Goal: Check status: Check status

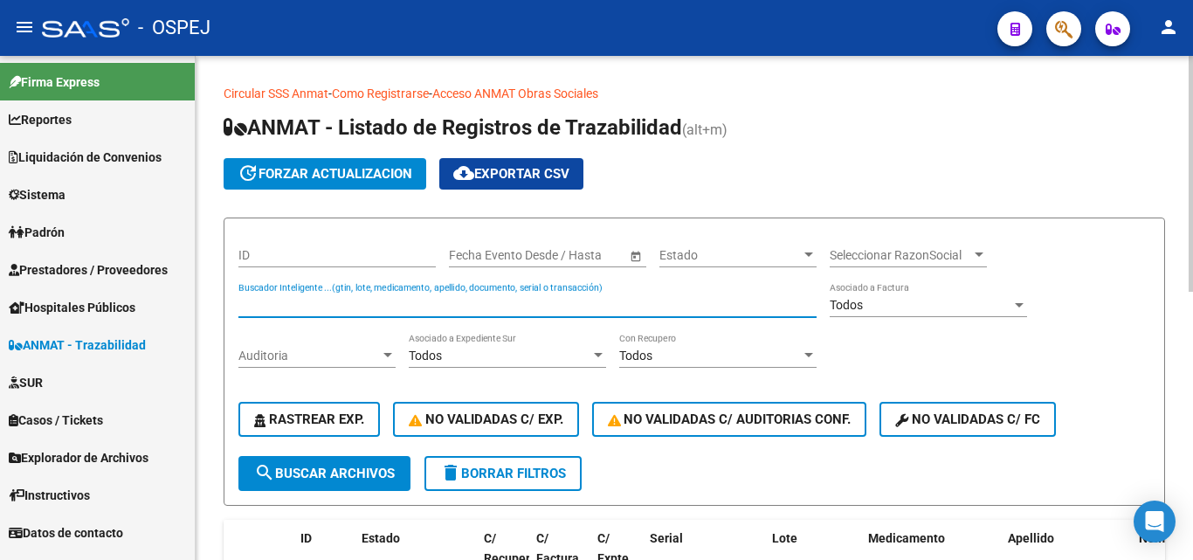
click at [282, 305] on input "Buscador Inteligente ...(gtin, lote, medicamento, apellido, documento, serial o…" at bounding box center [527, 305] width 578 height 15
click at [298, 295] on div "Buscador Inteligente ...(gtin, lote, medicamento, apellido, documento, serial o…" at bounding box center [527, 299] width 578 height 35
click at [297, 302] on input "Buscador Inteligente ...(gtin, lote, medicamento, apellido, documento, serial o…" at bounding box center [527, 305] width 578 height 15
click at [429, 299] on input "Buscador Inteligente ...(gtin, lote, medicamento, apellido, documento, serial o…" at bounding box center [527, 305] width 578 height 15
type input "4252887504"
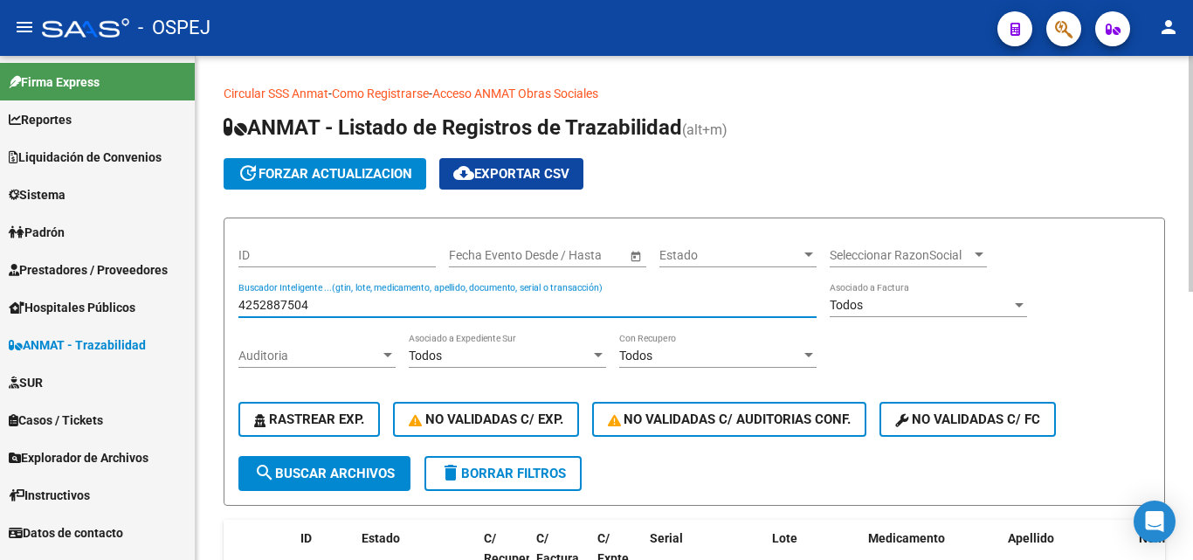
click at [349, 480] on span "search Buscar Archivos" at bounding box center [324, 473] width 141 height 16
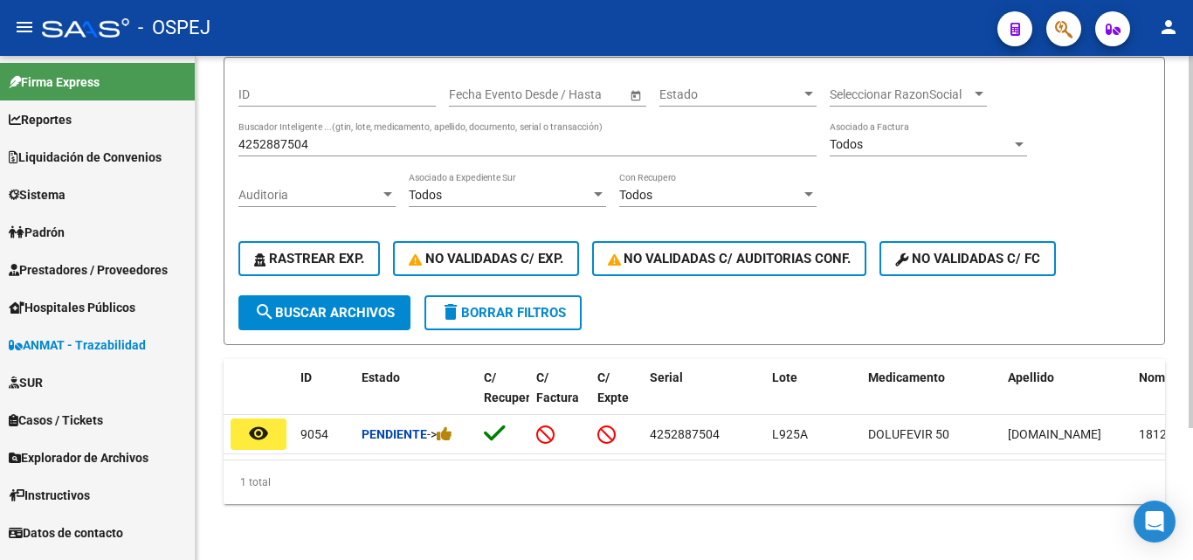
scroll to position [175, 0]
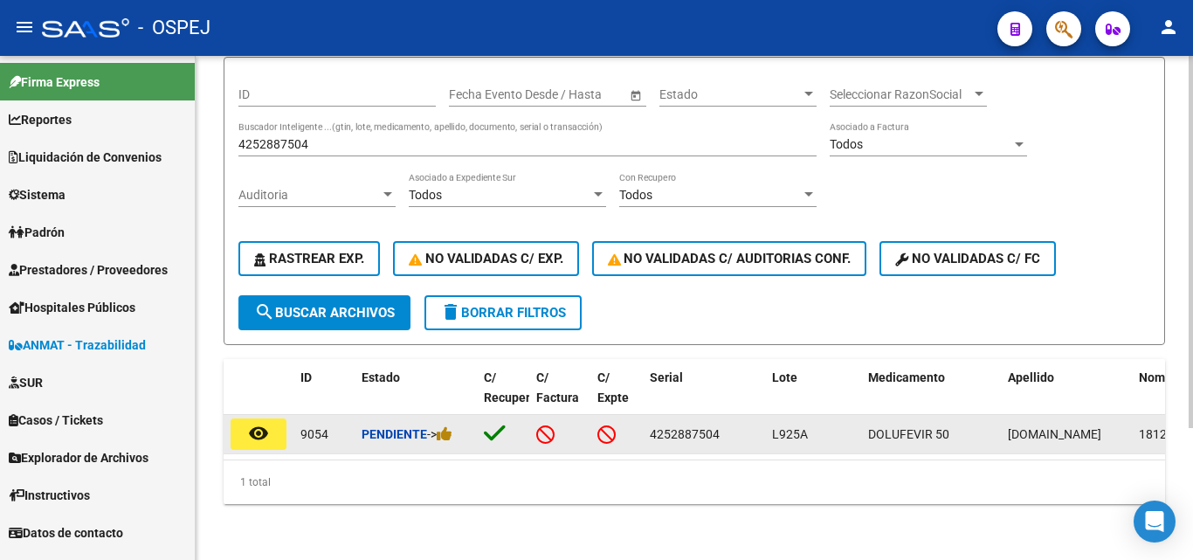
click at [261, 433] on button "remove_red_eye" at bounding box center [259, 433] width 56 height 31
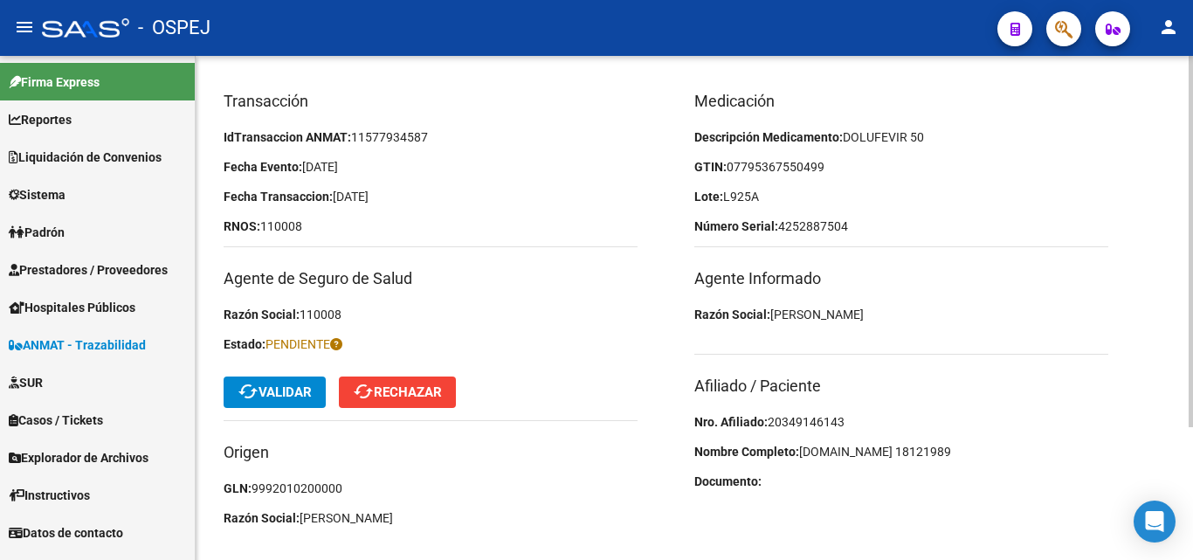
scroll to position [175, 0]
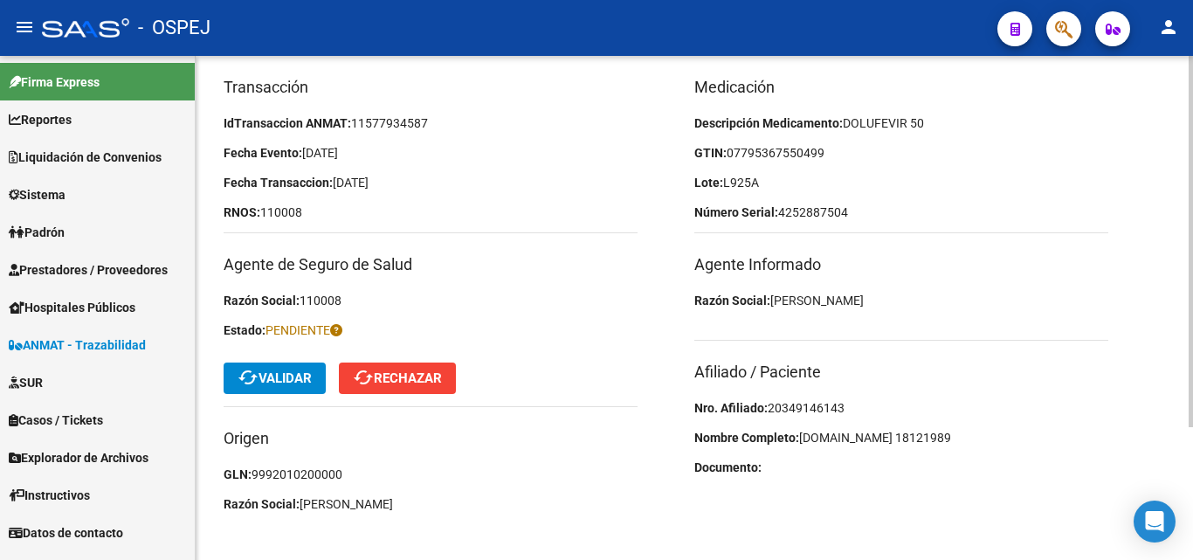
click at [841, 407] on span "20349146143" at bounding box center [806, 408] width 77 height 14
copy span "20349146143"
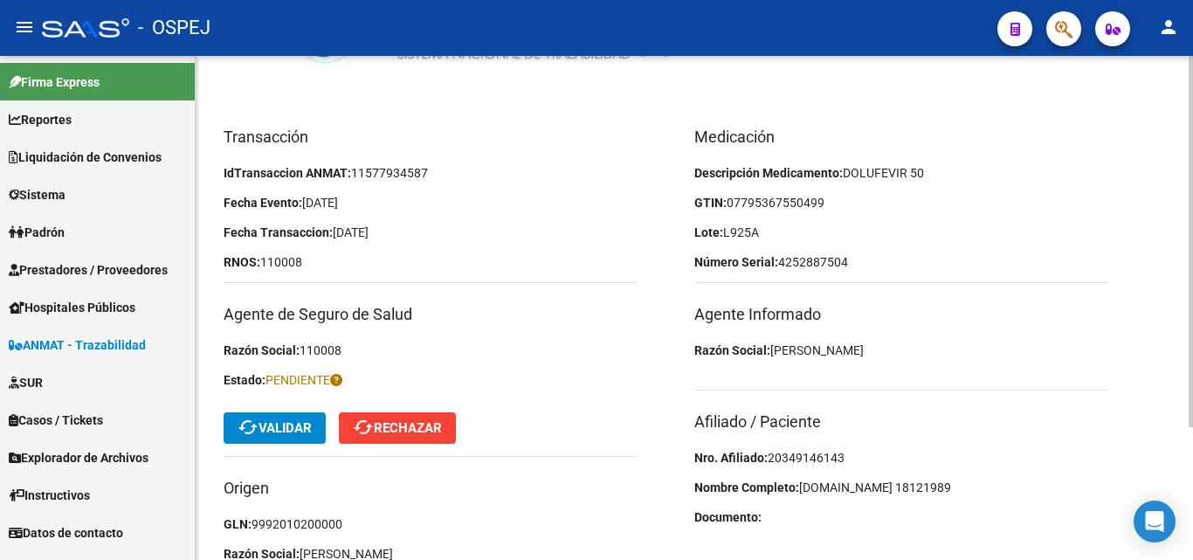
scroll to position [87, 0]
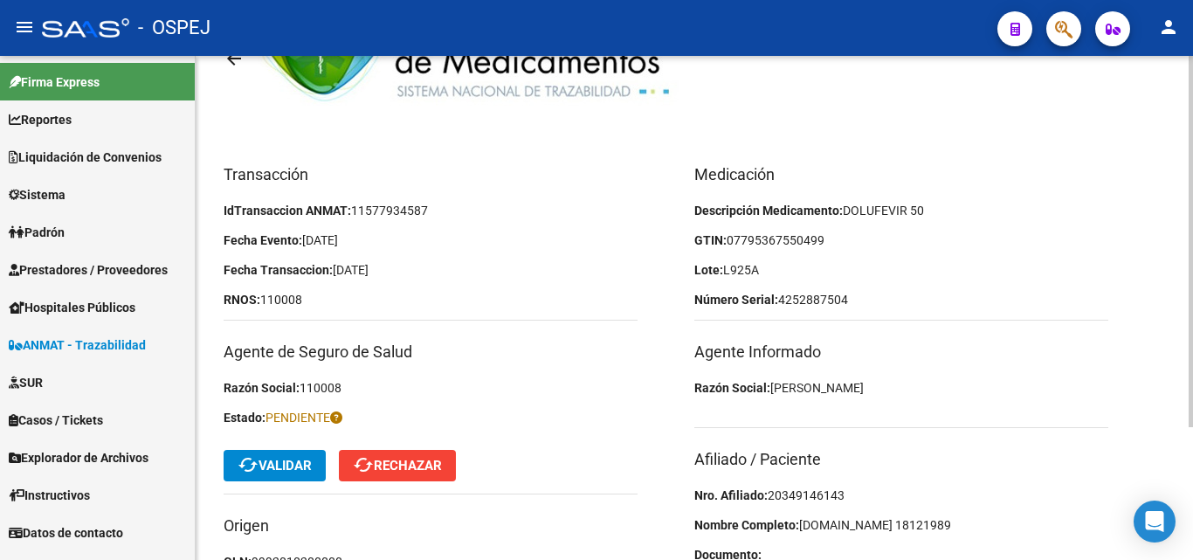
click at [798, 242] on span "07795367550499" at bounding box center [776, 240] width 98 height 14
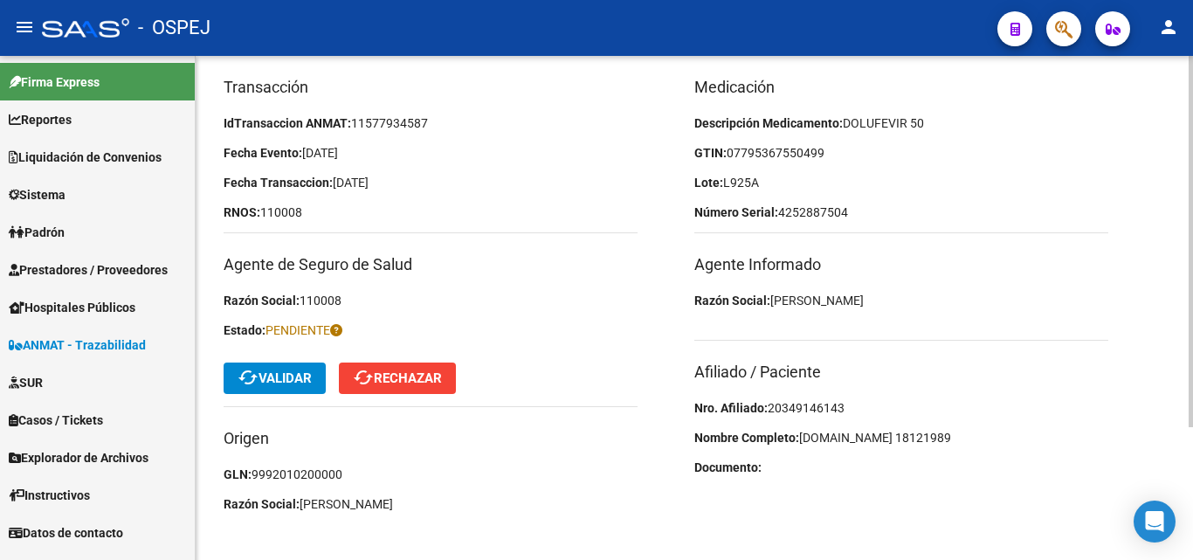
scroll to position [181, 0]
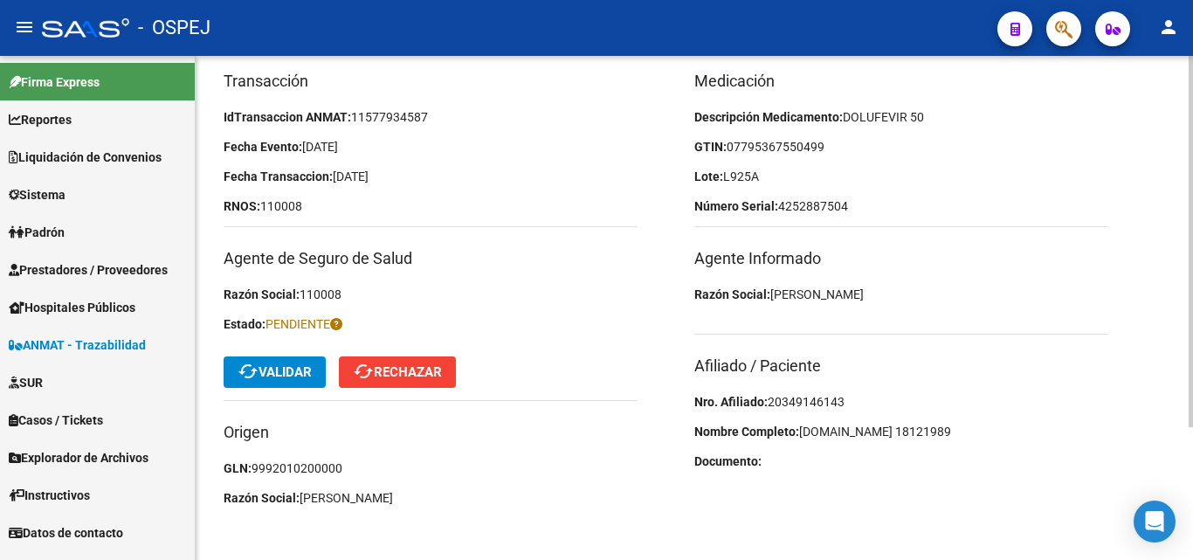
click at [305, 368] on span "cached Validar" at bounding box center [275, 372] width 74 height 16
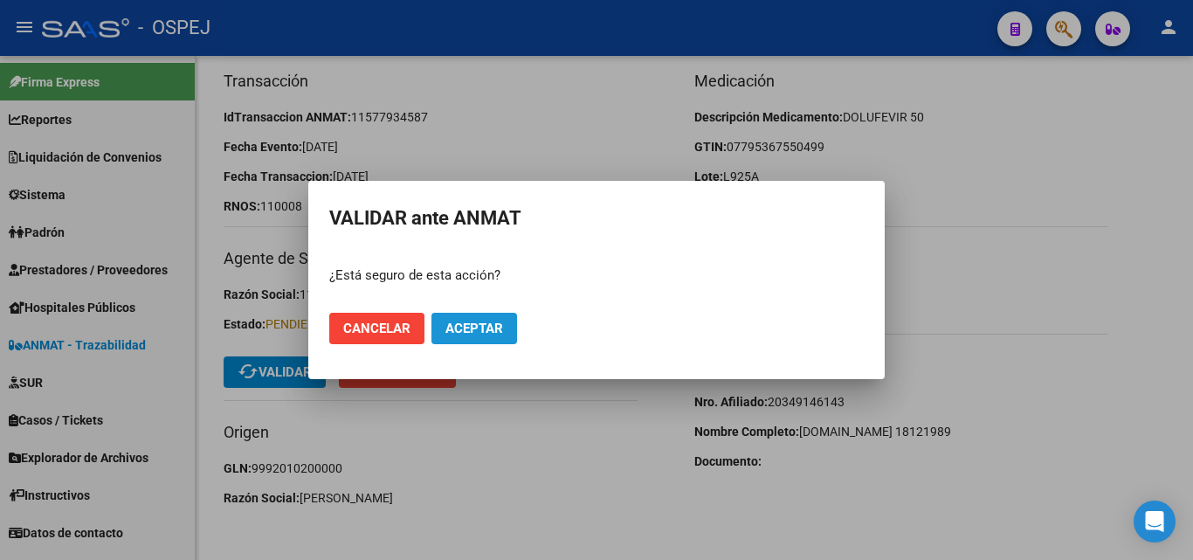
click at [482, 332] on span "Aceptar" at bounding box center [474, 329] width 58 height 16
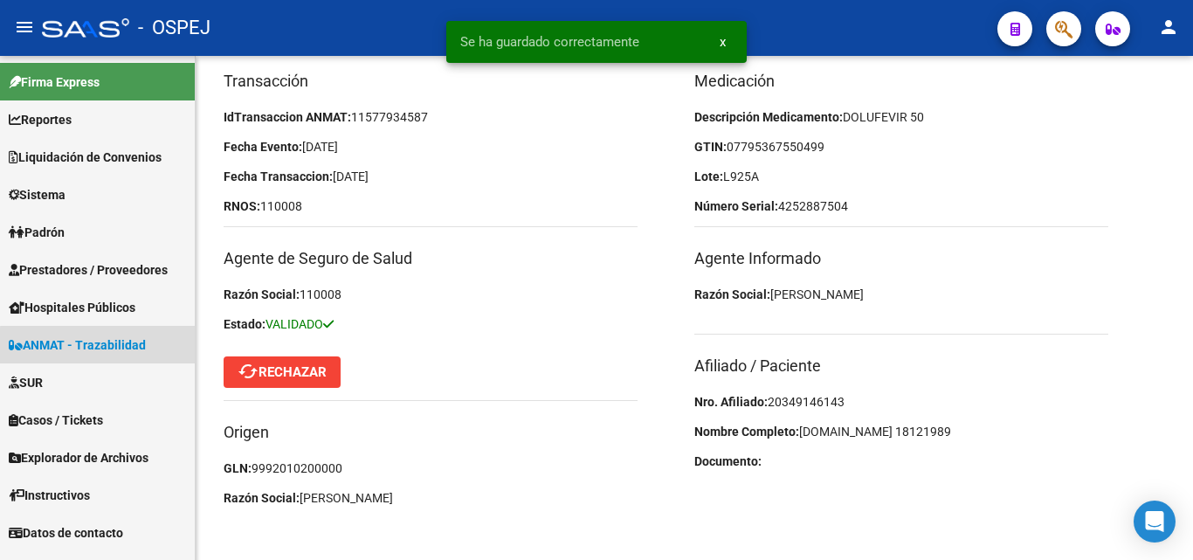
click at [115, 347] on span "ANMAT - Trazabilidad" at bounding box center [77, 344] width 137 height 19
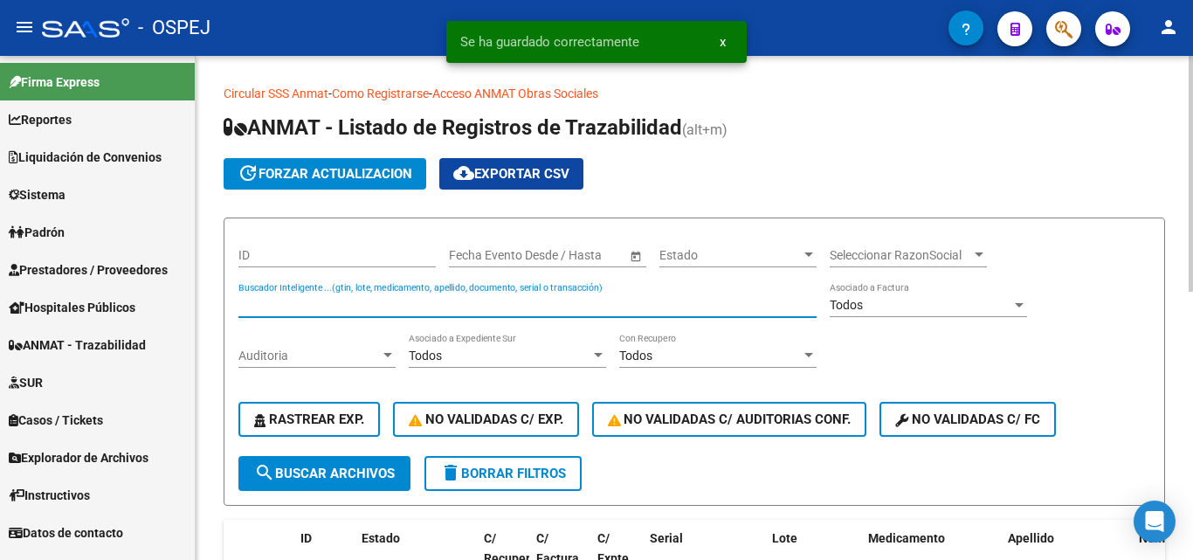
click at [307, 307] on input "Buscador Inteligente ...(gtin, lote, medicamento, apellido, documento, serial o…" at bounding box center [527, 305] width 578 height 15
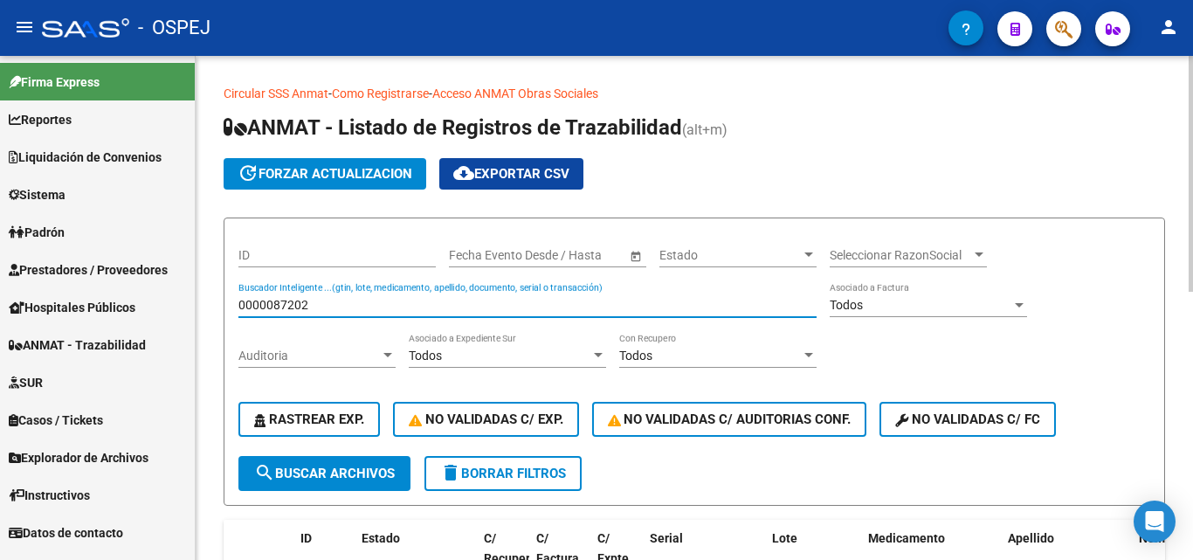
type input "0000087202"
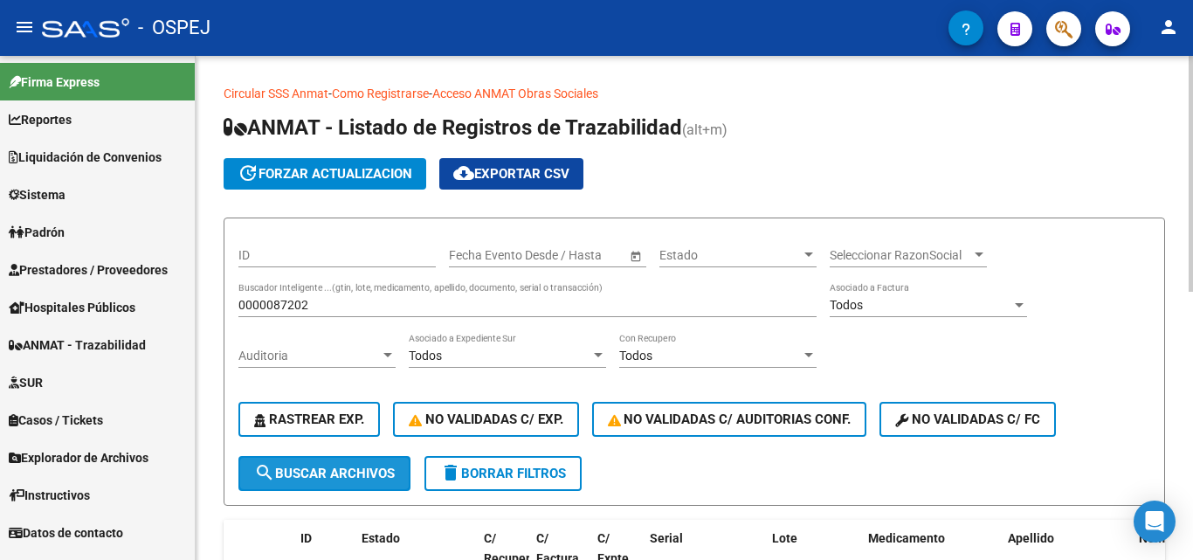
click at [313, 479] on span "search Buscar Archivos" at bounding box center [324, 473] width 141 height 16
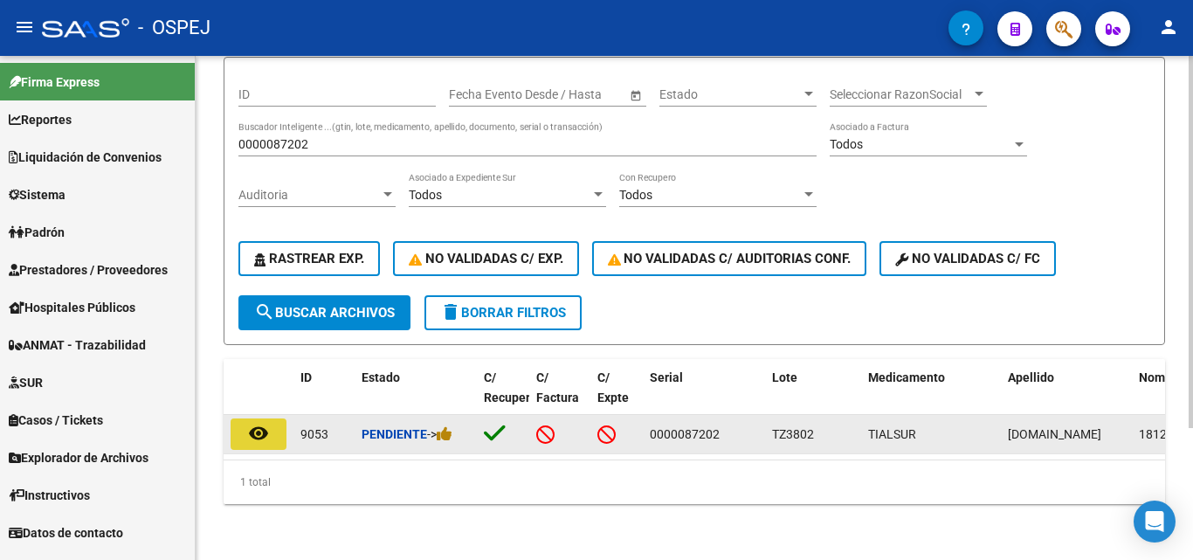
click at [255, 425] on mat-icon "remove_red_eye" at bounding box center [258, 433] width 21 height 21
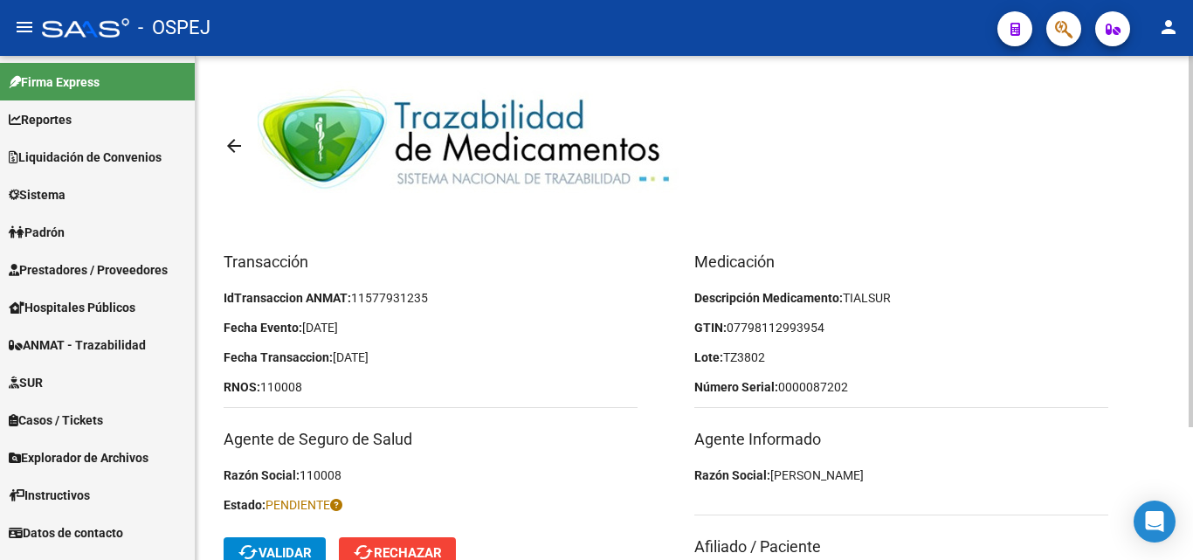
scroll to position [175, 0]
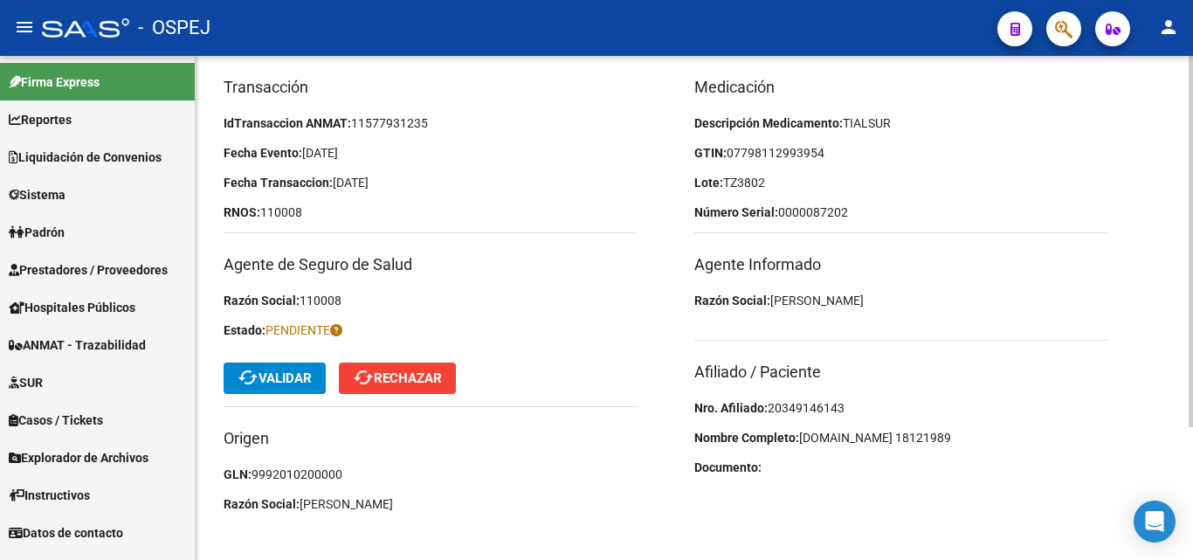
click at [820, 406] on span "20349146143" at bounding box center [806, 408] width 77 height 14
copy span "20349146143"
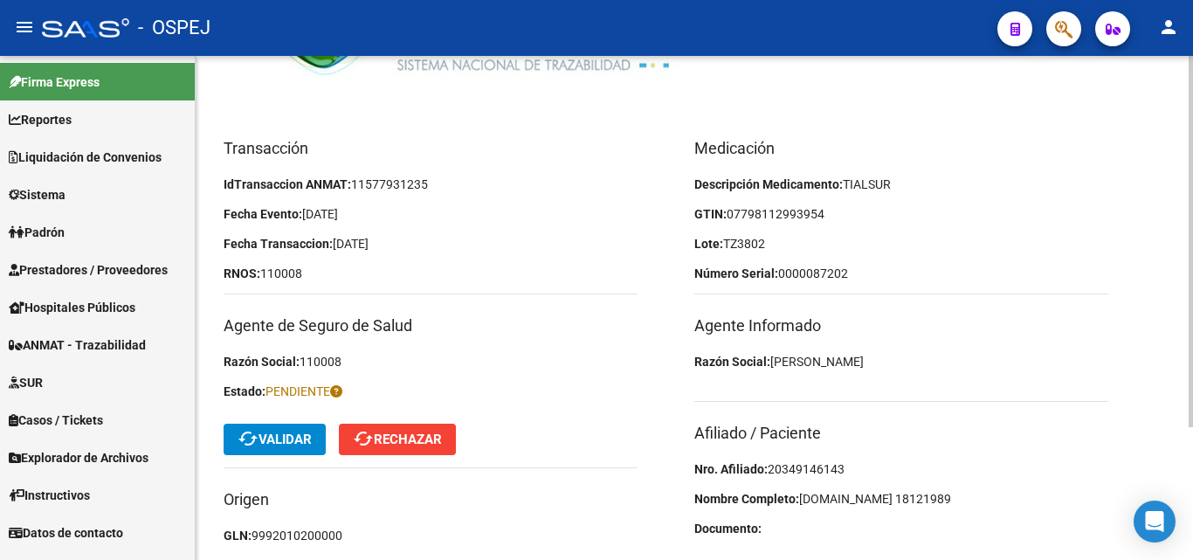
scroll to position [87, 0]
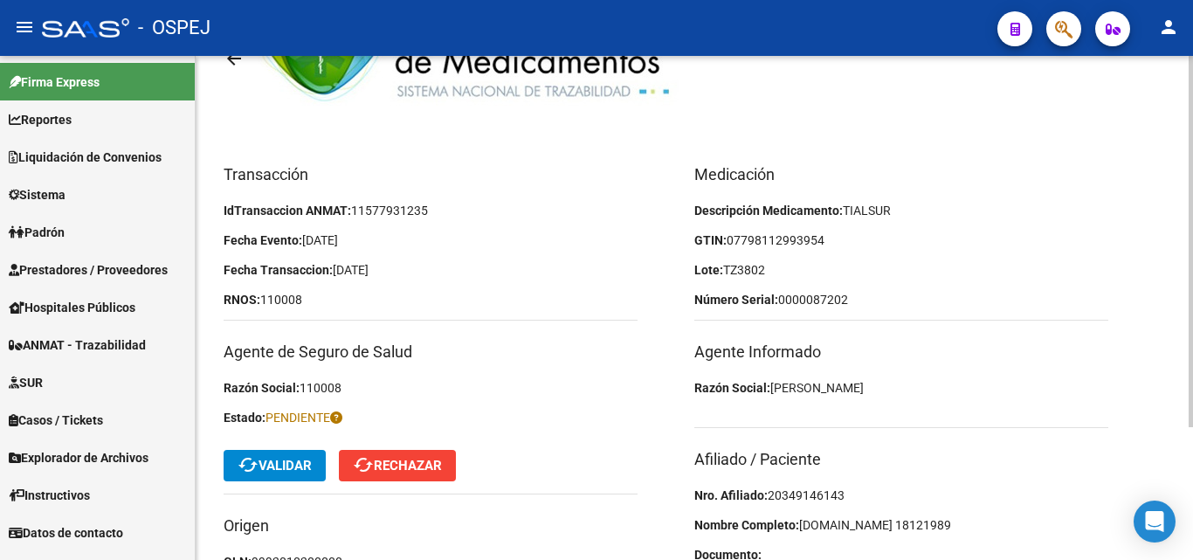
click at [749, 240] on span "07798112993954" at bounding box center [776, 240] width 98 height 14
click at [804, 238] on span "07798112993954" at bounding box center [776, 240] width 98 height 14
click at [825, 245] on p "GTIN: 07798112993954" at bounding box center [901, 240] width 414 height 19
click at [242, 459] on mat-icon "cached" at bounding box center [248, 464] width 21 height 21
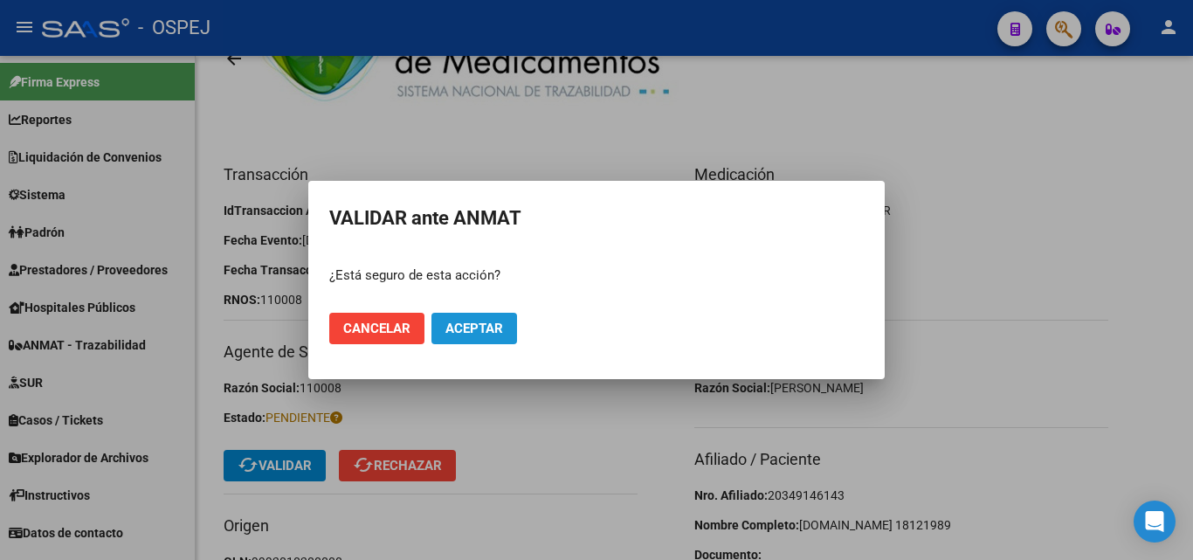
click at [505, 329] on button "Aceptar" at bounding box center [474, 328] width 86 height 31
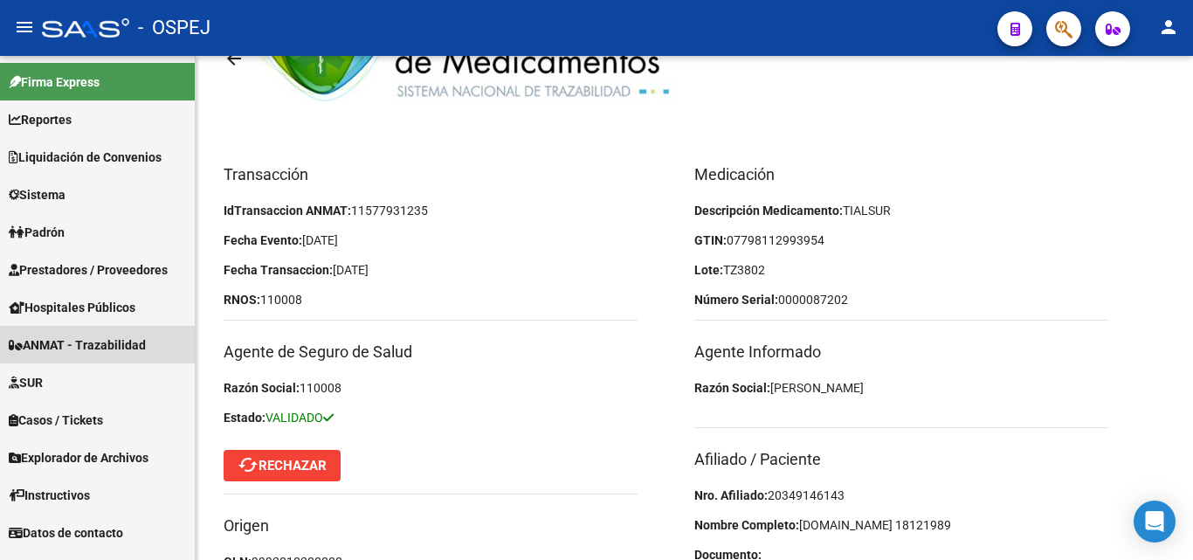
click at [117, 346] on span "ANMAT - Trazabilidad" at bounding box center [77, 344] width 137 height 19
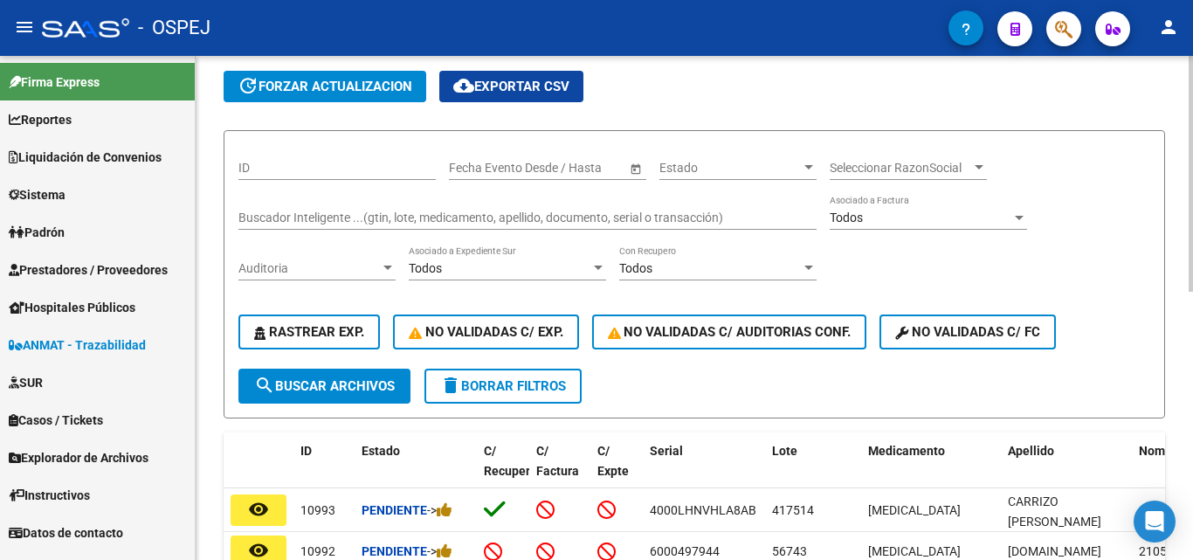
click at [334, 205] on div "Buscador Inteligente ...(gtin, lote, medicamento, apellido, documento, serial o…" at bounding box center [527, 212] width 578 height 35
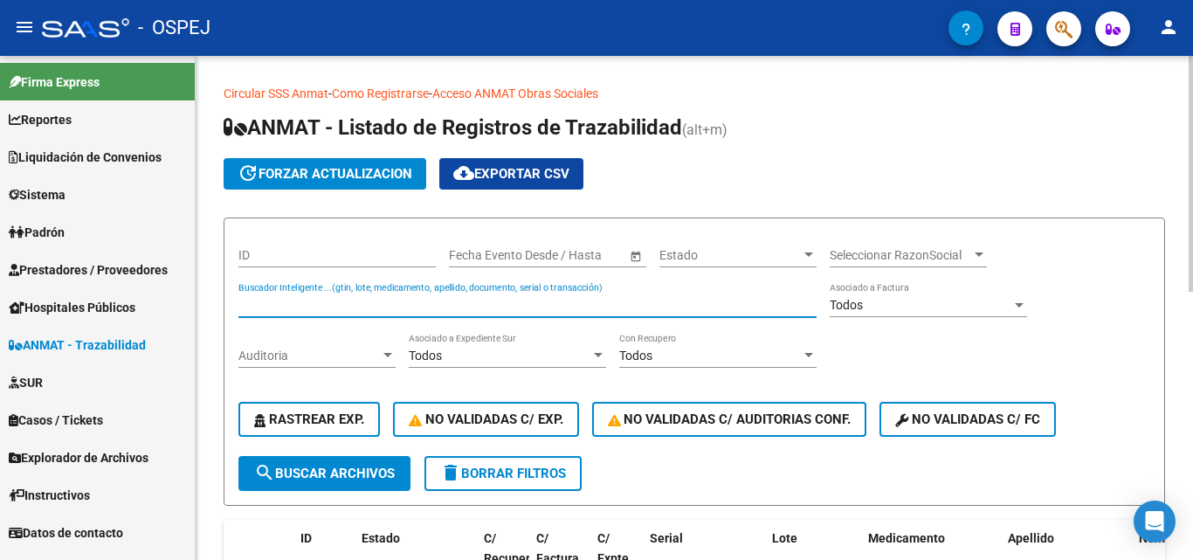
click at [264, 302] on input "Buscador Inteligente ...(gtin, lote, medicamento, apellido, documento, serial o…" at bounding box center [527, 305] width 578 height 15
type input "0000088159"
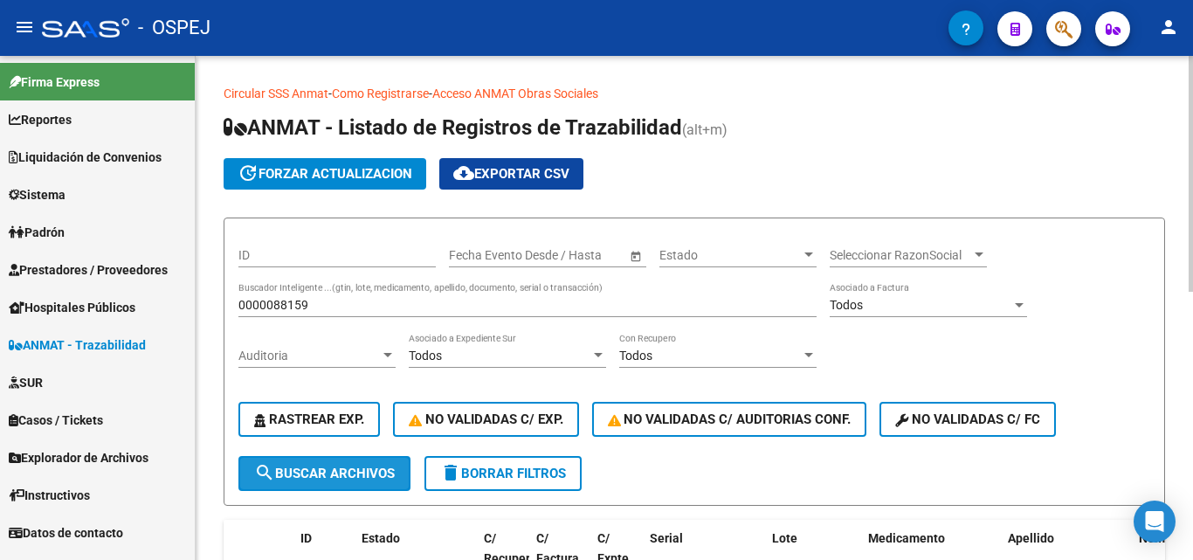
click at [327, 469] on span "search Buscar Archivos" at bounding box center [324, 473] width 141 height 16
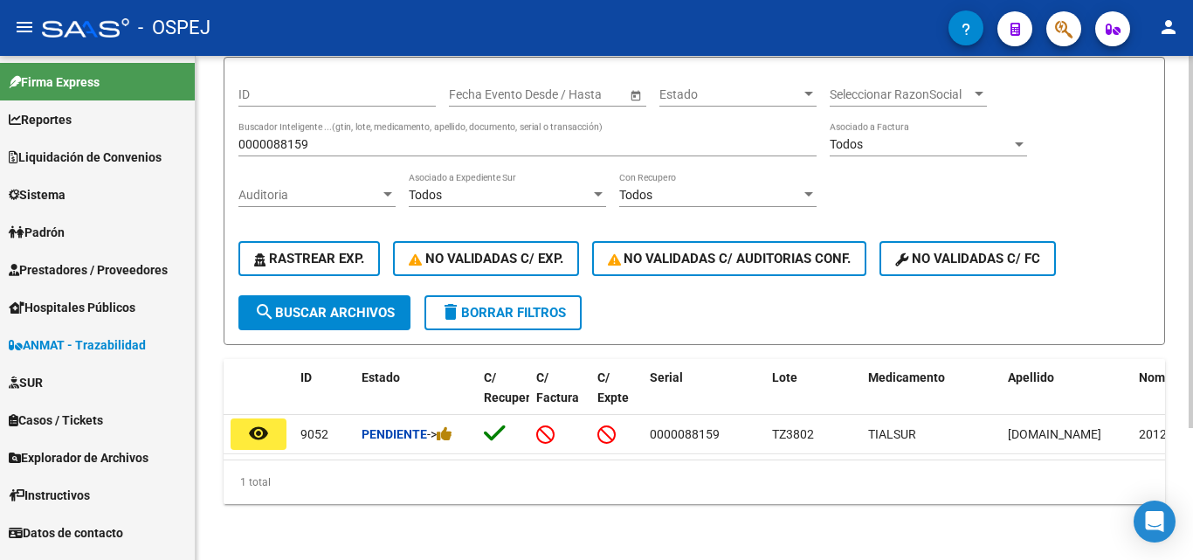
scroll to position [179, 0]
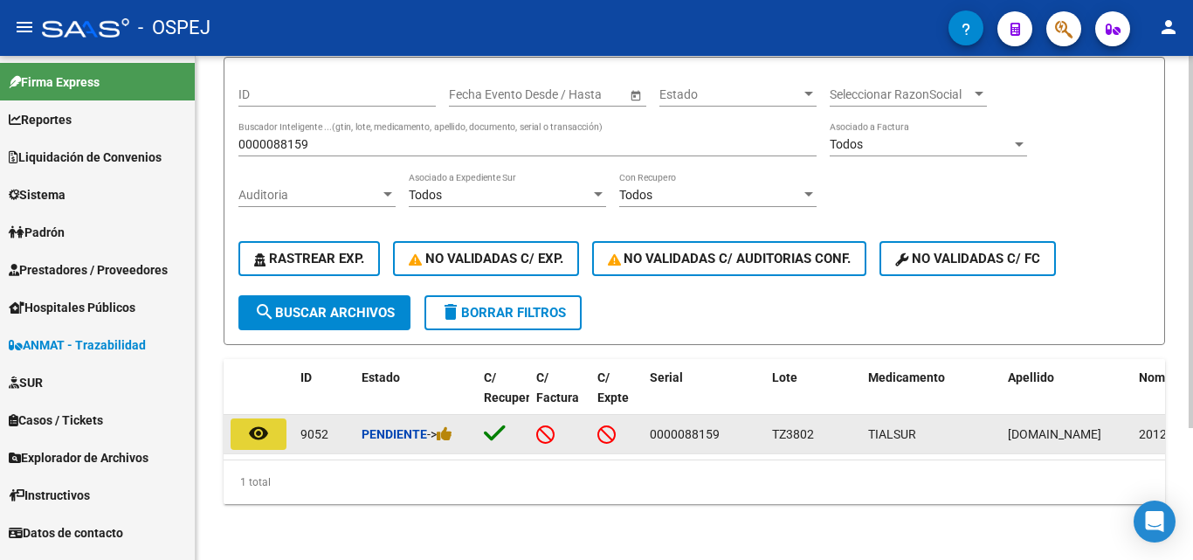
click at [252, 423] on mat-icon "remove_red_eye" at bounding box center [258, 433] width 21 height 21
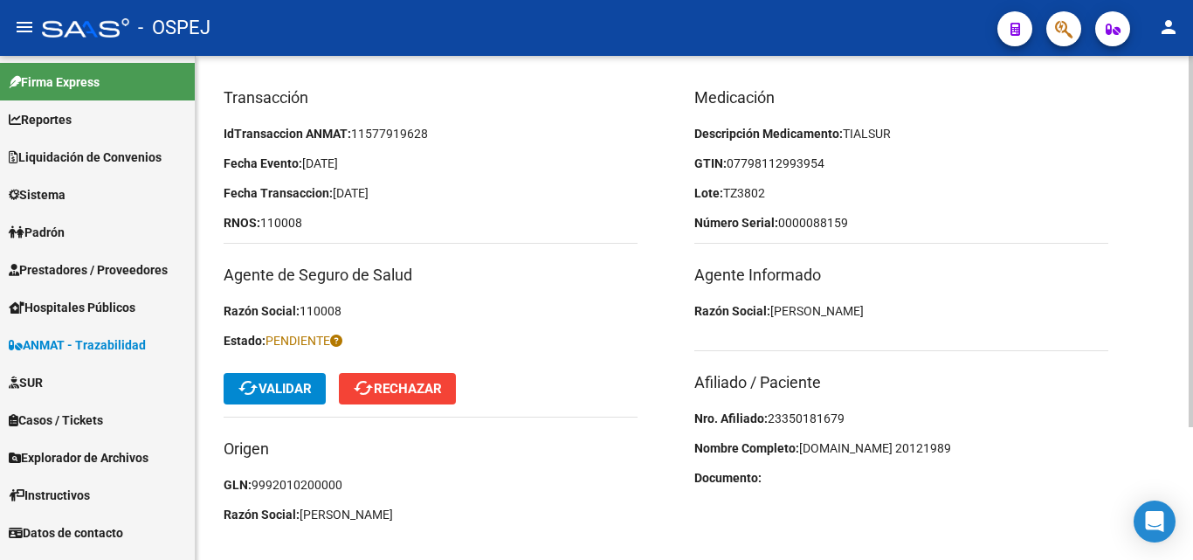
scroll to position [175, 0]
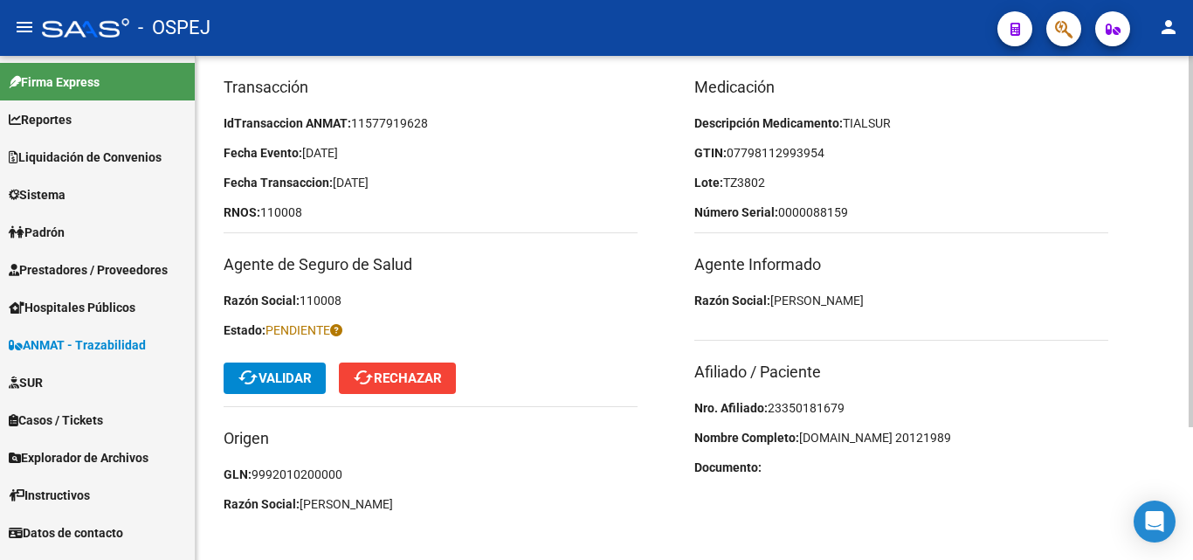
click at [812, 410] on span "23350181679" at bounding box center [806, 408] width 77 height 14
copy span "23350181679"
click at [270, 385] on span "cached Validar" at bounding box center [275, 378] width 74 height 16
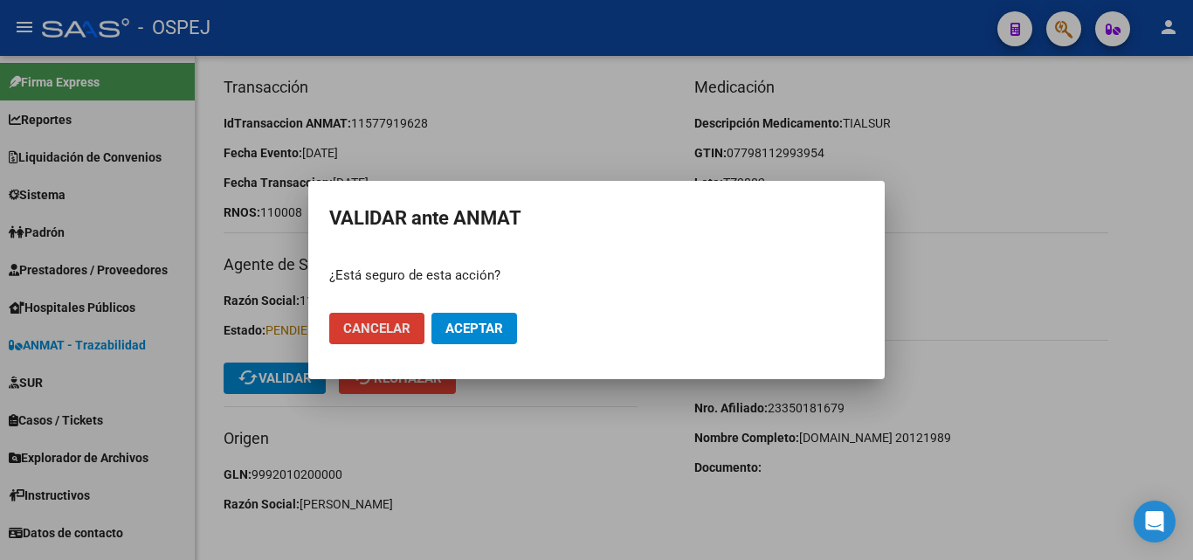
click at [476, 334] on span "Aceptar" at bounding box center [474, 329] width 58 height 16
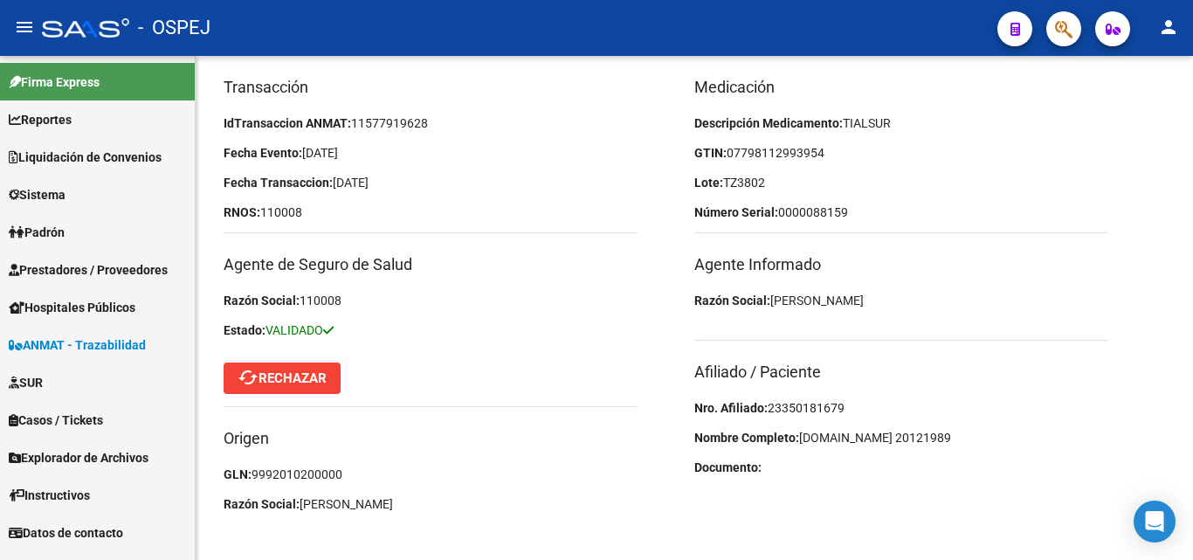
click at [108, 344] on span "ANMAT - Trazabilidad" at bounding box center [77, 344] width 137 height 19
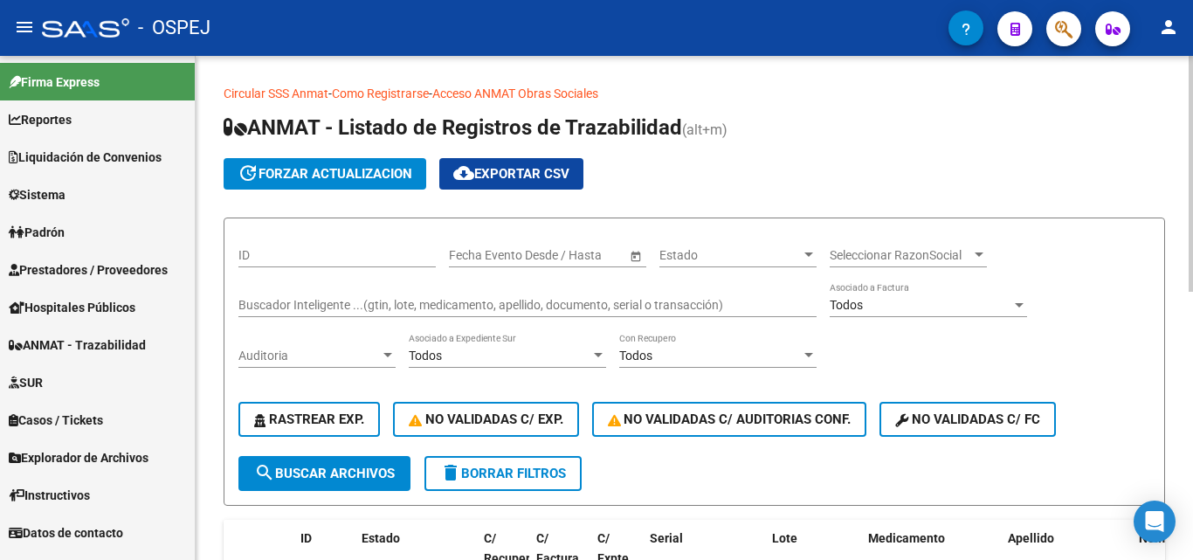
click at [292, 298] on input "Buscador Inteligente ...(gtin, lote, medicamento, apellido, documento, serial o…" at bounding box center [527, 305] width 578 height 15
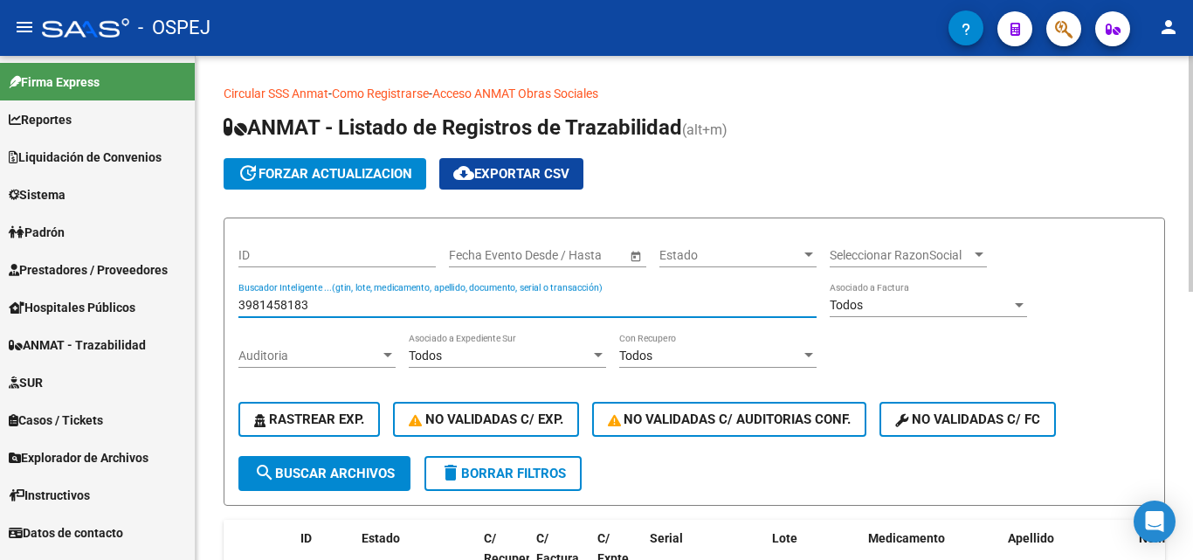
type input "3981458183"
click at [315, 481] on span "search Buscar Archivos" at bounding box center [324, 473] width 141 height 16
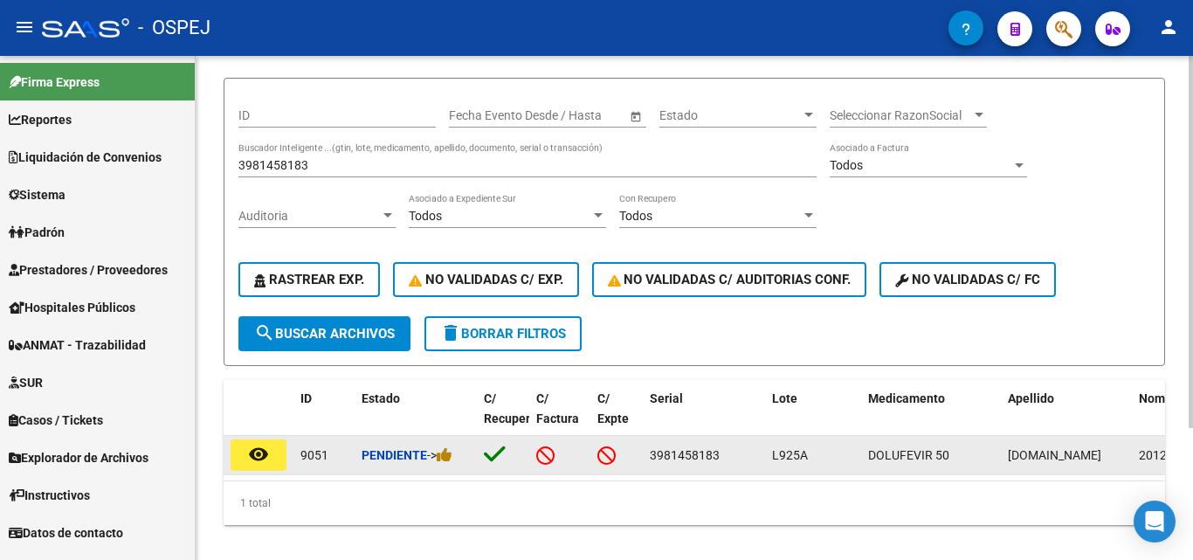
scroll to position [179, 0]
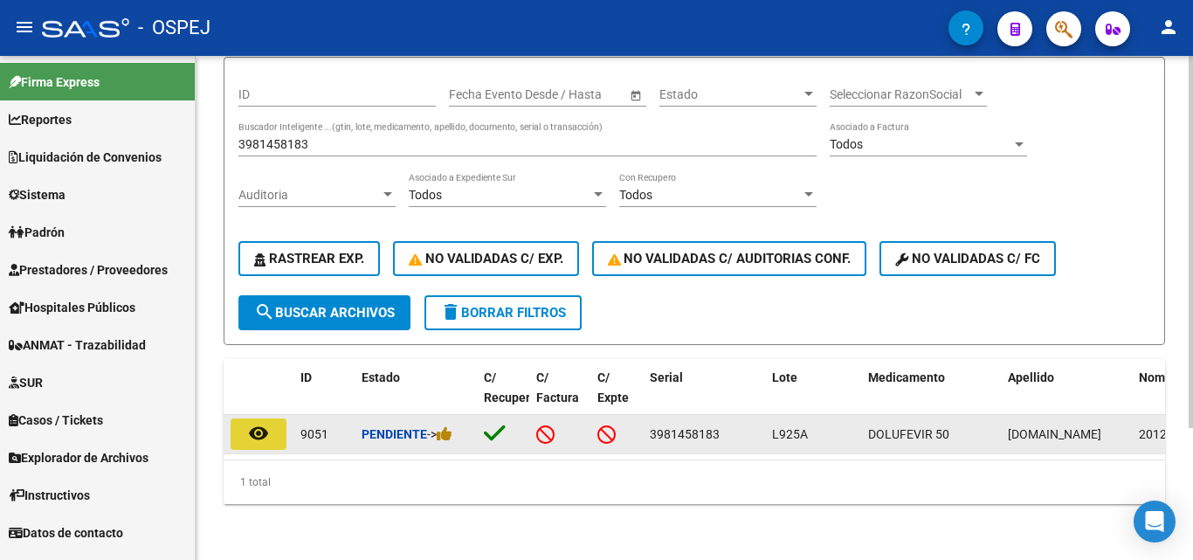
click at [257, 423] on mat-icon "remove_red_eye" at bounding box center [258, 433] width 21 height 21
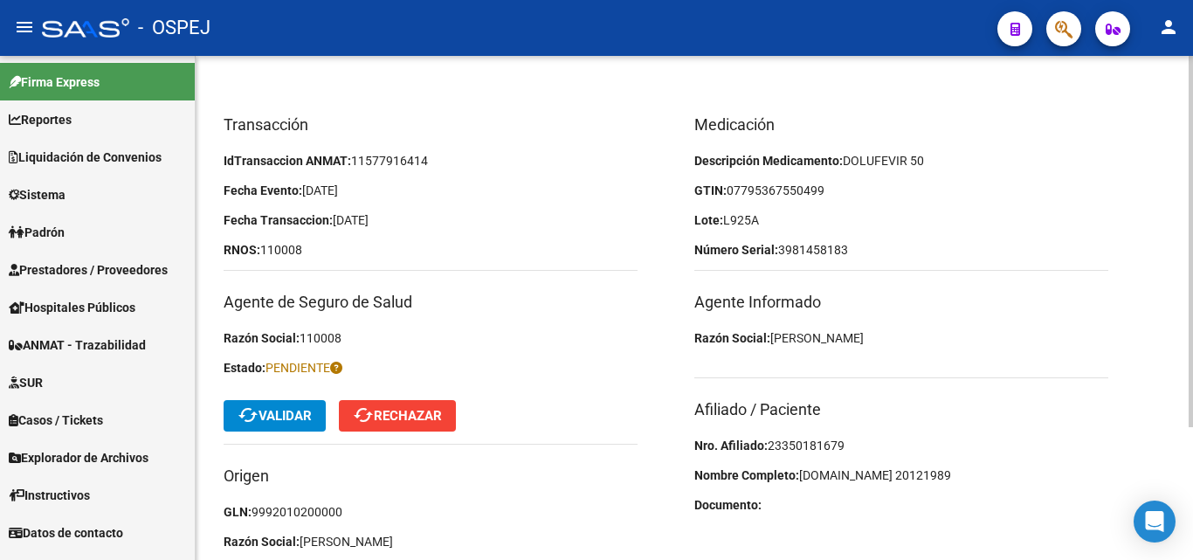
scroll to position [175, 0]
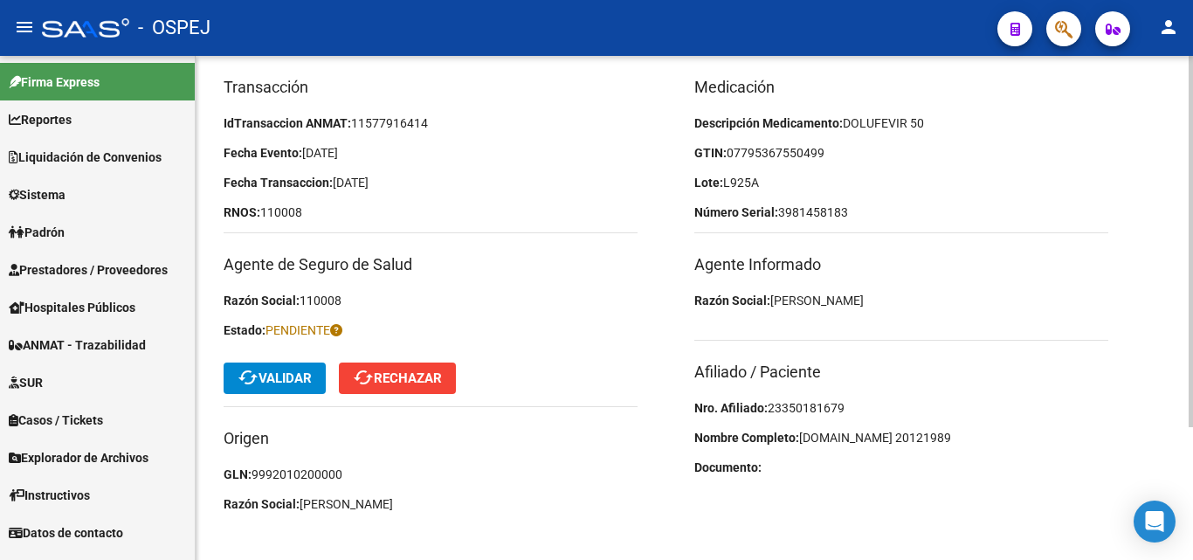
click at [783, 409] on span "23350181679" at bounding box center [806, 408] width 77 height 14
copy span "23350181679"
click at [776, 154] on span "07795367550499" at bounding box center [776, 153] width 98 height 14
click at [793, 155] on span "07795367550499" at bounding box center [776, 153] width 98 height 14
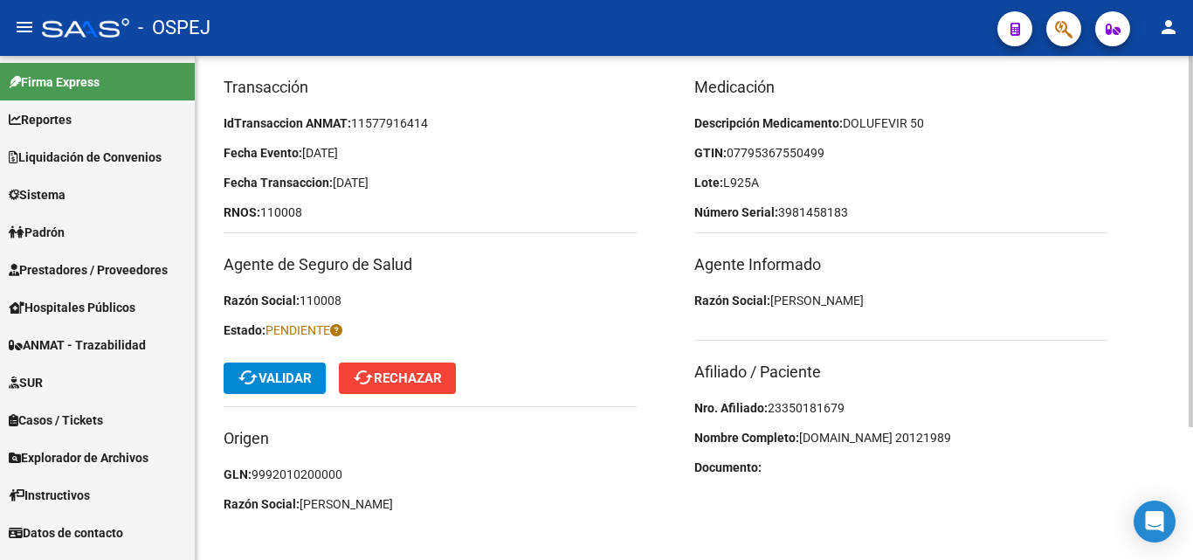
click at [813, 155] on span "07795367550499" at bounding box center [776, 153] width 98 height 14
click at [836, 154] on p "GTIN: 07795367550499" at bounding box center [901, 152] width 414 height 19
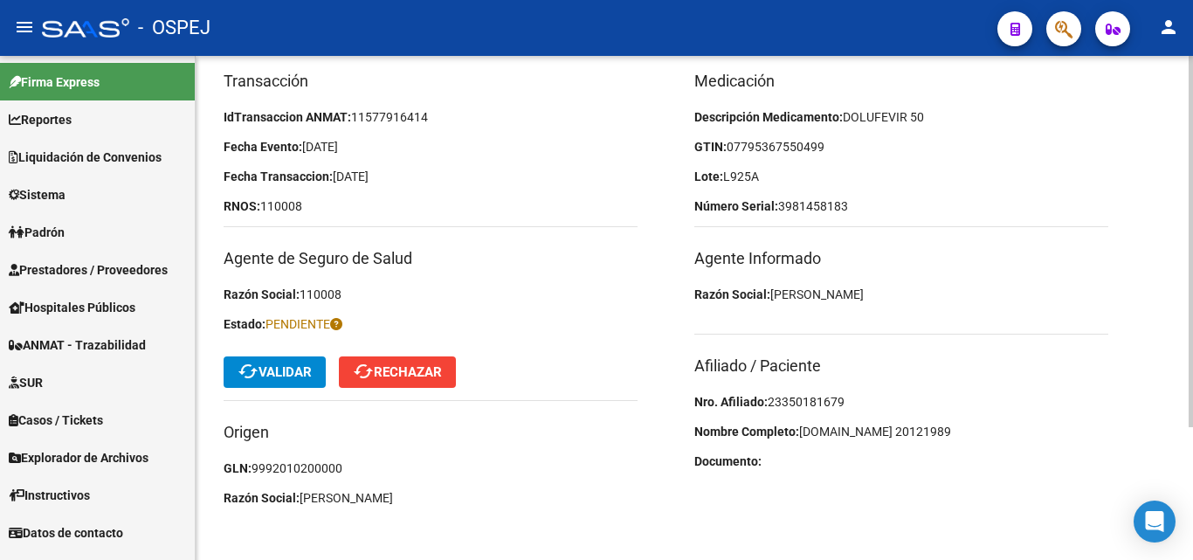
click at [262, 370] on span "cached Validar" at bounding box center [275, 372] width 74 height 16
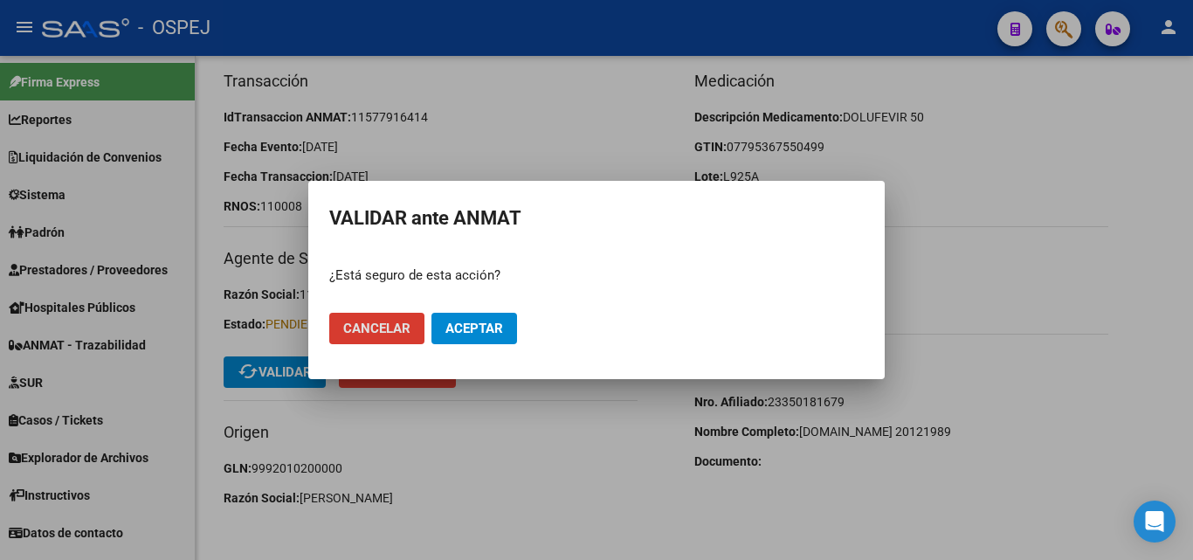
click at [467, 323] on span "Aceptar" at bounding box center [474, 329] width 58 height 16
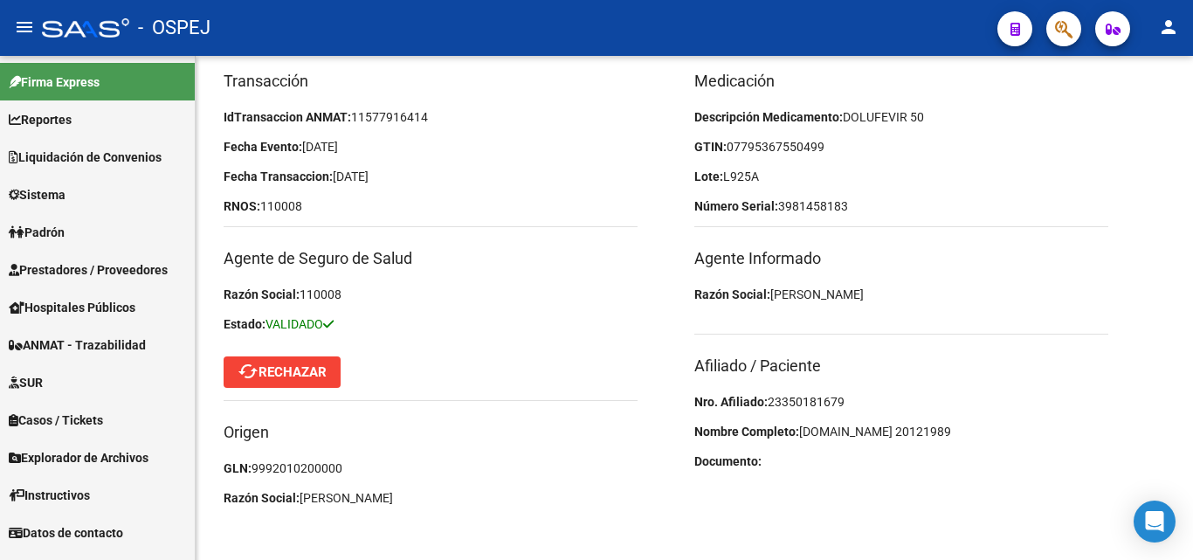
click at [116, 347] on span "ANMAT - Trazabilidad" at bounding box center [77, 344] width 137 height 19
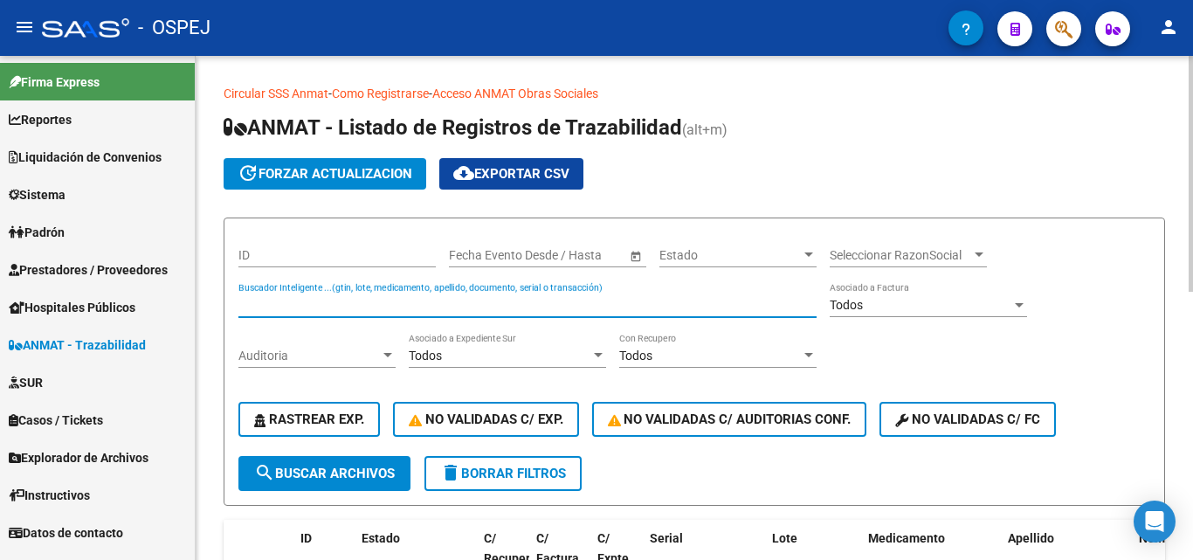
click at [316, 300] on input "Buscador Inteligente ...(gtin, lote, medicamento, apellido, documento, serial o…" at bounding box center [527, 305] width 578 height 15
type input "6787826629"
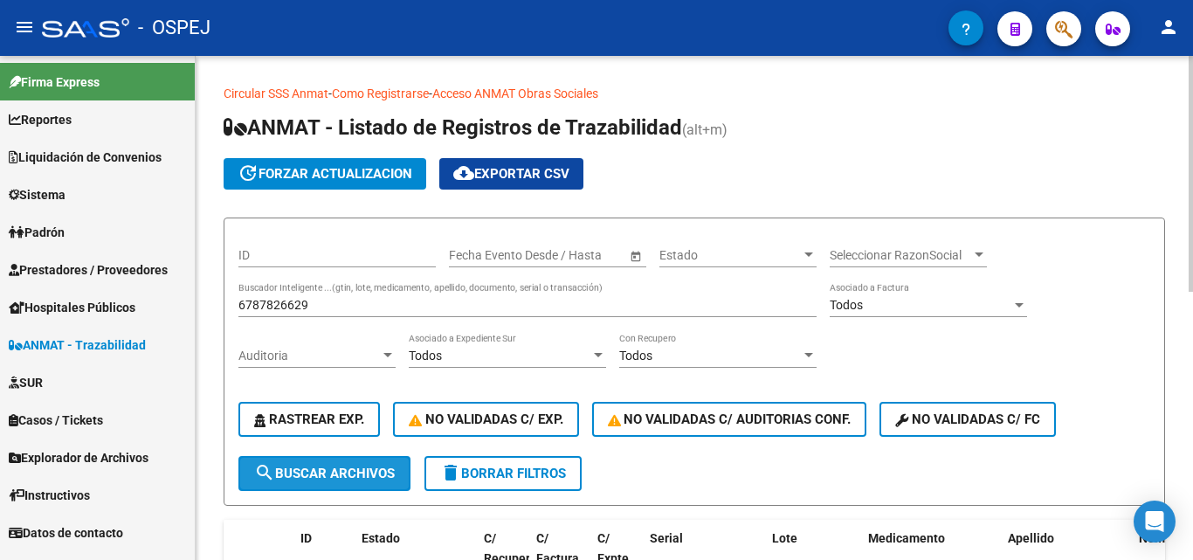
click at [278, 469] on span "search Buscar Archivos" at bounding box center [324, 473] width 141 height 16
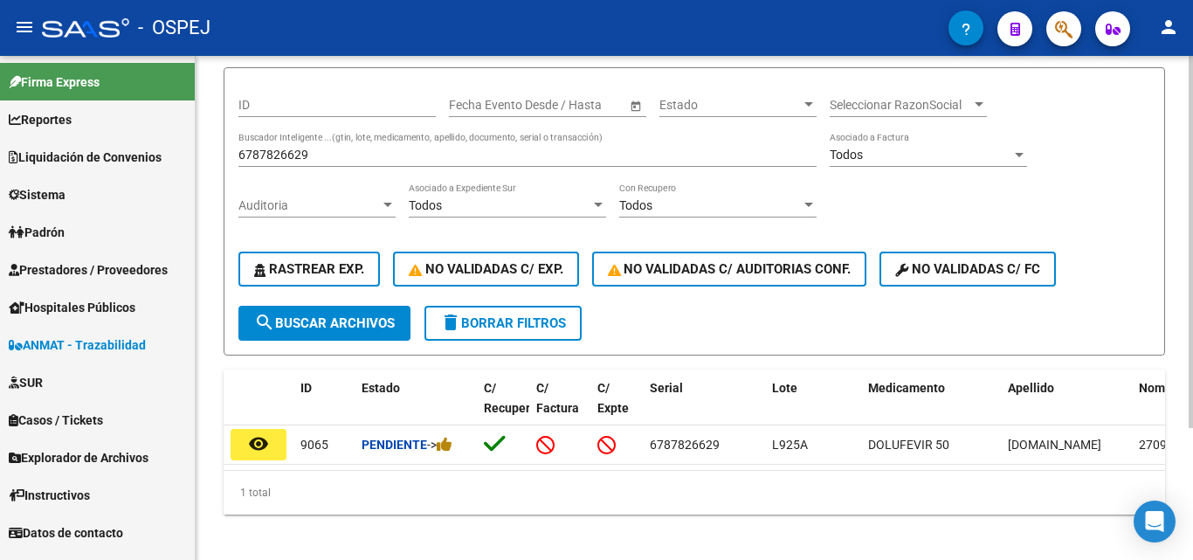
scroll to position [175, 0]
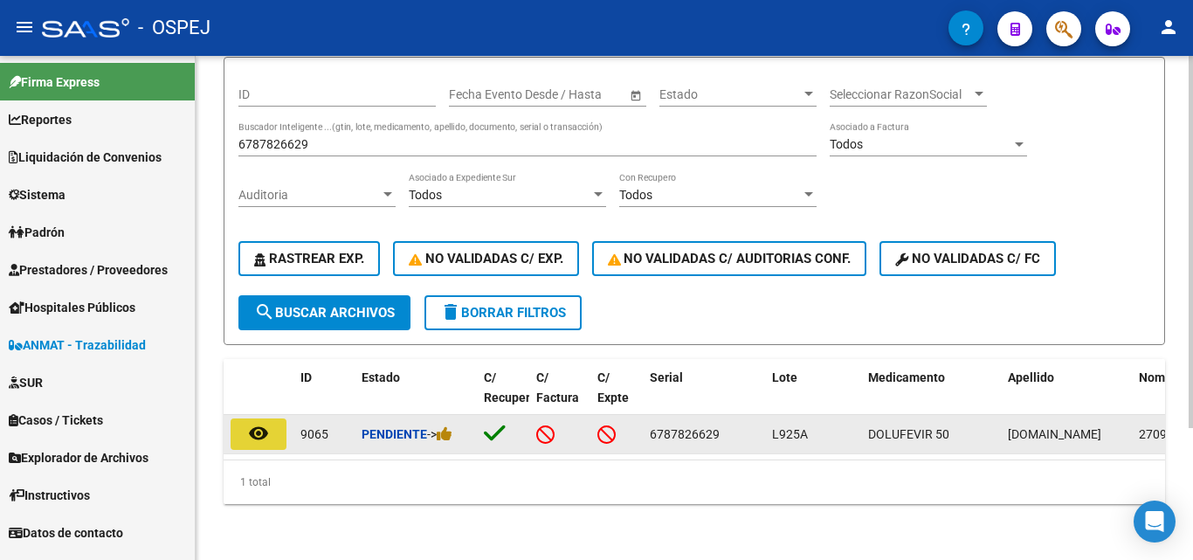
click at [250, 424] on mat-icon "remove_red_eye" at bounding box center [258, 433] width 21 height 21
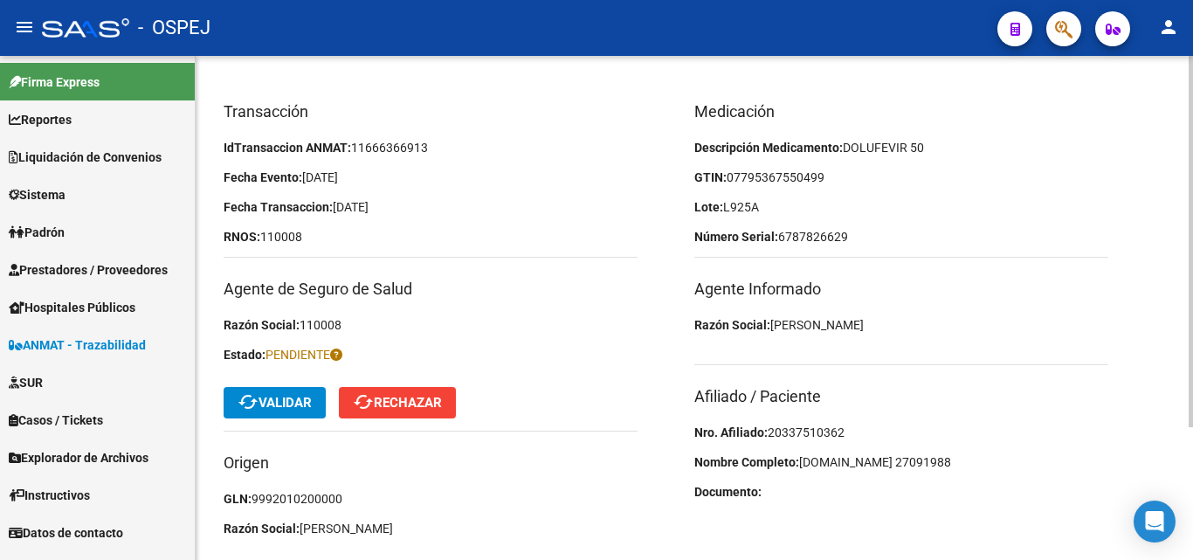
scroll to position [175, 0]
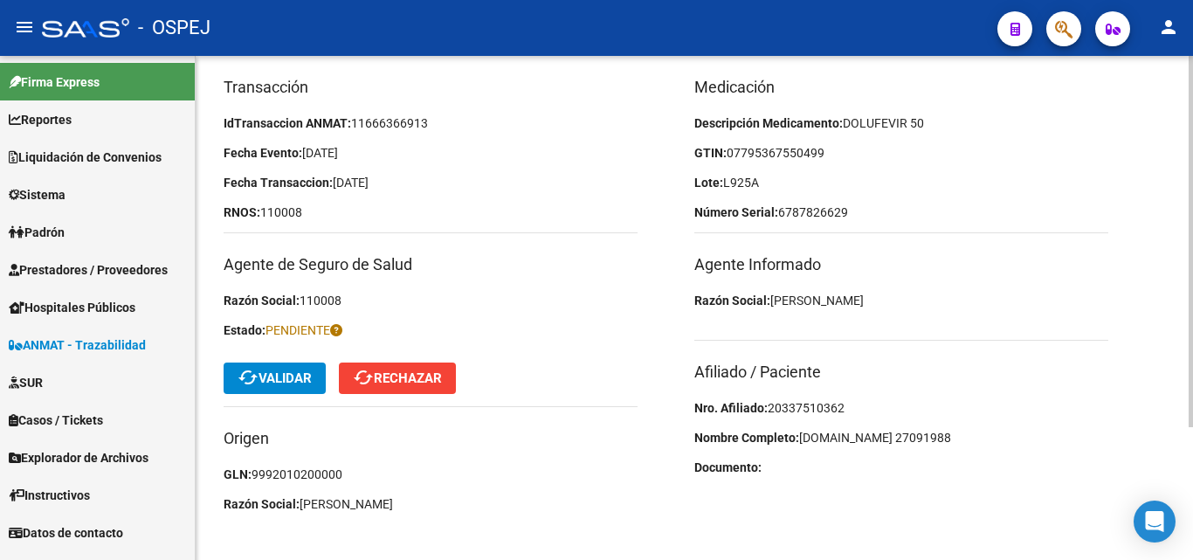
click at [808, 407] on span "20337510362" at bounding box center [806, 408] width 77 height 14
copy span "20337510362"
click at [781, 205] on span "6787826629" at bounding box center [813, 212] width 70 height 14
click at [282, 386] on button "cached Validar" at bounding box center [275, 377] width 102 height 31
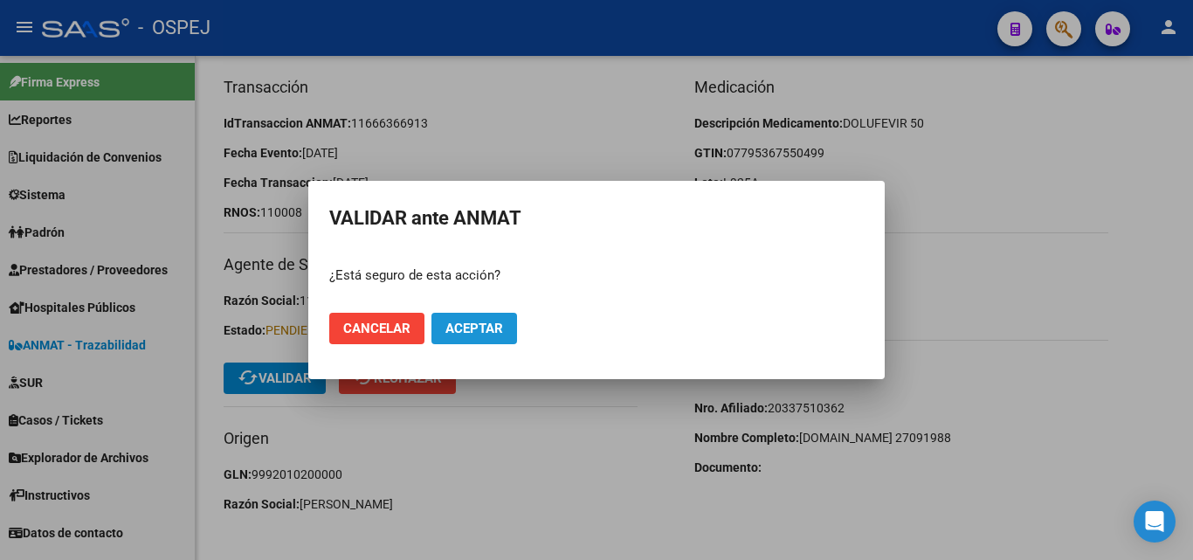
click at [493, 319] on button "Aceptar" at bounding box center [474, 328] width 86 height 31
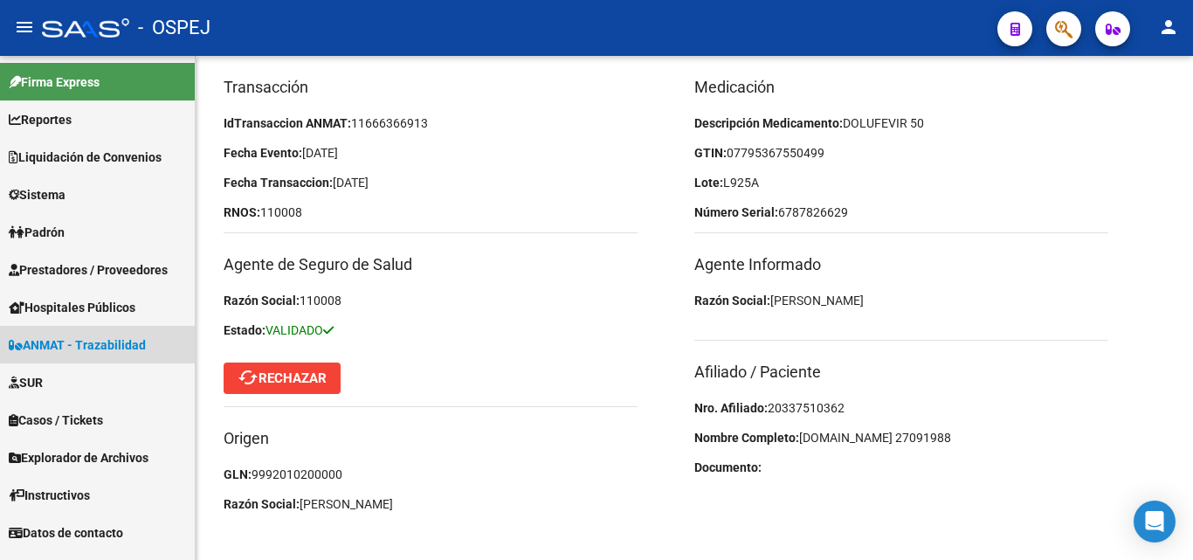
click at [63, 345] on span "ANMAT - Trazabilidad" at bounding box center [77, 344] width 137 height 19
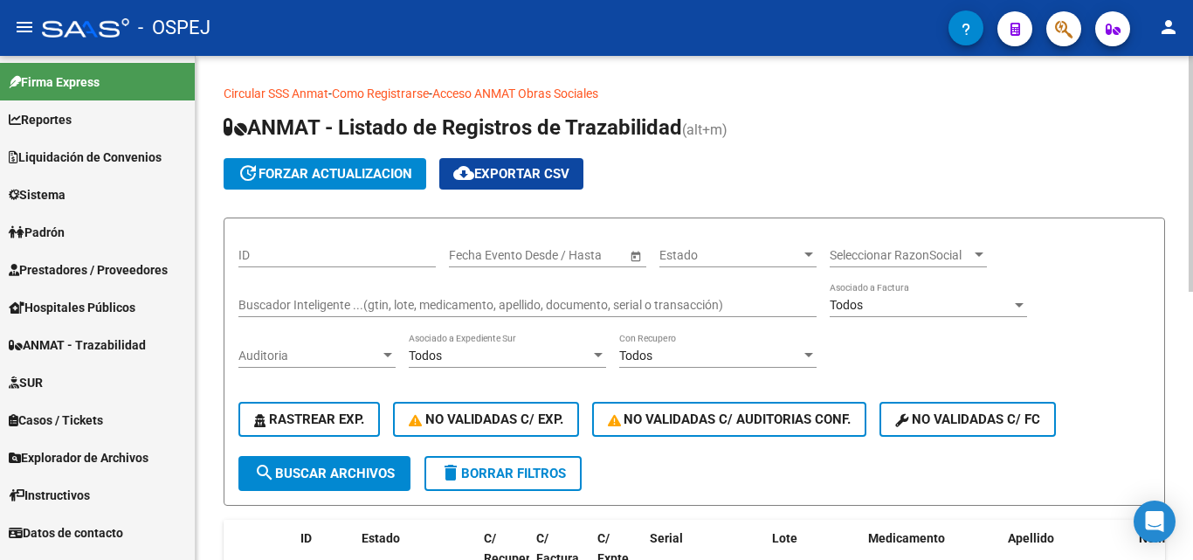
click at [324, 289] on div "Buscador Inteligente ...(gtin, lote, medicamento, apellido, documento, serial o…" at bounding box center [527, 299] width 578 height 35
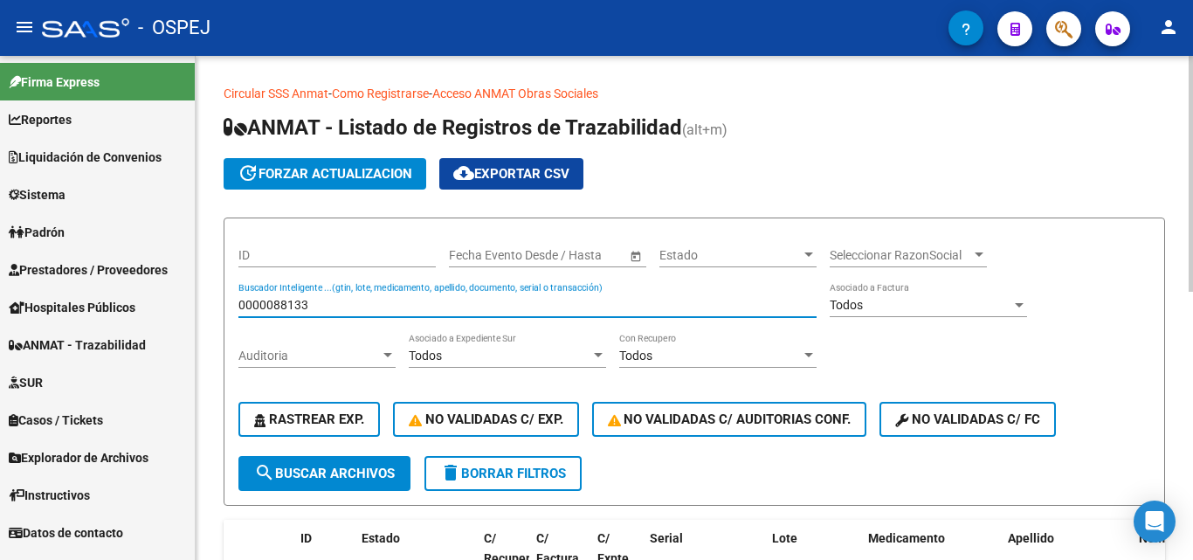
type input "0000088133"
click at [258, 473] on mat-icon "search" at bounding box center [264, 472] width 21 height 21
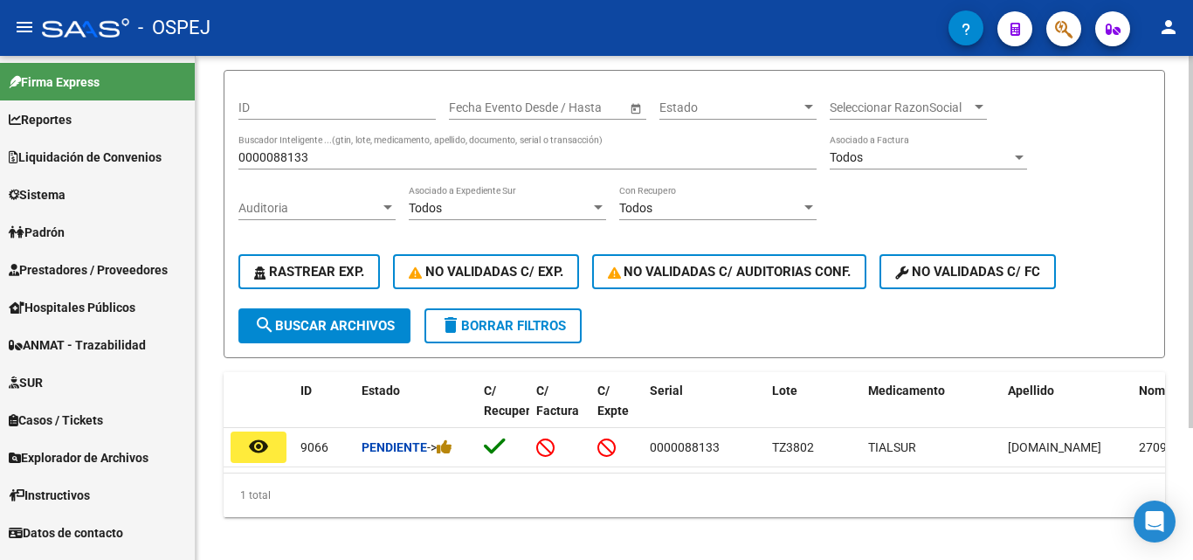
scroll to position [175, 0]
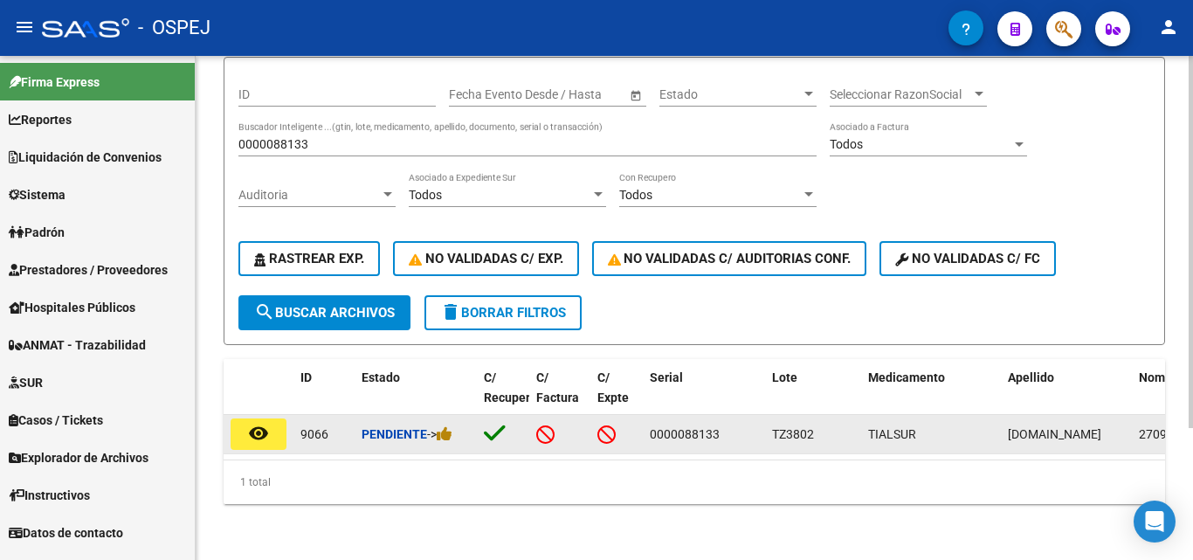
click at [259, 428] on mat-icon "remove_red_eye" at bounding box center [258, 433] width 21 height 21
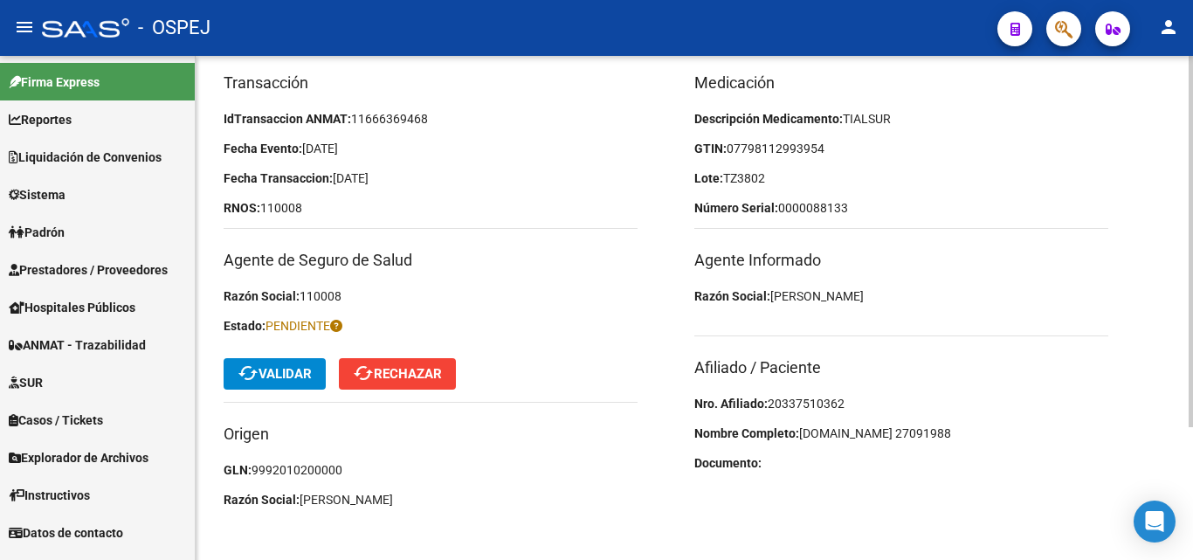
scroll to position [181, 0]
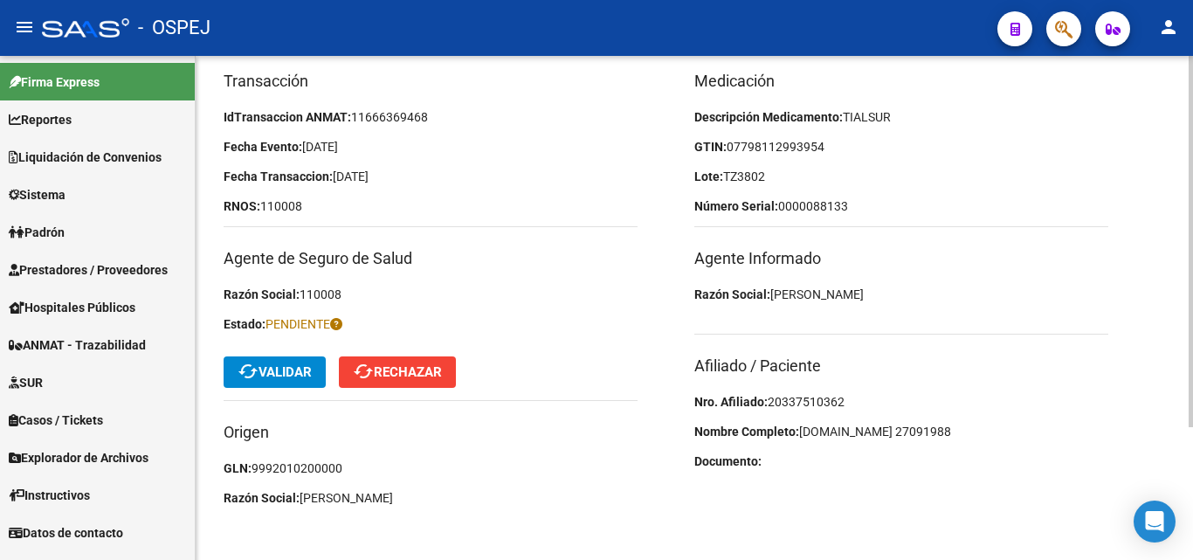
click at [771, 402] on span "20337510362" at bounding box center [806, 402] width 77 height 14
copy span "20337510362"
click at [299, 376] on span "cached Validar" at bounding box center [275, 372] width 74 height 16
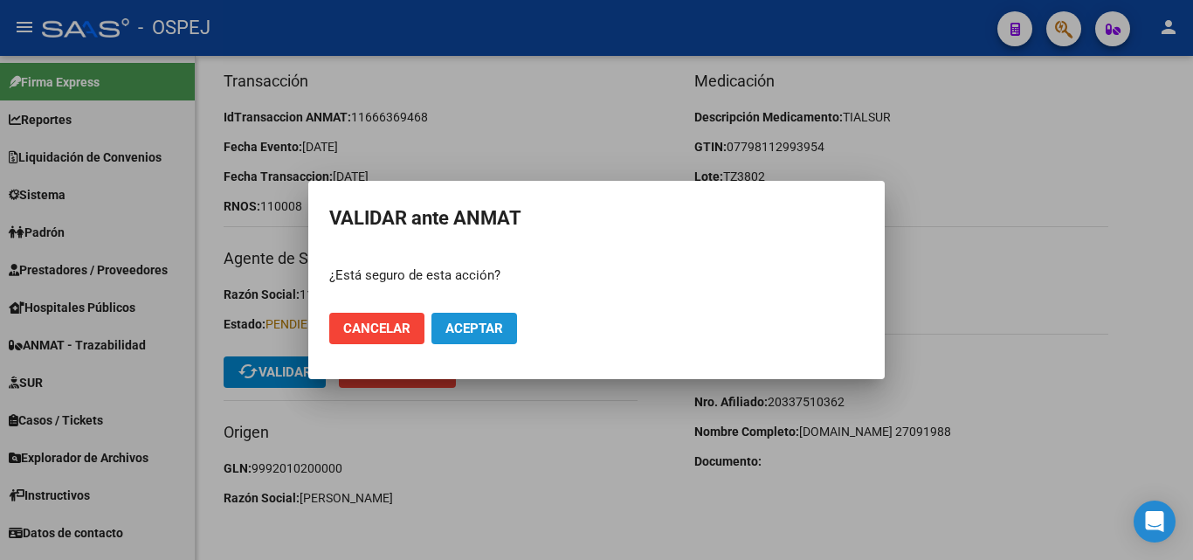
click at [459, 328] on span "Aceptar" at bounding box center [474, 329] width 58 height 16
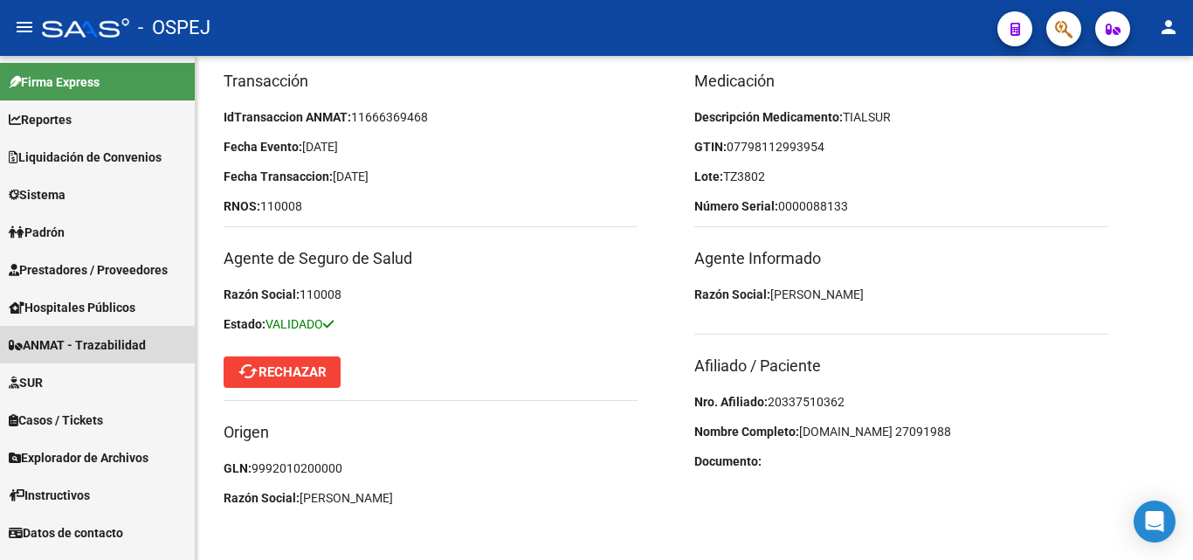
click at [40, 346] on span "ANMAT - Trazabilidad" at bounding box center [77, 344] width 137 height 19
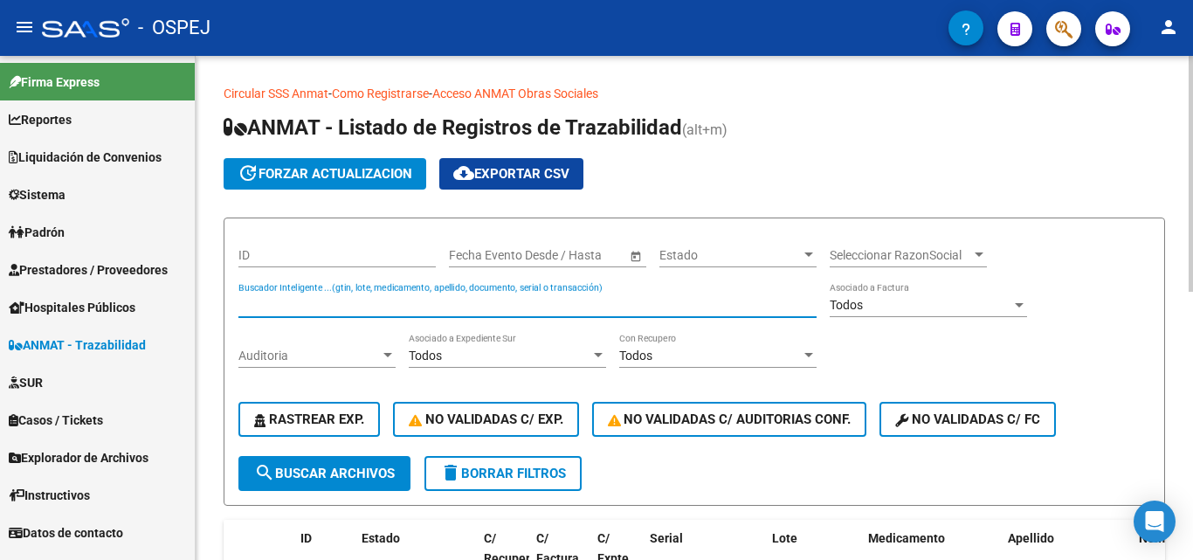
click at [319, 304] on input "Buscador Inteligente ...(gtin, lote, medicamento, apellido, documento, serial o…" at bounding box center [527, 305] width 578 height 15
type input "0000088648"
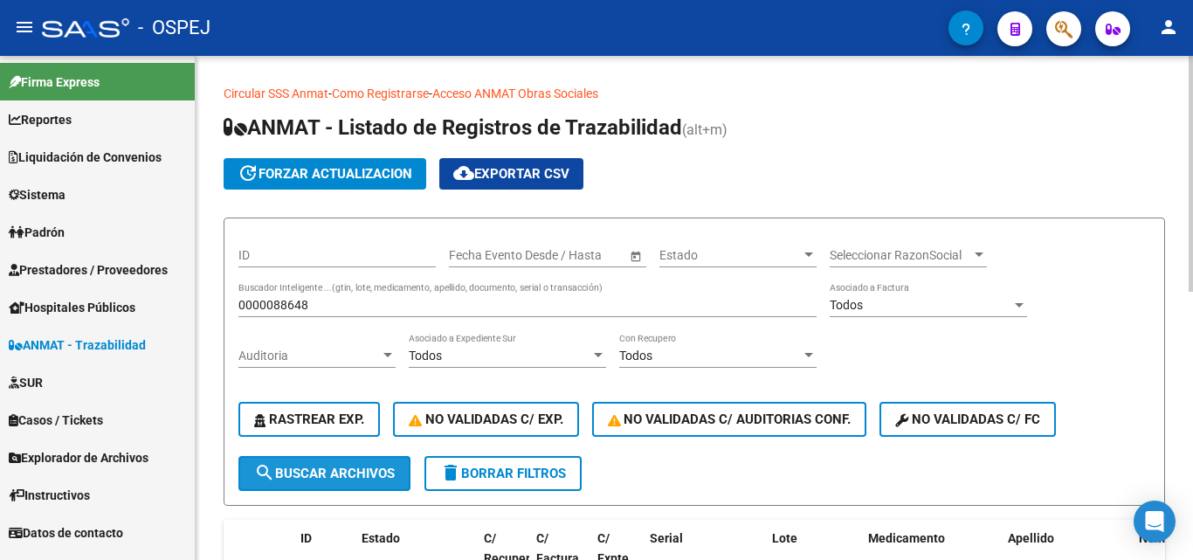
click at [300, 470] on span "search Buscar Archivos" at bounding box center [324, 473] width 141 height 16
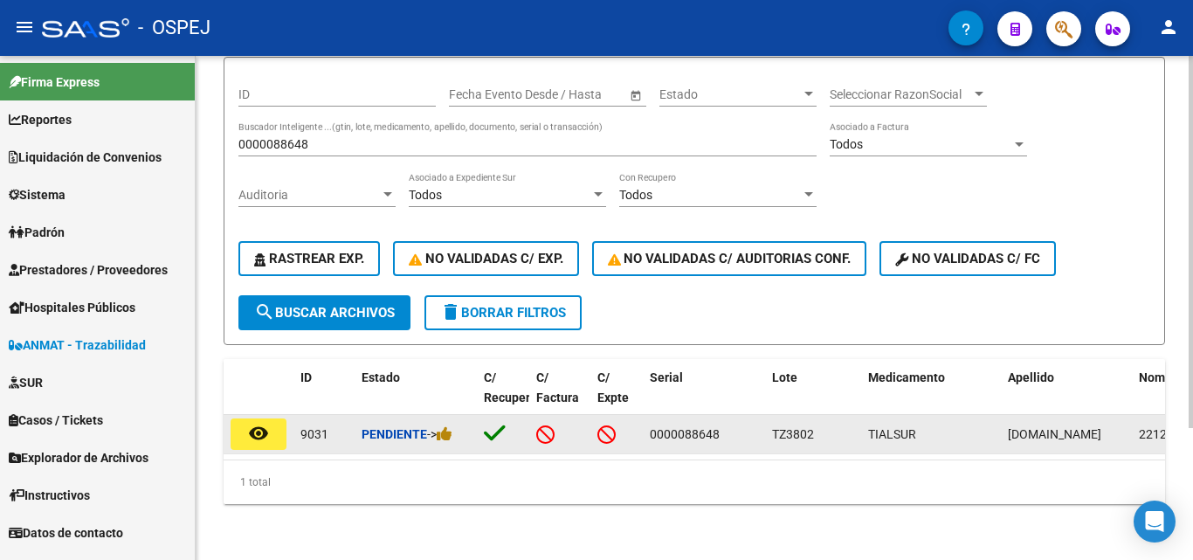
scroll to position [179, 0]
click at [256, 431] on button "remove_red_eye" at bounding box center [259, 433] width 56 height 31
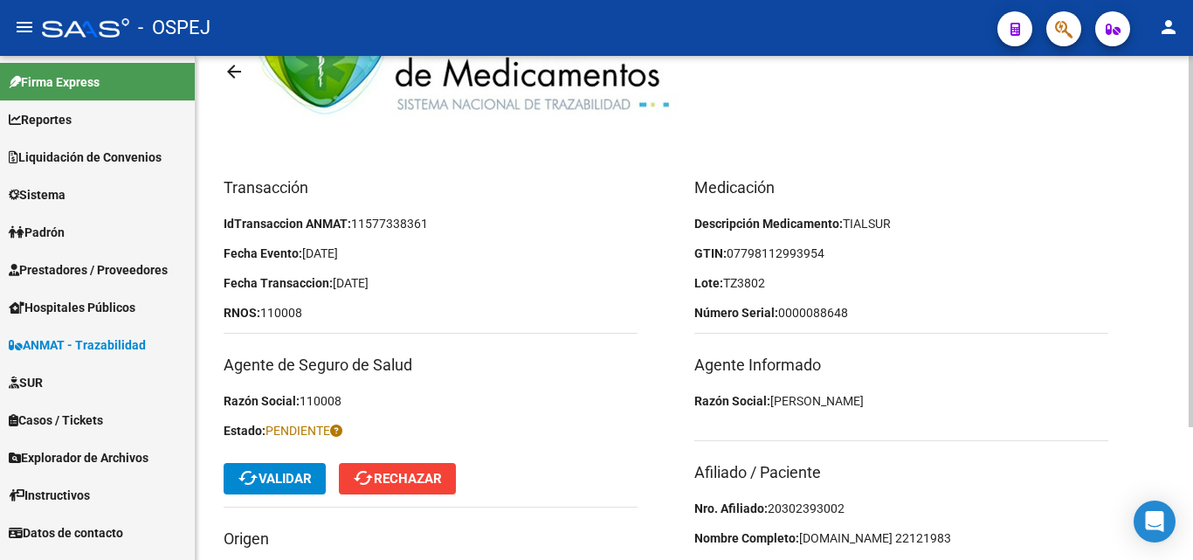
scroll to position [175, 0]
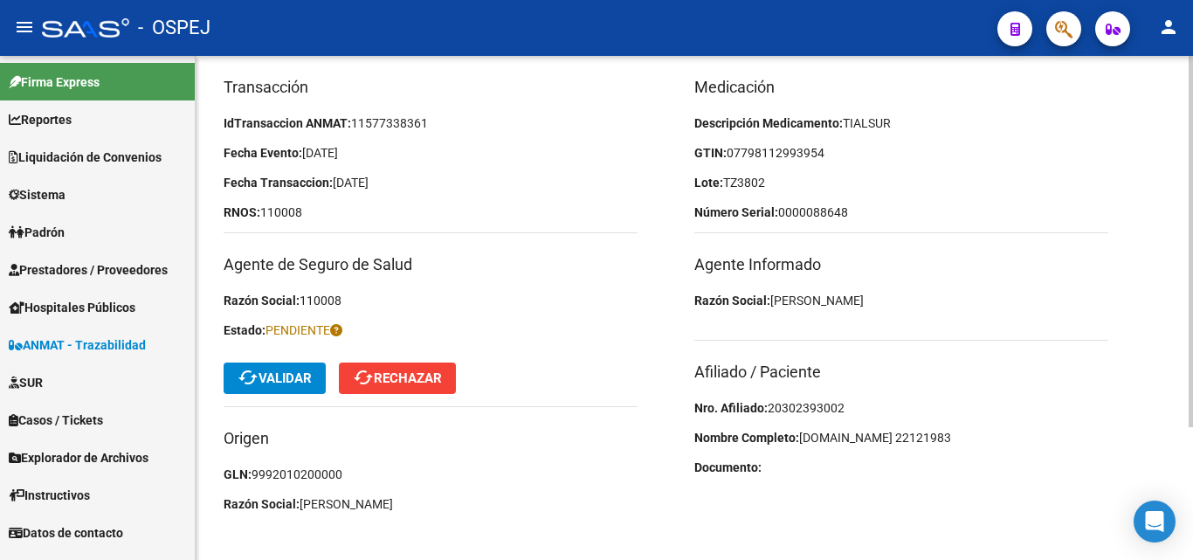
click at [791, 401] on span "20302393002" at bounding box center [806, 408] width 77 height 14
copy span "20302393002"
click at [299, 382] on span "cached Validar" at bounding box center [275, 378] width 74 height 16
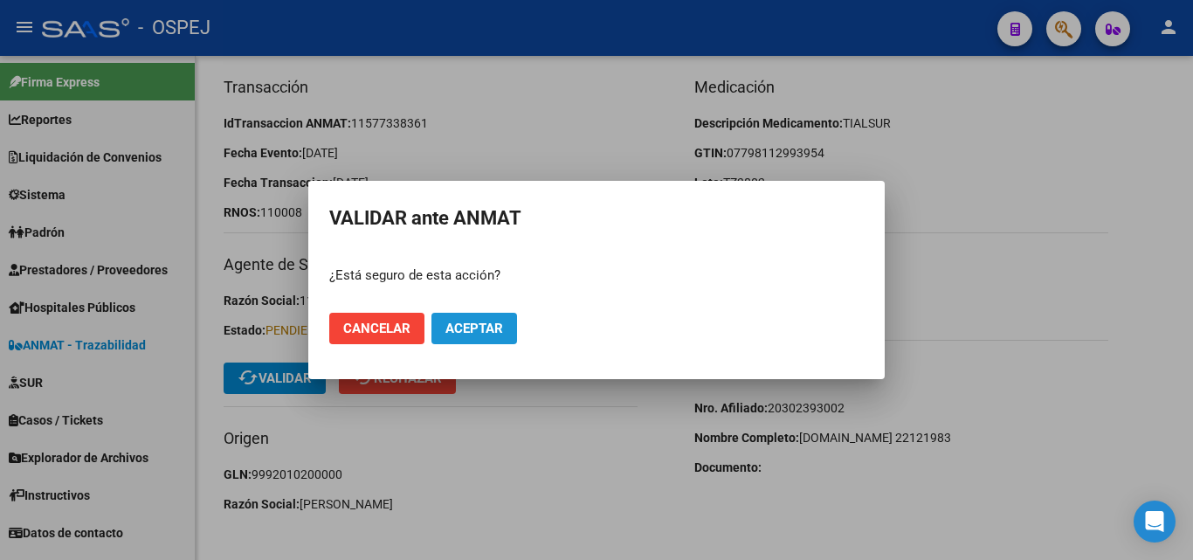
click at [454, 334] on span "Aceptar" at bounding box center [474, 329] width 58 height 16
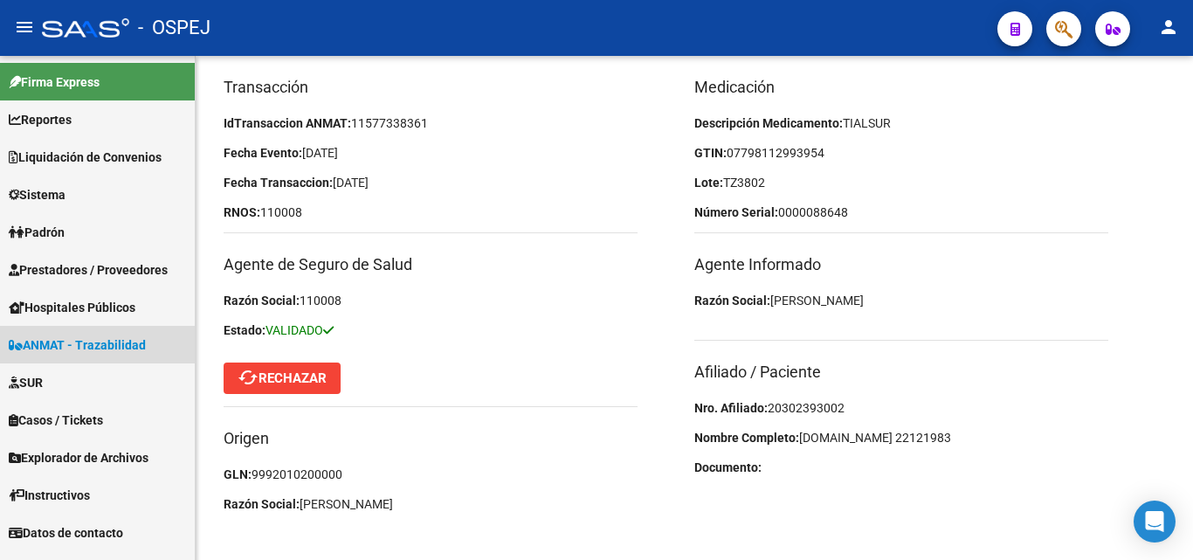
click at [58, 347] on span "ANMAT - Trazabilidad" at bounding box center [77, 344] width 137 height 19
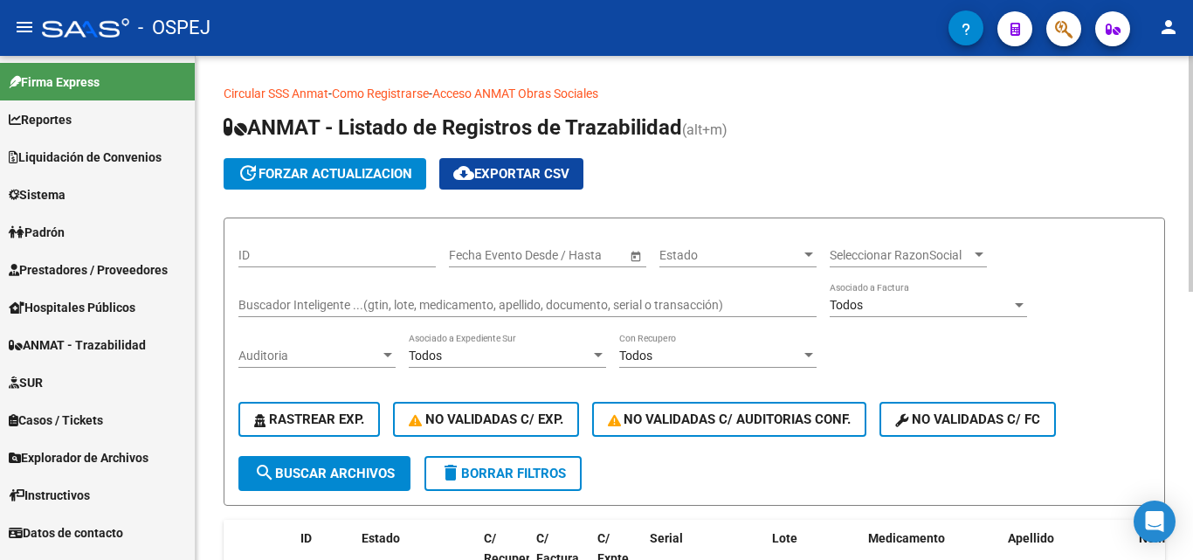
click at [306, 293] on div "Buscador Inteligente ...(gtin, lote, medicamento, apellido, documento, serial o…" at bounding box center [527, 299] width 578 height 35
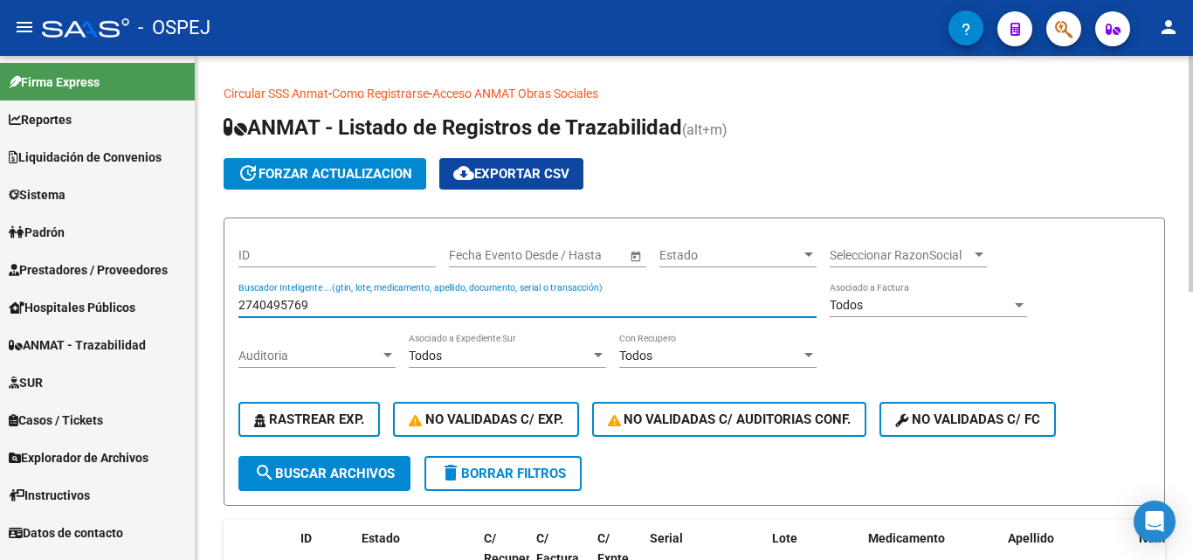
type input "2740495769"
click at [300, 475] on span "search Buscar Archivos" at bounding box center [324, 473] width 141 height 16
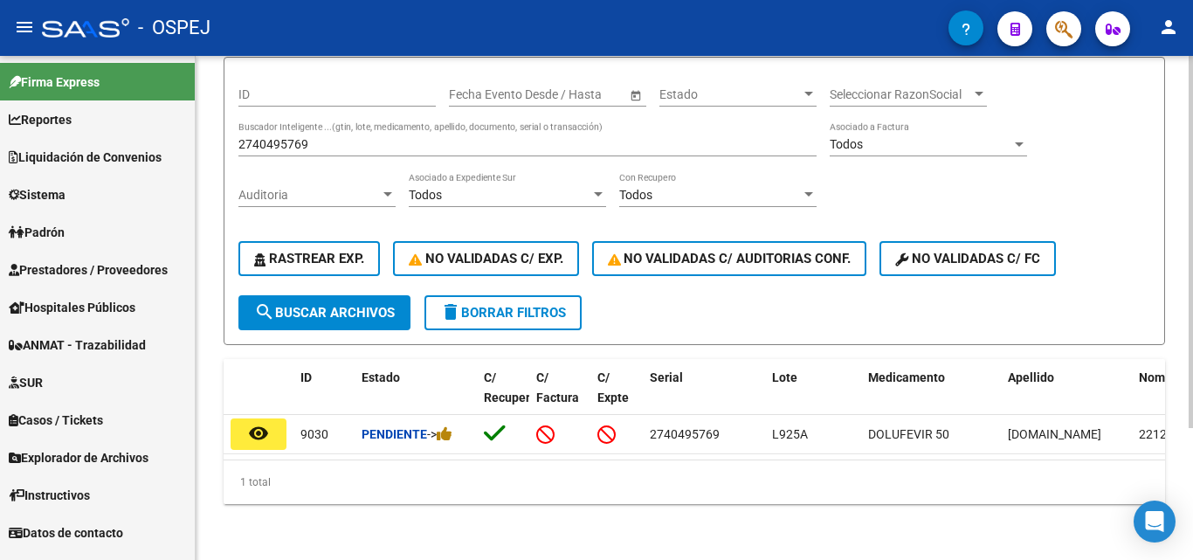
scroll to position [175, 0]
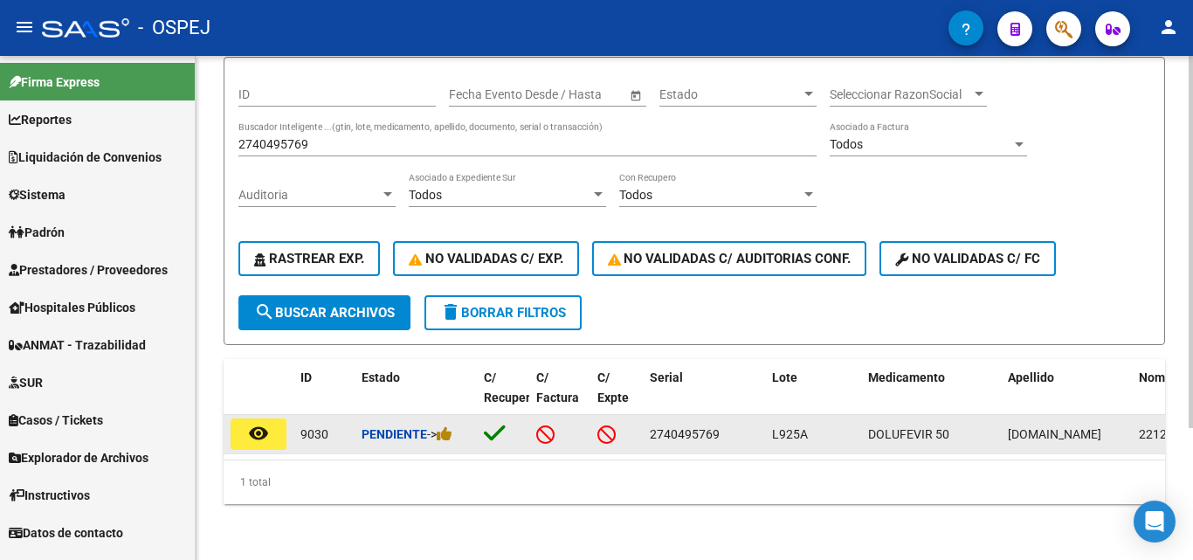
click at [268, 424] on mat-icon "remove_red_eye" at bounding box center [258, 433] width 21 height 21
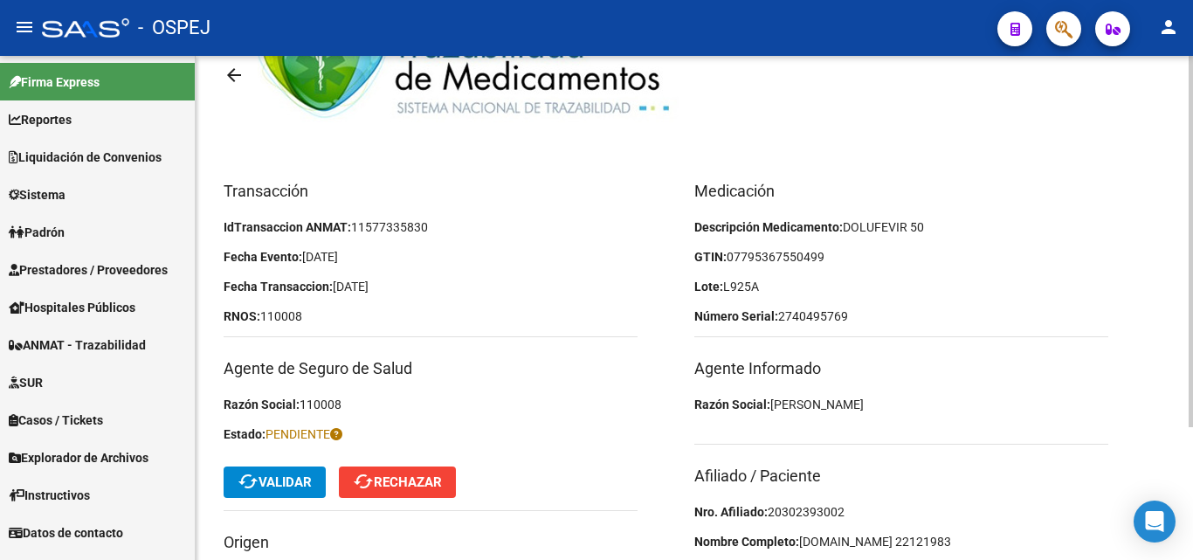
scroll to position [175, 0]
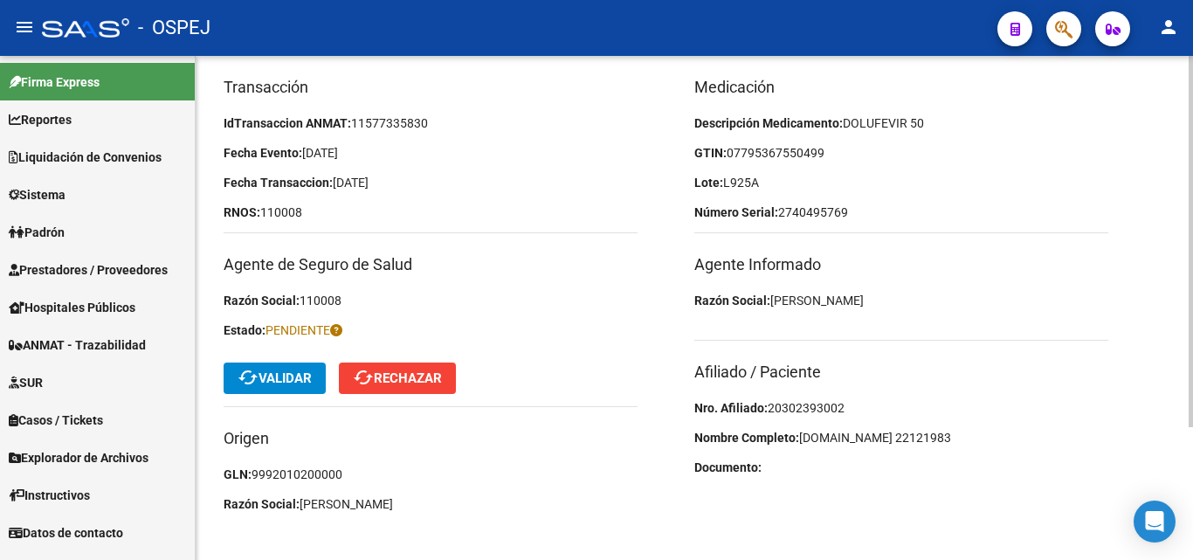
click at [814, 406] on span "20302393002" at bounding box center [806, 408] width 77 height 14
copy span "20302393002"
click at [762, 152] on span "07795367550499" at bounding box center [776, 153] width 98 height 14
click at [776, 157] on span "07795367550499" at bounding box center [776, 153] width 98 height 14
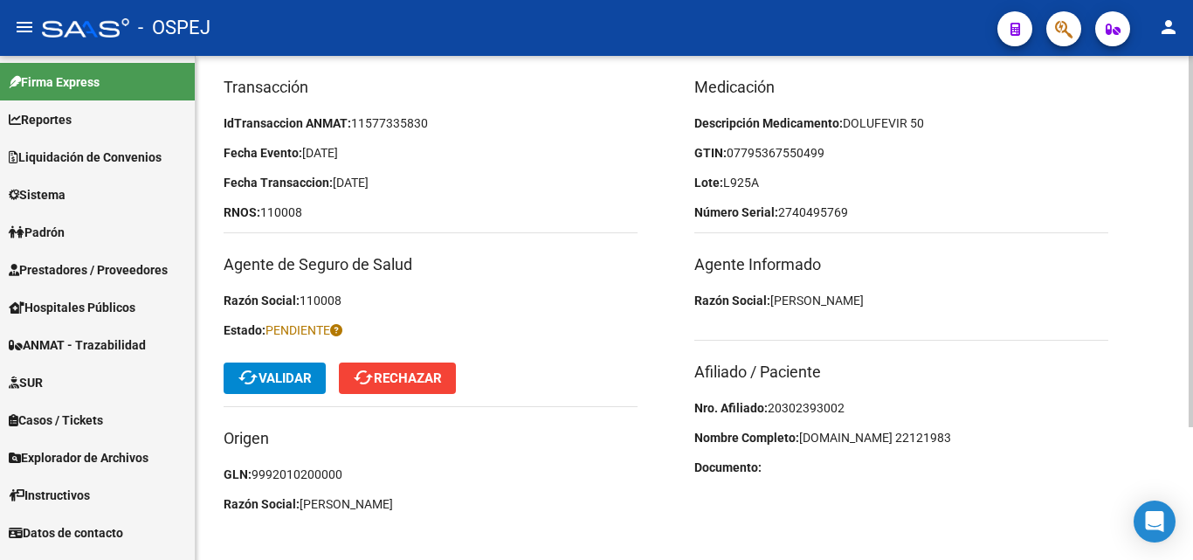
click at [808, 154] on span "07795367550499" at bounding box center [776, 153] width 98 height 14
click at [835, 153] on p "GTIN: 07795367550499" at bounding box center [901, 152] width 414 height 19
click at [276, 386] on button "cached Validar" at bounding box center [275, 377] width 102 height 31
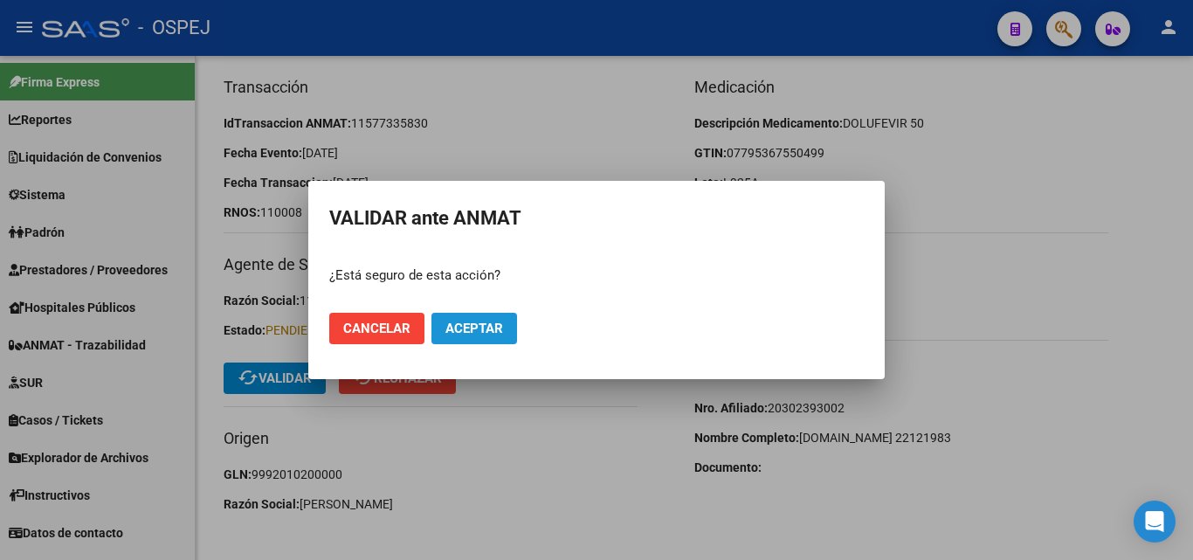
click at [472, 326] on span "Aceptar" at bounding box center [474, 329] width 58 height 16
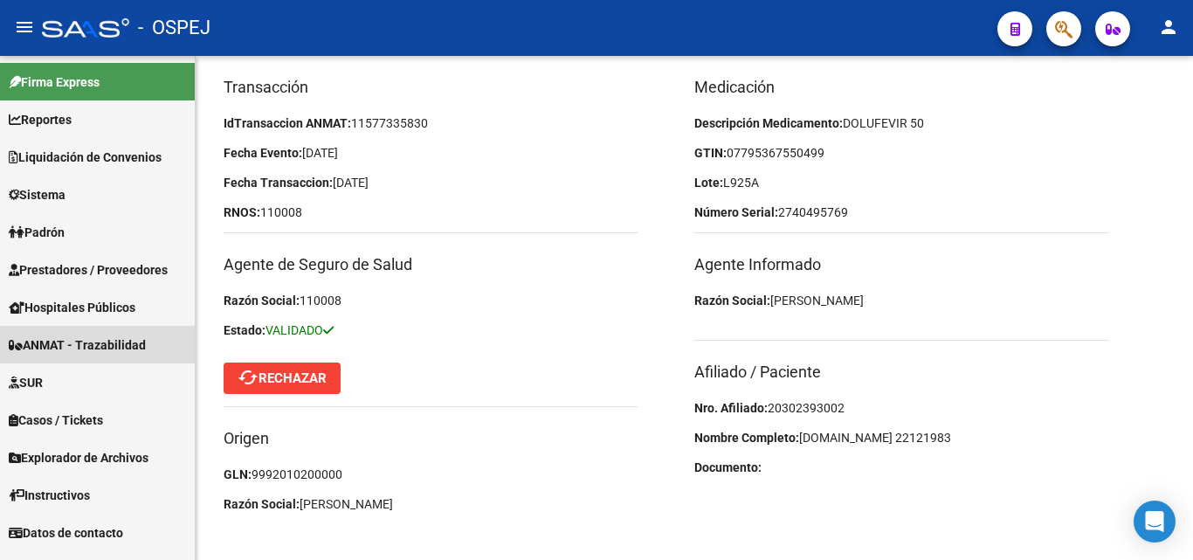
click at [101, 347] on span "ANMAT - Trazabilidad" at bounding box center [77, 344] width 137 height 19
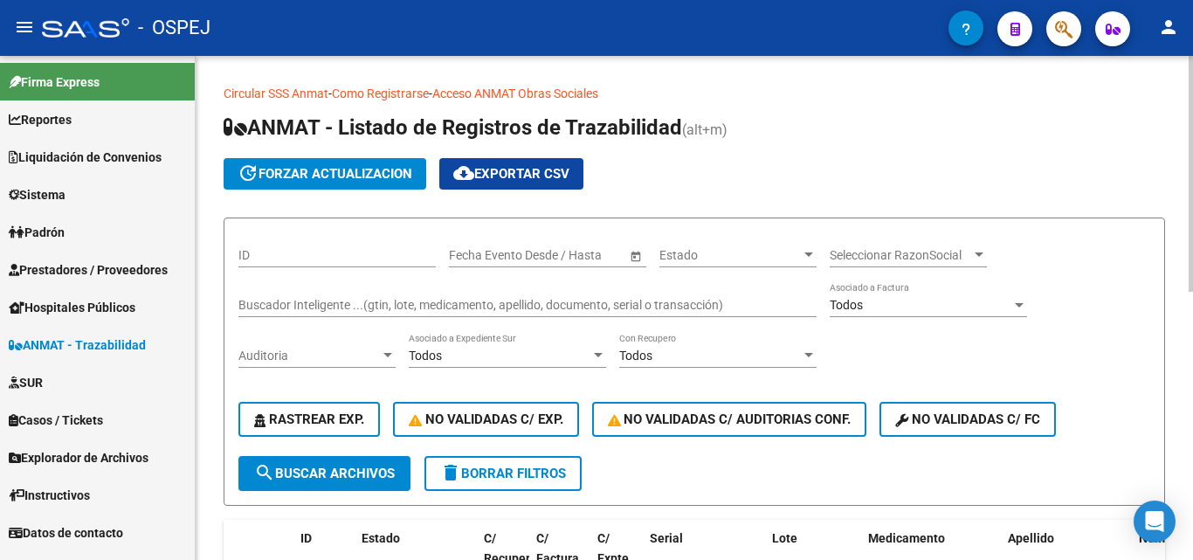
click at [304, 294] on div "Buscador Inteligente ...(gtin, lote, medicamento, apellido, documento, serial o…" at bounding box center [527, 299] width 578 height 35
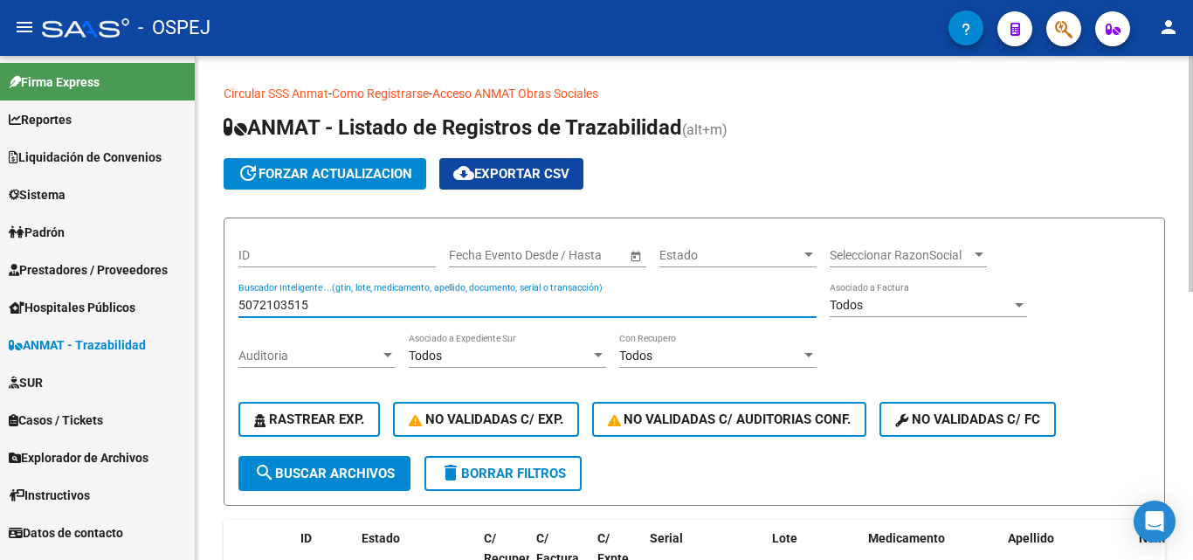
type input "5072103515"
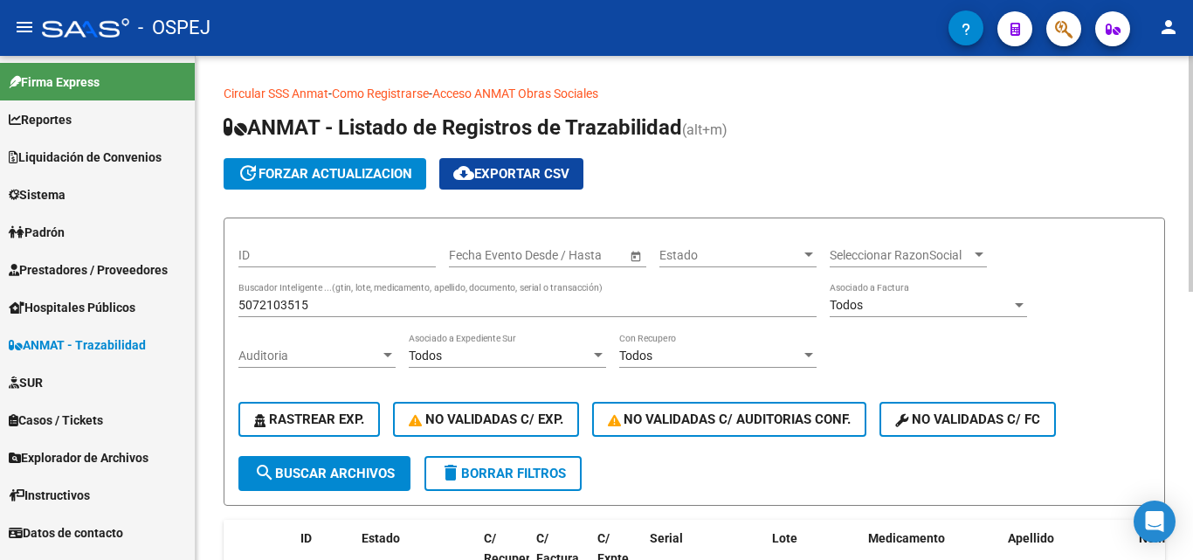
click at [291, 492] on form "ID Start date – End date Fecha Evento Desde / Hasta Estado Estado Seleccionar R…" at bounding box center [694, 361] width 941 height 288
click at [293, 483] on button "search Buscar Archivos" at bounding box center [324, 473] width 172 height 35
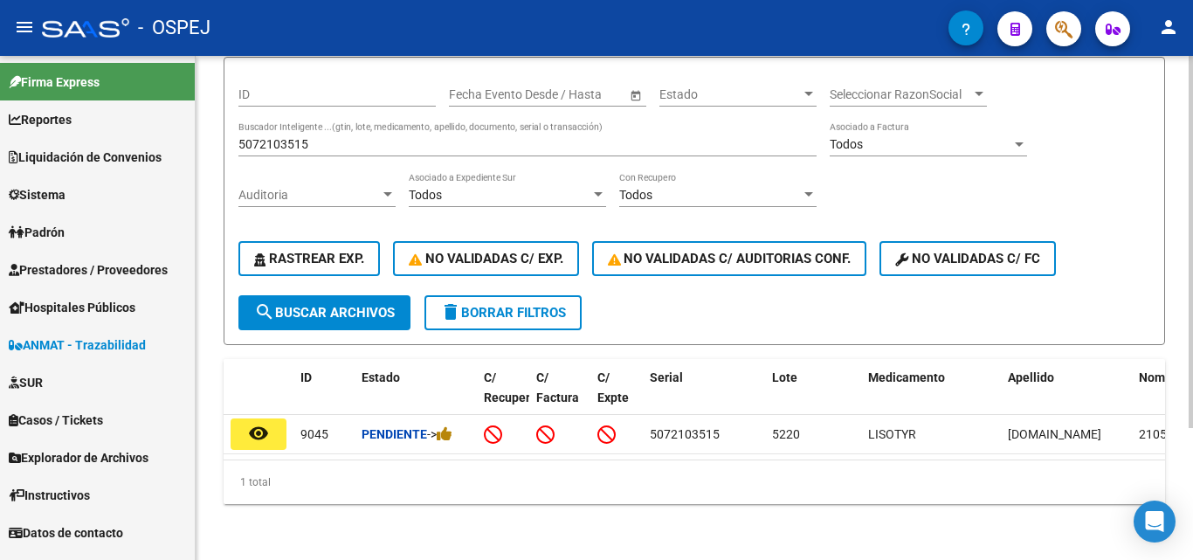
scroll to position [179, 0]
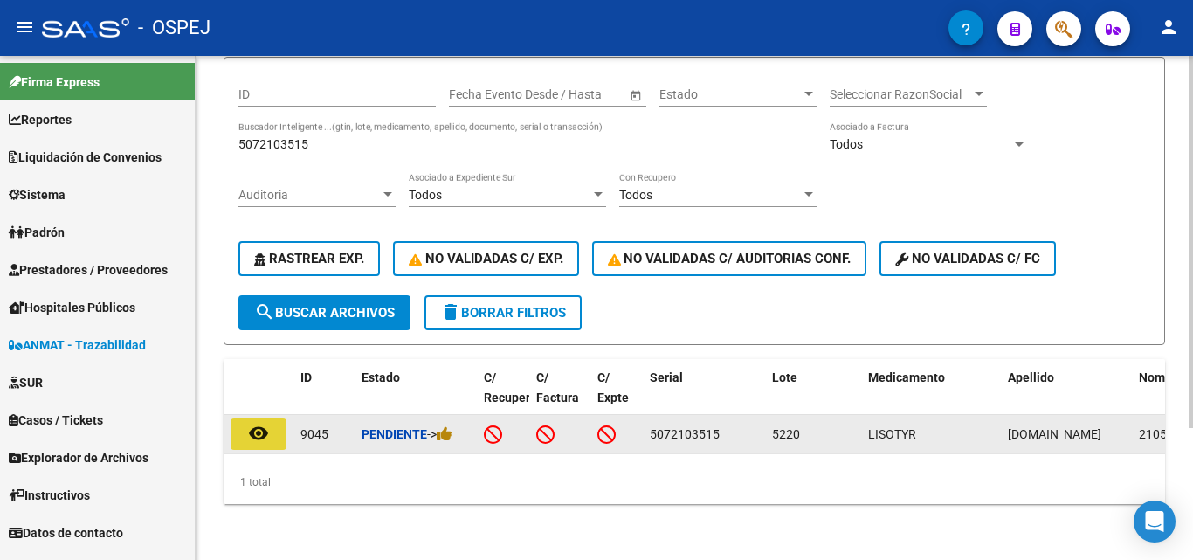
click at [271, 418] on button "remove_red_eye" at bounding box center [259, 433] width 56 height 31
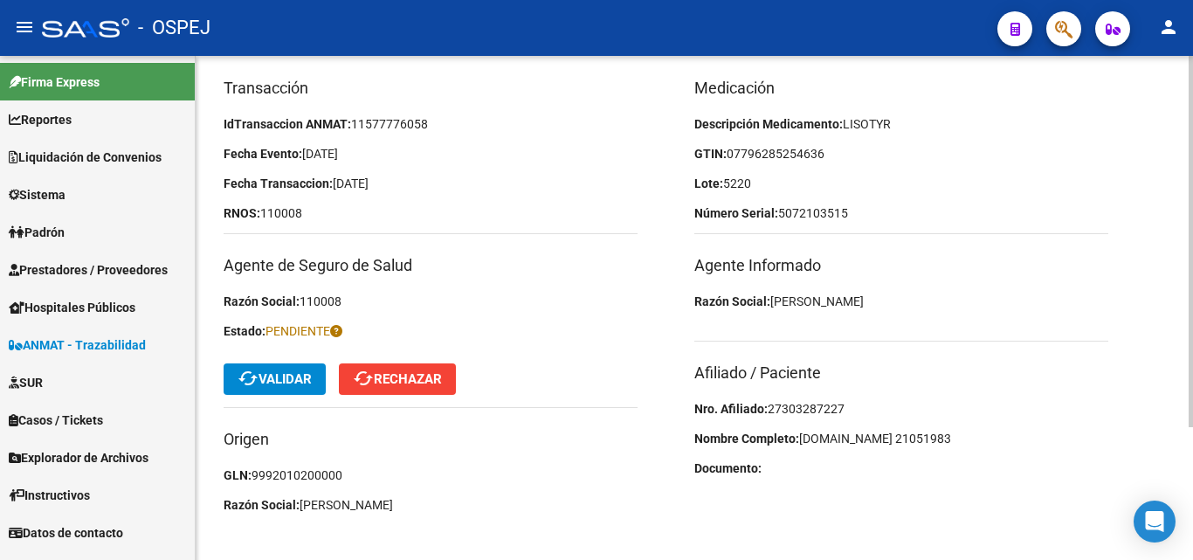
scroll to position [175, 0]
click at [828, 403] on span "27303287227" at bounding box center [806, 408] width 77 height 14
copy span "27303287227"
click at [761, 150] on span "07796285254636" at bounding box center [776, 153] width 98 height 14
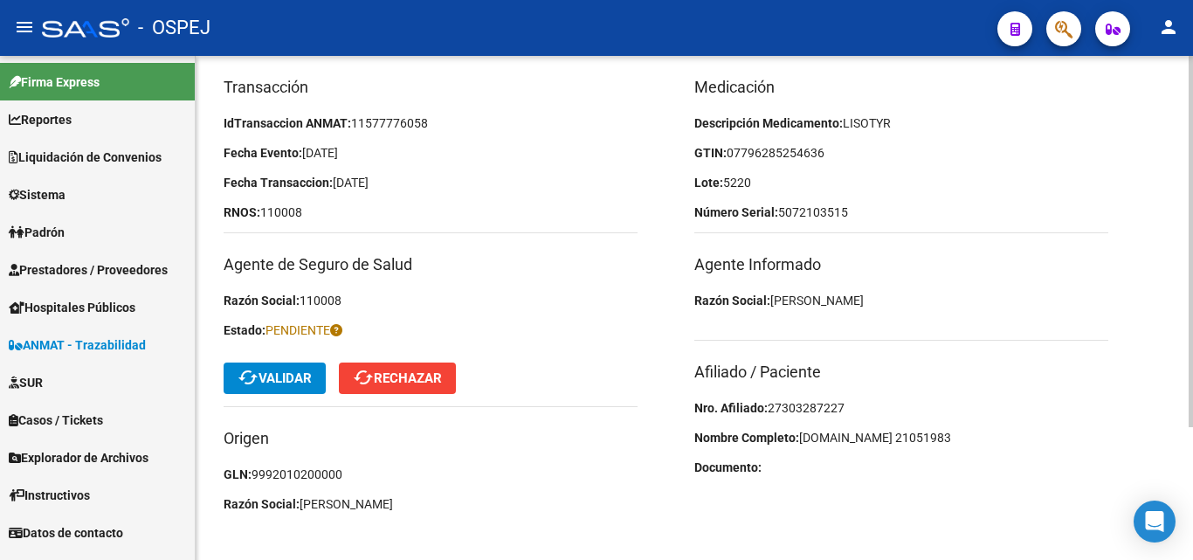
click at [776, 149] on span "07796285254636" at bounding box center [776, 153] width 98 height 14
click at [800, 154] on span "07796285254636" at bounding box center [776, 153] width 98 height 14
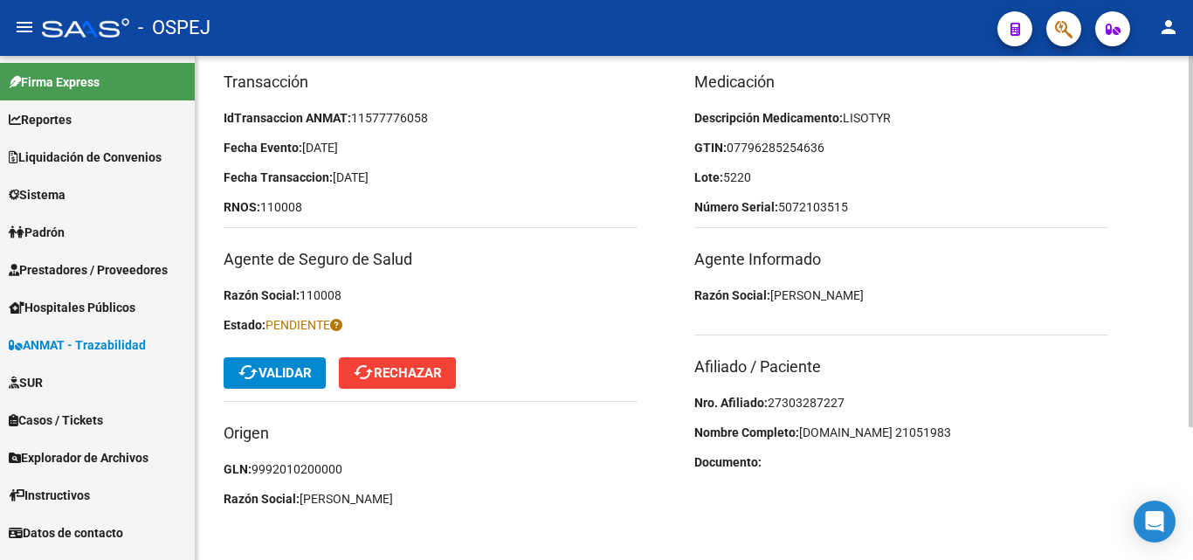
scroll to position [181, 0]
click at [312, 368] on span "cached Validar" at bounding box center [275, 372] width 74 height 16
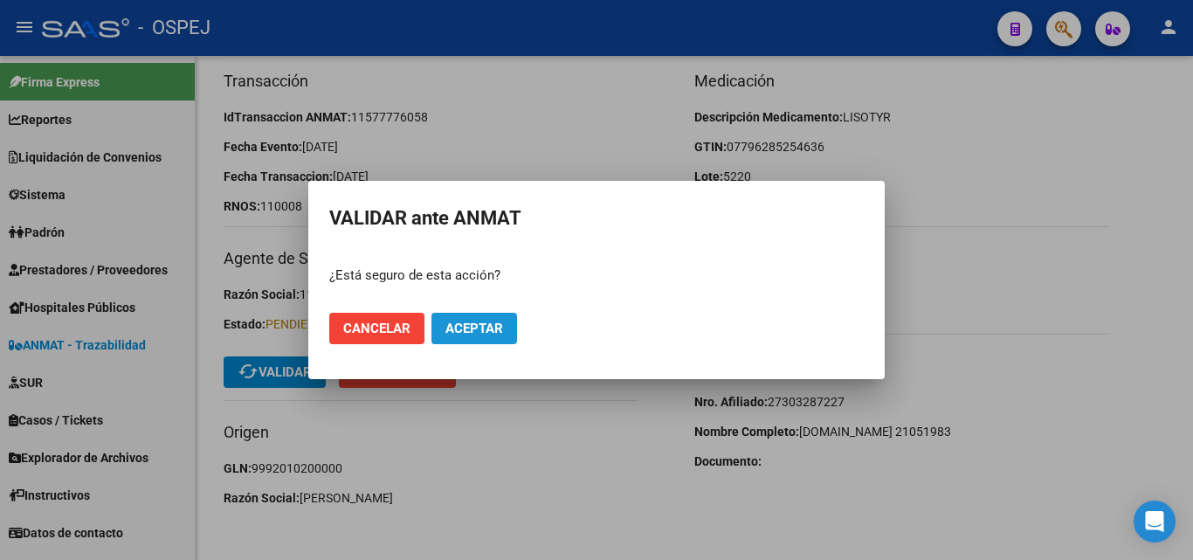
click at [482, 325] on span "Aceptar" at bounding box center [474, 329] width 58 height 16
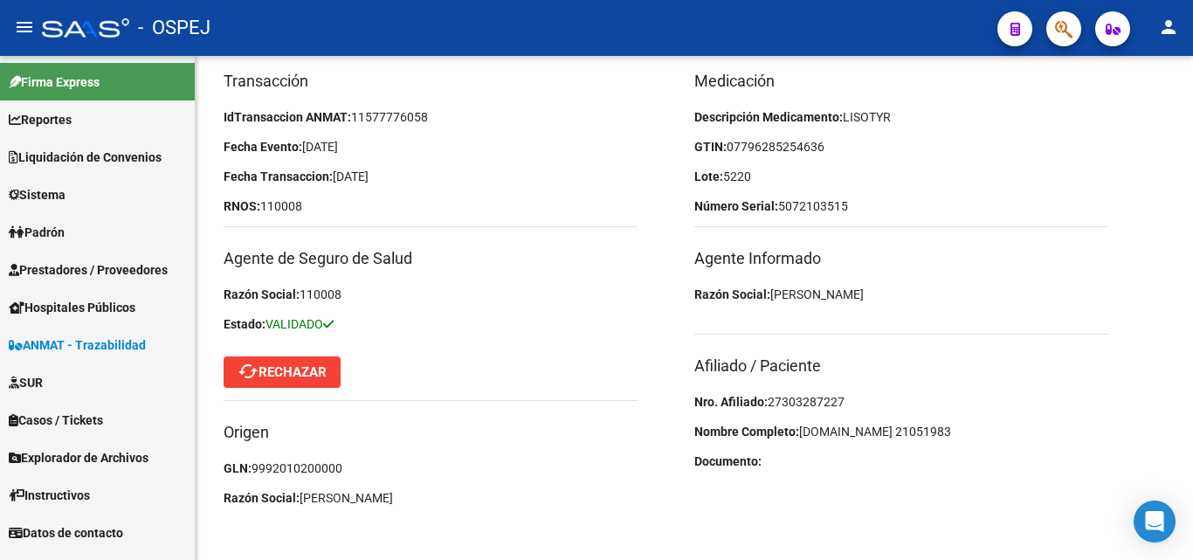
click at [127, 344] on span "ANMAT - Trazabilidad" at bounding box center [77, 344] width 137 height 19
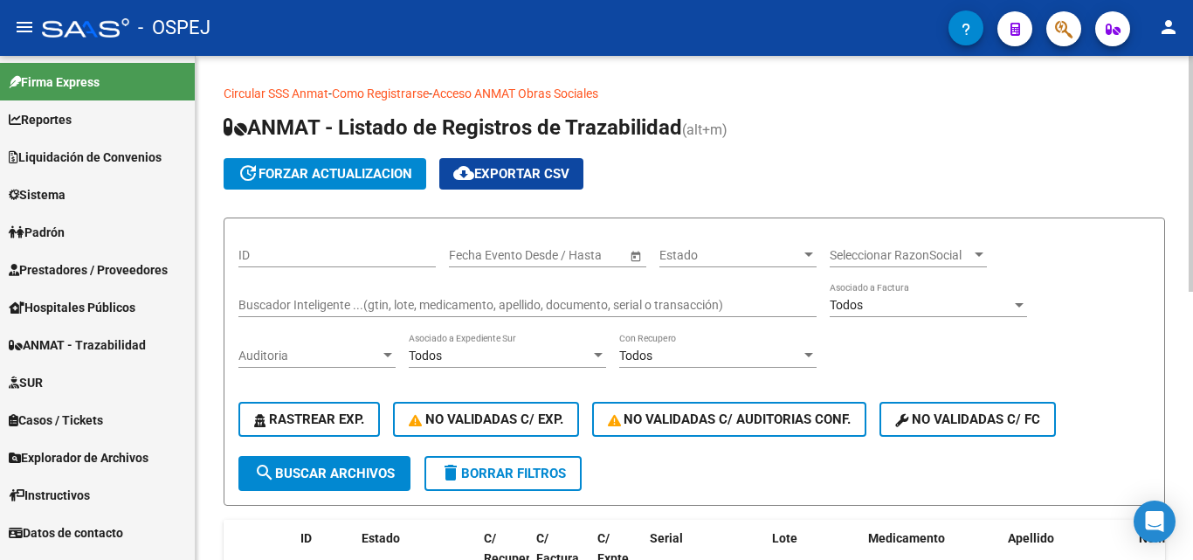
click at [275, 299] on input "Buscador Inteligente ...(gtin, lote, medicamento, apellido, documento, serial o…" at bounding box center [527, 305] width 578 height 15
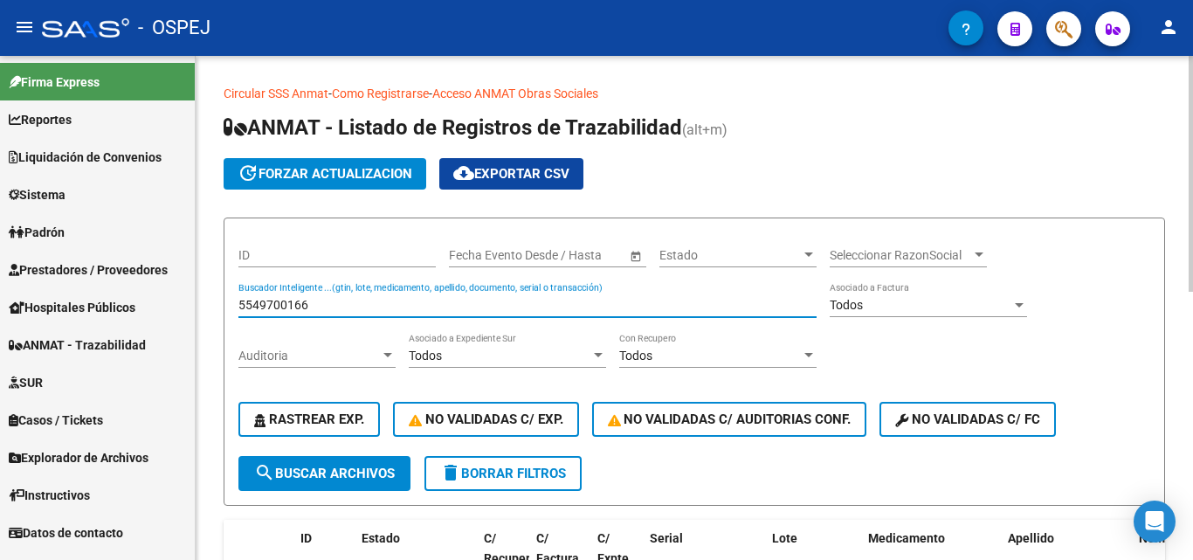
type input "5549700166"
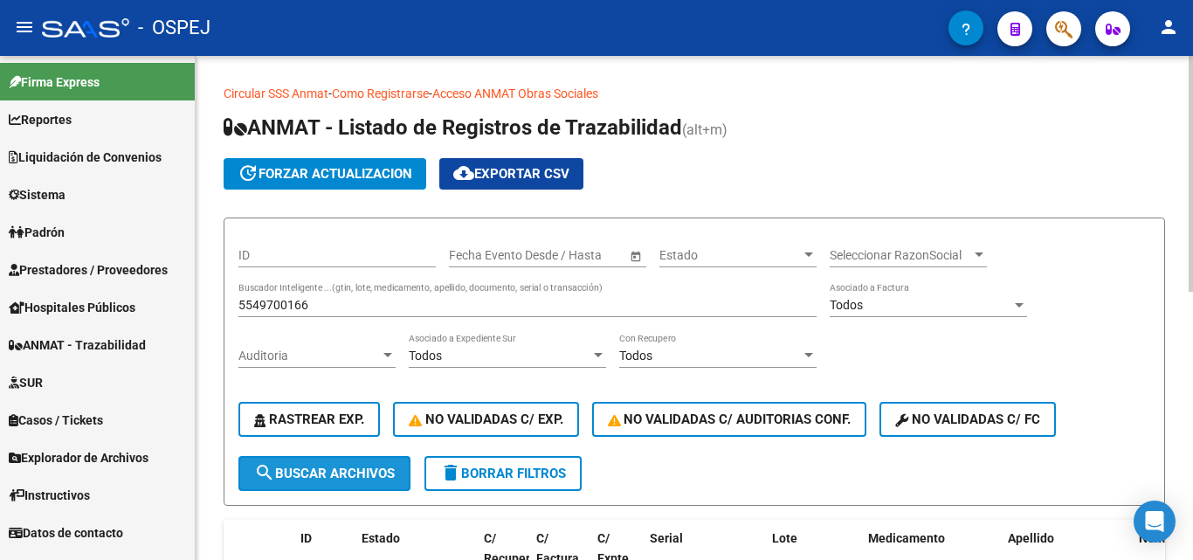
click at [284, 486] on button "search Buscar Archivos" at bounding box center [324, 473] width 172 height 35
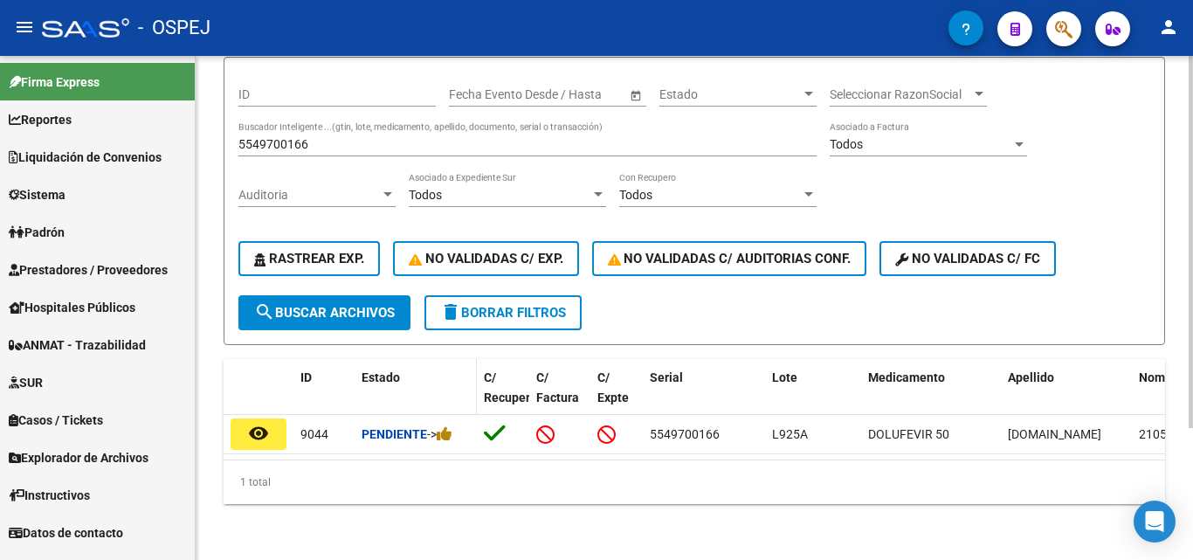
scroll to position [179, 0]
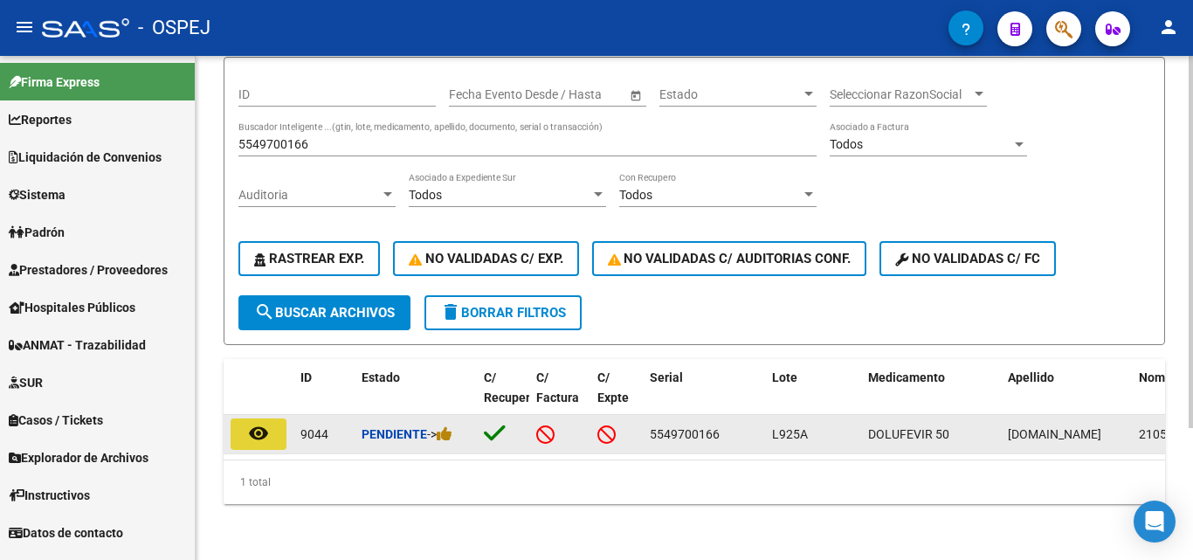
click at [255, 423] on mat-icon "remove_red_eye" at bounding box center [258, 433] width 21 height 21
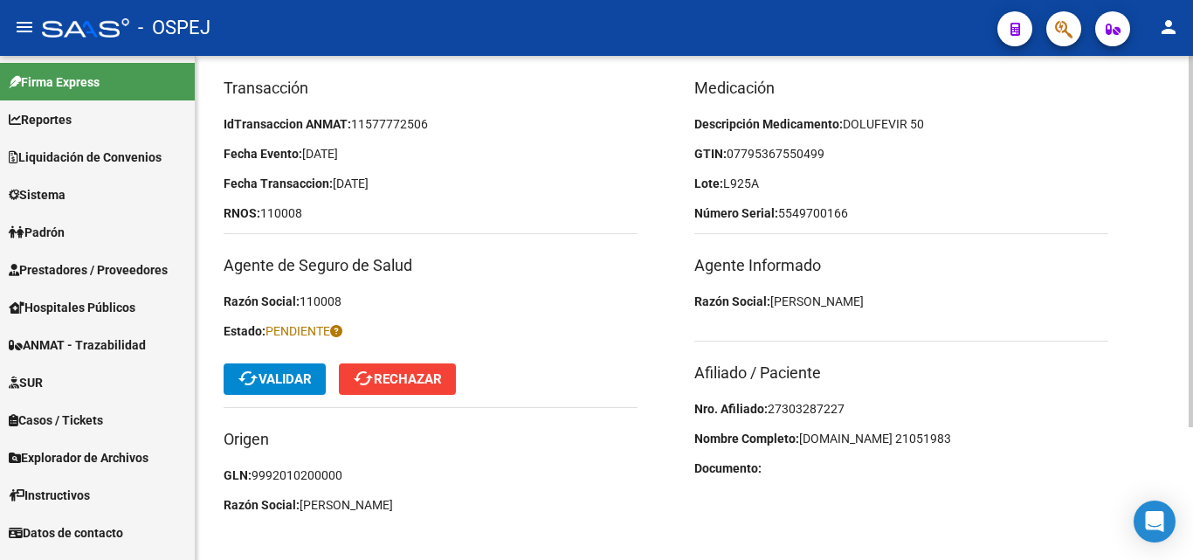
scroll to position [175, 0]
click at [796, 414] on span "27303287227" at bounding box center [806, 408] width 77 height 14
click at [776, 152] on span "07795367550499" at bounding box center [776, 153] width 98 height 14
click at [275, 377] on span "cached Validar" at bounding box center [275, 378] width 74 height 16
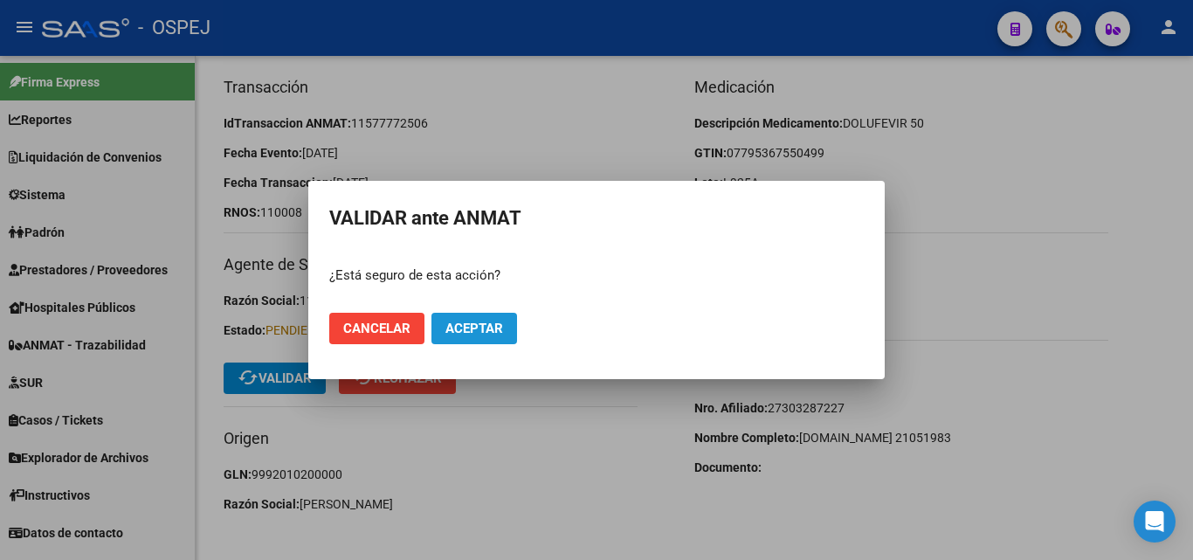
click at [453, 321] on span "Aceptar" at bounding box center [474, 329] width 58 height 16
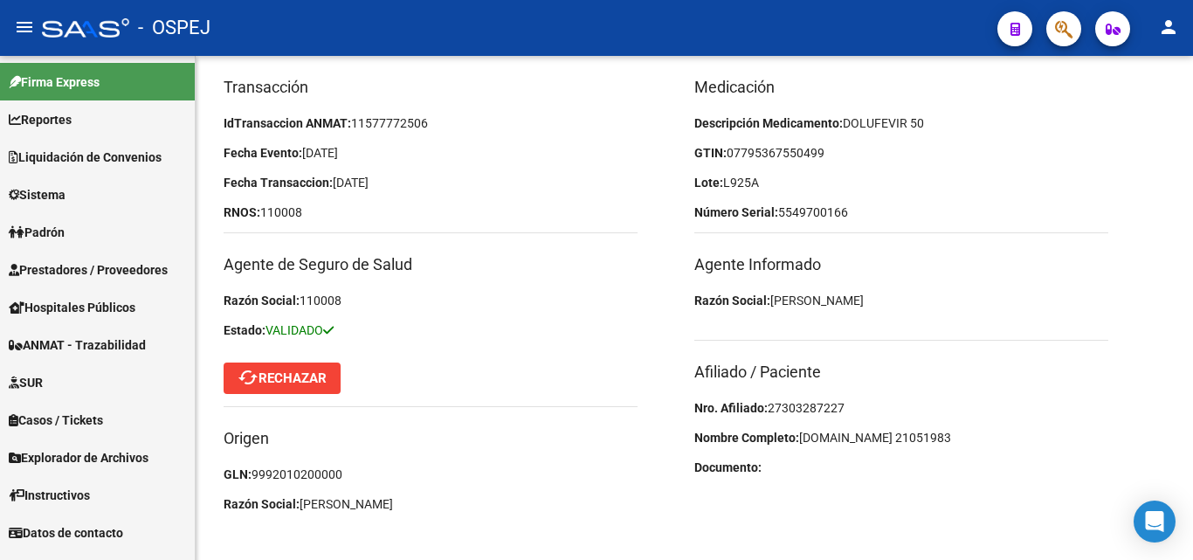
click at [98, 339] on span "ANMAT - Trazabilidad" at bounding box center [77, 344] width 137 height 19
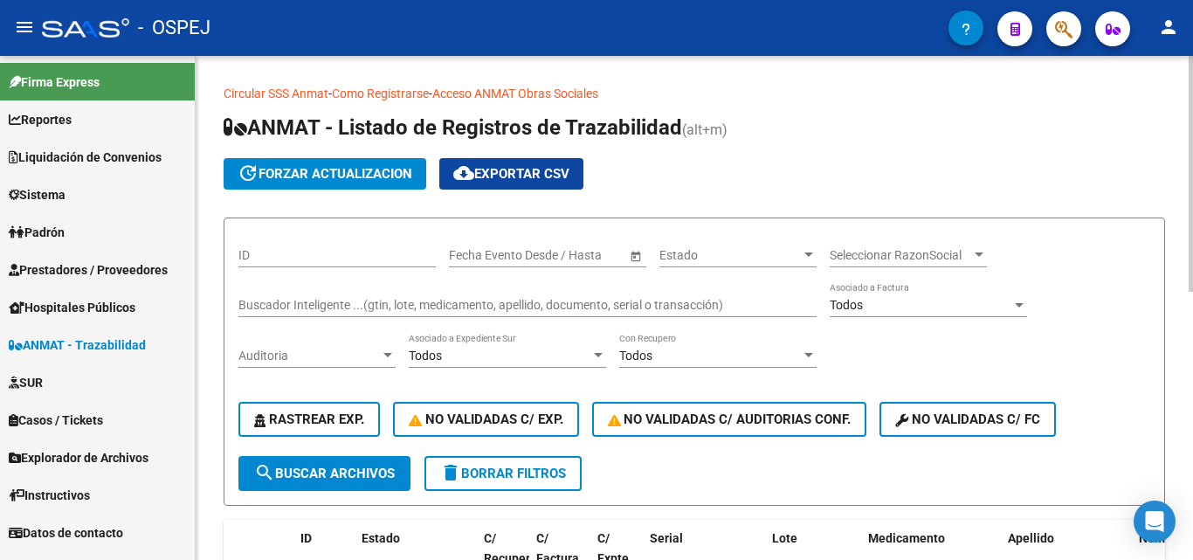
click at [259, 305] on input "Buscador Inteligente ...(gtin, lote, medicamento, apellido, documento, serial o…" at bounding box center [527, 305] width 578 height 15
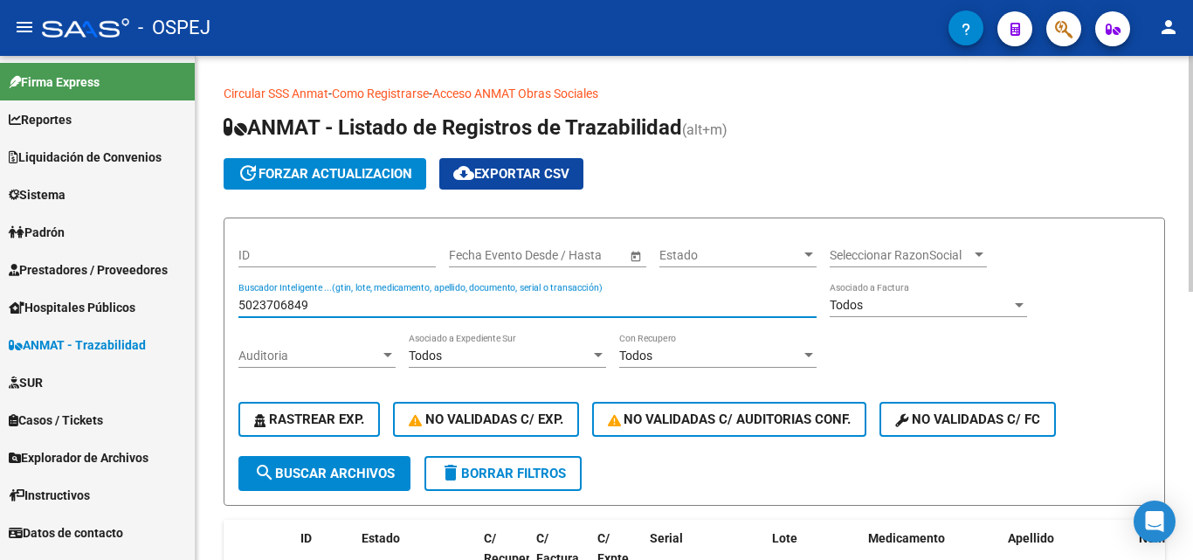
click at [309, 468] on span "search Buscar Archivos" at bounding box center [324, 473] width 141 height 16
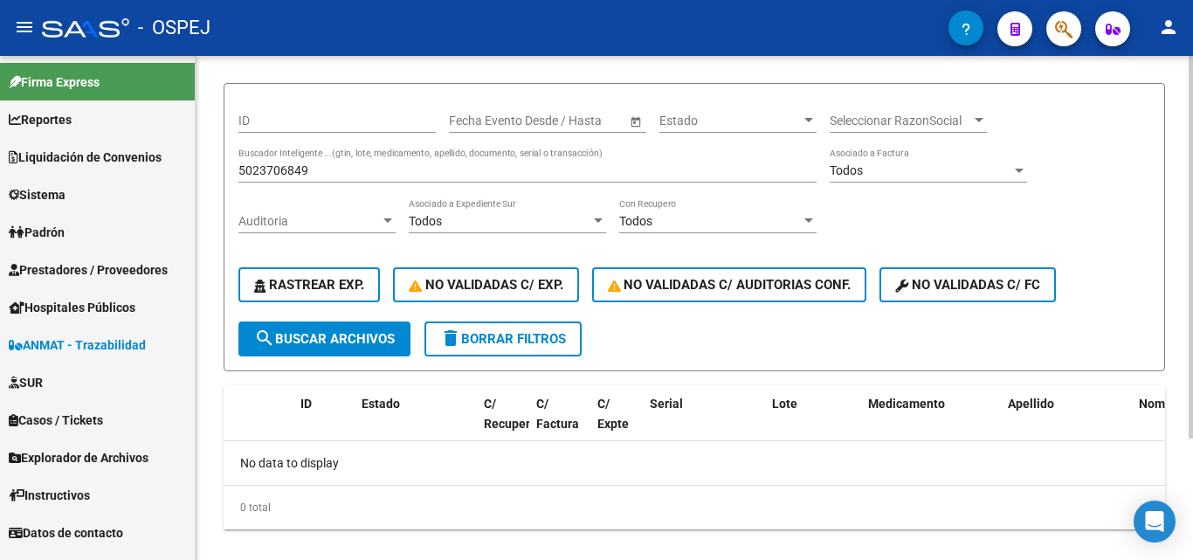
scroll to position [160, 0]
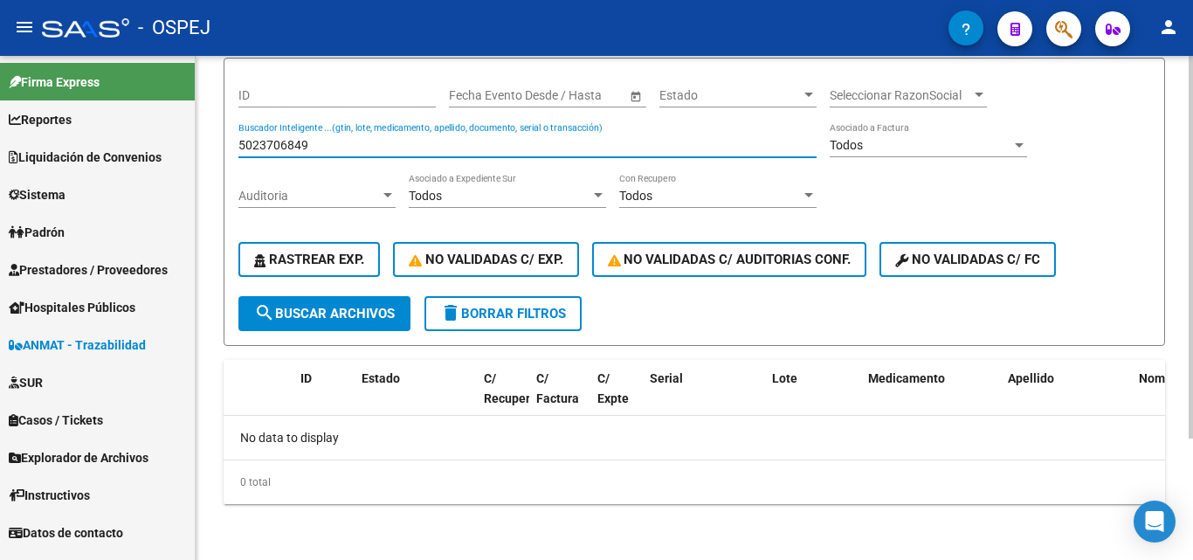
drag, startPoint x: 328, startPoint y: 145, endPoint x: 209, endPoint y: 138, distance: 119.0
click at [209, 138] on div "Circular SSS Anmat - Como Registrarse - Acceso ANMAT Obras Sociales Documentaci…" at bounding box center [694, 228] width 997 height 664
click at [314, 318] on span "search Buscar Archivos" at bounding box center [324, 314] width 141 height 16
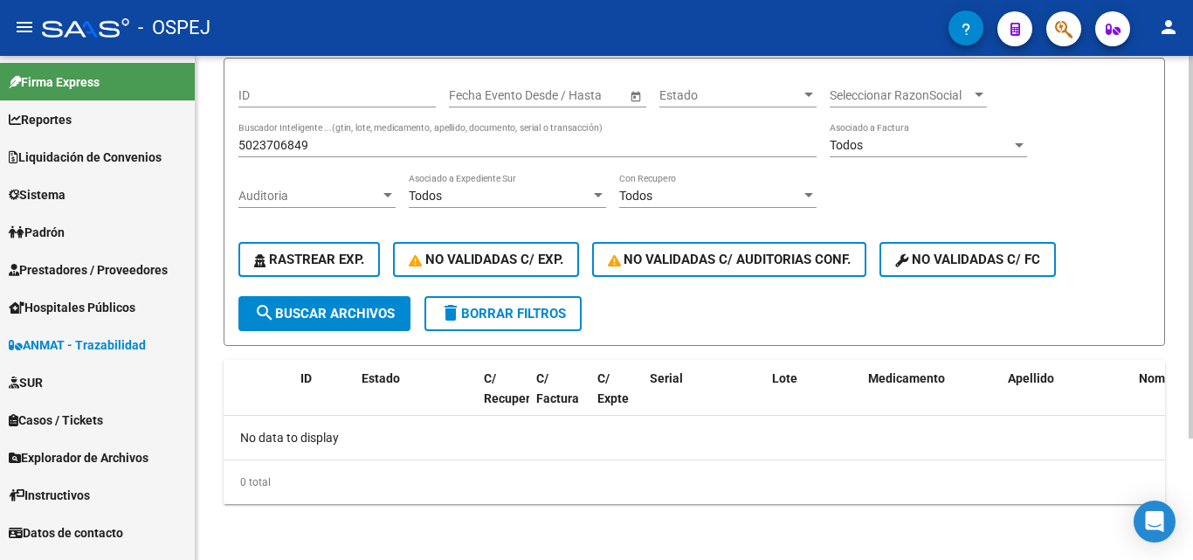
click at [328, 136] on div "5023706849 Buscador Inteligente ...(gtin, lote, medicamento, apellido, document…" at bounding box center [527, 139] width 578 height 35
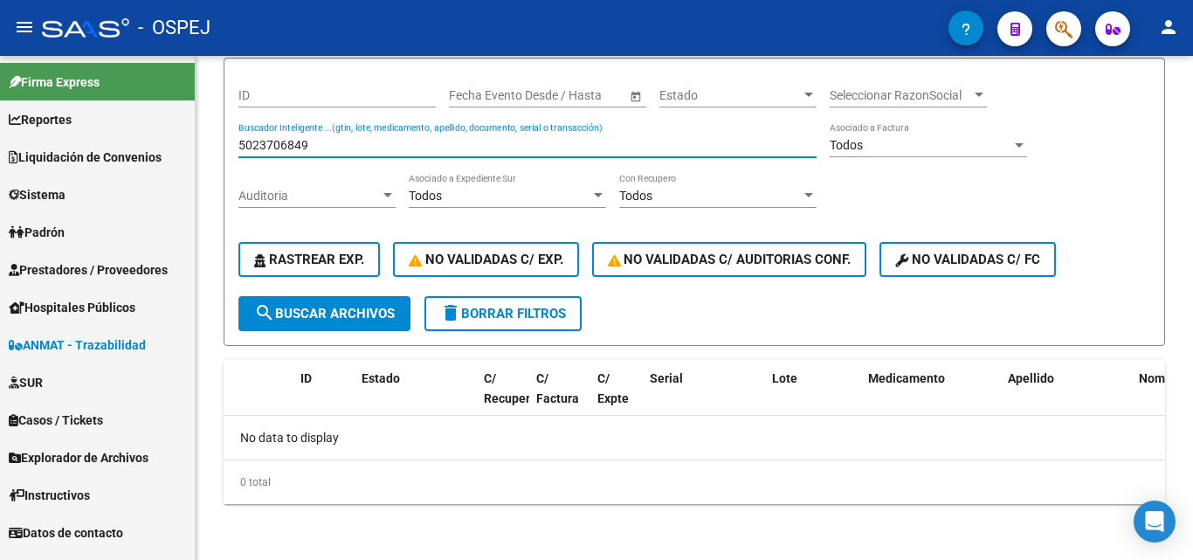
drag, startPoint x: 258, startPoint y: 143, endPoint x: 135, endPoint y: 138, distance: 122.4
click at [135, 138] on mat-sidenav-container "Firma Express Reportes Ingresos Devengados Detalles por CUIL RG Detalles - MT/P…" at bounding box center [596, 308] width 1193 height 504
type input "4981755525"
click at [292, 307] on span "search Buscar Archivos" at bounding box center [324, 314] width 141 height 16
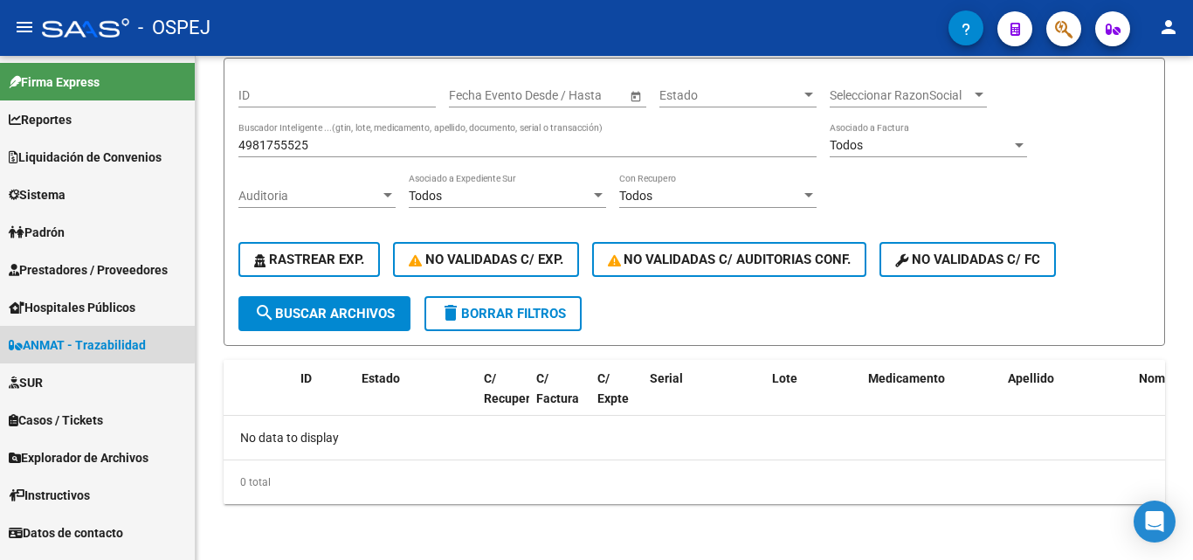
click at [92, 342] on span "ANMAT - Trazabilidad" at bounding box center [77, 344] width 137 height 19
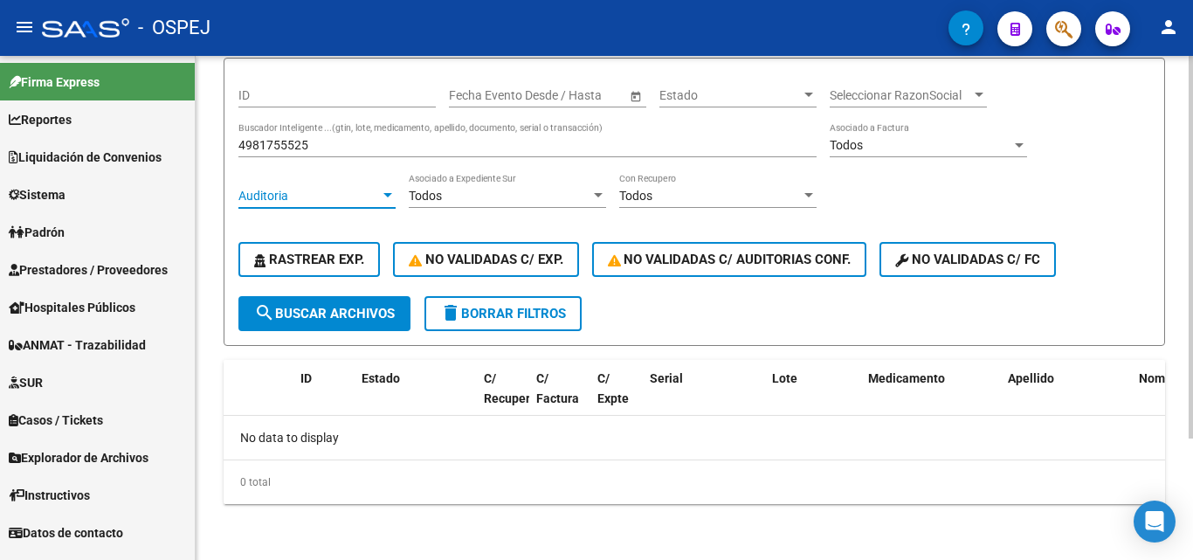
click at [258, 195] on span "Auditoria" at bounding box center [308, 196] width 141 height 15
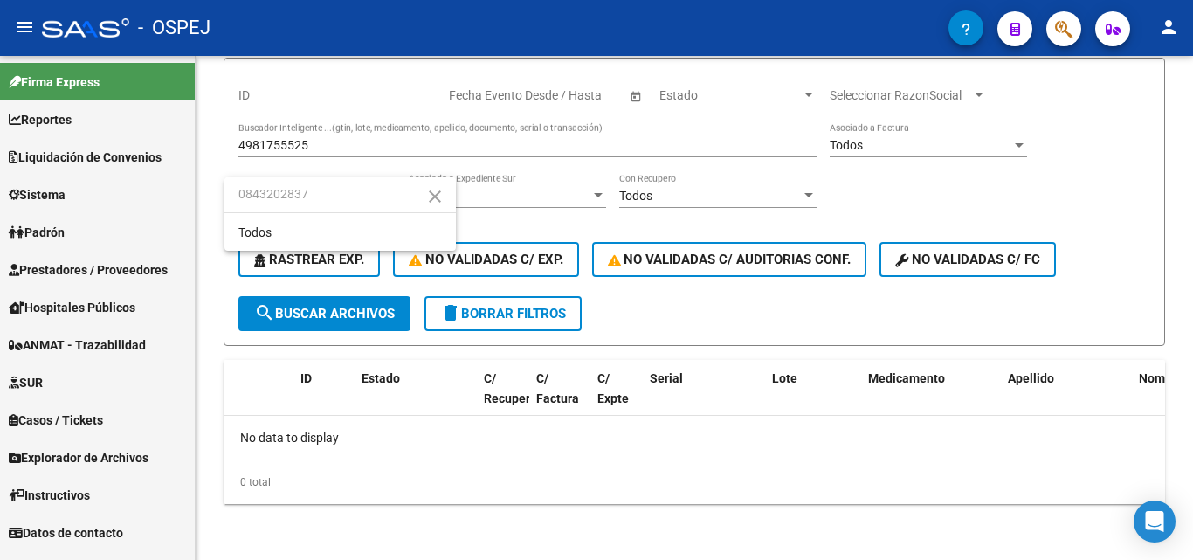
type input "0843202837"
click at [741, 341] on div at bounding box center [596, 280] width 1193 height 560
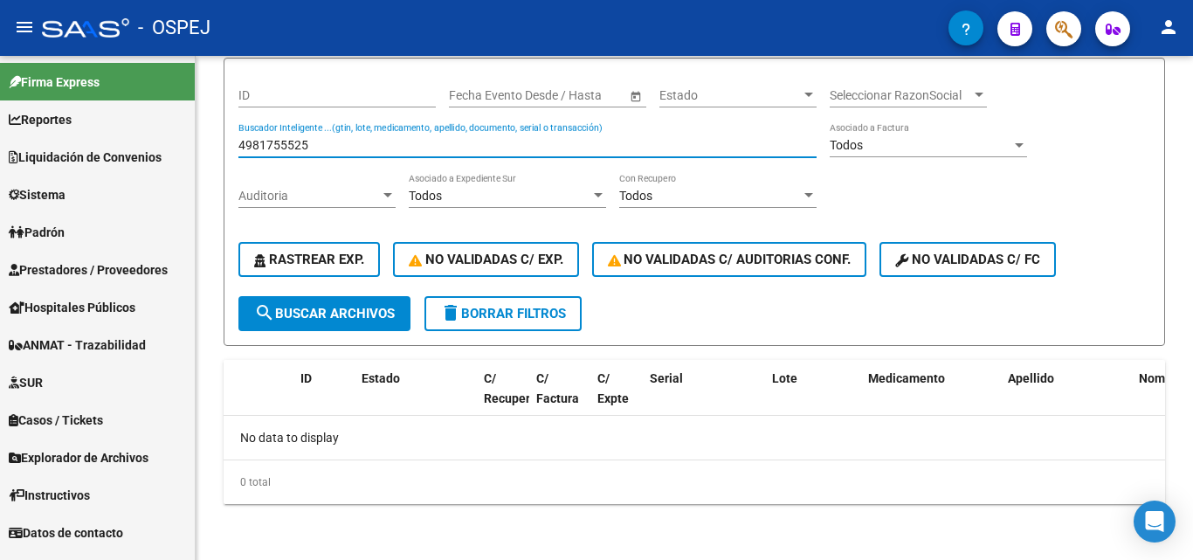
drag, startPoint x: 316, startPoint y: 147, endPoint x: 121, endPoint y: 140, distance: 195.8
click at [121, 140] on mat-sidenav-container "Firma Express Reportes Ingresos Devengados Detalles por CUIL RG Detalles - MT/P…" at bounding box center [596, 308] width 1193 height 504
type input "0843202837"
click at [355, 316] on span "search Buscar Archivos" at bounding box center [324, 314] width 141 height 16
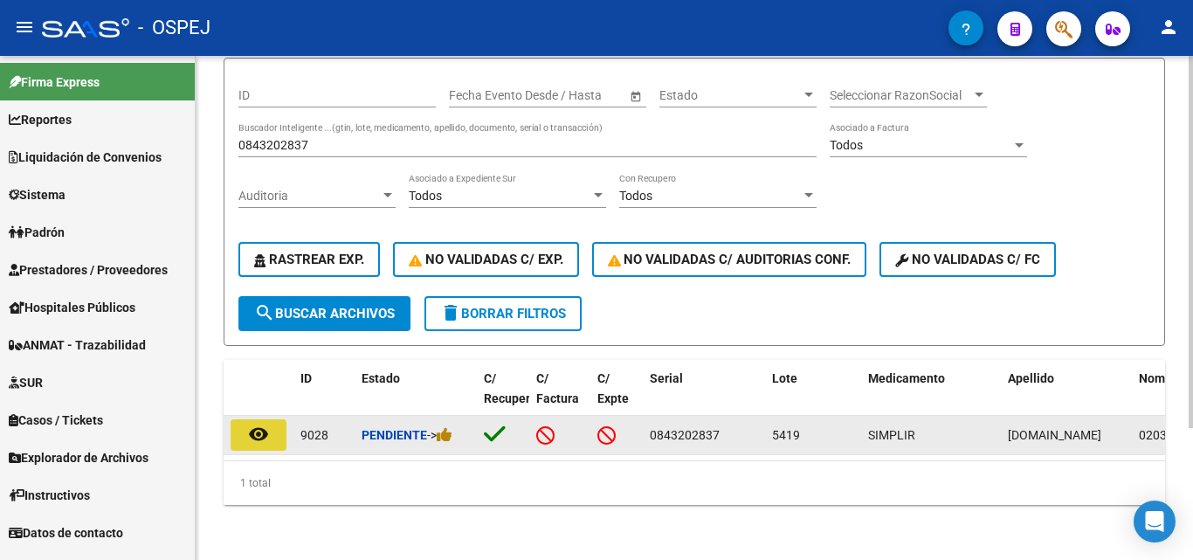
click at [252, 443] on mat-icon "remove_red_eye" at bounding box center [258, 434] width 21 height 21
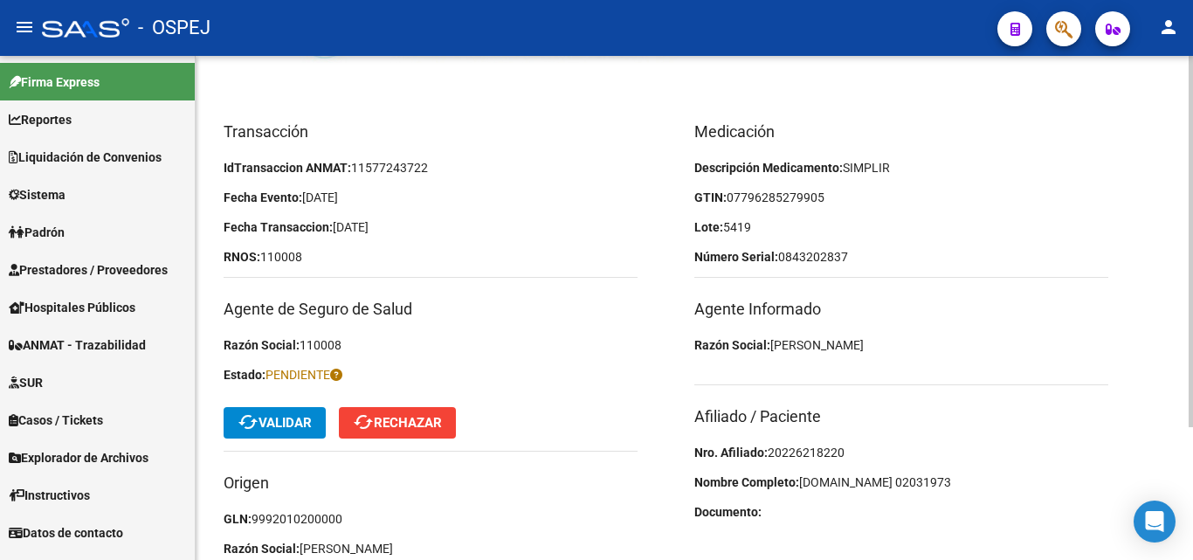
scroll to position [175, 0]
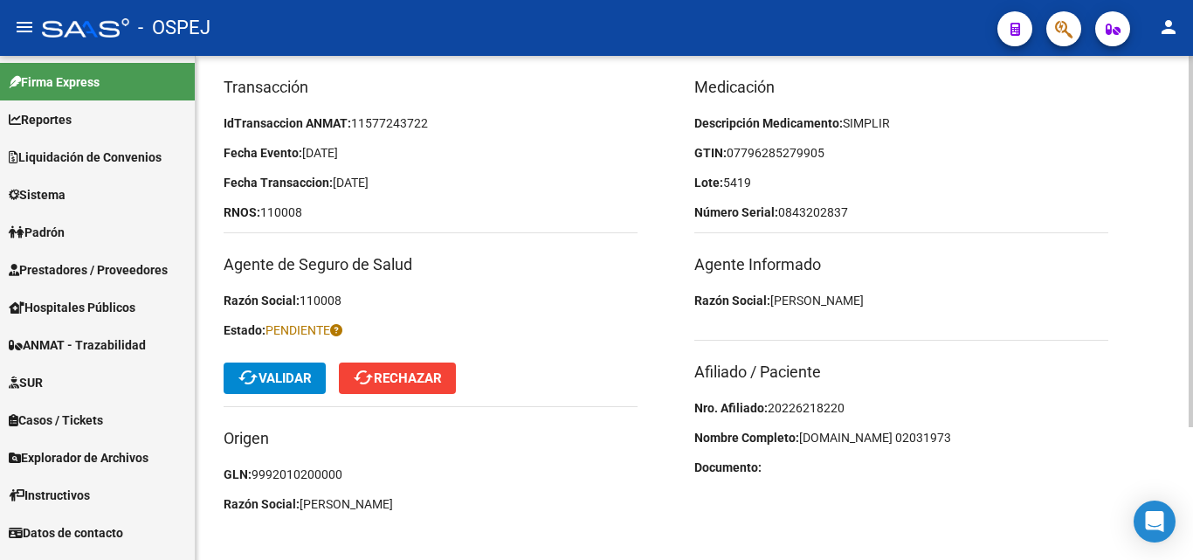
click at [823, 404] on span "20226218220" at bounding box center [806, 408] width 77 height 14
click at [762, 148] on span "07796285279905" at bounding box center [776, 153] width 98 height 14
click at [776, 151] on span "07796285279905" at bounding box center [776, 153] width 98 height 14
click at [796, 152] on span "07796285279905" at bounding box center [776, 153] width 98 height 14
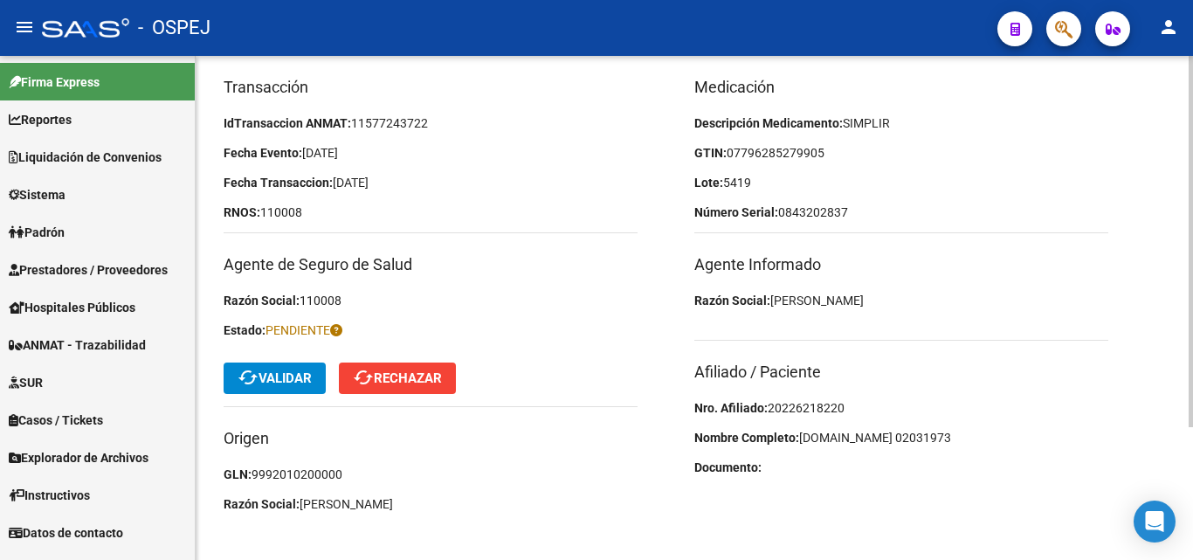
click at [810, 148] on span "07796285279905" at bounding box center [776, 153] width 98 height 14
click at [269, 378] on span "cached Validar" at bounding box center [275, 378] width 74 height 16
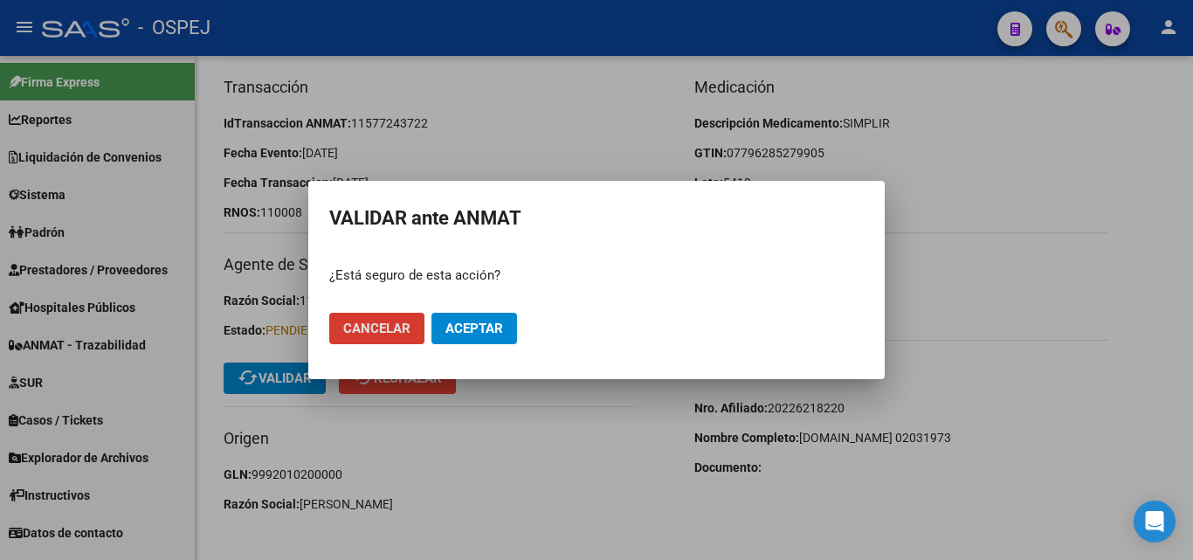
click at [462, 337] on button "Aceptar" at bounding box center [474, 328] width 86 height 31
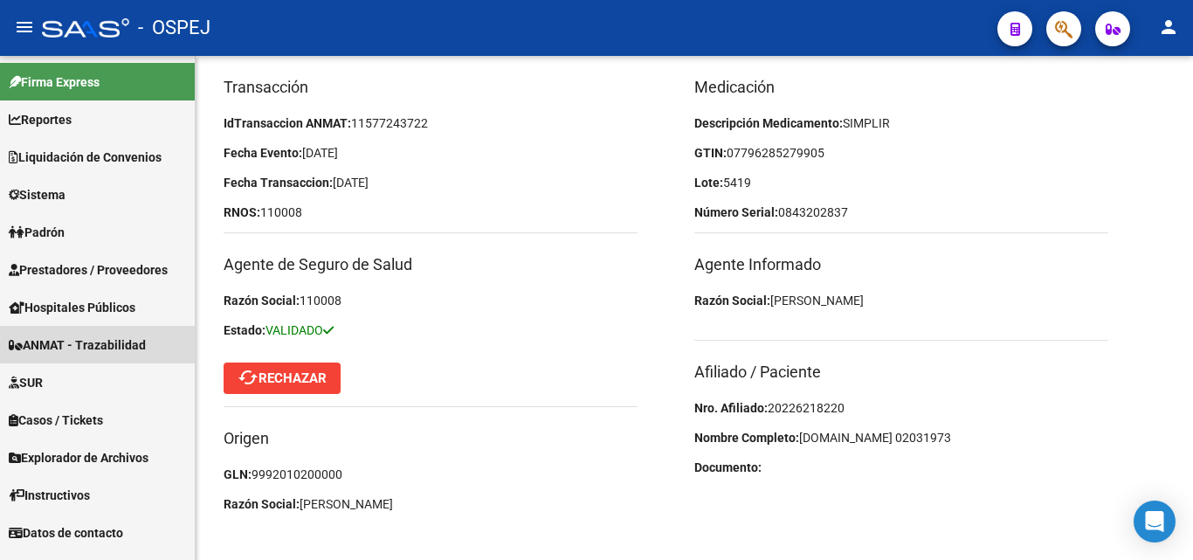
click at [56, 337] on span "ANMAT - Trazabilidad" at bounding box center [77, 344] width 137 height 19
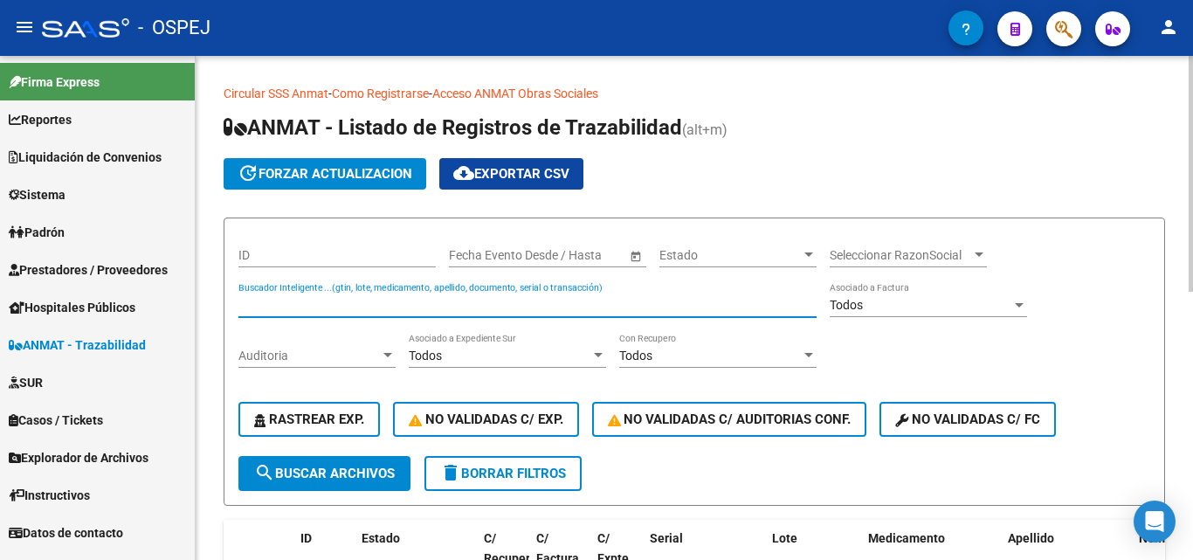
click at [317, 301] on input "Buscador Inteligente ...(gtin, lote, medicamento, apellido, documento, serial o…" at bounding box center [527, 305] width 578 height 15
type input "77748955435"
click at [306, 465] on span "search Buscar Archivos" at bounding box center [324, 473] width 141 height 16
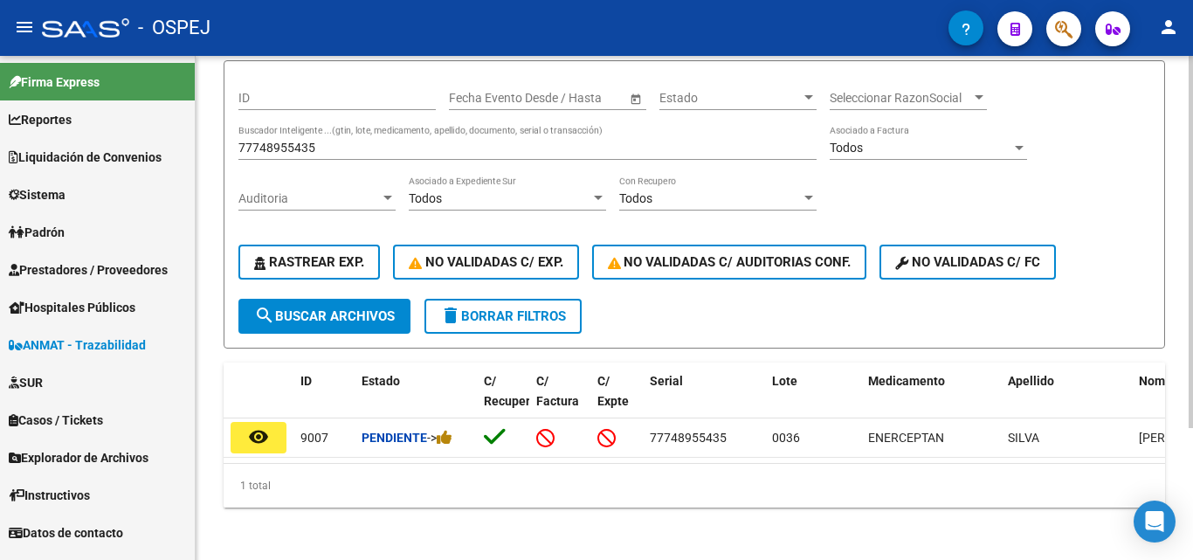
scroll to position [175, 0]
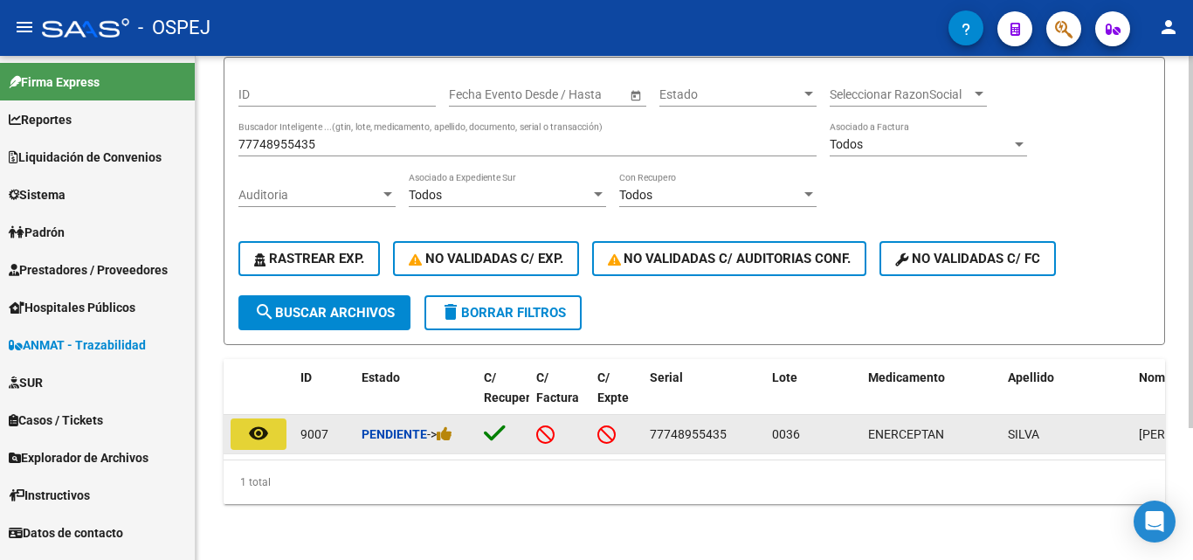
click at [267, 424] on mat-icon "remove_red_eye" at bounding box center [258, 433] width 21 height 21
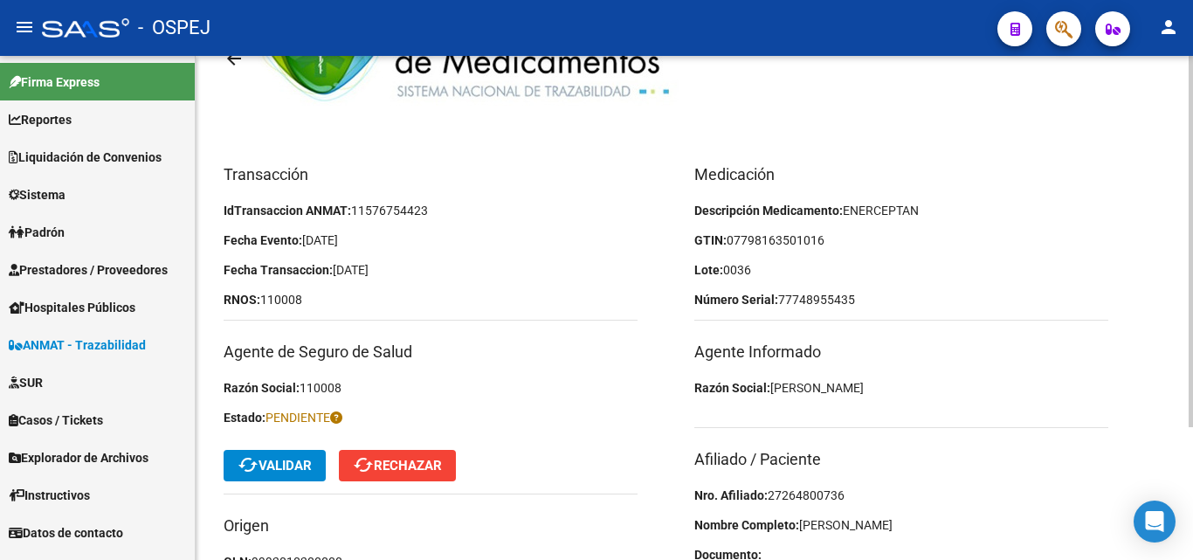
scroll to position [175, 0]
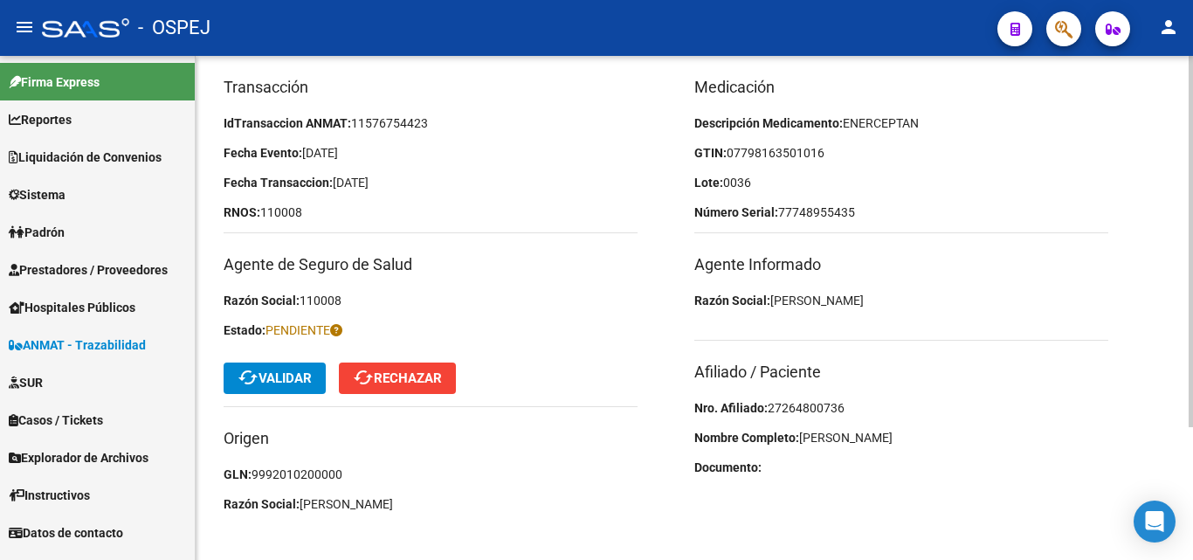
click at [817, 405] on span "27264800736" at bounding box center [806, 408] width 77 height 14
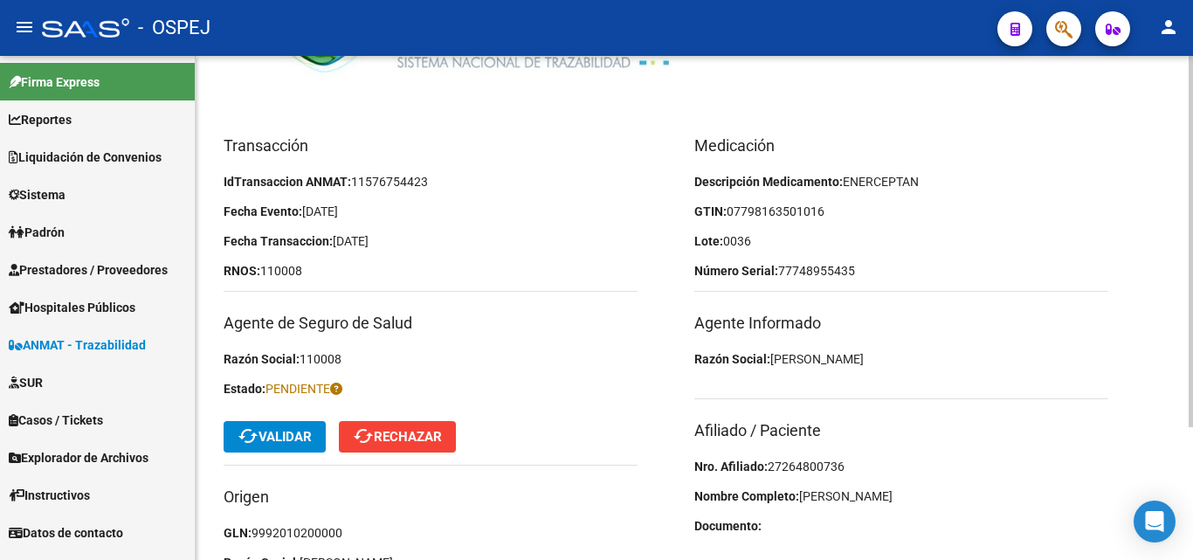
scroll to position [87, 0]
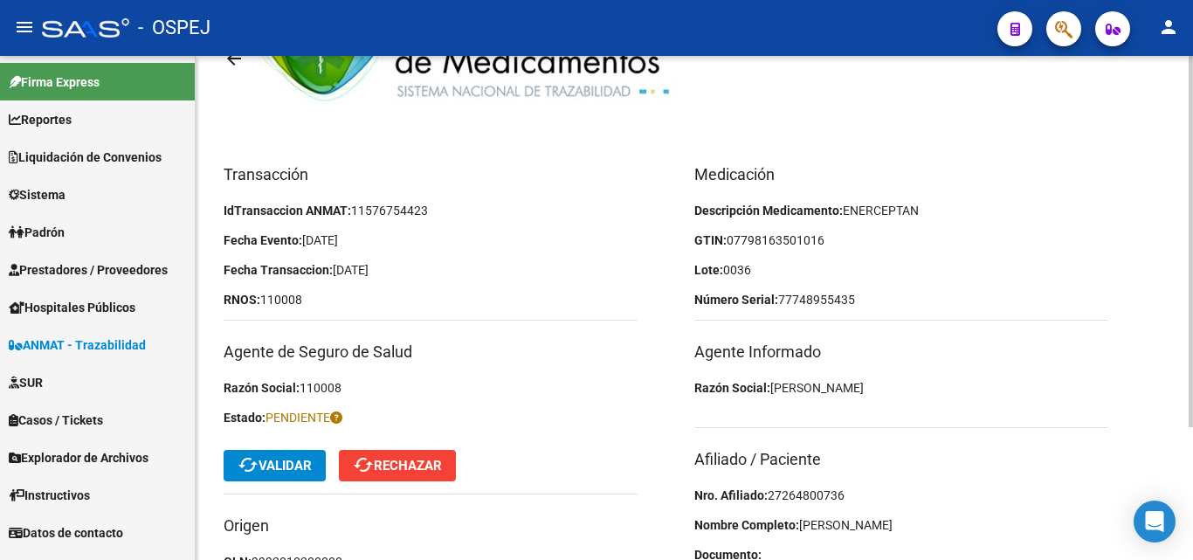
click at [770, 240] on span "07798163501016" at bounding box center [776, 240] width 98 height 14
click at [784, 238] on span "07798163501016" at bounding box center [776, 240] width 98 height 14
click at [818, 236] on span "07798163501016" at bounding box center [776, 240] width 98 height 14
click at [836, 242] on p "GTIN: 07798163501016" at bounding box center [901, 240] width 414 height 19
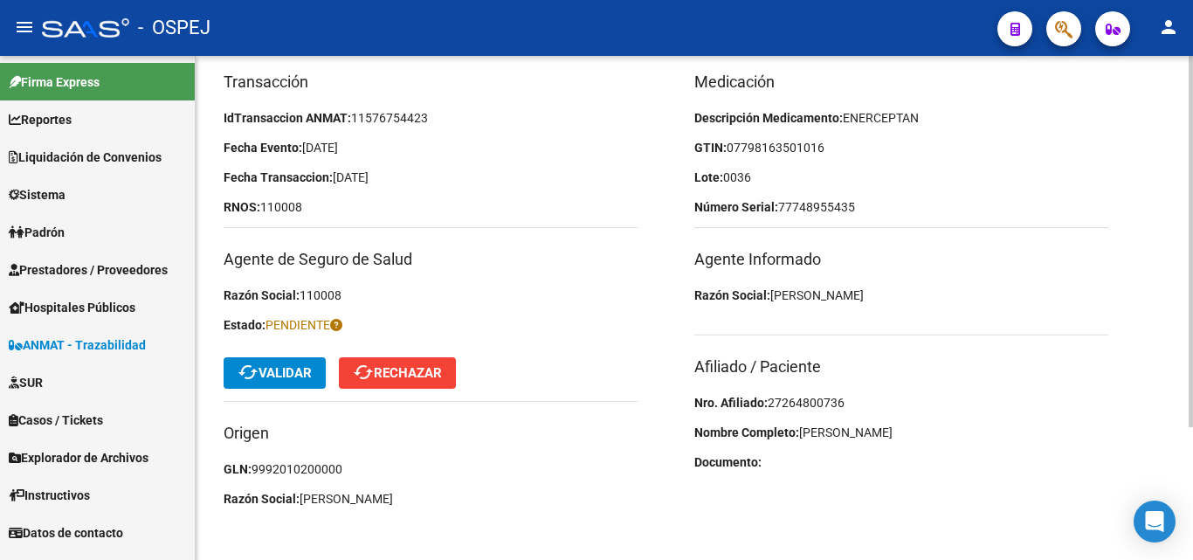
scroll to position [181, 0]
click at [272, 377] on span "cached Validar" at bounding box center [275, 372] width 74 height 16
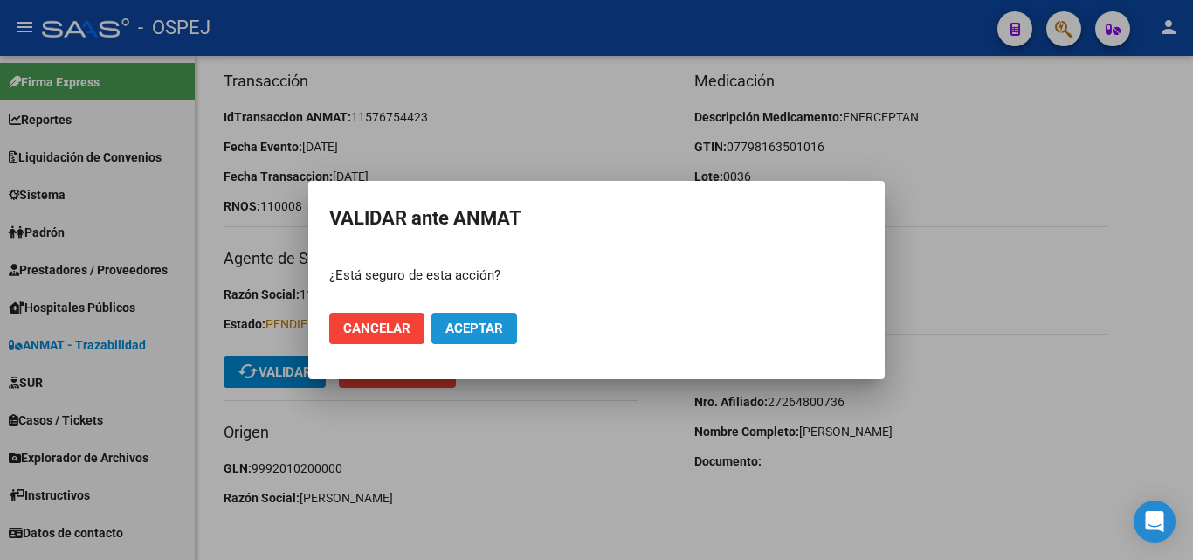
click at [489, 333] on span "Aceptar" at bounding box center [474, 329] width 58 height 16
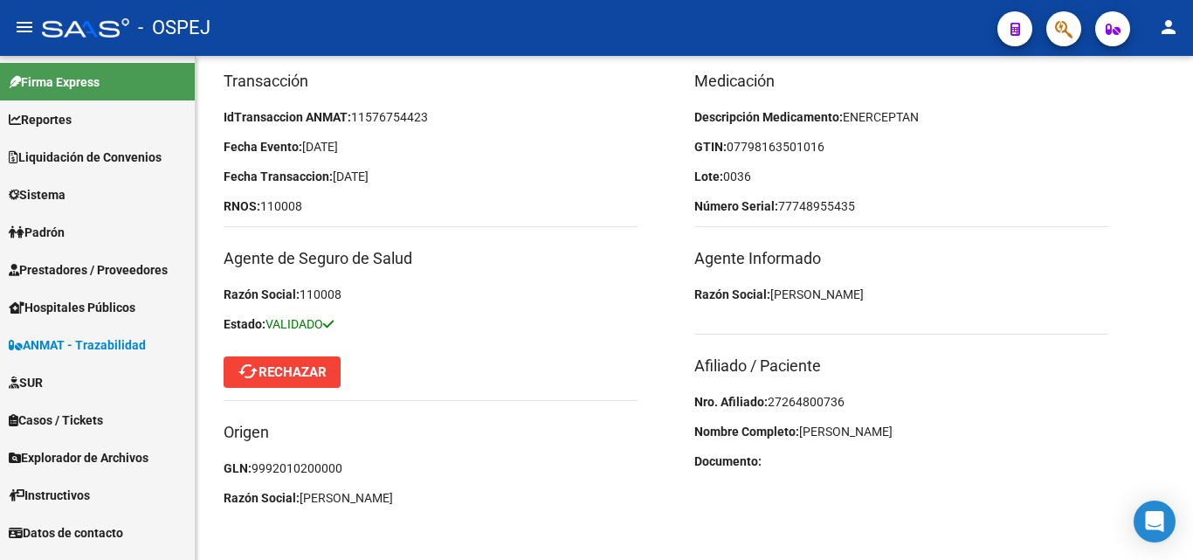
click at [70, 342] on span "ANMAT - Trazabilidad" at bounding box center [77, 344] width 137 height 19
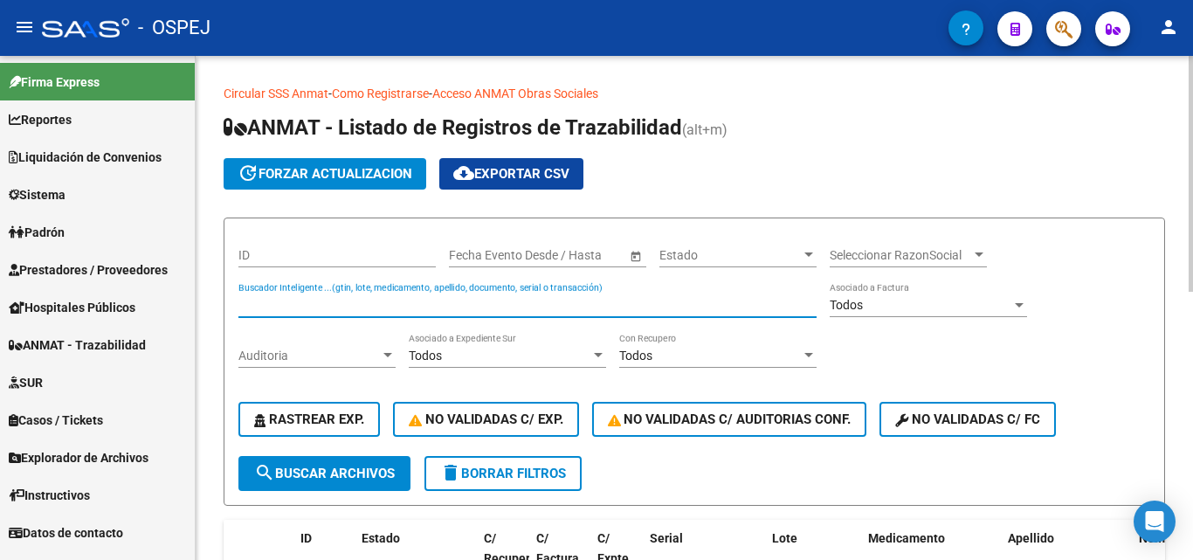
click at [255, 309] on input "Buscador Inteligente ...(gtin, lote, medicamento, apellido, documento, serial o…" at bounding box center [527, 305] width 578 height 15
type input "837930801200"
click at [339, 474] on span "search Buscar Archivos" at bounding box center [324, 473] width 141 height 16
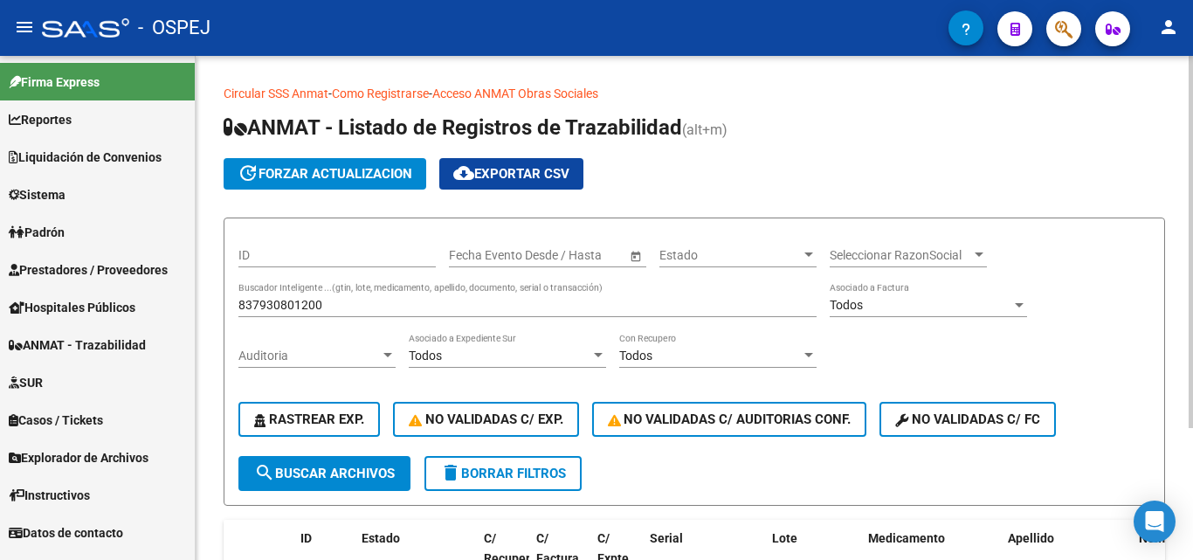
scroll to position [87, 0]
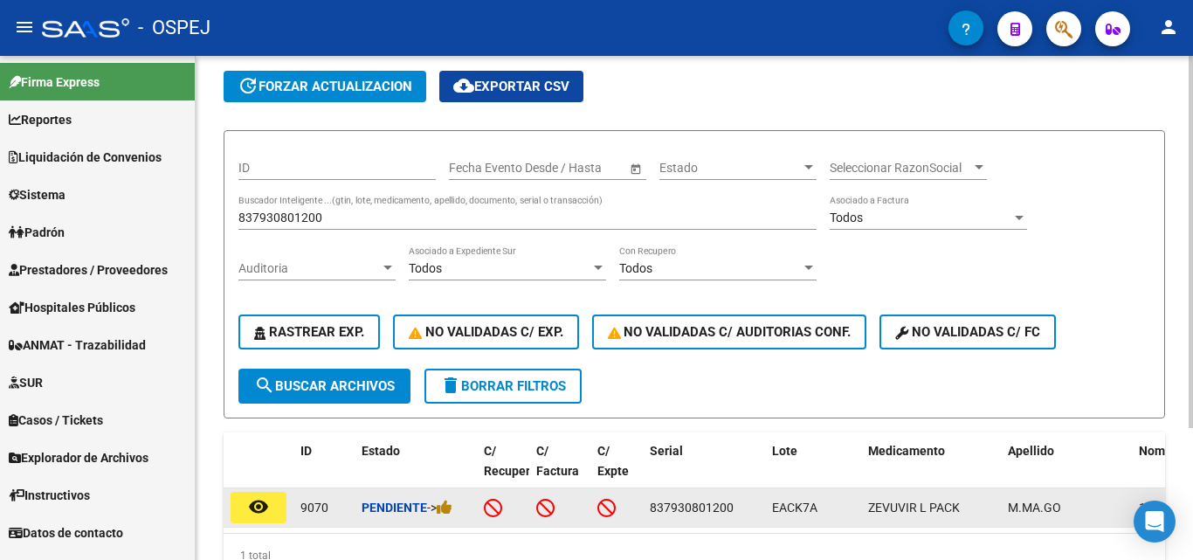
click at [253, 505] on mat-icon "remove_red_eye" at bounding box center [258, 506] width 21 height 21
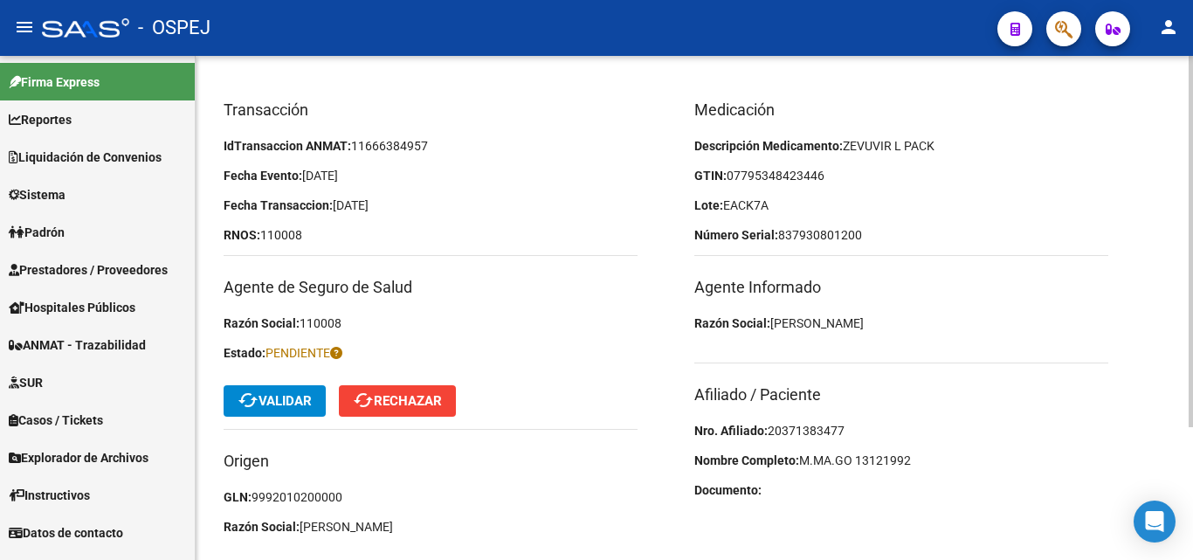
scroll to position [181, 0]
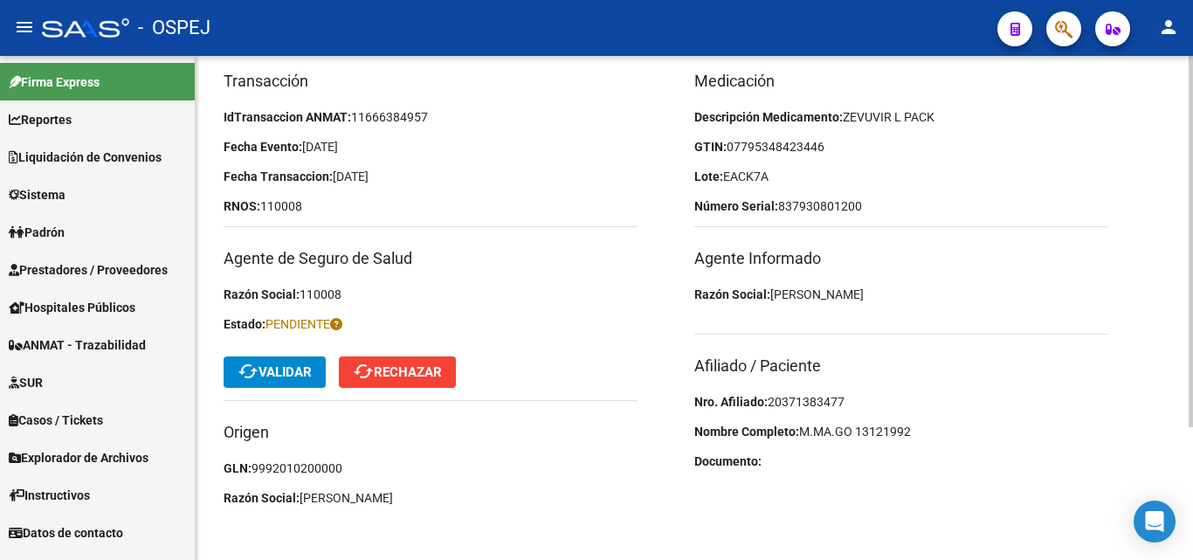
click at [798, 399] on span "20371383477" at bounding box center [806, 402] width 77 height 14
click at [797, 148] on span "07795348423446" at bounding box center [776, 147] width 98 height 14
click at [807, 147] on span "07795348423446" at bounding box center [776, 147] width 98 height 14
click at [788, 173] on p "Lote: EACK7A" at bounding box center [901, 176] width 414 height 19
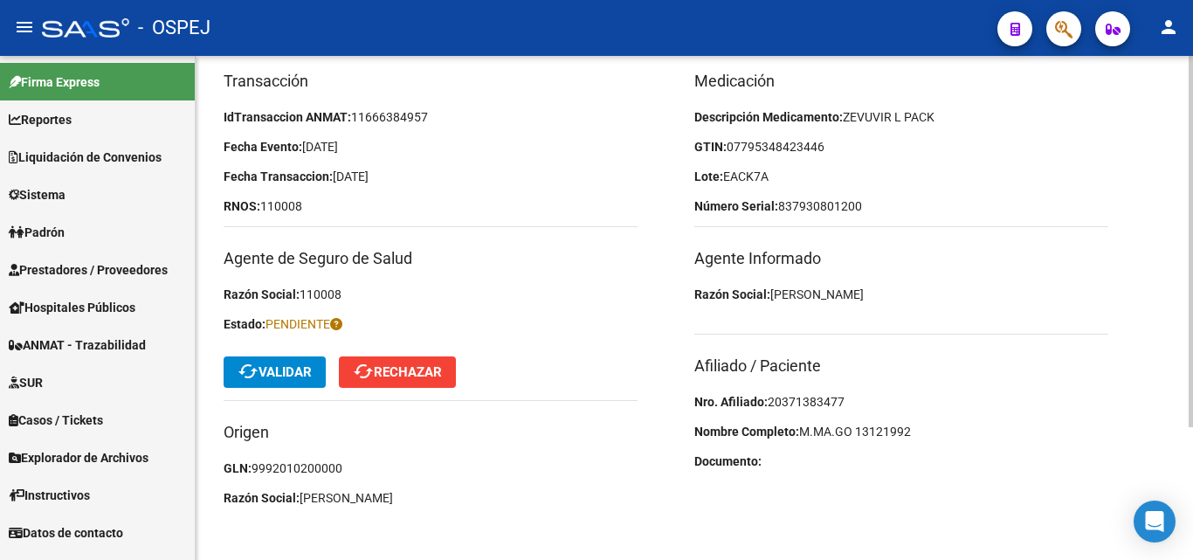
click at [261, 388] on mat-toolbar-row "cached Validar cached Rechazar" at bounding box center [431, 372] width 414 height 56
click at [265, 370] on span "cached Validar" at bounding box center [275, 372] width 74 height 16
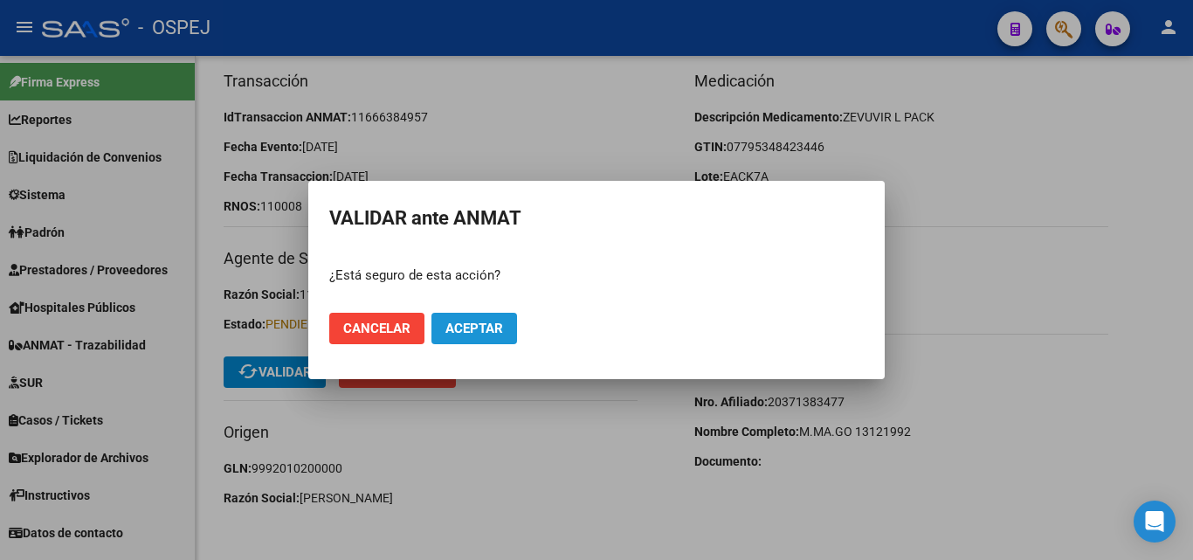
click at [466, 327] on span "Aceptar" at bounding box center [474, 329] width 58 height 16
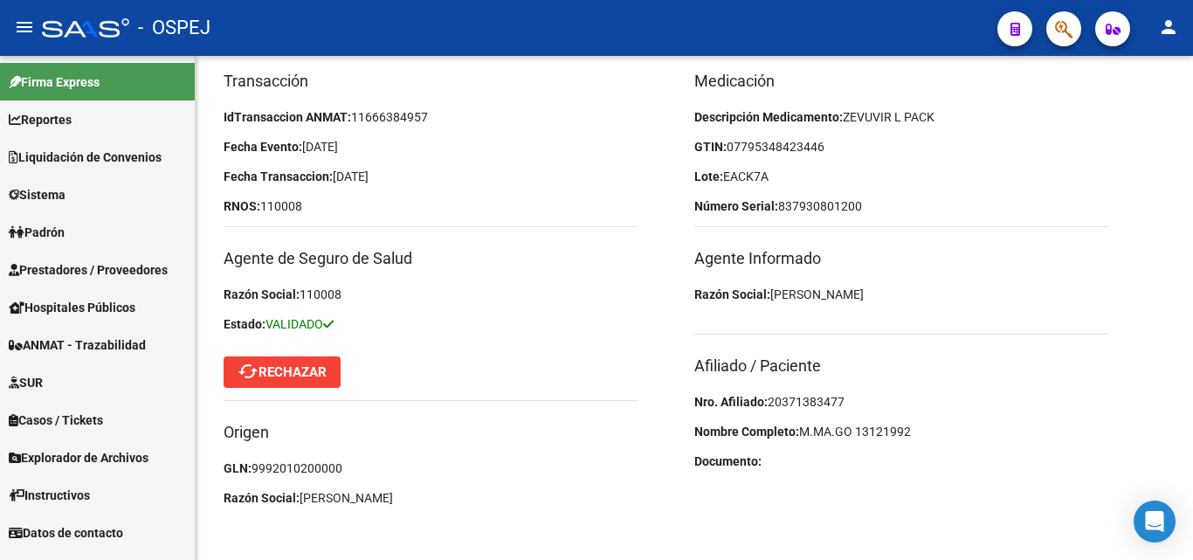
click at [46, 355] on link "ANMAT - Trazabilidad" at bounding box center [97, 345] width 195 height 38
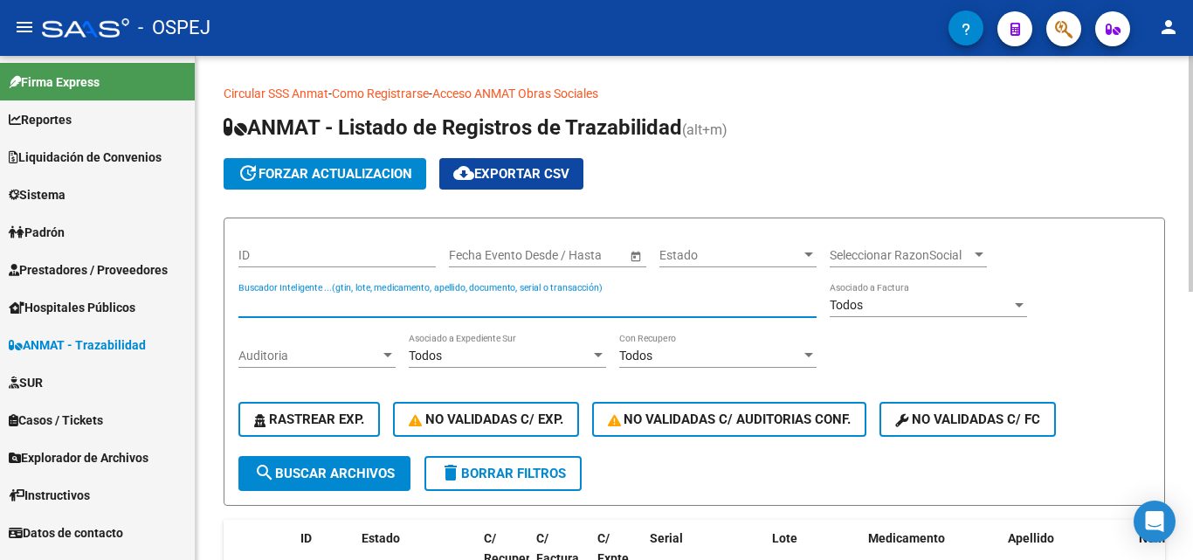
click at [354, 305] on input "Buscador Inteligente ...(gtin, lote, medicamento, apellido, documento, serial o…" at bounding box center [527, 305] width 578 height 15
type input "6195655294"
click at [286, 469] on span "search Buscar Archivos" at bounding box center [324, 473] width 141 height 16
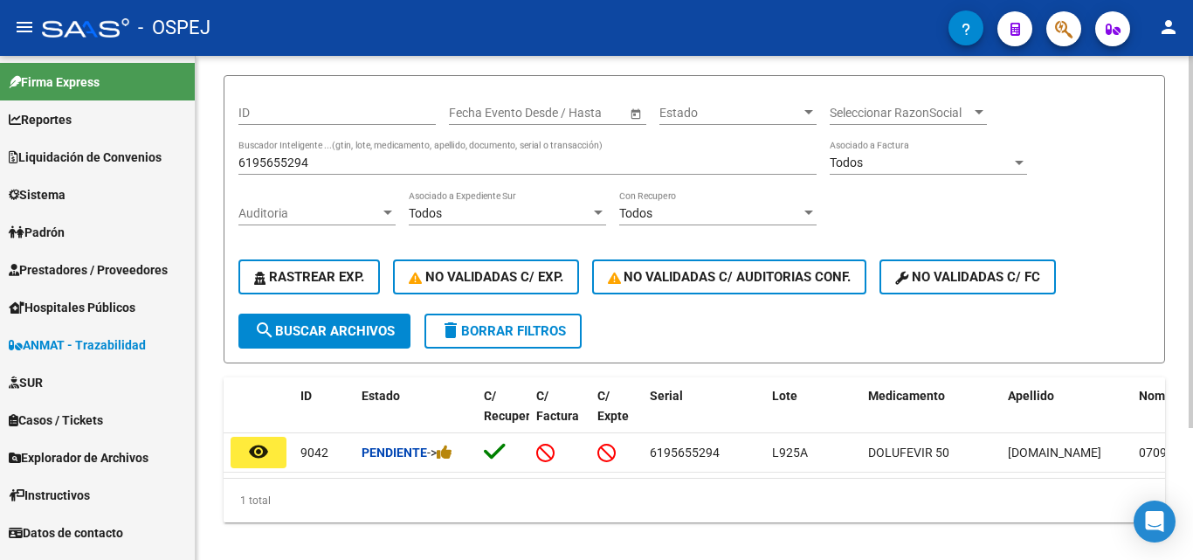
scroll to position [175, 0]
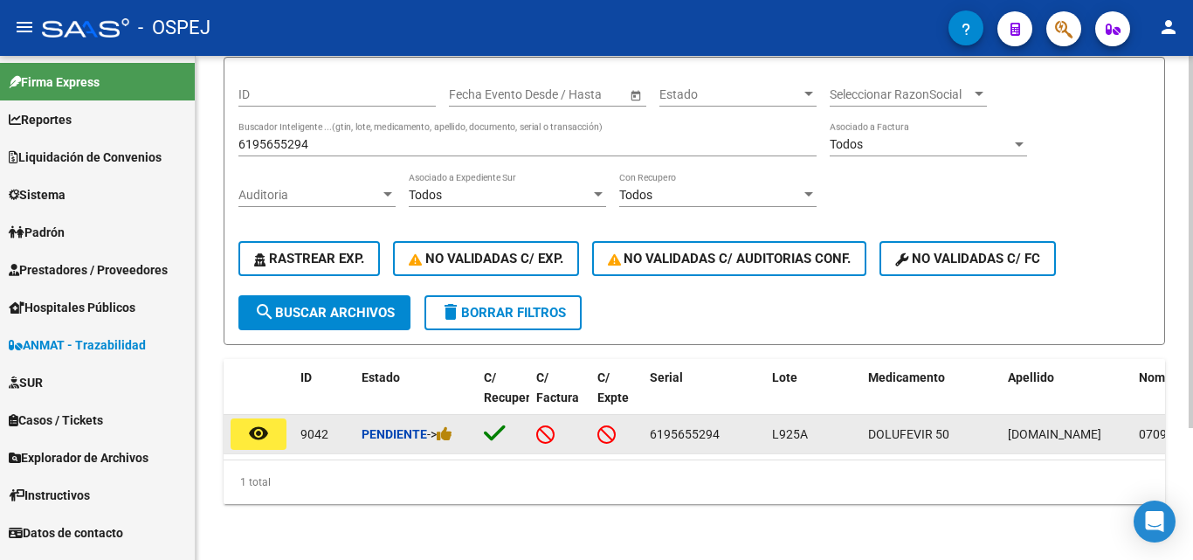
click at [256, 424] on mat-icon "remove_red_eye" at bounding box center [258, 433] width 21 height 21
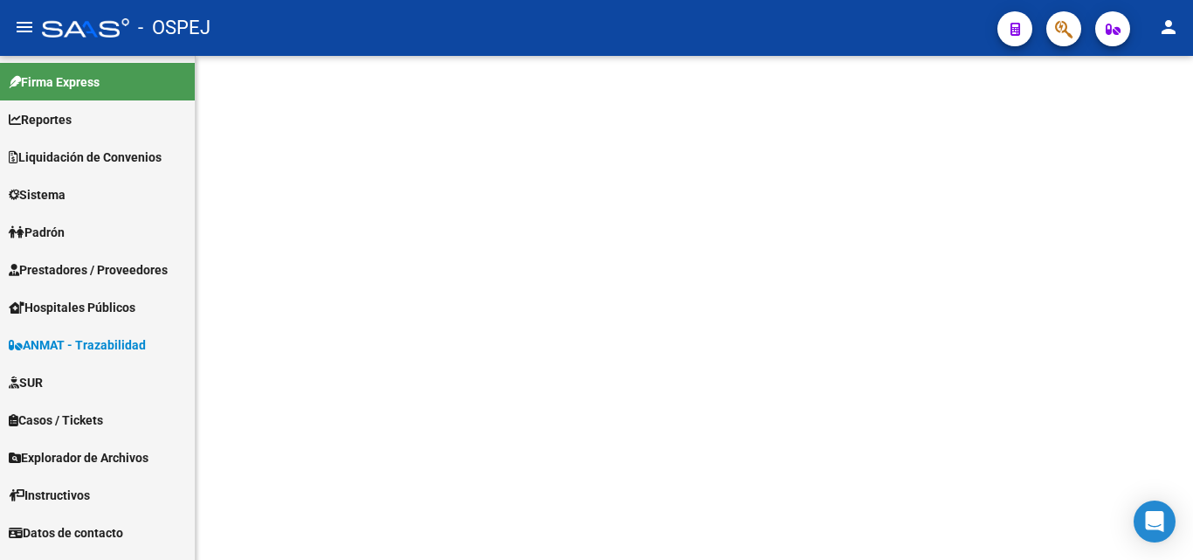
click at [256, 424] on mat-sidenav-content at bounding box center [694, 308] width 997 height 504
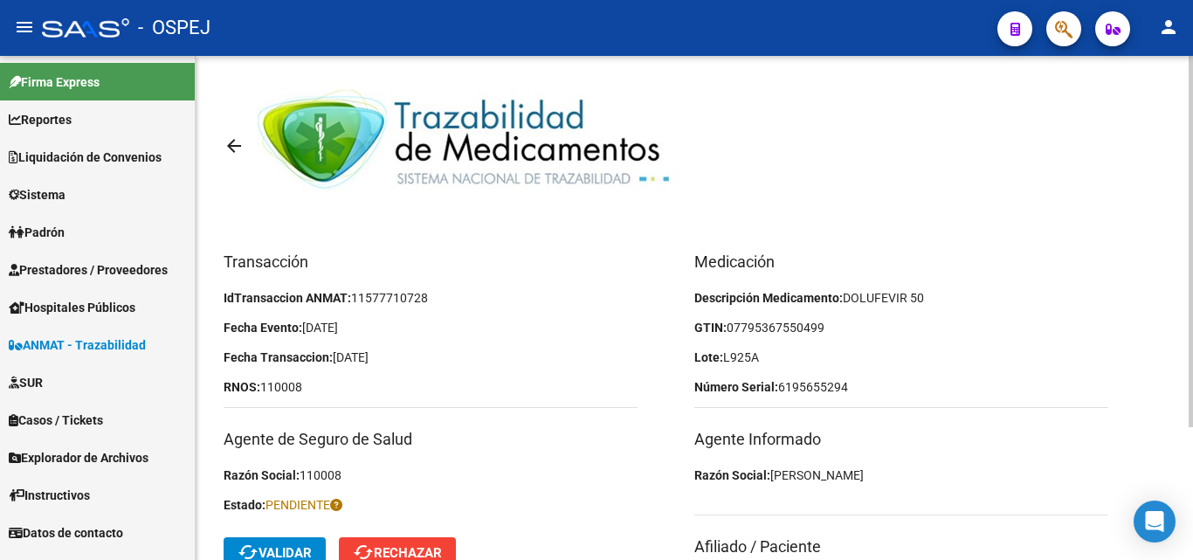
click at [1008, 242] on mat-toolbar "arrow_back" at bounding box center [694, 174] width 941 height 152
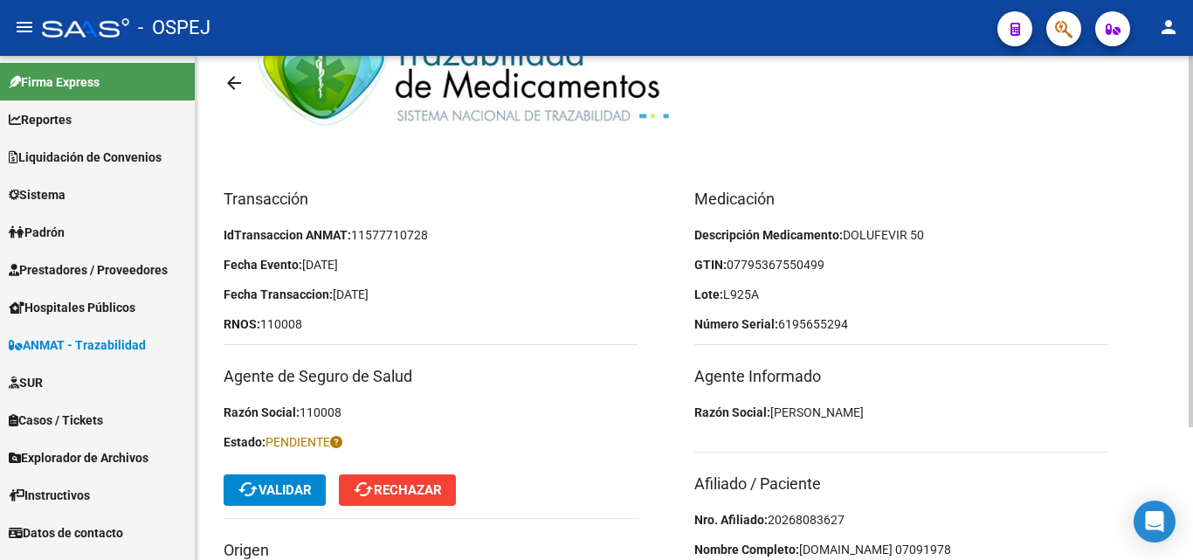
scroll to position [175, 0]
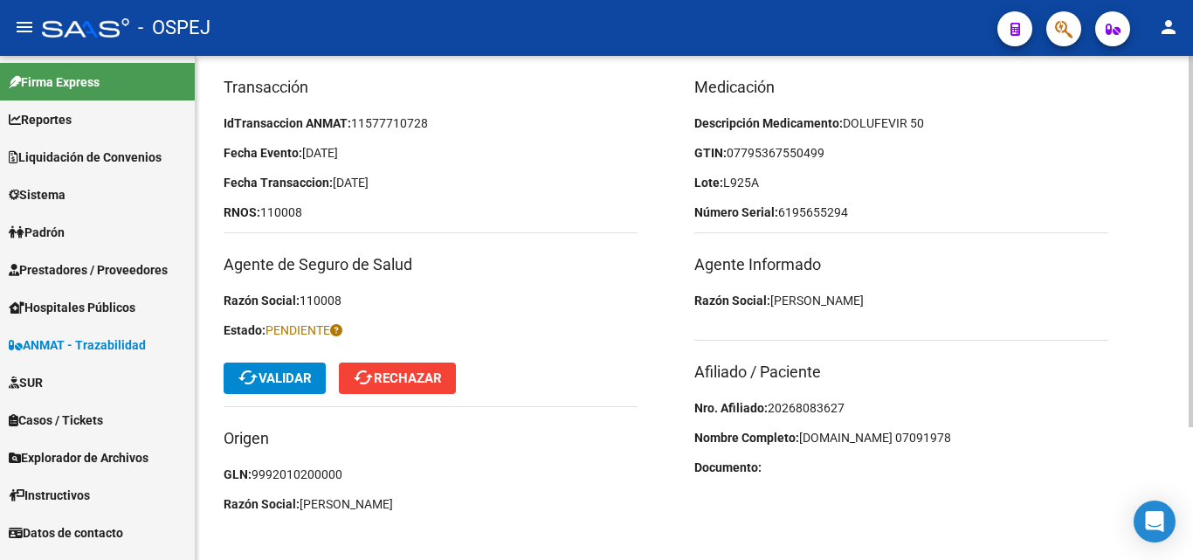
click at [814, 403] on span "20268083627" at bounding box center [806, 408] width 77 height 14
click at [762, 158] on span "07795367550499" at bounding box center [776, 153] width 98 height 14
click at [776, 152] on span "07795367550499" at bounding box center [776, 153] width 98 height 14
click at [791, 152] on span "07795367550499" at bounding box center [776, 153] width 98 height 14
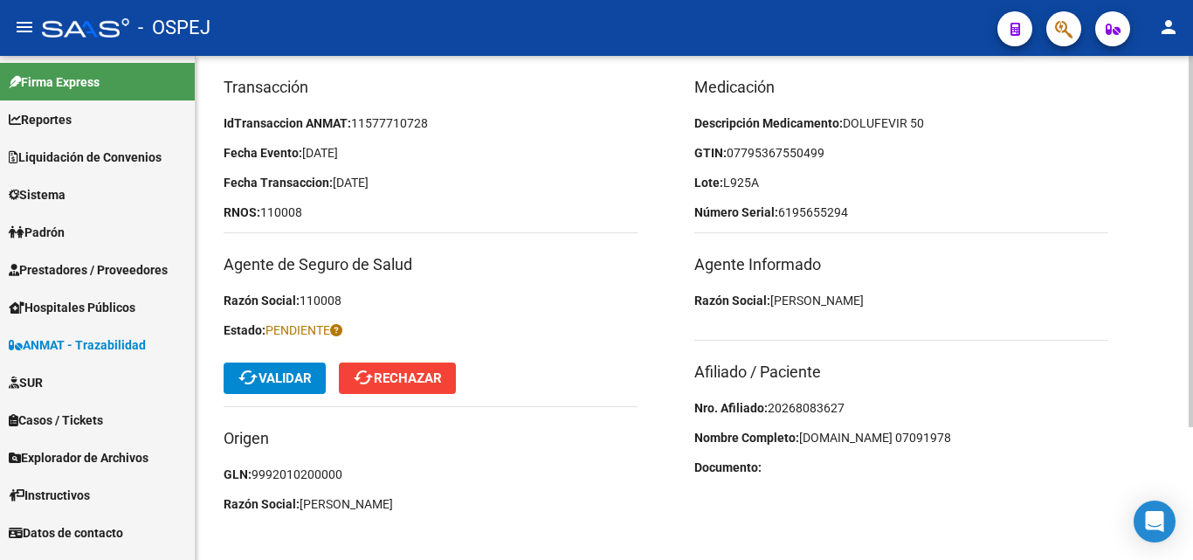
click at [304, 376] on span "cached Validar" at bounding box center [275, 378] width 74 height 16
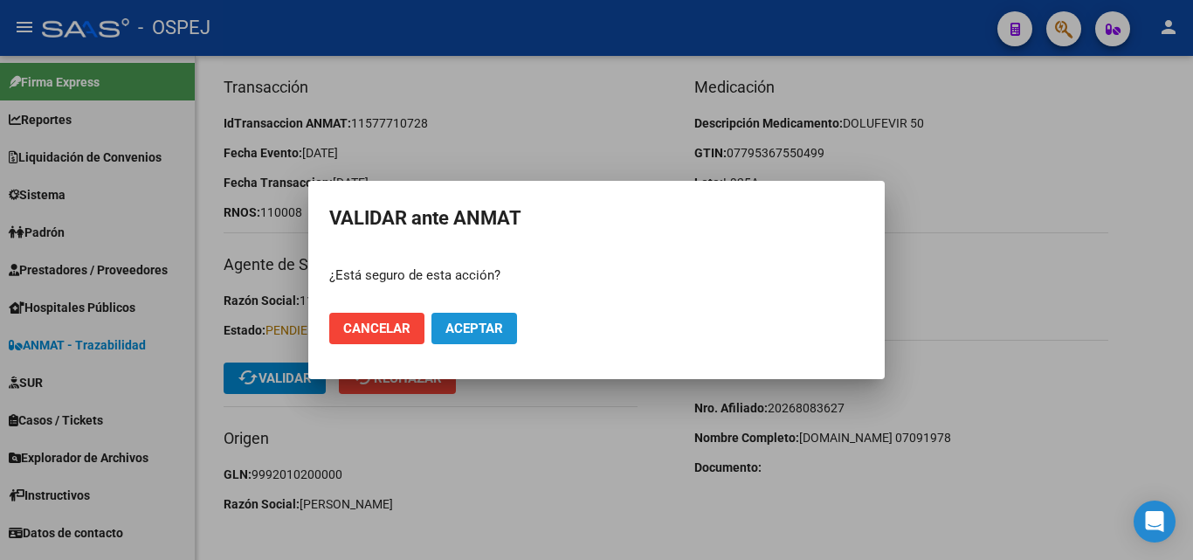
click at [508, 324] on button "Aceptar" at bounding box center [474, 328] width 86 height 31
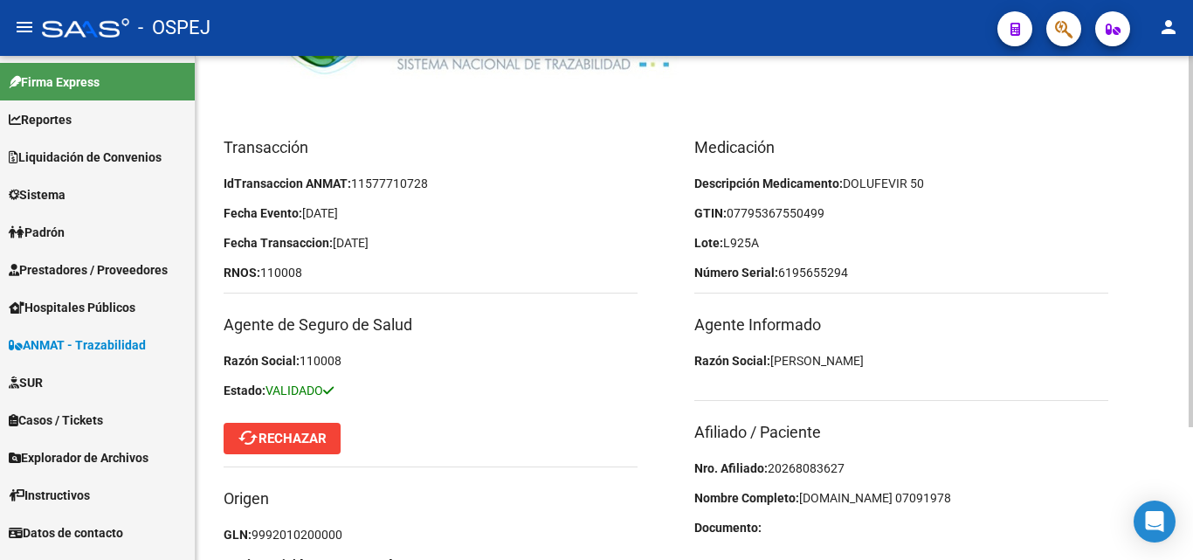
scroll to position [87, 0]
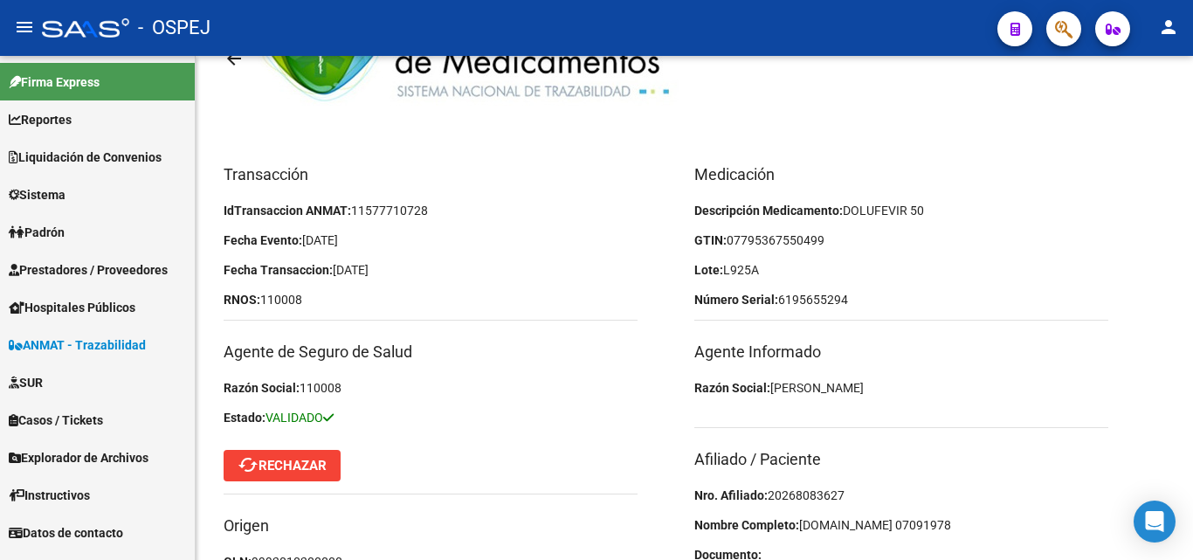
click at [104, 342] on span "ANMAT - Trazabilidad" at bounding box center [77, 344] width 137 height 19
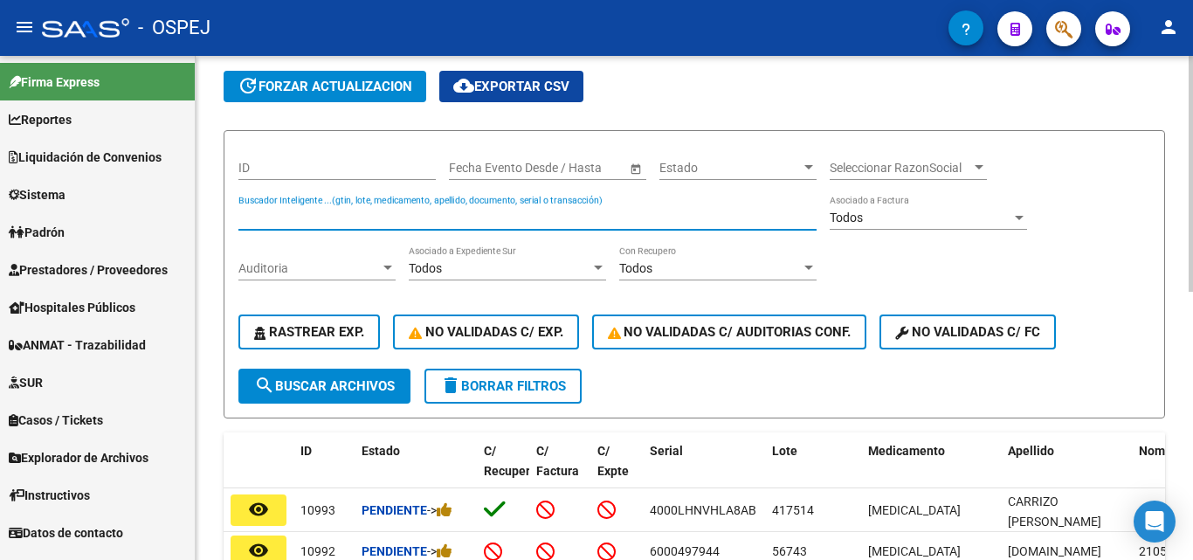
click at [353, 211] on input "Buscador Inteligente ...(gtin, lote, medicamento, apellido, documento, serial o…" at bounding box center [527, 217] width 578 height 15
type input "0000087176"
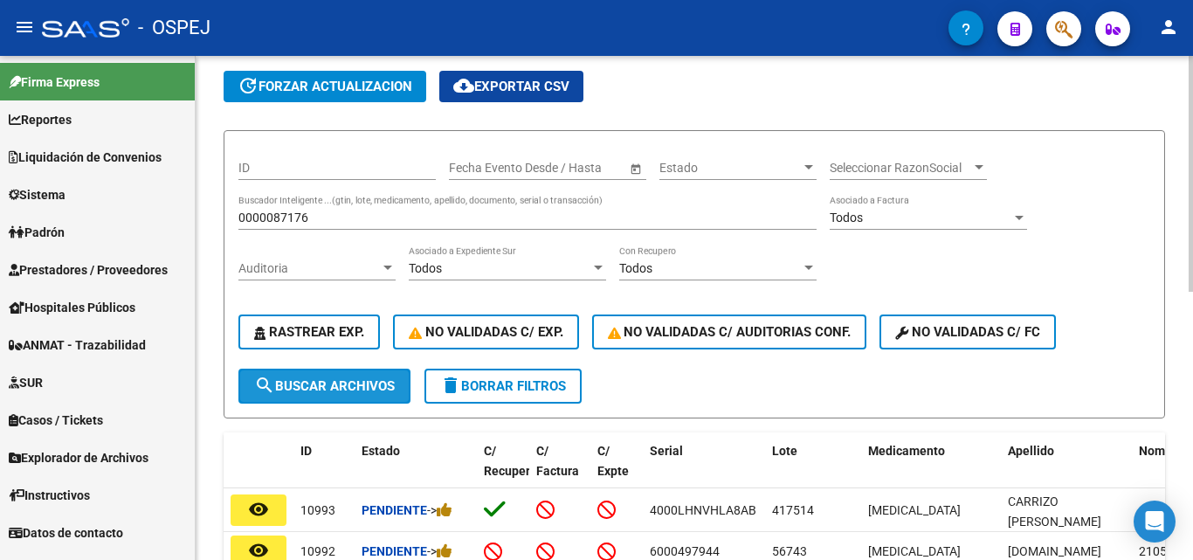
click at [290, 380] on span "search Buscar Archivos" at bounding box center [324, 386] width 141 height 16
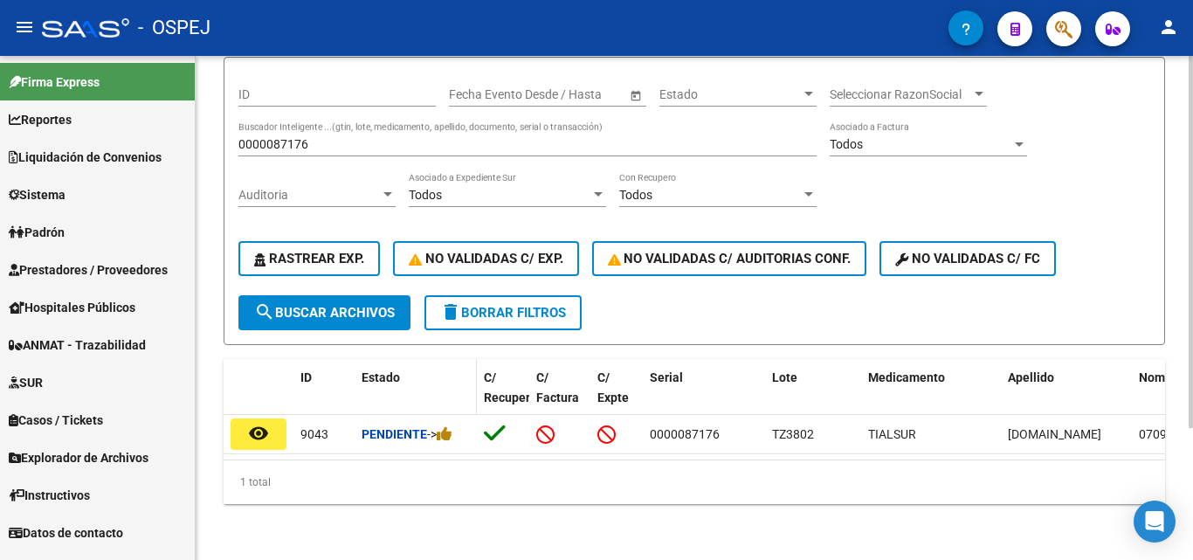
scroll to position [179, 0]
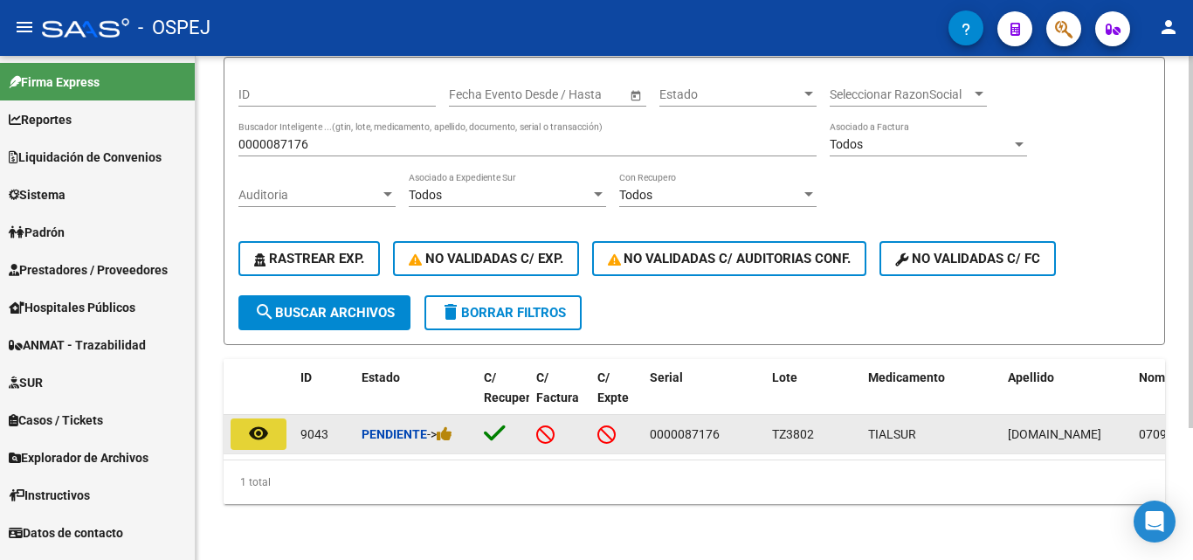
click at [248, 423] on mat-icon "remove_red_eye" at bounding box center [258, 433] width 21 height 21
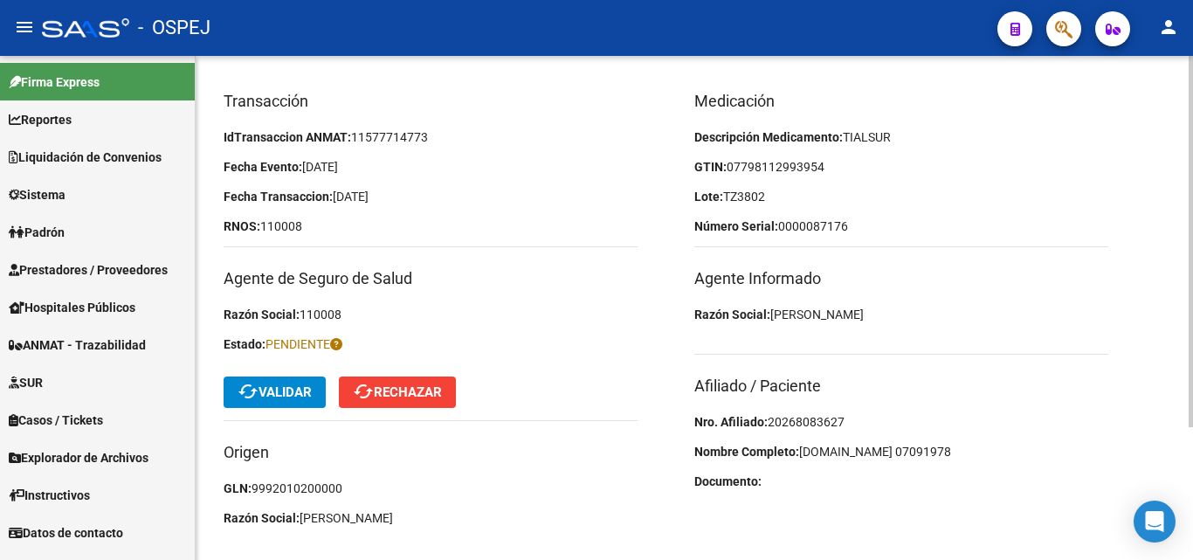
scroll to position [175, 0]
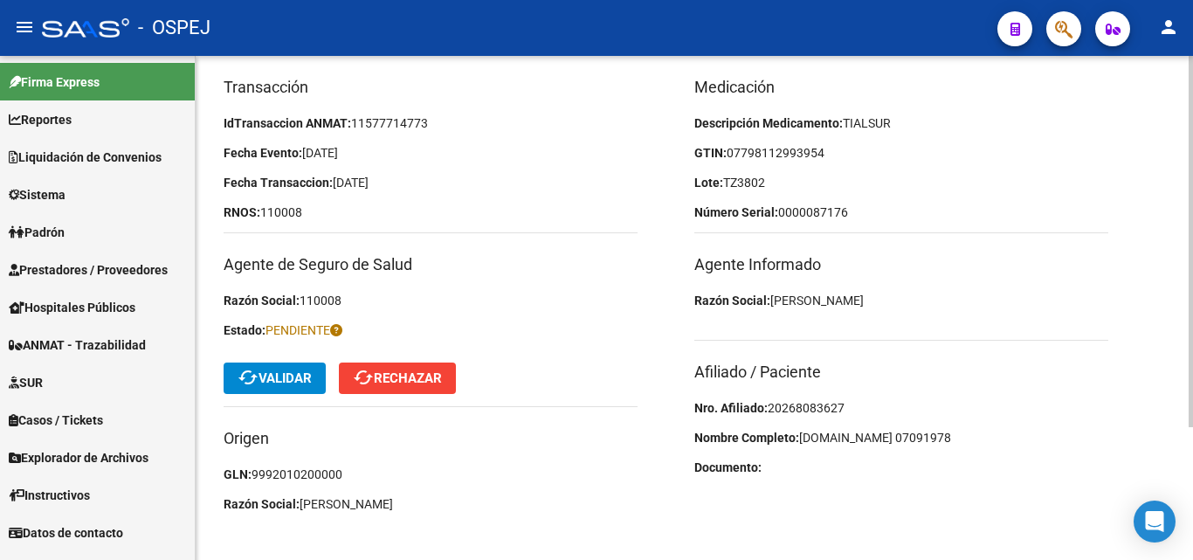
click at [799, 403] on span "20268083627" at bounding box center [806, 408] width 77 height 14
click at [747, 143] on p "GTIN: 07798112993954" at bounding box center [901, 152] width 414 height 19
click at [767, 152] on span "07798112993954" at bounding box center [776, 153] width 98 height 14
click at [782, 149] on span "07798112993954" at bounding box center [776, 153] width 98 height 14
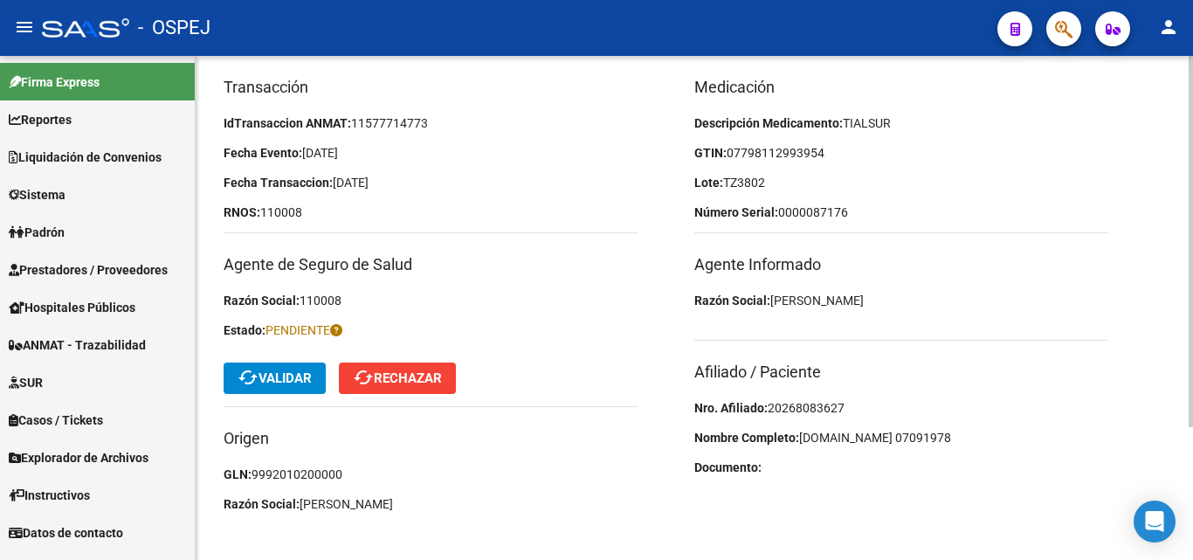
click at [777, 155] on span "07798112993954" at bounding box center [776, 153] width 98 height 14
click at [779, 152] on span "07798112993954" at bounding box center [776, 153] width 98 height 14
click at [772, 148] on span "07798112993954" at bounding box center [776, 153] width 98 height 14
click at [796, 147] on span "07798112993954" at bounding box center [776, 153] width 98 height 14
click at [809, 152] on span "07798112993954" at bounding box center [776, 153] width 98 height 14
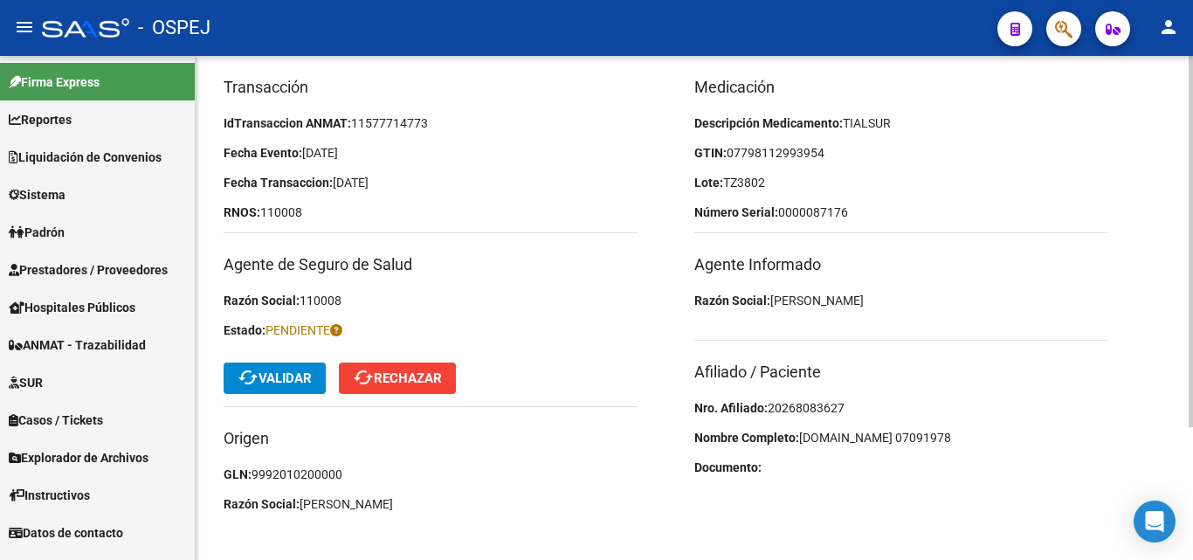
click at [834, 148] on p "GTIN: 07798112993954" at bounding box center [901, 152] width 414 height 19
click at [245, 381] on mat-icon "cached" at bounding box center [248, 377] width 21 height 21
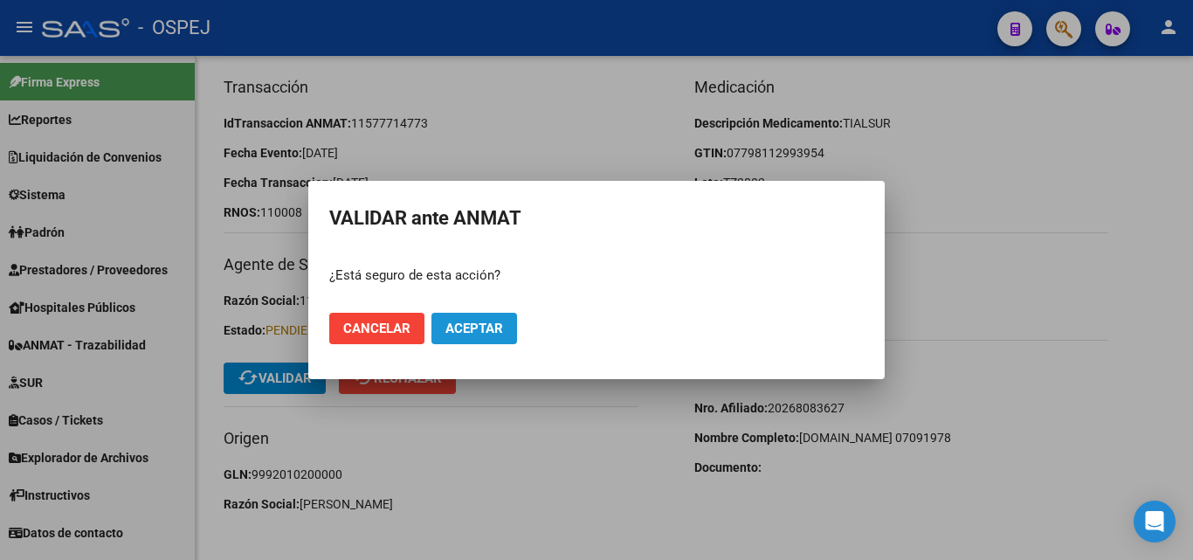
click at [514, 333] on button "Aceptar" at bounding box center [474, 328] width 86 height 31
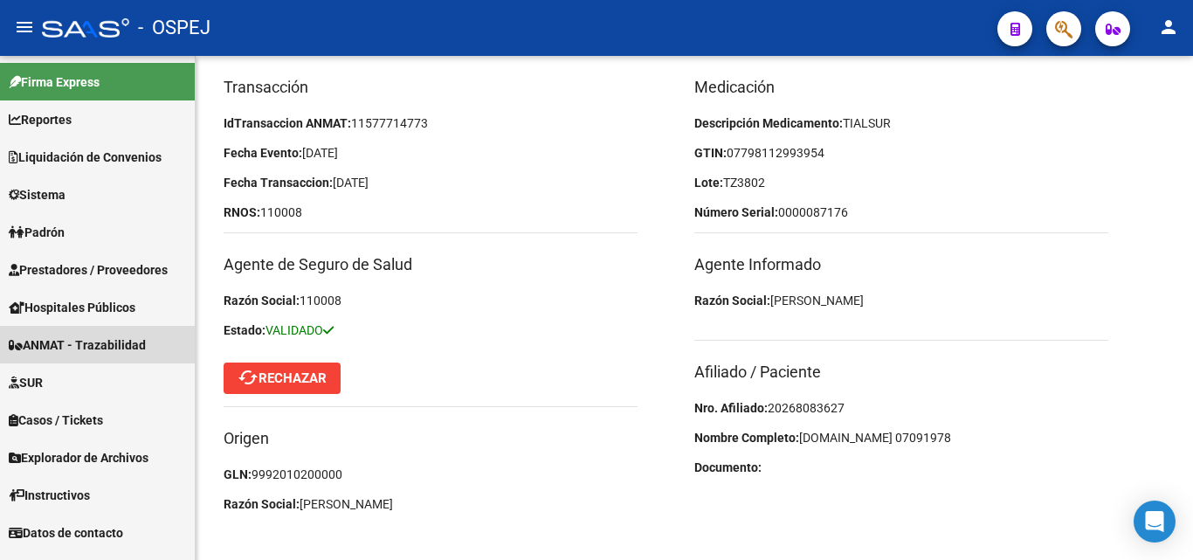
click at [77, 353] on span "ANMAT - Trazabilidad" at bounding box center [77, 344] width 137 height 19
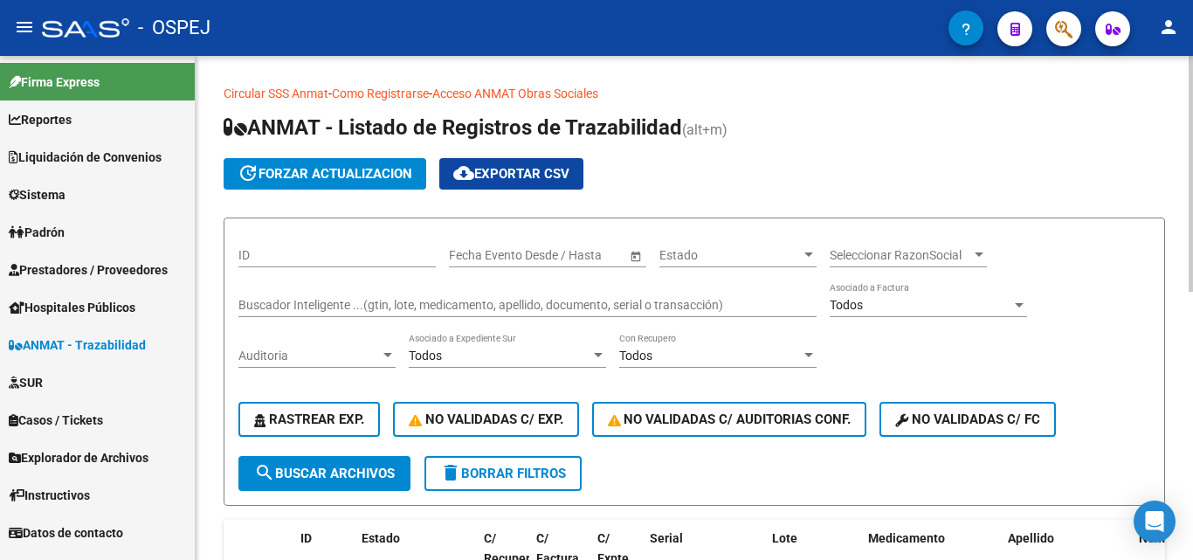
click at [299, 297] on div "Buscador Inteligente ...(gtin, lote, medicamento, apellido, documento, serial o…" at bounding box center [527, 299] width 578 height 35
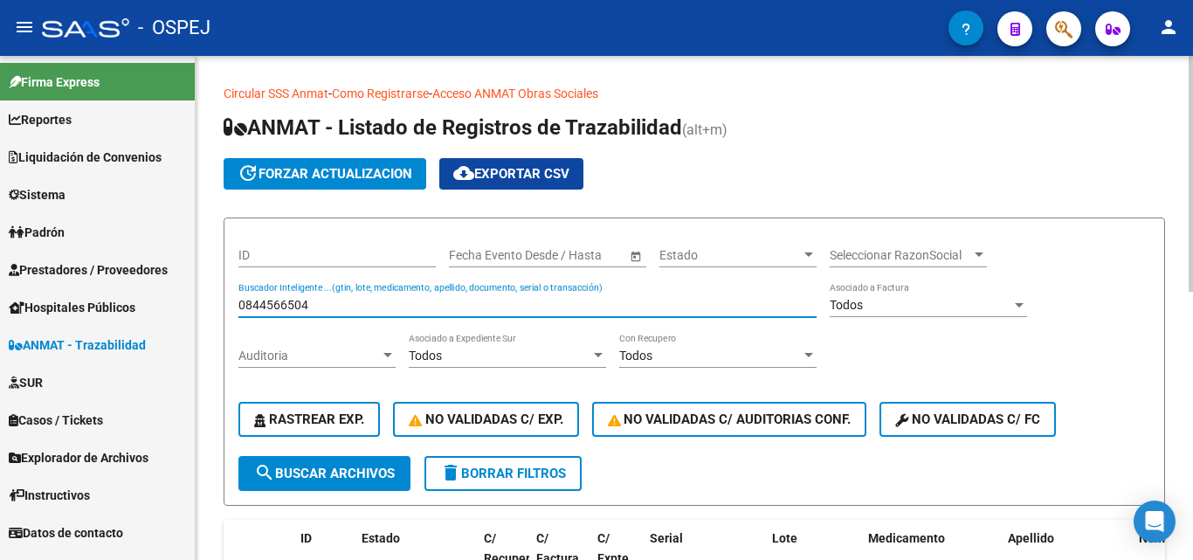
scroll to position [175, 0]
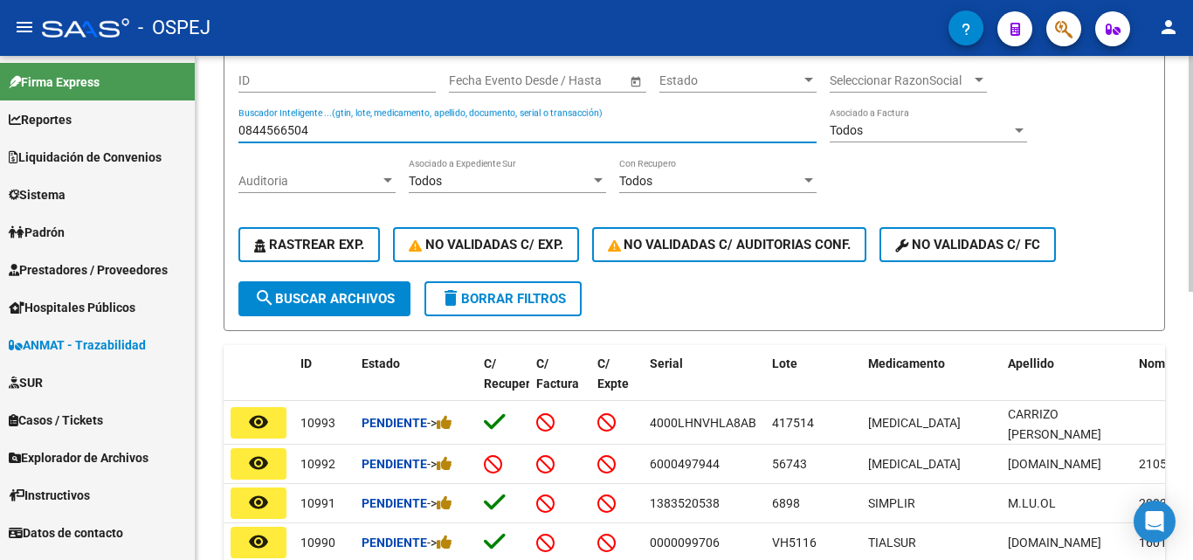
type input "0844566504"
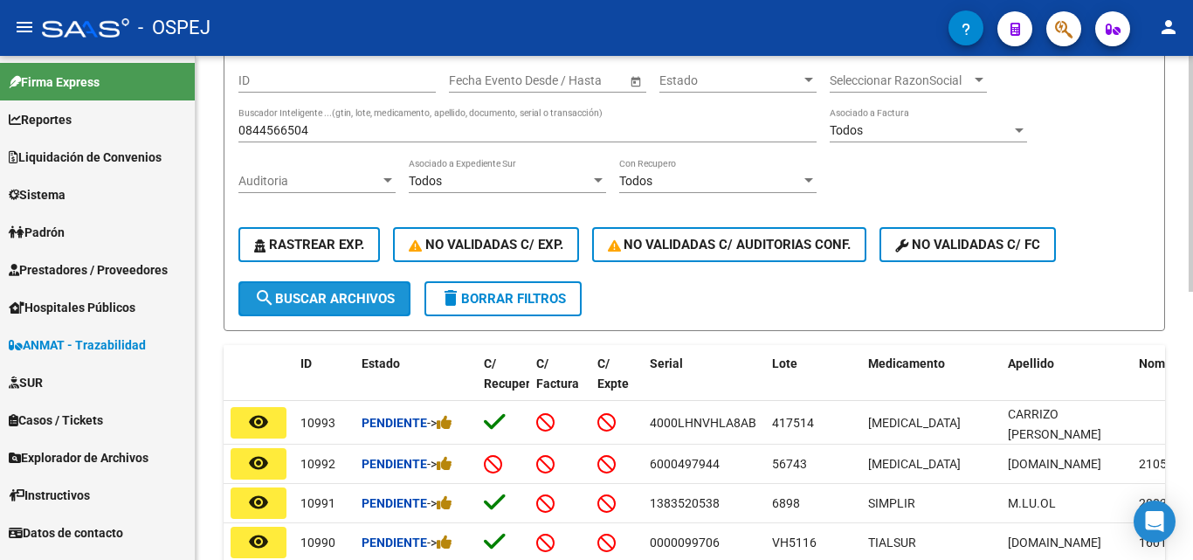
click at [310, 294] on span "search Buscar Archivos" at bounding box center [324, 299] width 141 height 16
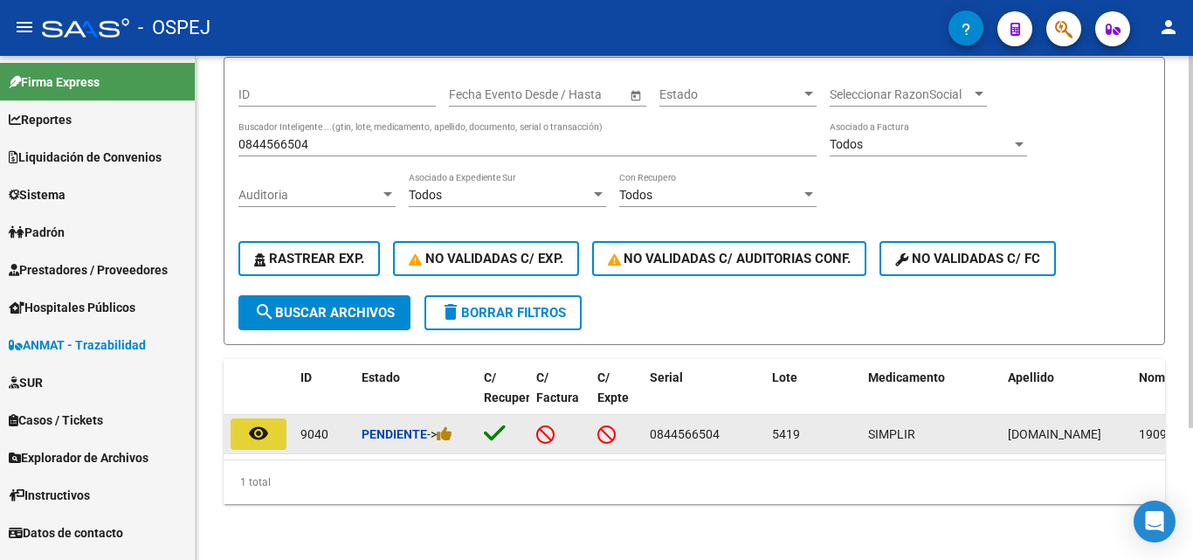
click at [254, 429] on mat-icon "remove_red_eye" at bounding box center [258, 433] width 21 height 21
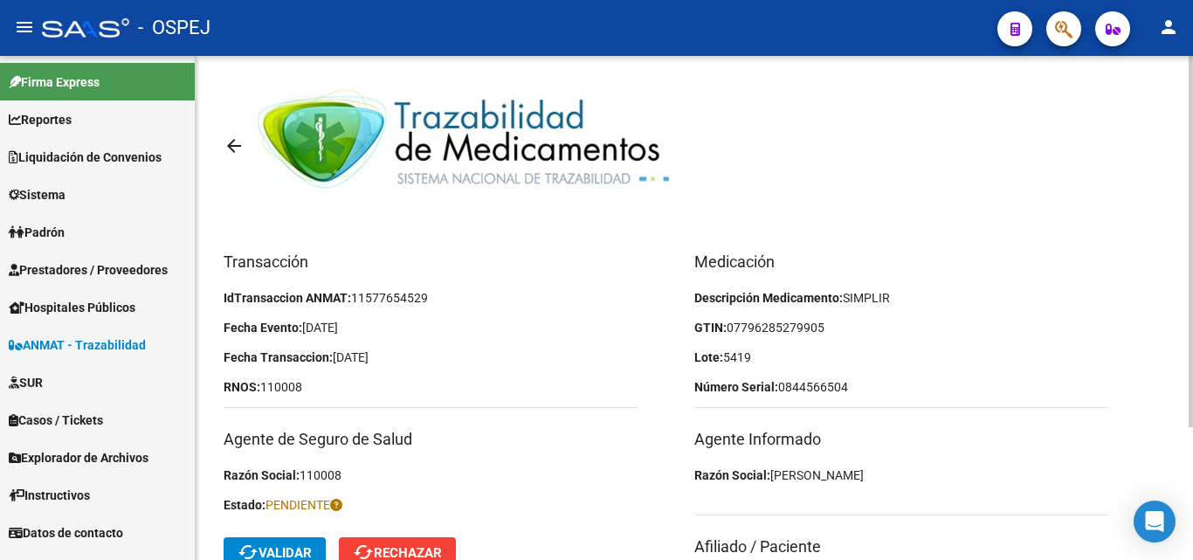
scroll to position [175, 0]
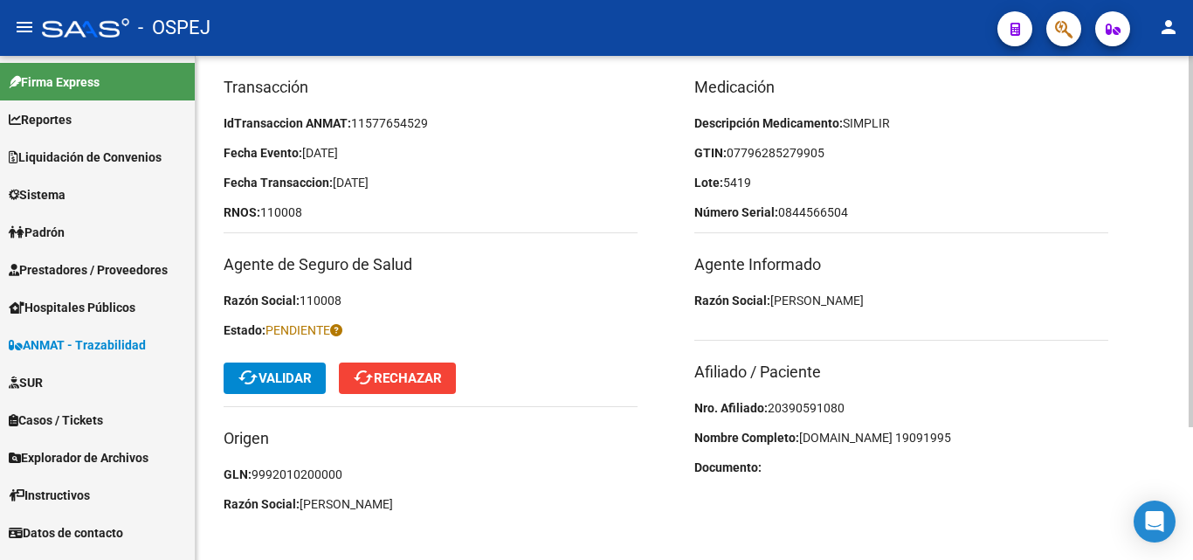
click at [821, 406] on span "20390591080" at bounding box center [806, 408] width 77 height 14
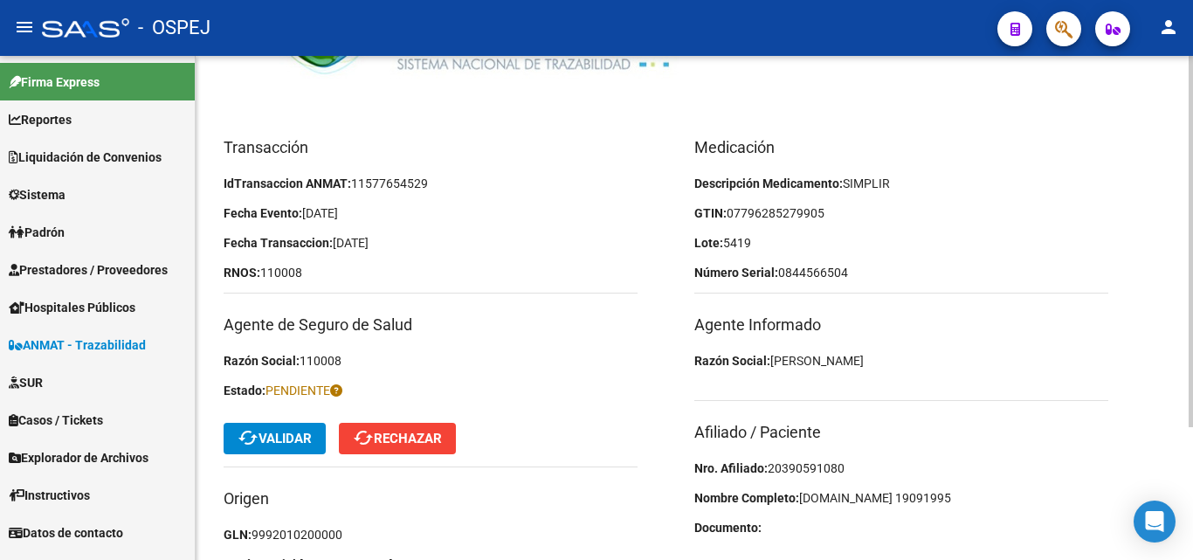
scroll to position [87, 0]
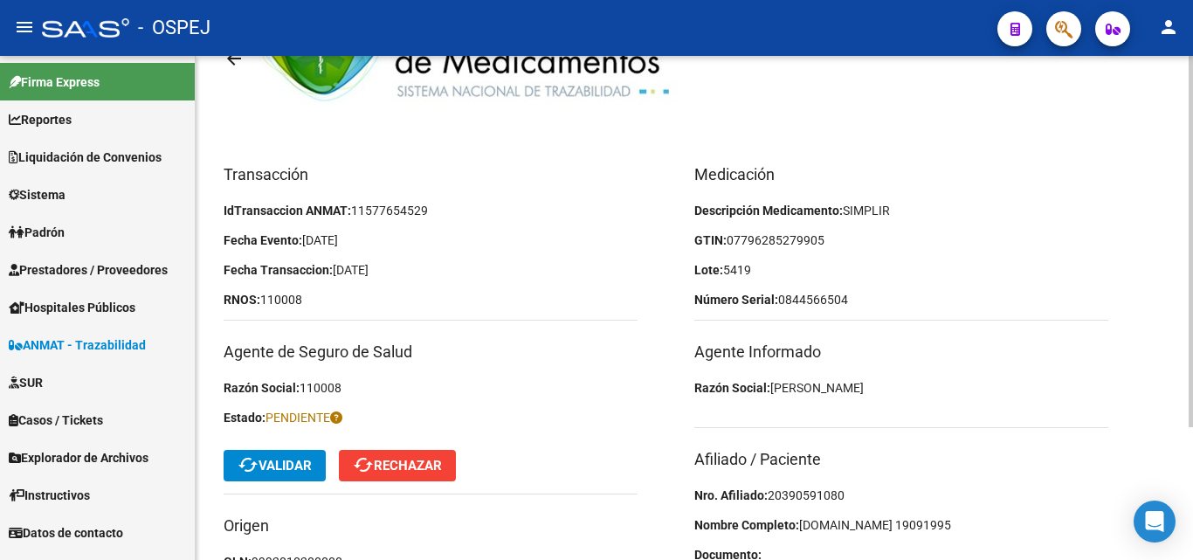
click at [762, 243] on span "07796285279905" at bounding box center [776, 240] width 98 height 14
click at [775, 235] on span "07796285279905" at bounding box center [776, 240] width 98 height 14
click at [799, 236] on span "07796285279905" at bounding box center [776, 240] width 98 height 14
click at [796, 234] on span "07796285279905" at bounding box center [776, 240] width 98 height 14
drag, startPoint x: 761, startPoint y: 279, endPoint x: 738, endPoint y: 272, distance: 23.8
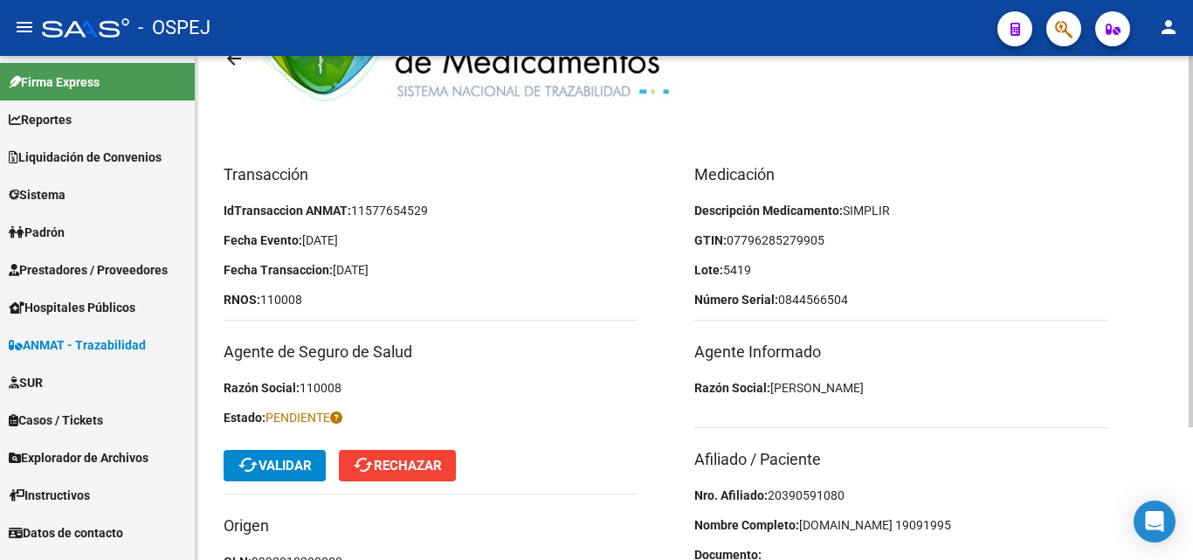
click at [740, 272] on div "Medicación Descripción Medicamento: SIMPLIR GTIN: 07796285279905 Lote: 5419 Núm…" at bounding box center [929, 386] width 471 height 449
click at [773, 271] on p "Lote: 5419" at bounding box center [901, 269] width 414 height 19
click at [785, 271] on p "Lote: 5419" at bounding box center [901, 269] width 414 height 19
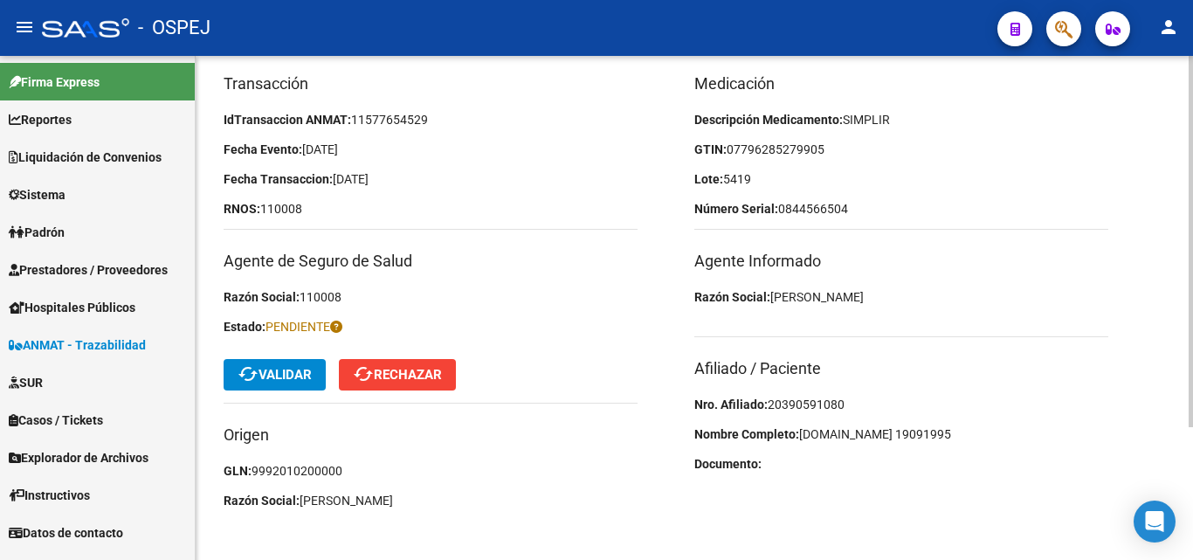
scroll to position [181, 0]
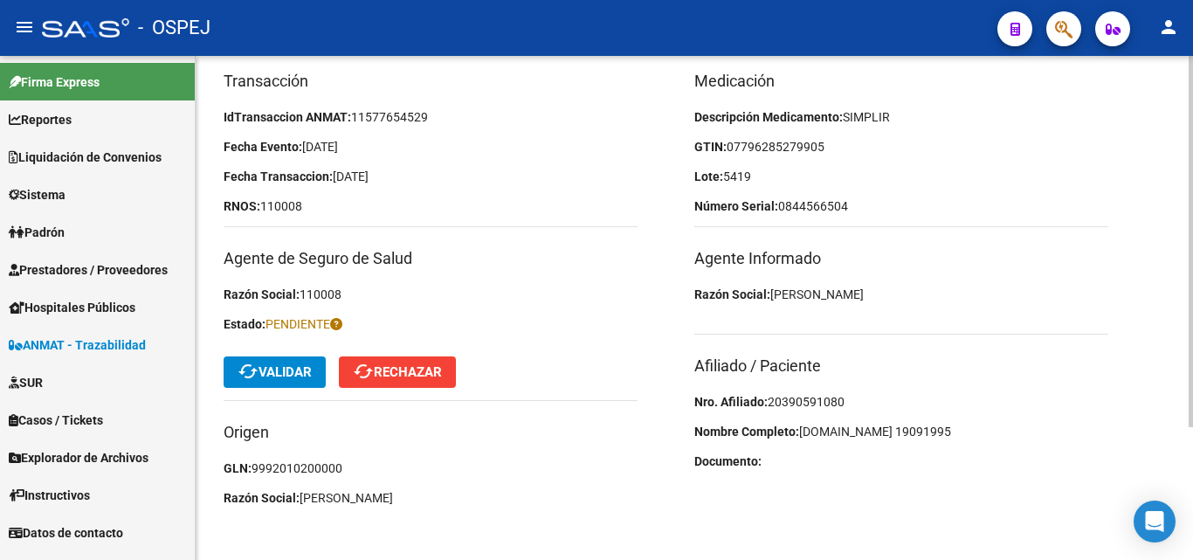
click at [272, 379] on span "cached Validar" at bounding box center [275, 372] width 74 height 16
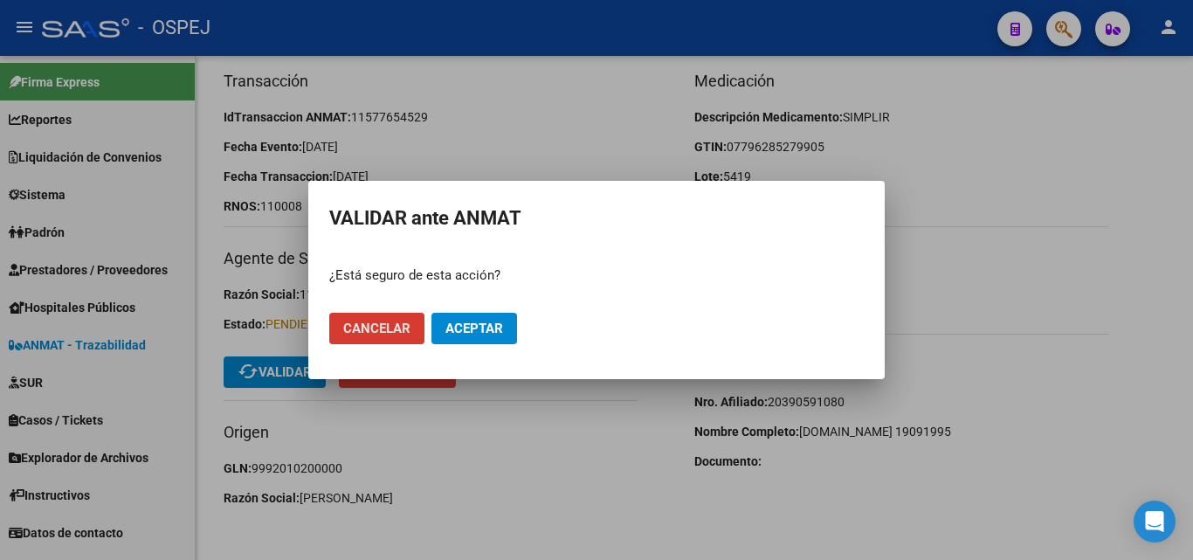
click at [458, 318] on button "Aceptar" at bounding box center [474, 328] width 86 height 31
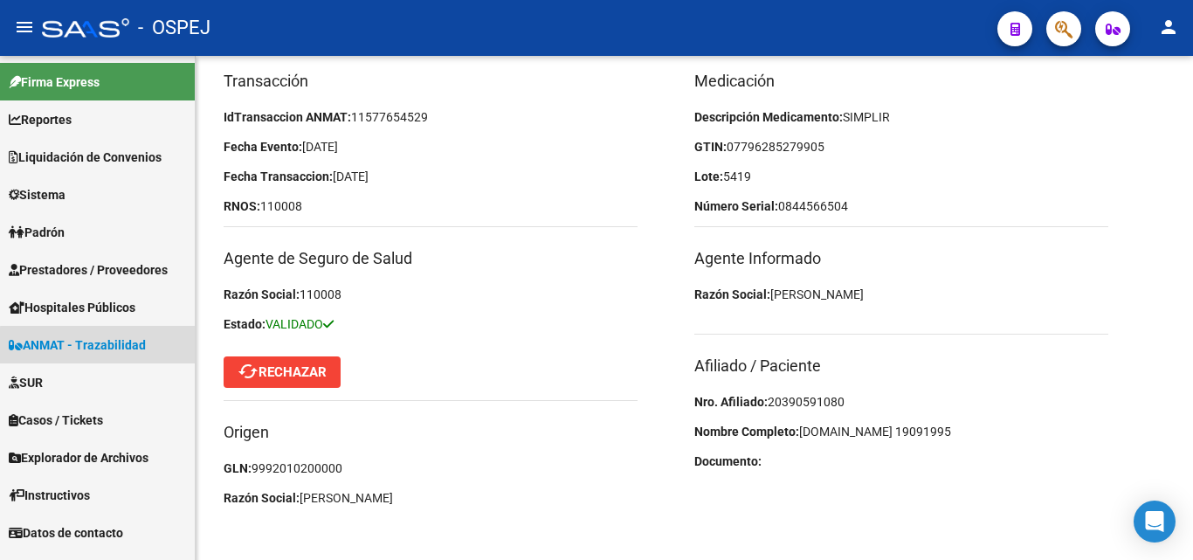
click at [103, 346] on span "ANMAT - Trazabilidad" at bounding box center [77, 344] width 137 height 19
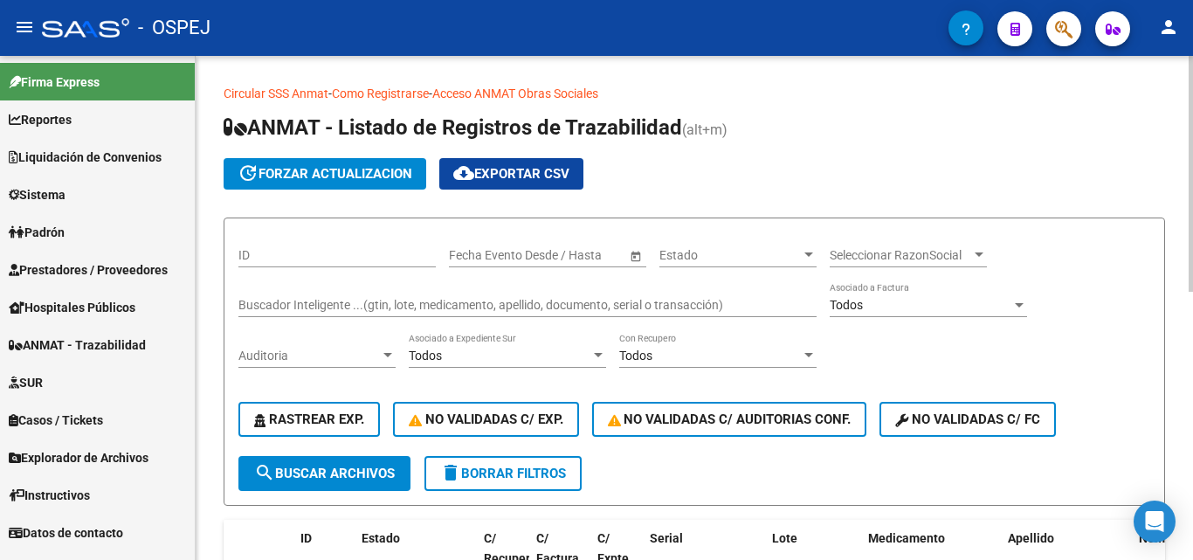
click at [292, 305] on input "Buscador Inteligente ...(gtin, lote, medicamento, apellido, documento, serial o…" at bounding box center [527, 305] width 578 height 15
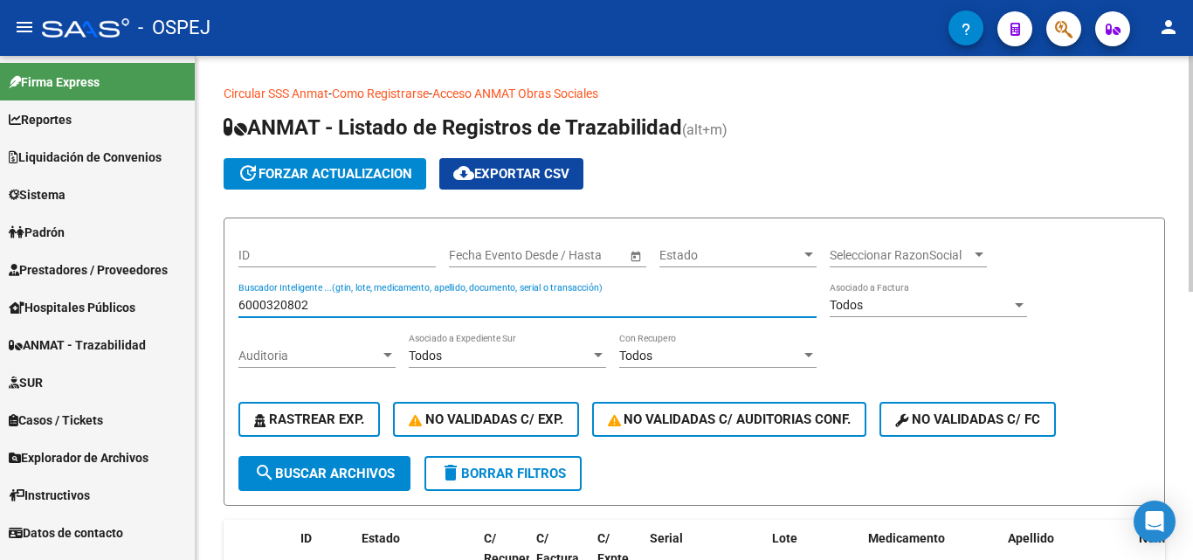
type input "6000320802"
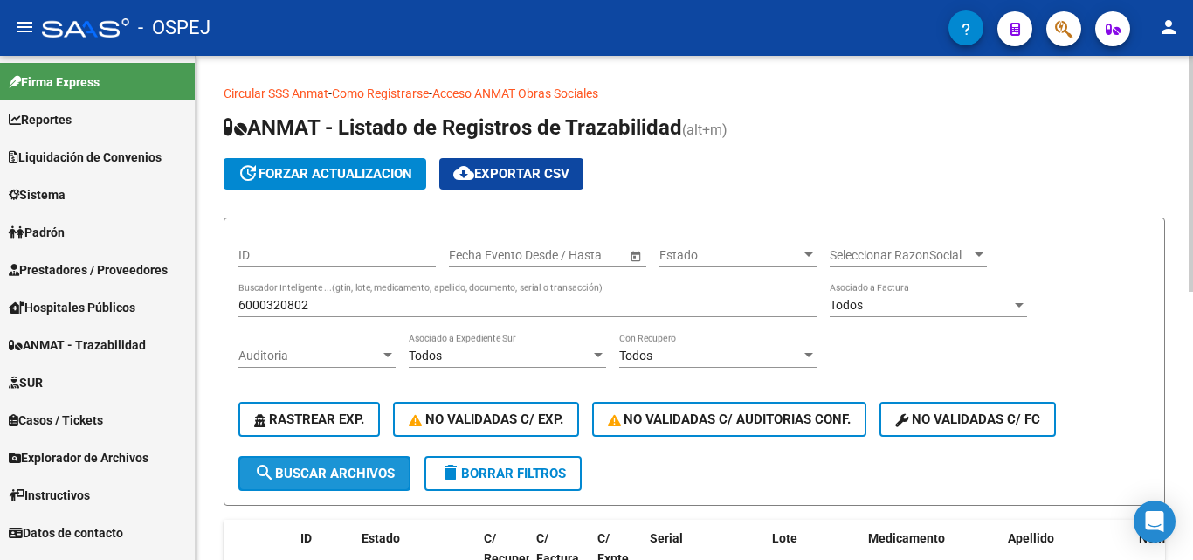
click at [260, 469] on mat-icon "search" at bounding box center [264, 472] width 21 height 21
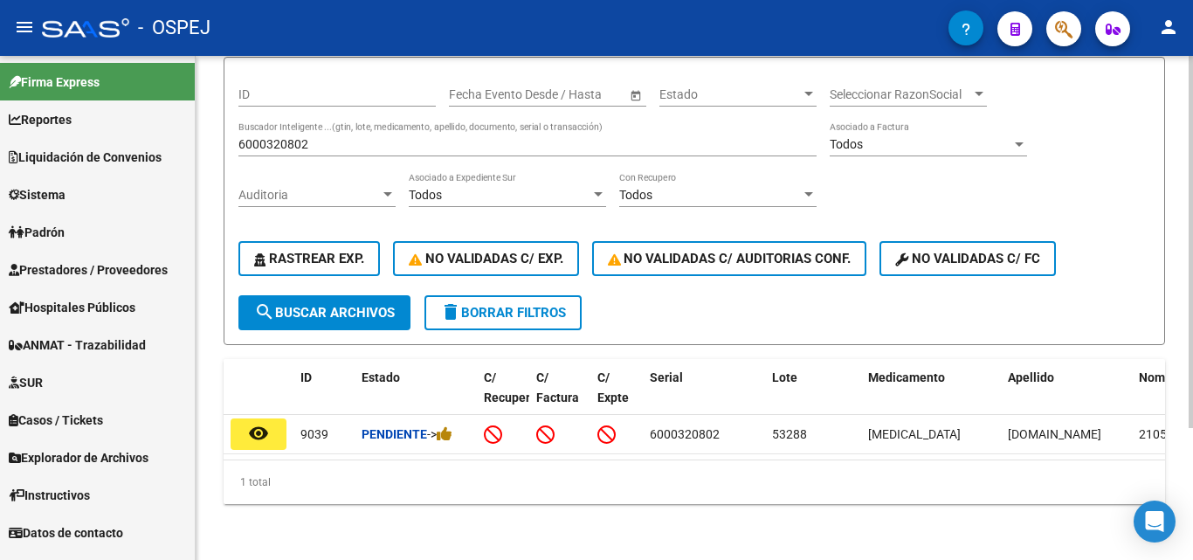
scroll to position [179, 0]
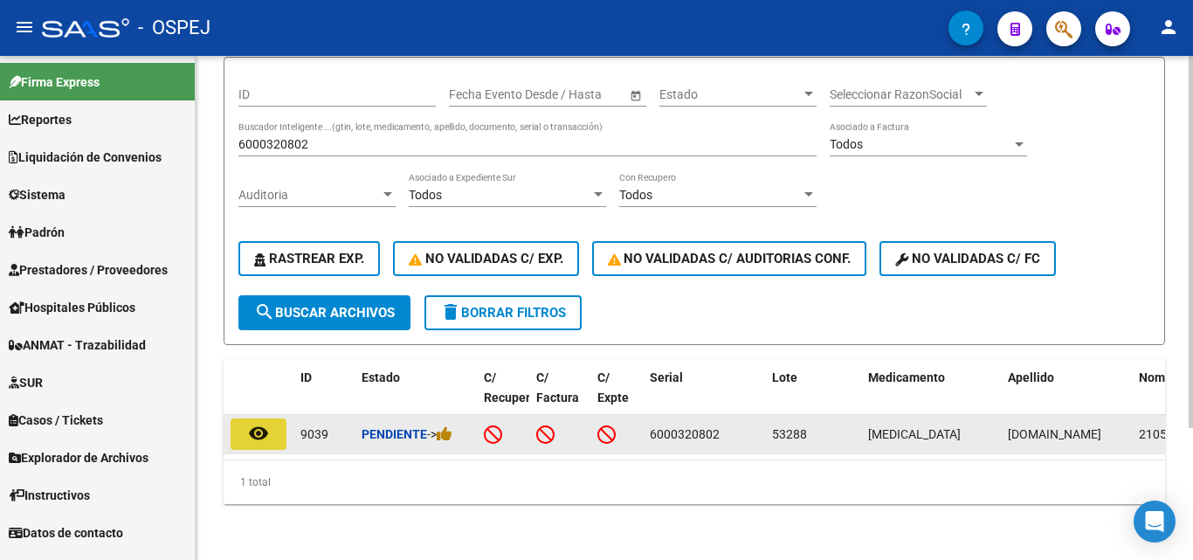
click at [265, 423] on mat-icon "remove_red_eye" at bounding box center [258, 433] width 21 height 21
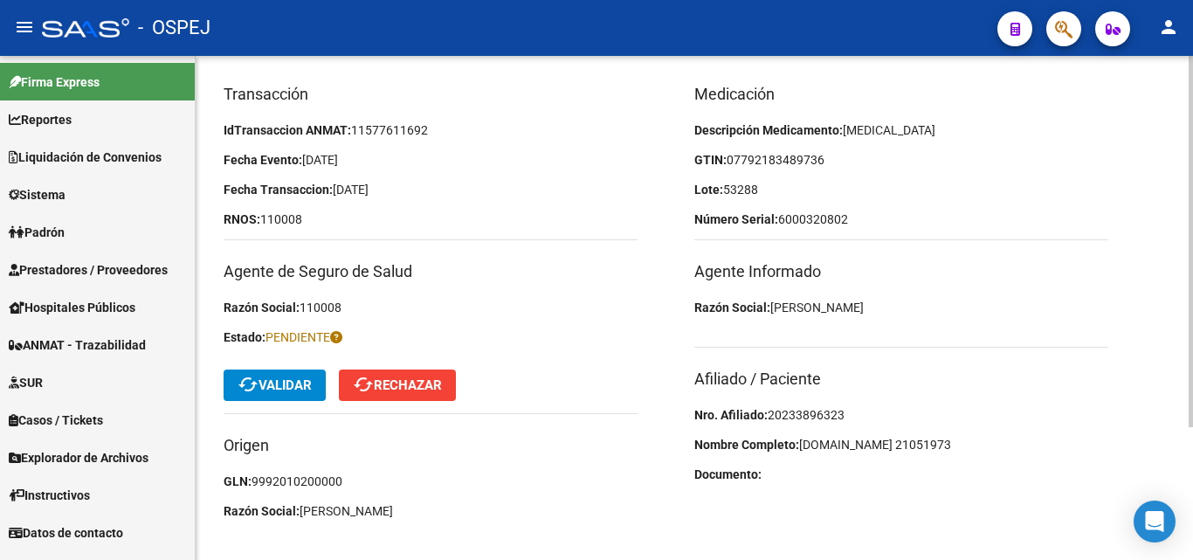
scroll to position [175, 0]
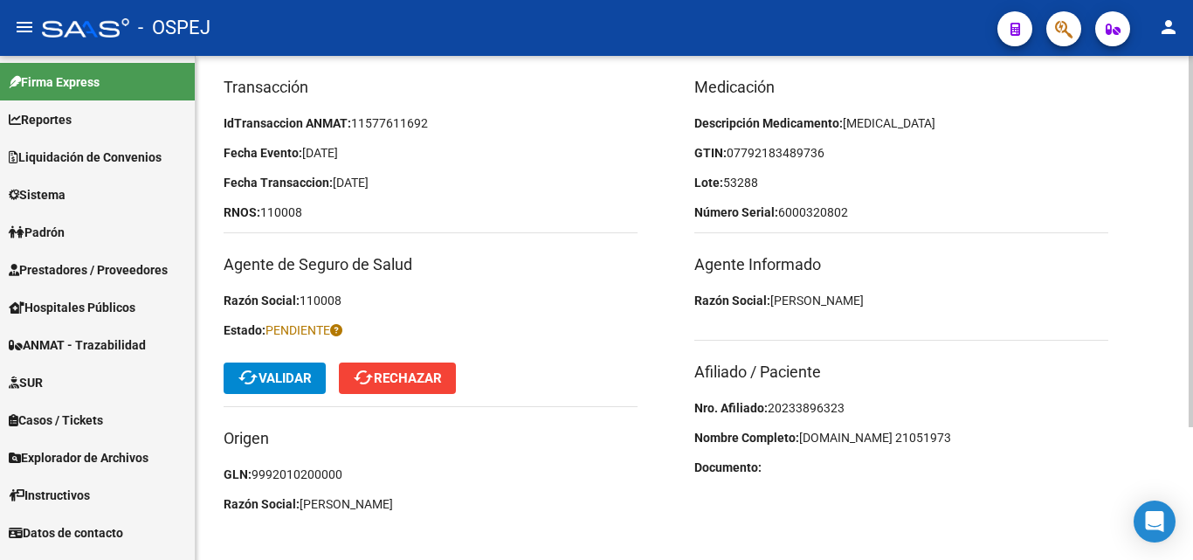
click at [813, 405] on span "20233896323" at bounding box center [806, 408] width 77 height 14
click at [812, 407] on span "20233896323" at bounding box center [806, 408] width 77 height 14
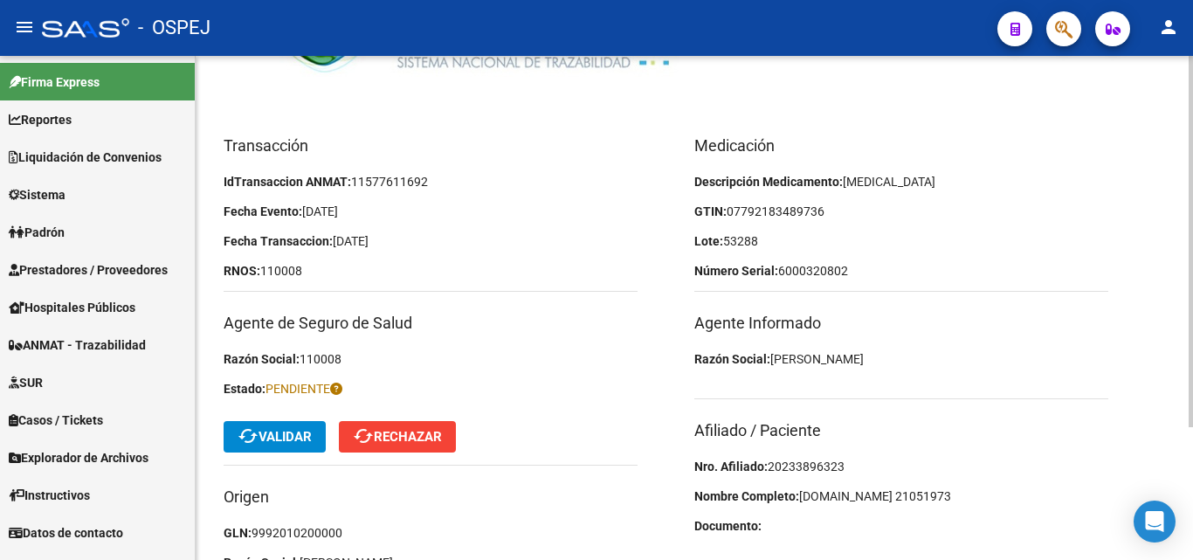
scroll to position [87, 0]
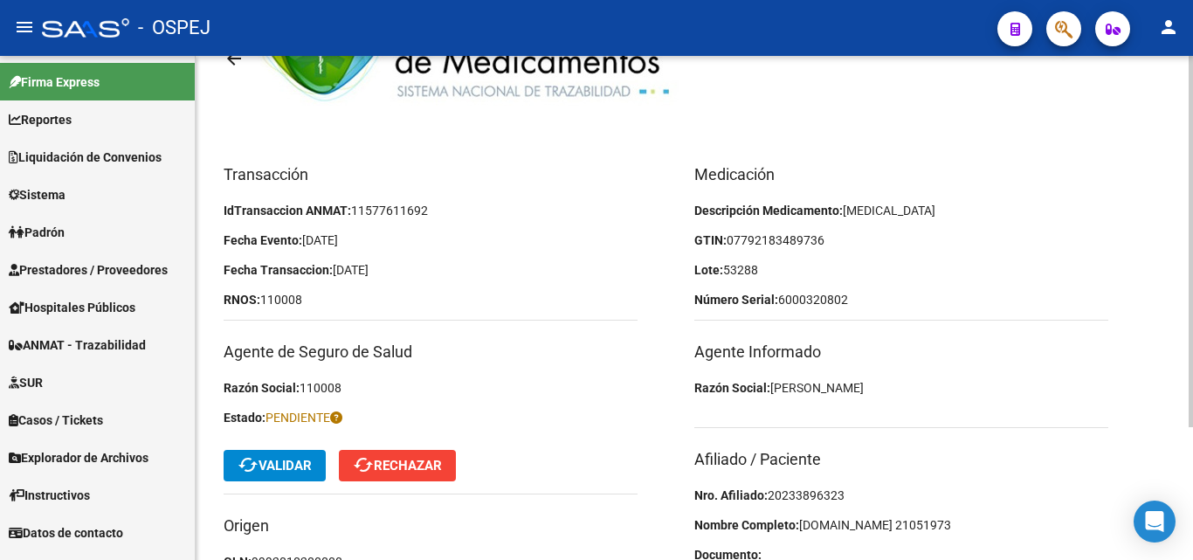
click at [796, 268] on p "Lote: 53288" at bounding box center [901, 269] width 414 height 19
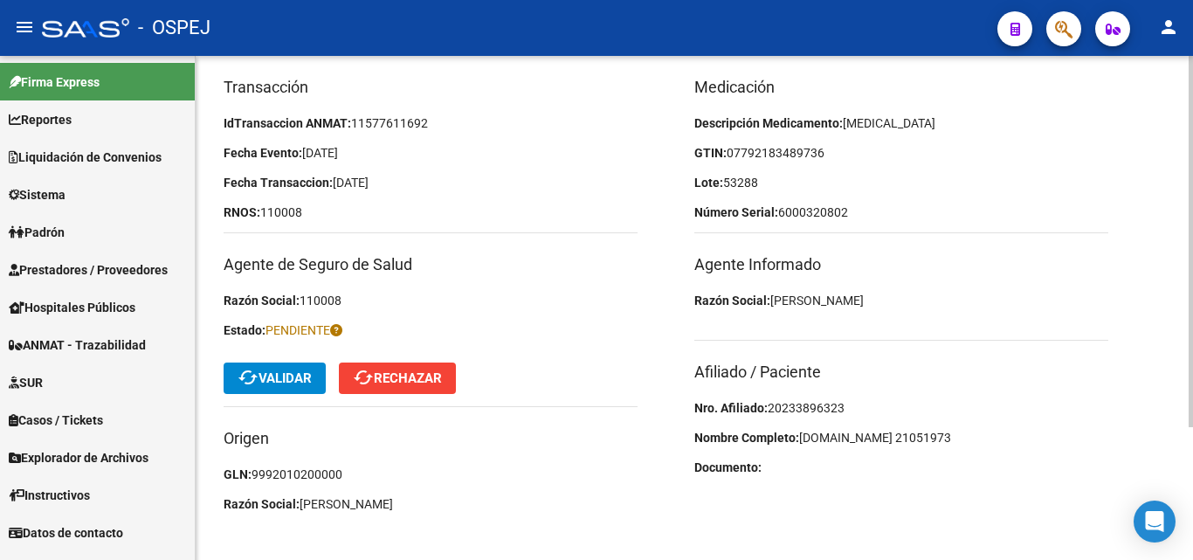
scroll to position [181, 0]
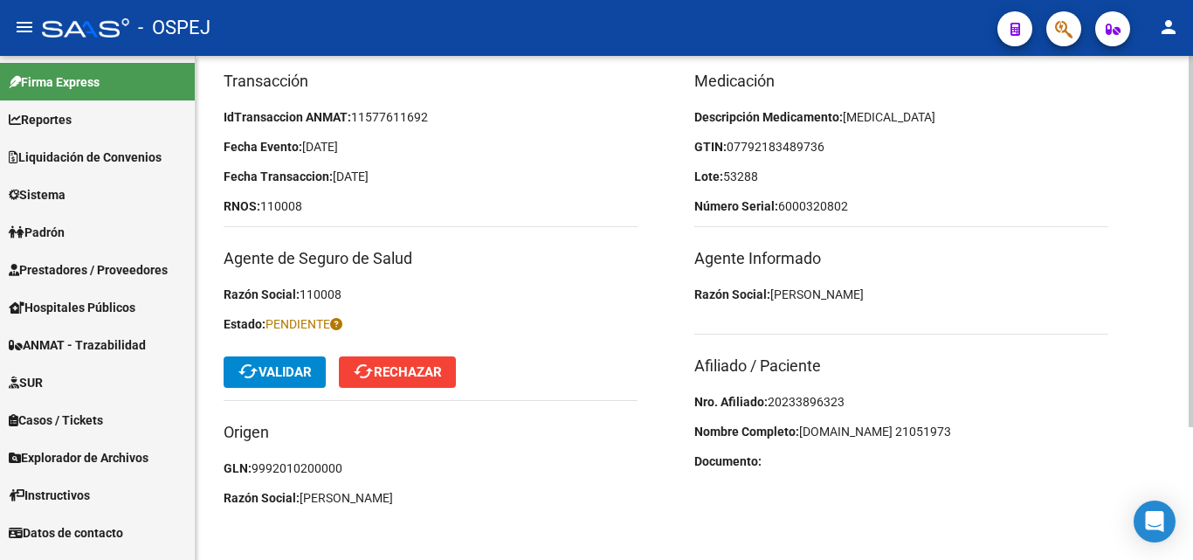
click at [303, 360] on button "cached Validar" at bounding box center [275, 371] width 102 height 31
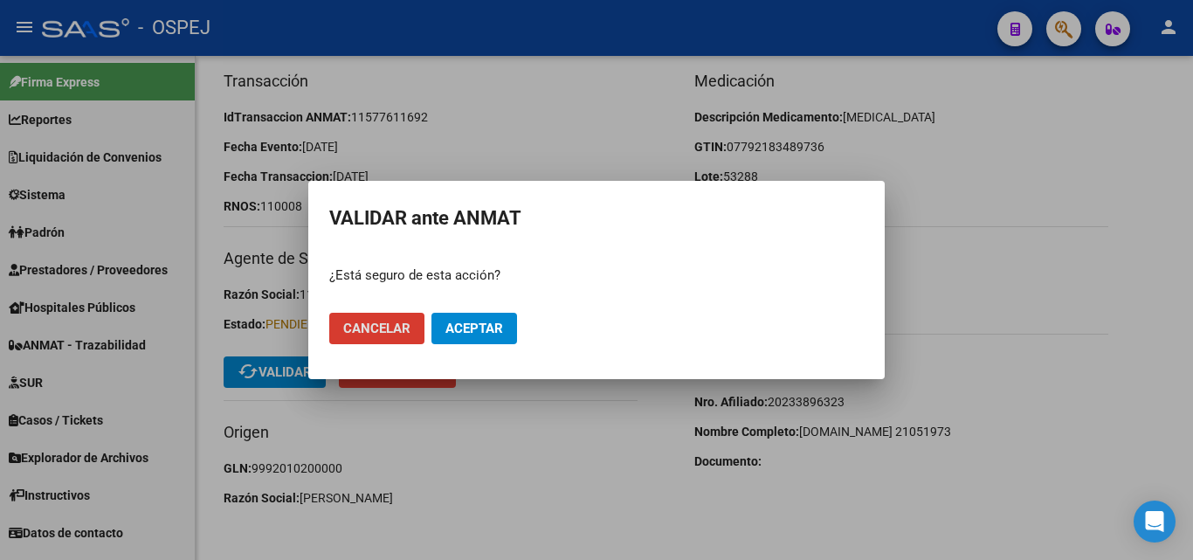
click at [476, 324] on span "Aceptar" at bounding box center [474, 329] width 58 height 16
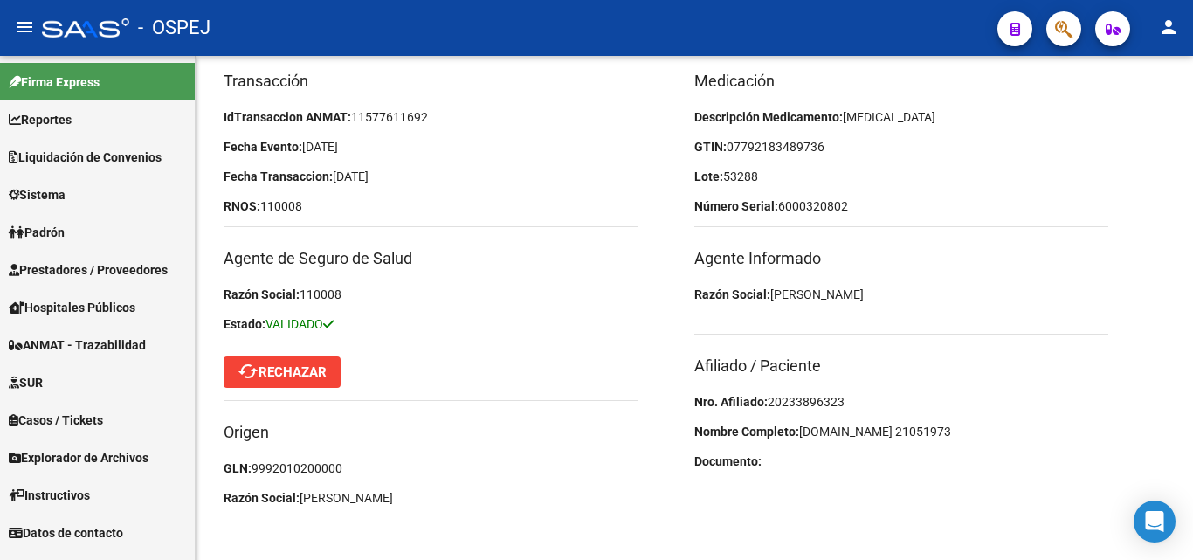
click at [99, 348] on span "ANMAT - Trazabilidad" at bounding box center [77, 344] width 137 height 19
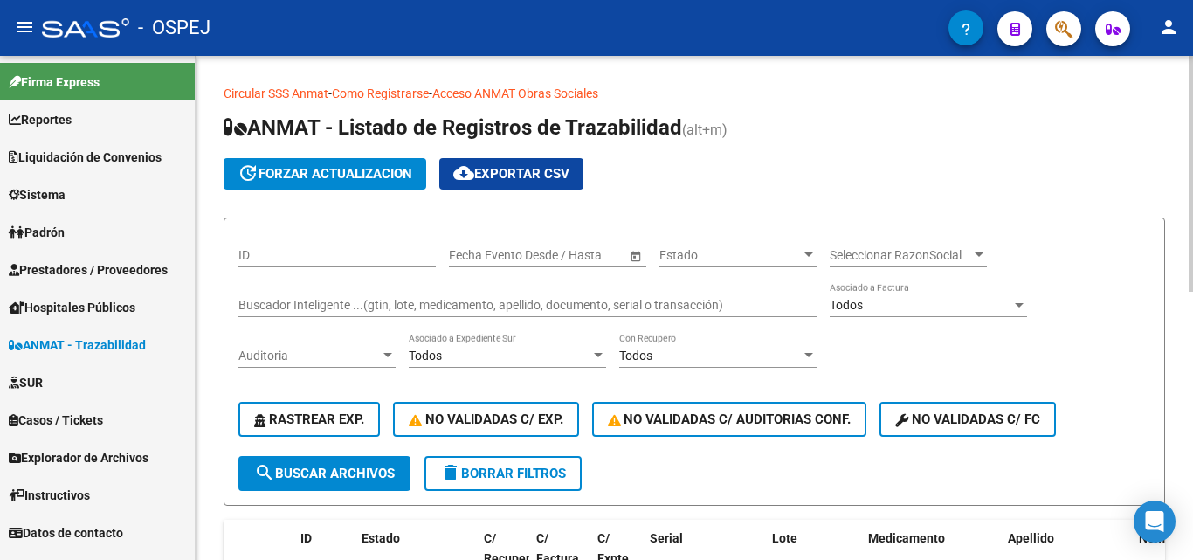
click at [305, 313] on div "Buscador Inteligente ...(gtin, lote, medicamento, apellido, documento, serial o…" at bounding box center [527, 299] width 578 height 35
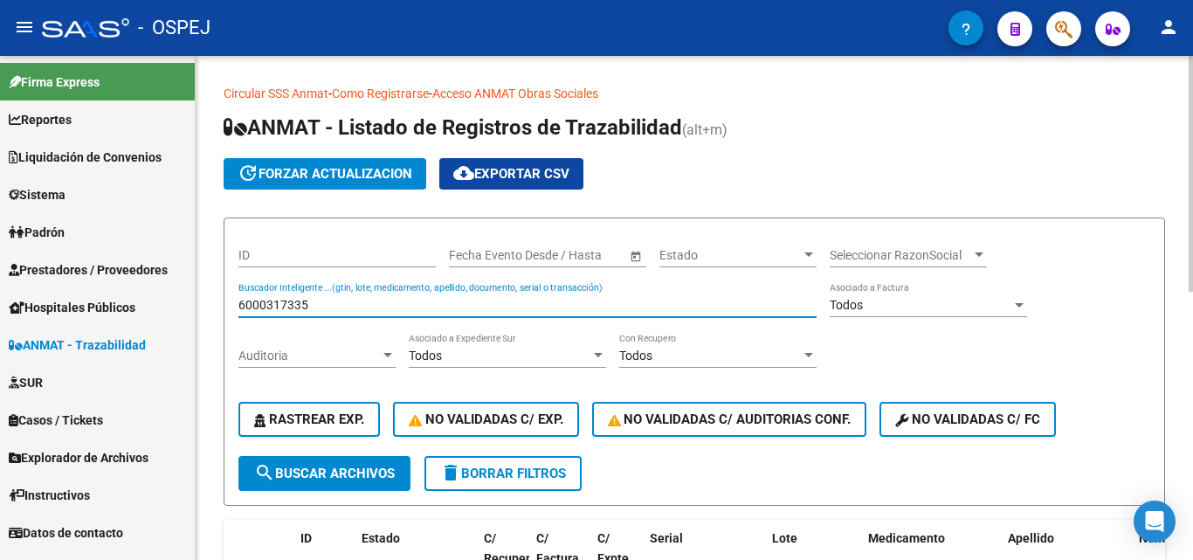
type input "6000317335"
click at [308, 482] on button "search Buscar Archivos" at bounding box center [324, 473] width 172 height 35
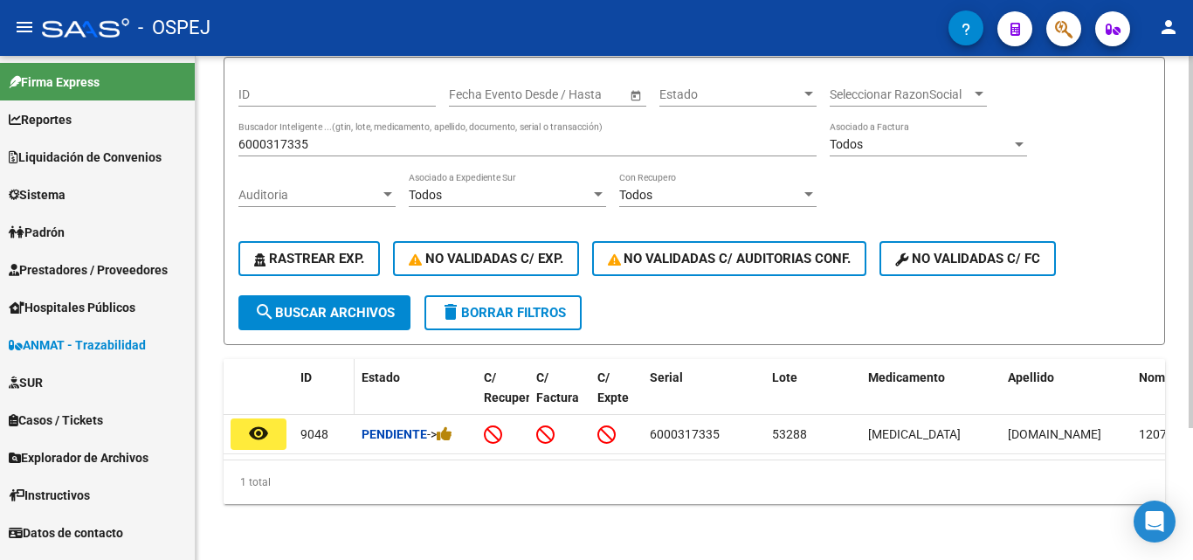
scroll to position [179, 0]
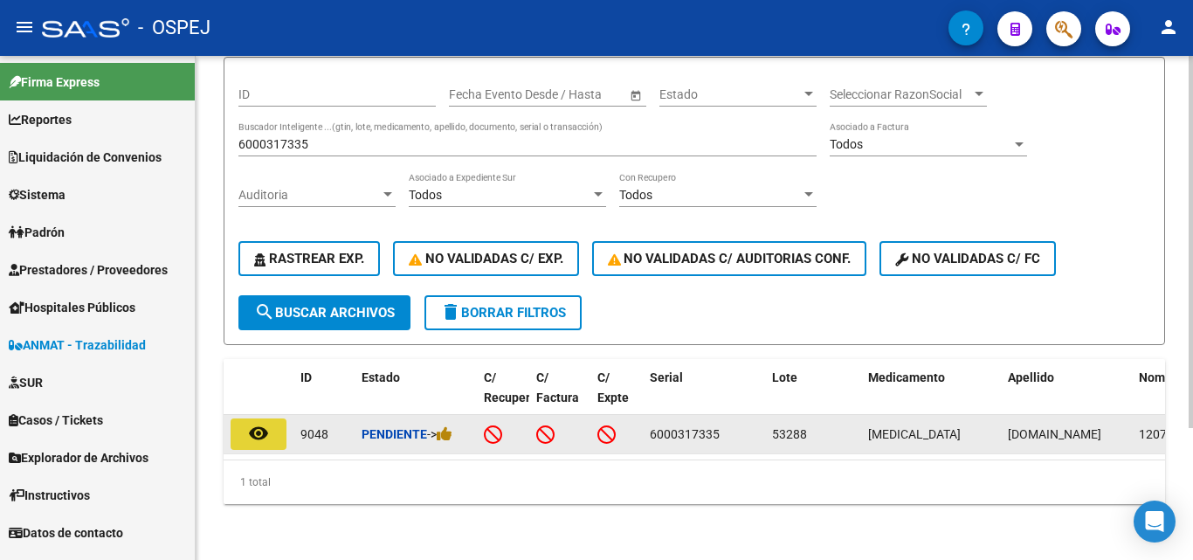
click at [263, 423] on mat-icon "remove_red_eye" at bounding box center [258, 433] width 21 height 21
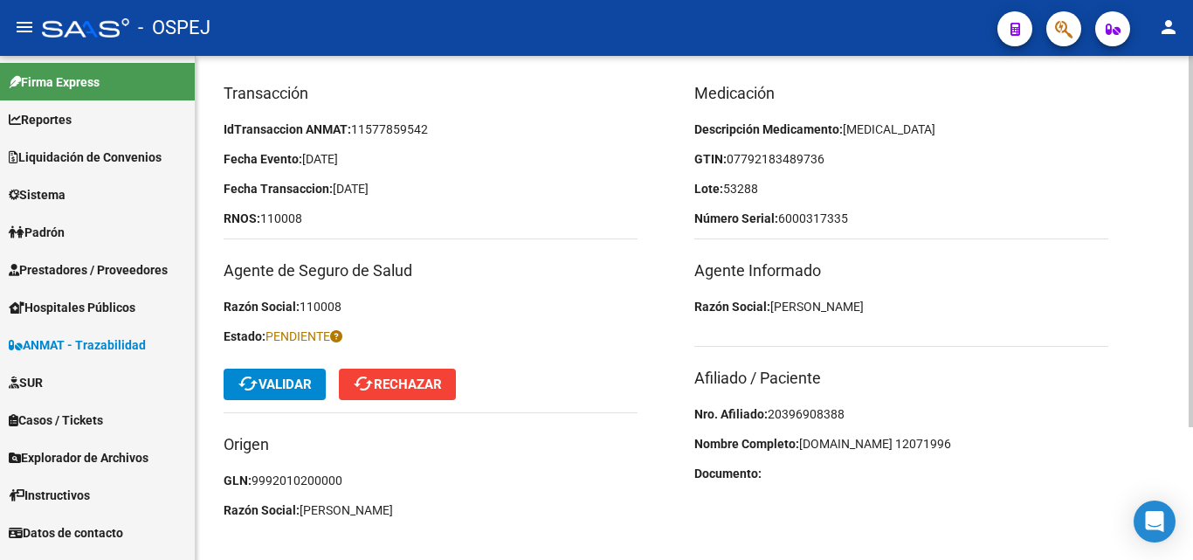
scroll to position [175, 0]
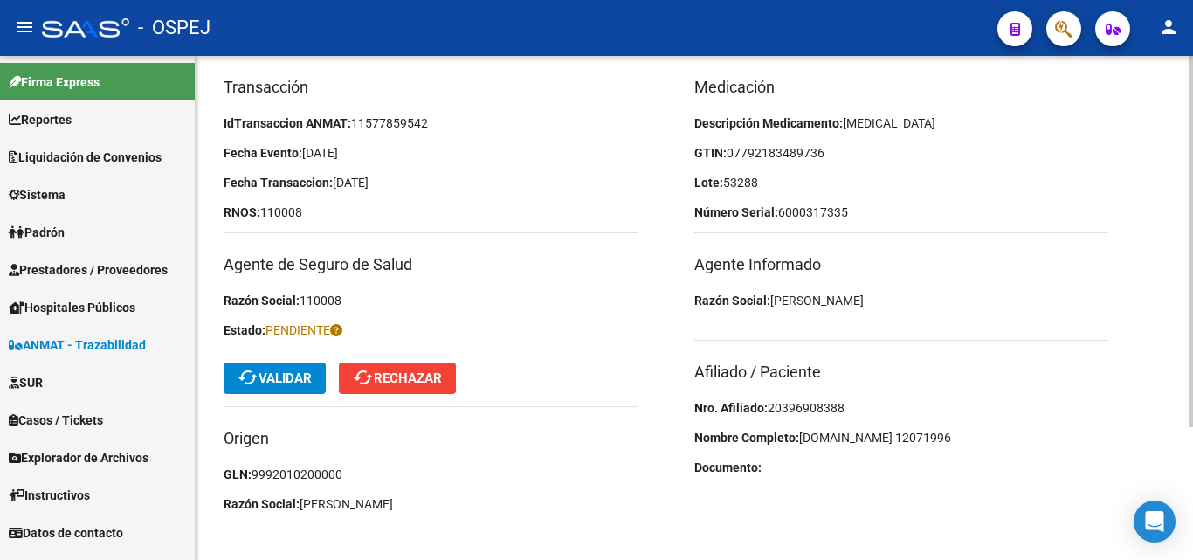
click at [774, 405] on span "20396908388" at bounding box center [806, 408] width 77 height 14
click at [769, 155] on span "07792183489736" at bounding box center [776, 153] width 98 height 14
click at [799, 154] on span "07792183489736" at bounding box center [776, 153] width 98 height 14
click at [786, 184] on p "Lote: 53288" at bounding box center [901, 182] width 414 height 19
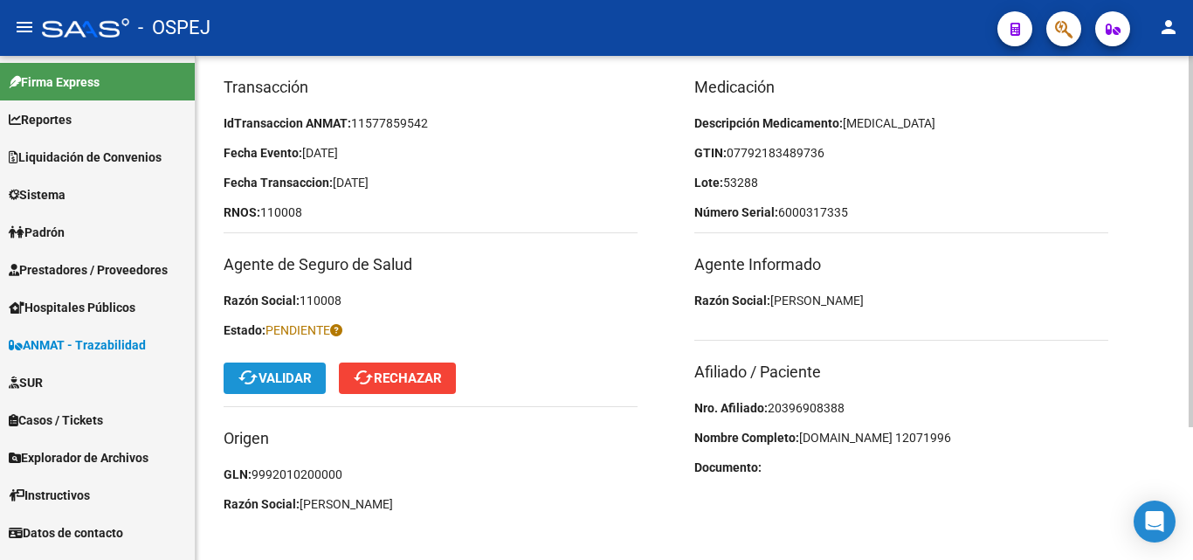
click at [293, 386] on button "cached Validar" at bounding box center [275, 377] width 102 height 31
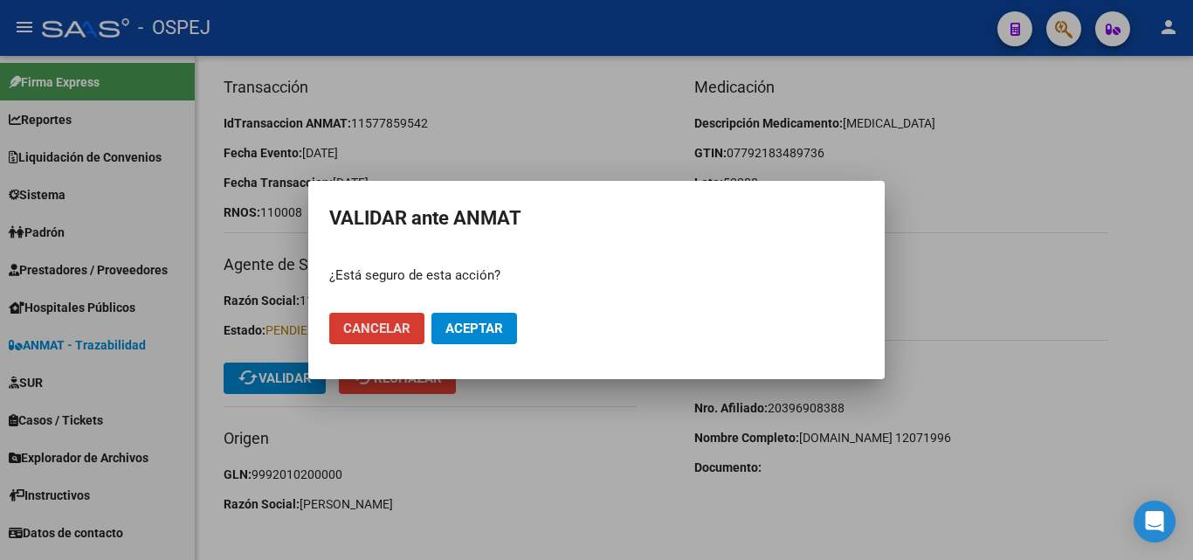
click at [475, 321] on span "Aceptar" at bounding box center [474, 329] width 58 height 16
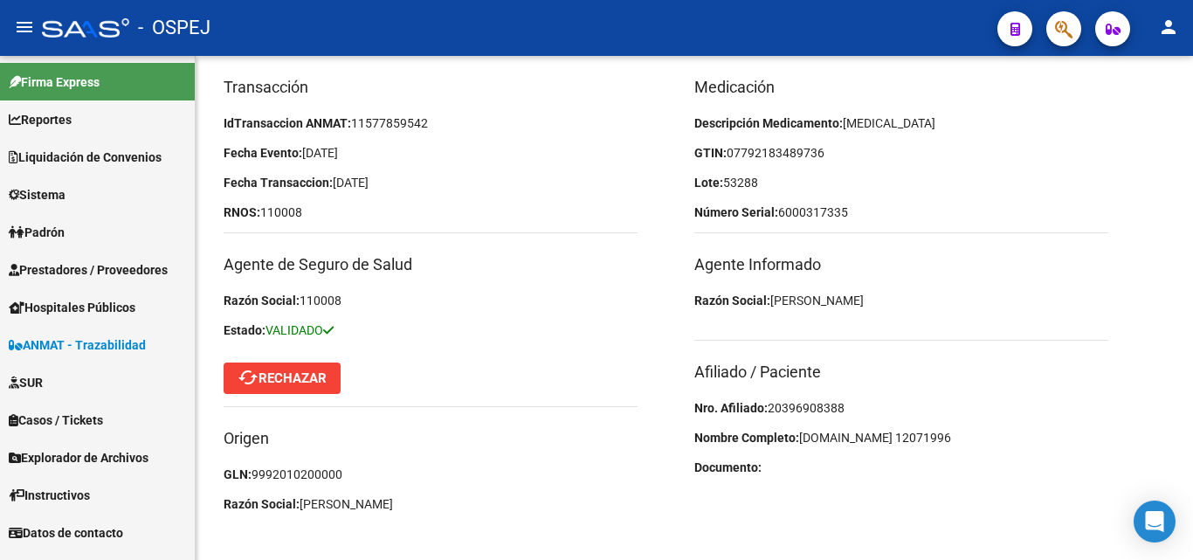
click at [86, 335] on span "ANMAT - Trazabilidad" at bounding box center [77, 344] width 137 height 19
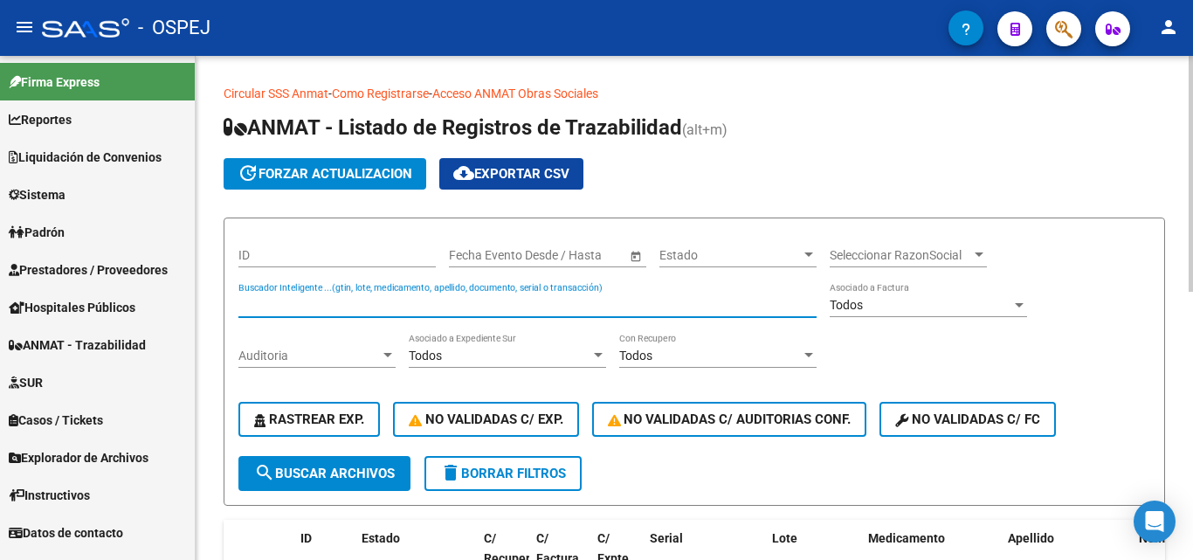
click at [285, 308] on input "Buscador Inteligente ...(gtin, lote, medicamento, apellido, documento, serial o…" at bounding box center [527, 305] width 578 height 15
click at [245, 303] on input "Buscador Inteligente ...(gtin, lote, medicamento, apellido, documento, serial o…" at bounding box center [527, 305] width 578 height 15
type input "837305864308"
click at [316, 465] on span "search Buscar Archivos" at bounding box center [324, 473] width 141 height 16
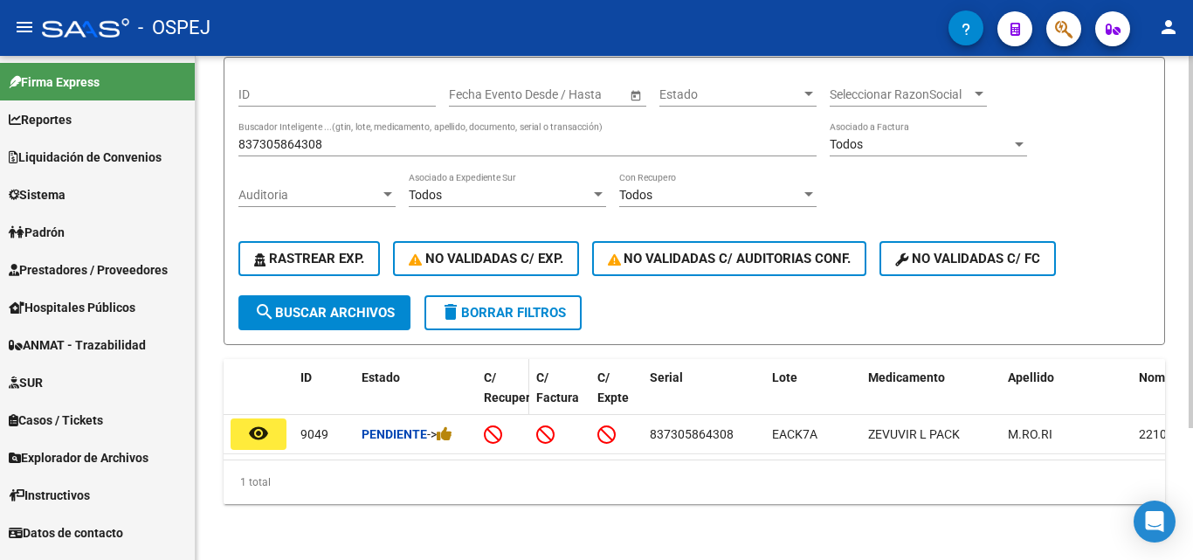
scroll to position [179, 0]
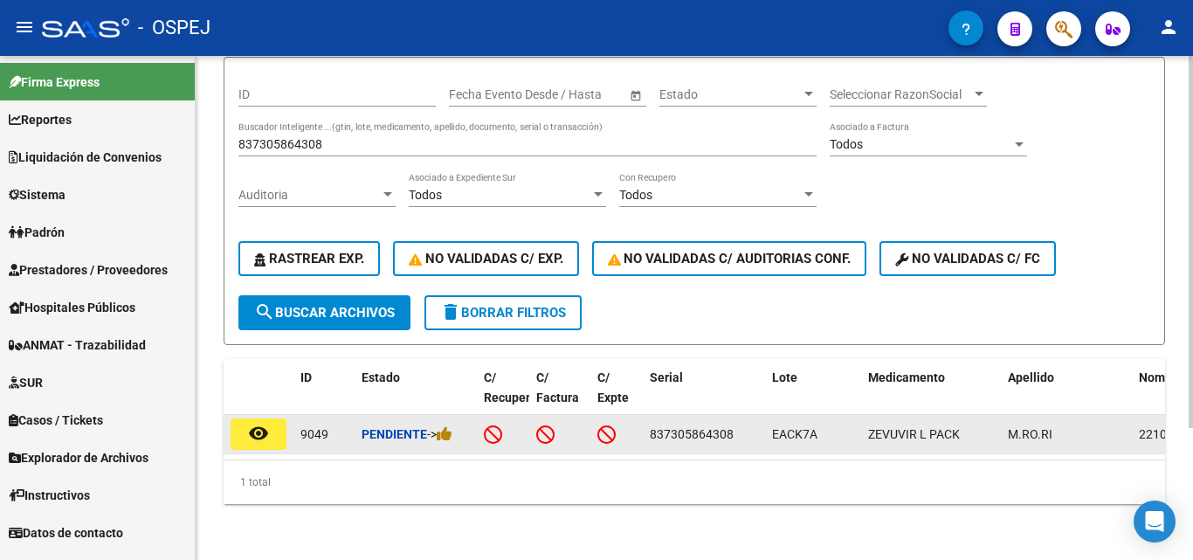
click at [248, 423] on mat-icon "remove_red_eye" at bounding box center [258, 433] width 21 height 21
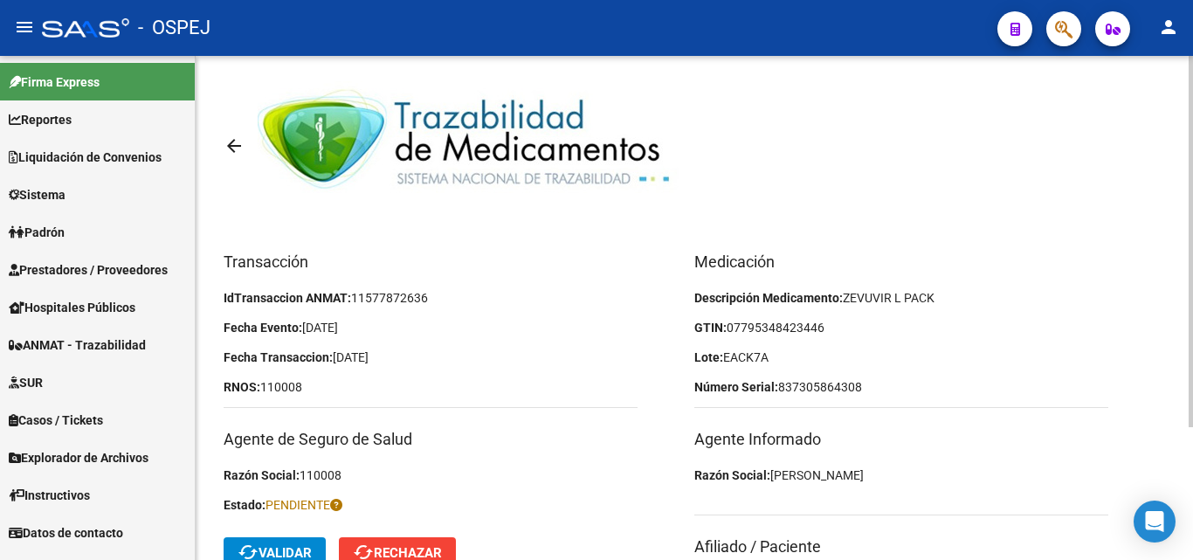
scroll to position [87, 0]
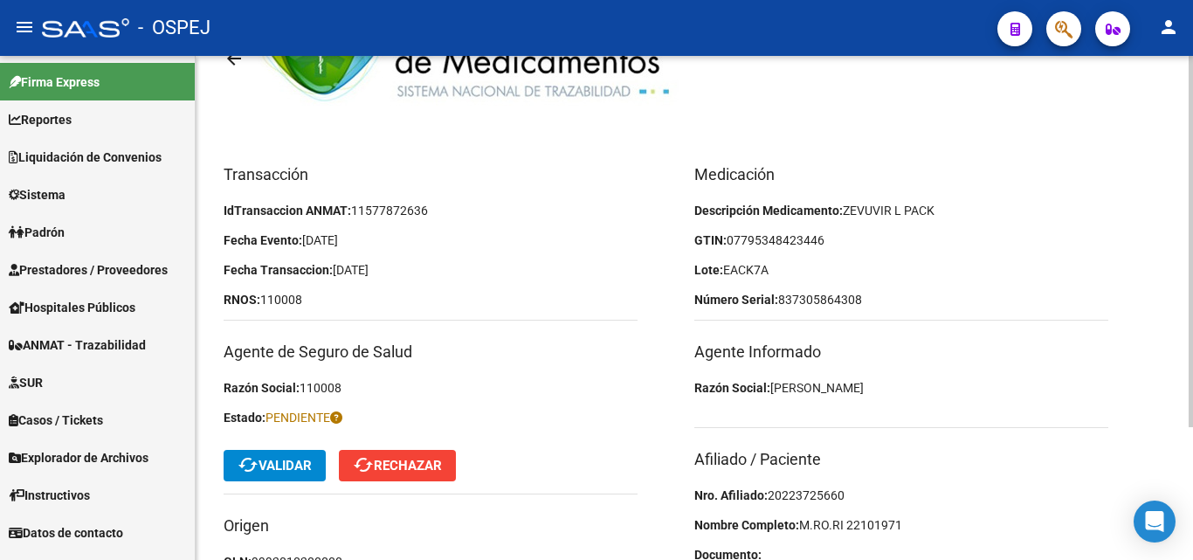
click at [789, 484] on div "Medicación Descripción Medicamento: ZEVUVIR L PACK GTIN: 07795348423446 Lote: E…" at bounding box center [929, 386] width 471 height 449
click at [766, 491] on p "Nro. Afiliado: 20223725660" at bounding box center [901, 495] width 414 height 19
click at [783, 493] on span "20223725660" at bounding box center [806, 495] width 77 height 14
click at [845, 226] on div "Medicación Descripción Medicamento: ZEVUVIR L PACK GTIN: 07795348423446 Lote: E…" at bounding box center [929, 386] width 471 height 449
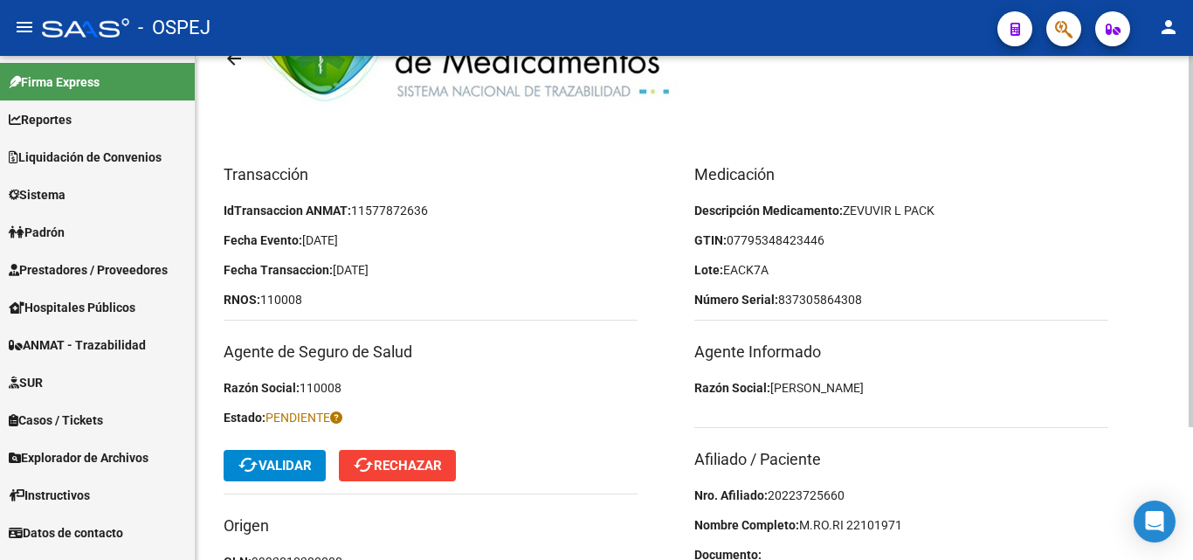
click at [845, 235] on p "GTIN: 07795348423446" at bounding box center [901, 240] width 414 height 19
click at [777, 272] on p "Lote: EACK7A" at bounding box center [901, 269] width 414 height 19
click at [263, 464] on span "cached Validar" at bounding box center [275, 466] width 74 height 16
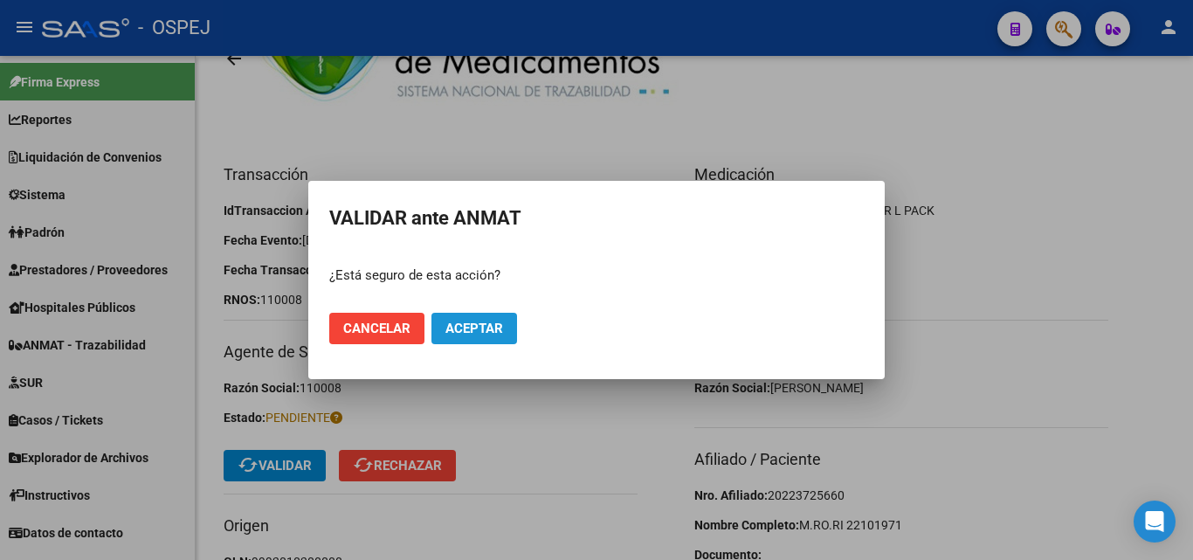
click at [499, 322] on span "Aceptar" at bounding box center [474, 329] width 58 height 16
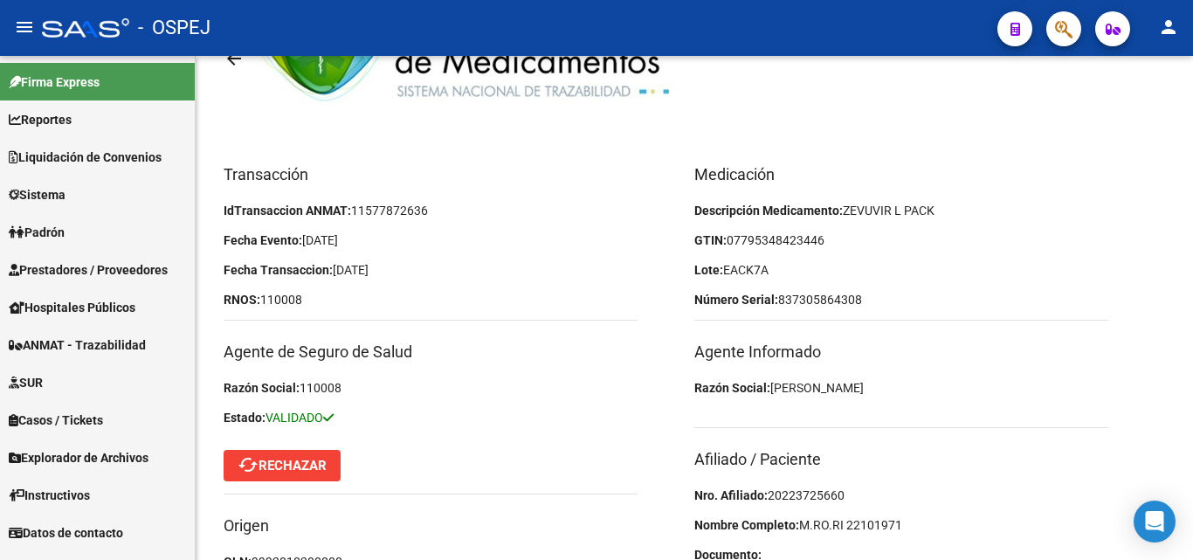
click at [74, 345] on span "ANMAT - Trazabilidad" at bounding box center [77, 344] width 137 height 19
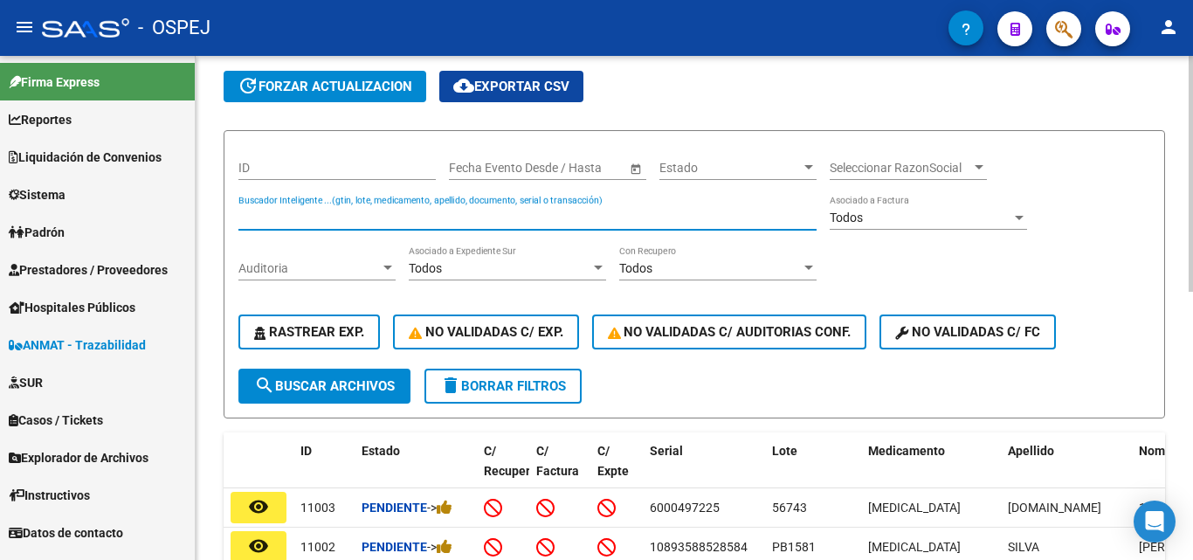
click at [285, 212] on input "Buscador Inteligente ...(gtin, lote, medicamento, apellido, documento, serial o…" at bounding box center [527, 217] width 578 height 15
type input "6000113019"
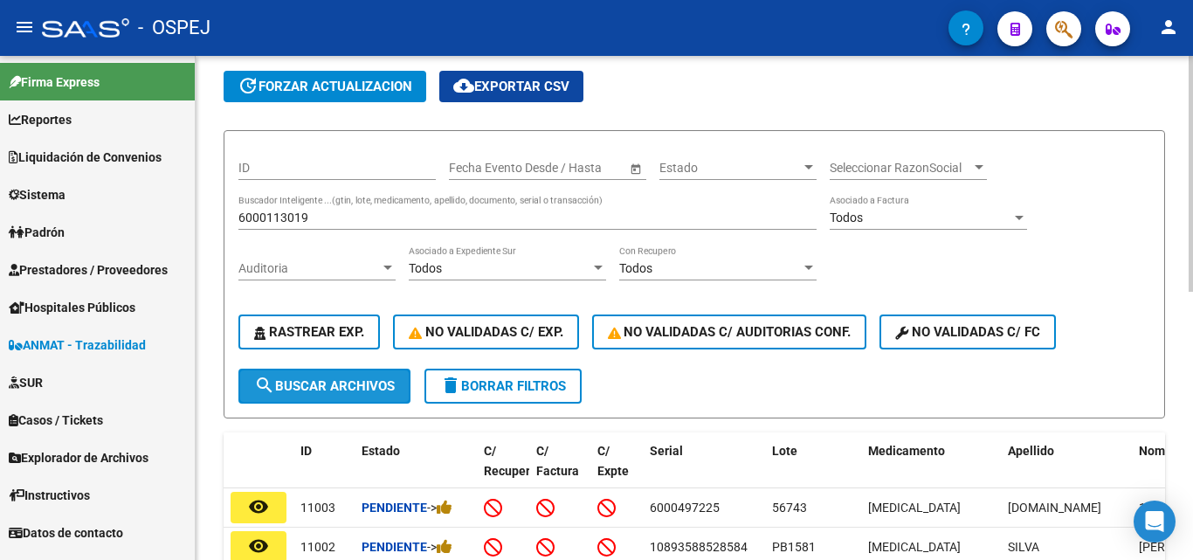
click at [344, 378] on span "search Buscar Archivos" at bounding box center [324, 386] width 141 height 16
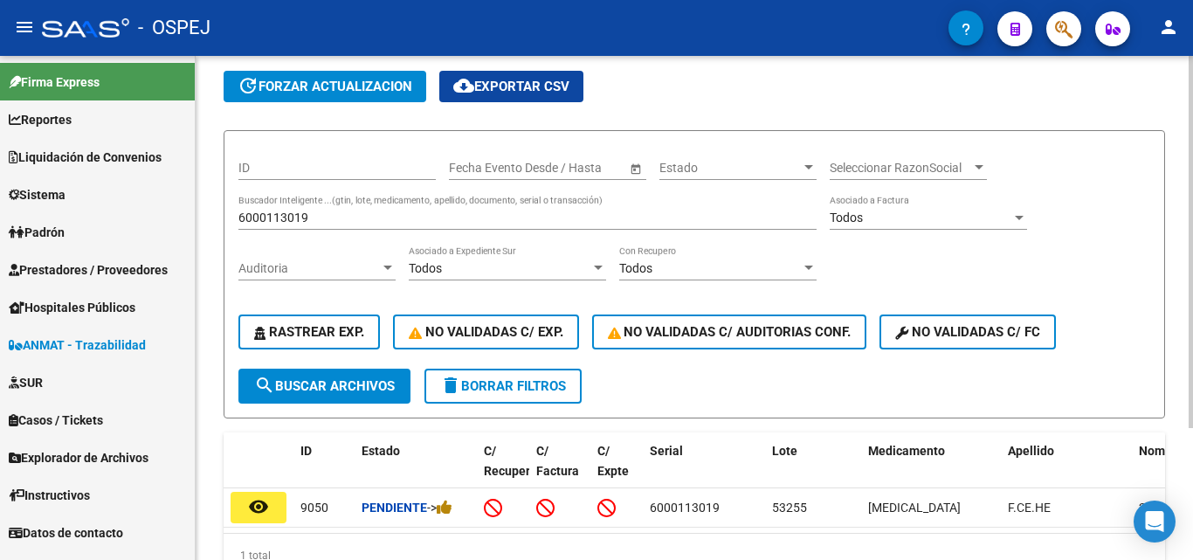
scroll to position [175, 0]
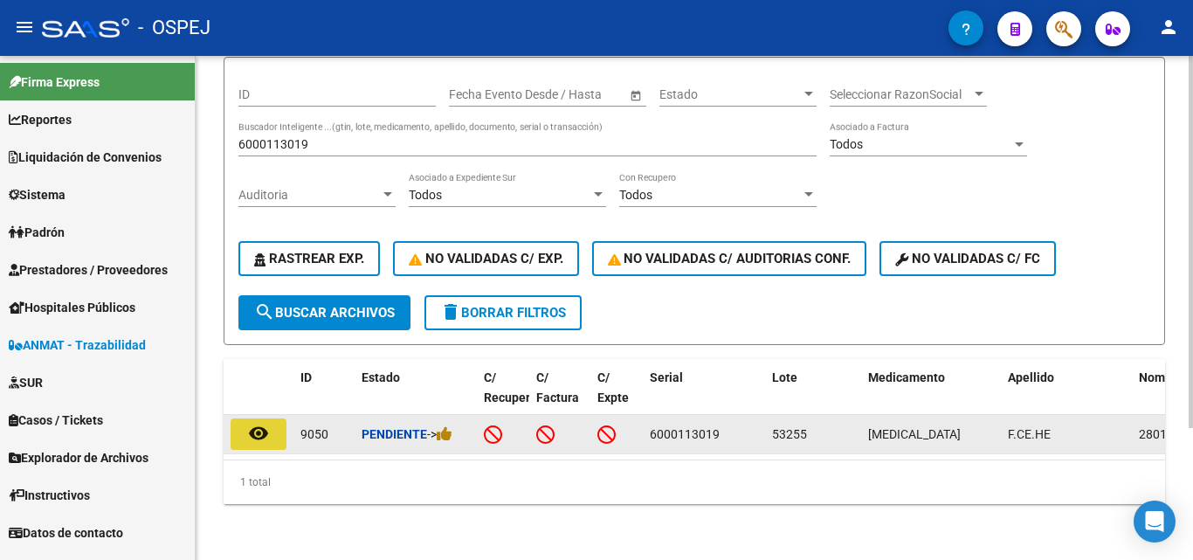
click at [242, 419] on button "remove_red_eye" at bounding box center [259, 433] width 56 height 31
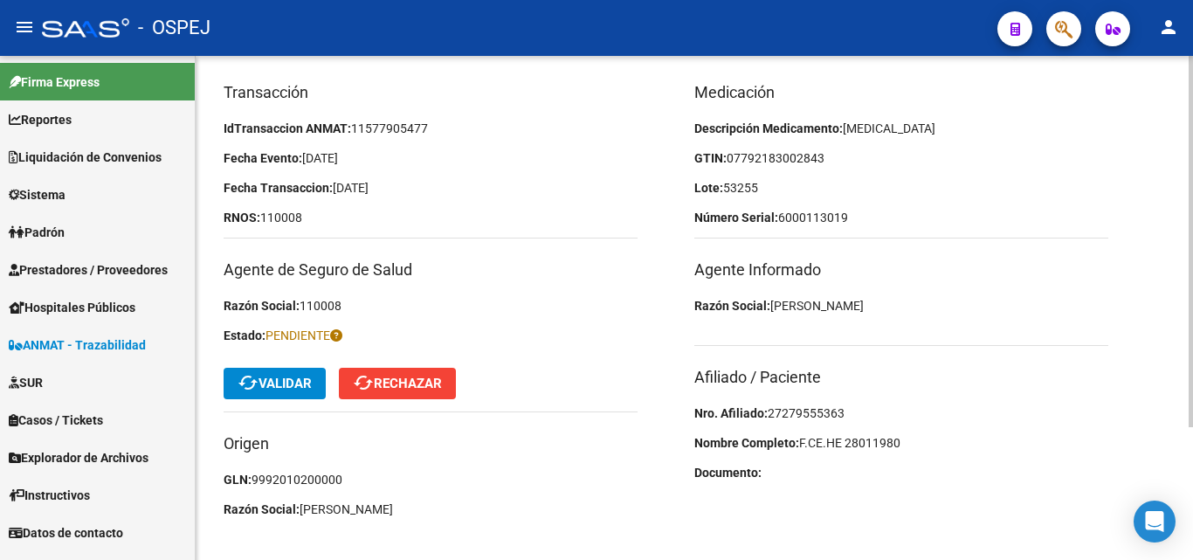
scroll to position [181, 0]
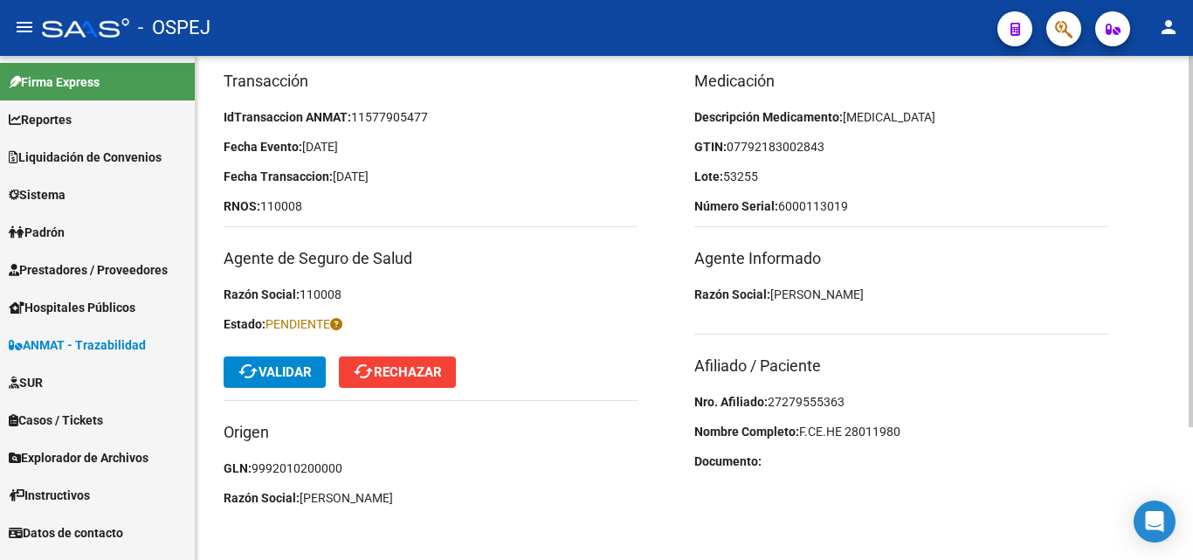
click at [785, 405] on span "27279555363" at bounding box center [806, 402] width 77 height 14
drag, startPoint x: 755, startPoint y: 176, endPoint x: 732, endPoint y: 183, distance: 24.6
click at [732, 183] on span "53255" at bounding box center [740, 176] width 35 height 14
drag, startPoint x: 763, startPoint y: 180, endPoint x: 728, endPoint y: 175, distance: 36.2
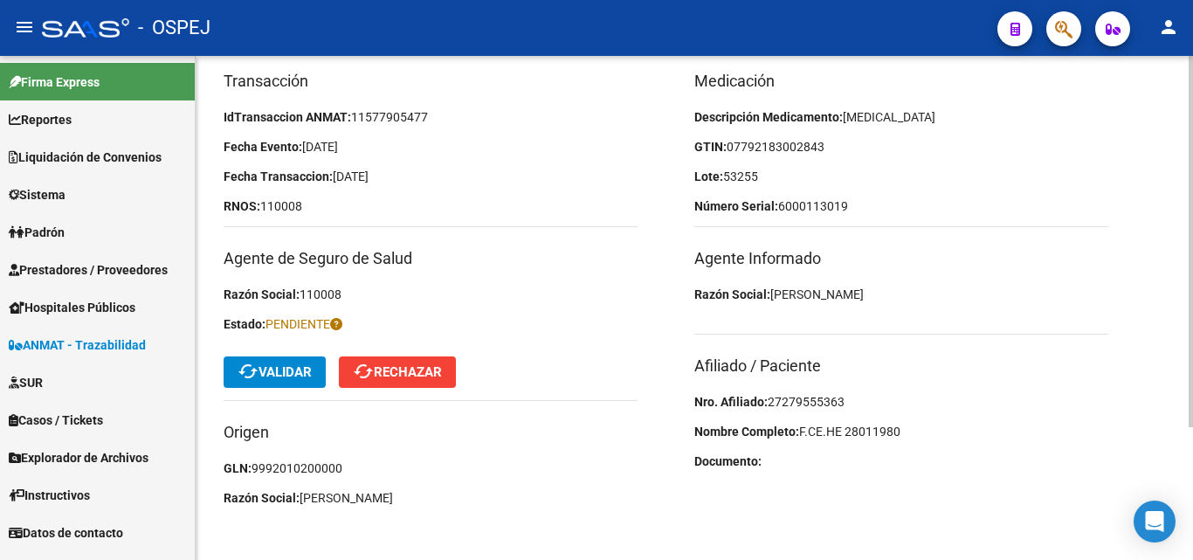
click at [728, 175] on p "Lote: 53255" at bounding box center [901, 176] width 414 height 19
click at [747, 148] on span "07792183002843" at bounding box center [776, 147] width 98 height 14
click at [769, 142] on span "07792183002843" at bounding box center [776, 147] width 98 height 14
click at [781, 144] on span "07792183002843" at bounding box center [776, 147] width 98 height 14
click at [801, 145] on span "07792183002843" at bounding box center [776, 147] width 98 height 14
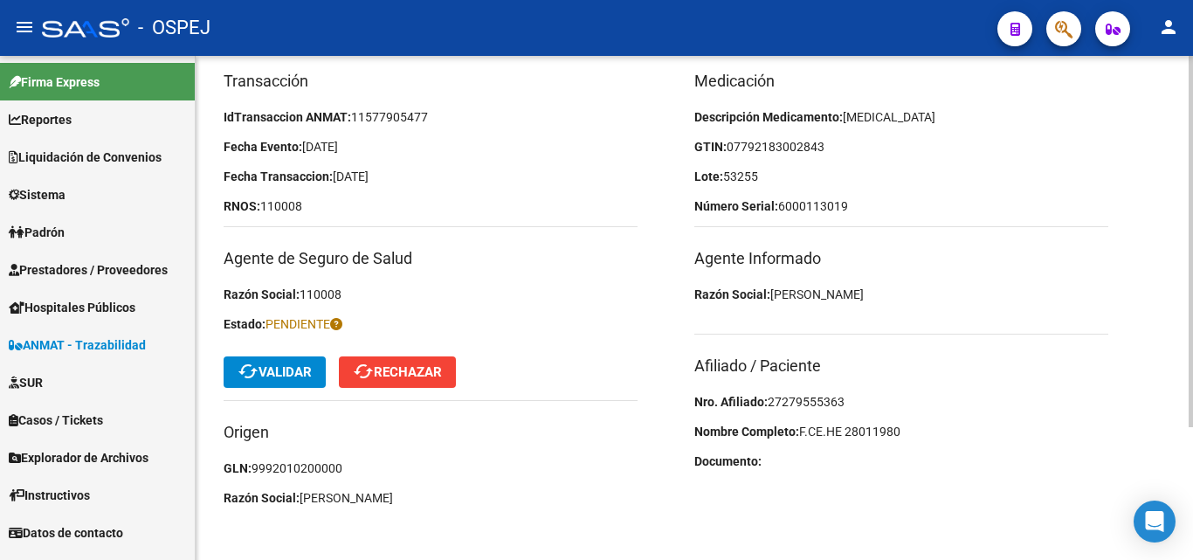
drag, startPoint x: 838, startPoint y: 155, endPoint x: 820, endPoint y: 155, distance: 18.3
click at [820, 155] on p "GTIN: 07792183002843" at bounding box center [901, 146] width 414 height 19
click at [868, 210] on p "Número Serial: 6000113019" at bounding box center [901, 206] width 414 height 19
click at [262, 373] on span "cached Validar" at bounding box center [275, 372] width 74 height 16
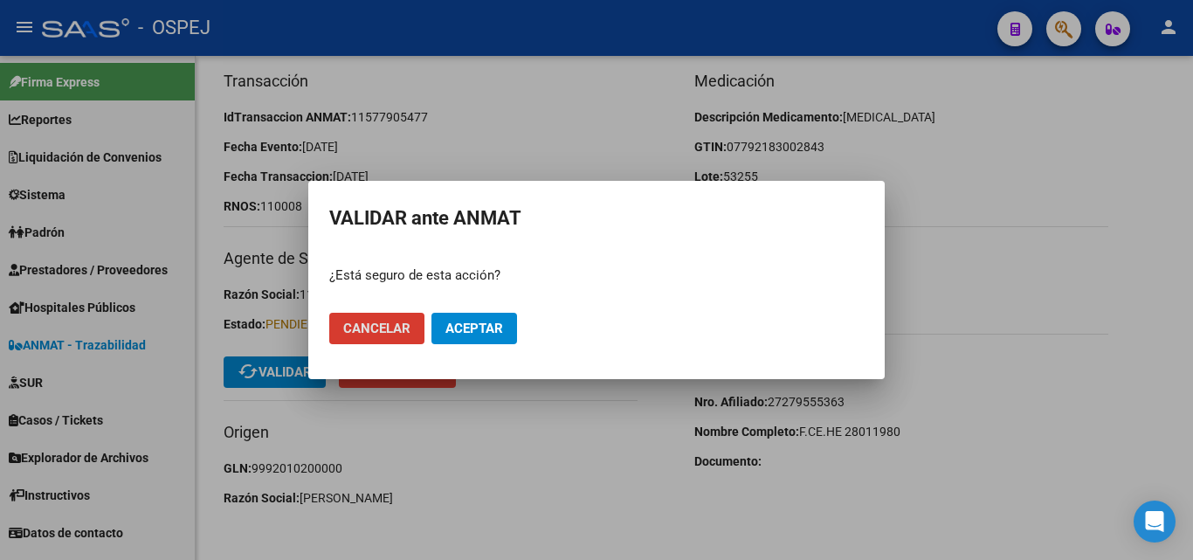
click at [467, 326] on span "Aceptar" at bounding box center [474, 329] width 58 height 16
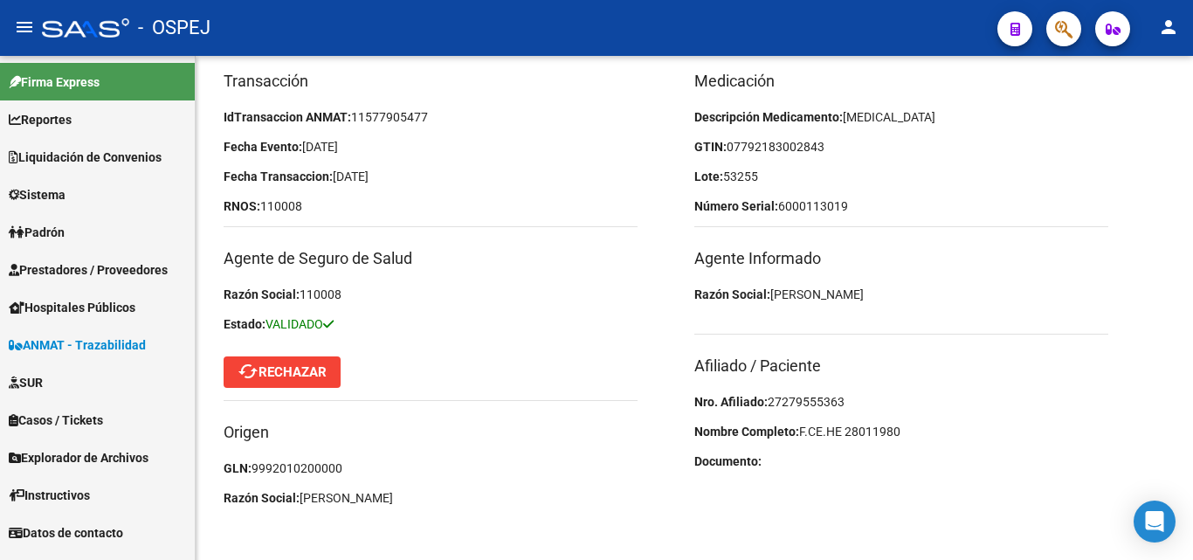
click at [96, 341] on span "ANMAT - Trazabilidad" at bounding box center [77, 344] width 137 height 19
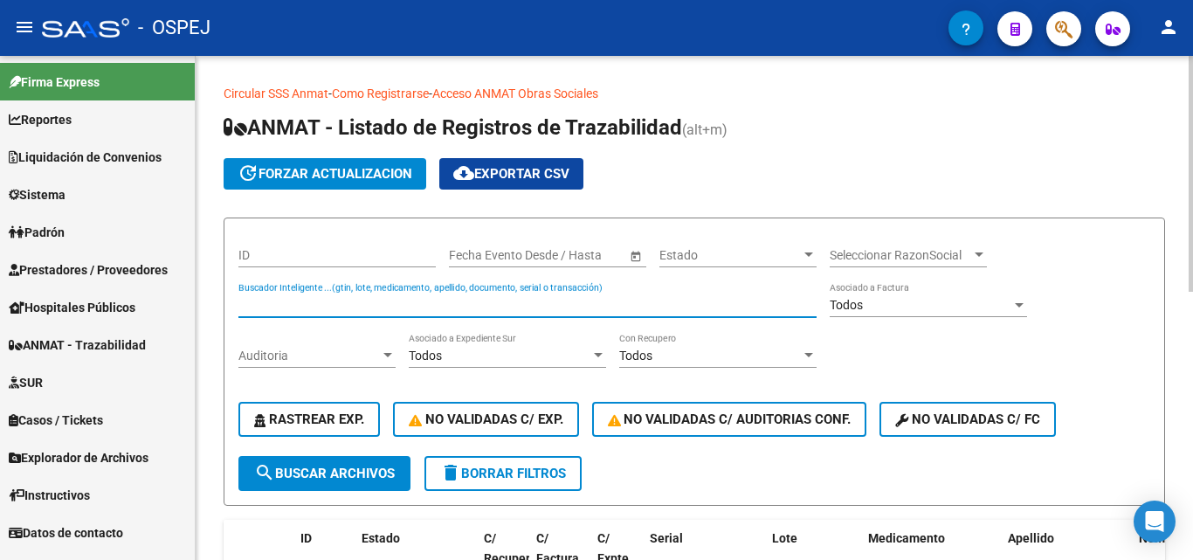
click at [302, 305] on input "Buscador Inteligente ...(gtin, lote, medicamento, apellido, documento, serial o…" at bounding box center [527, 305] width 578 height 15
type input "00016769"
click at [365, 484] on button "search Buscar Archivos" at bounding box center [324, 473] width 172 height 35
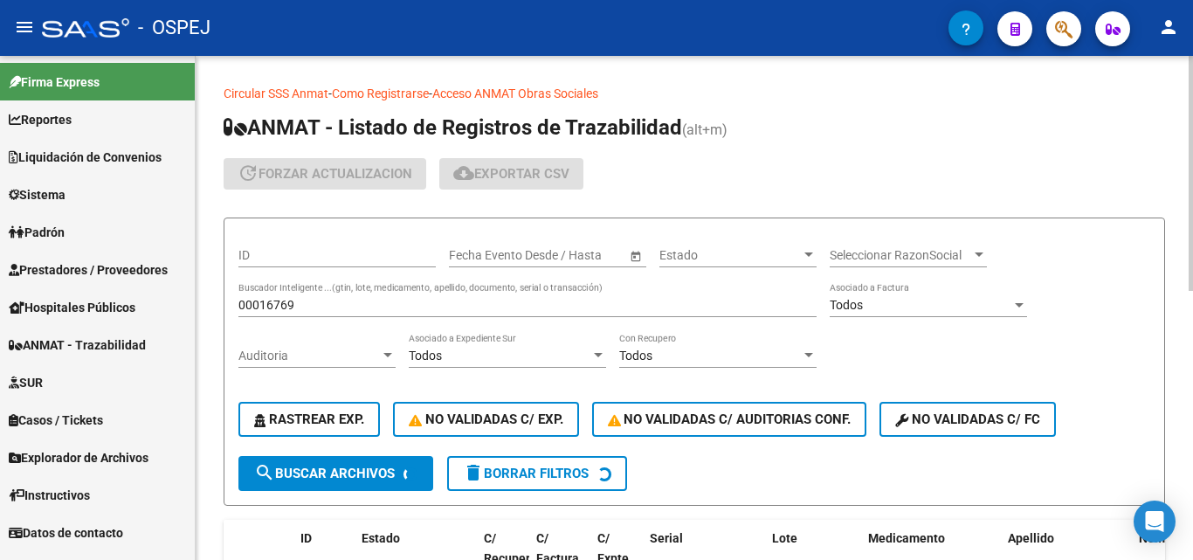
scroll to position [175, 0]
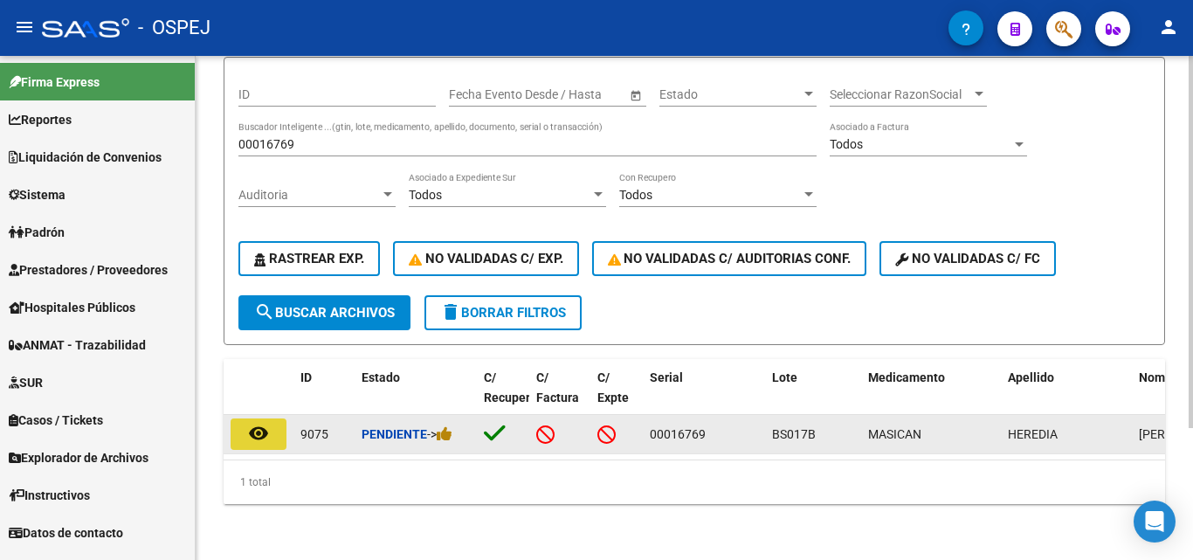
click at [263, 423] on mat-icon "remove_red_eye" at bounding box center [258, 433] width 21 height 21
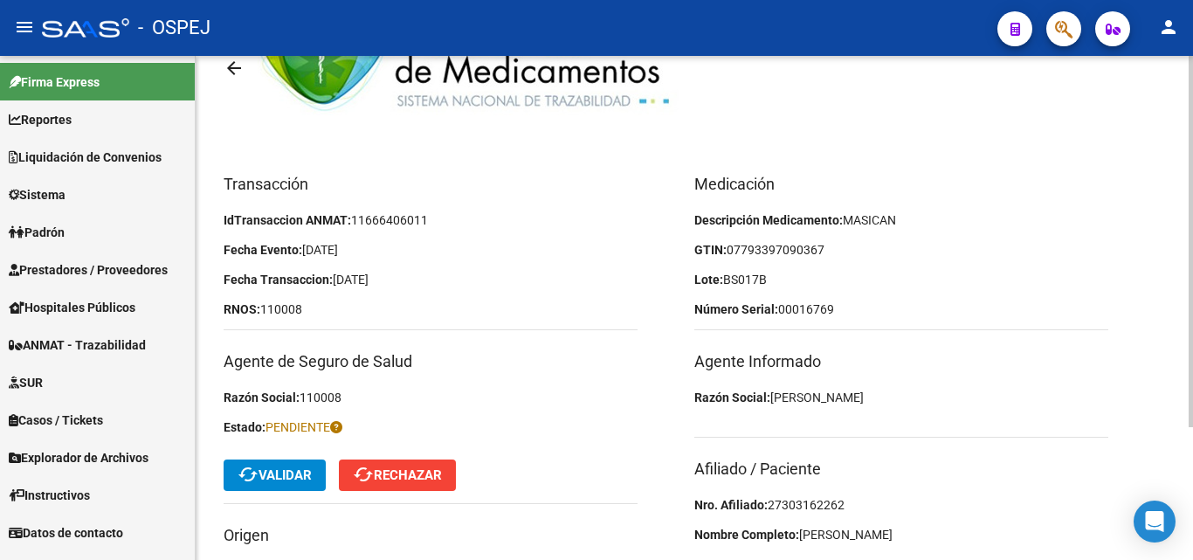
scroll to position [175, 0]
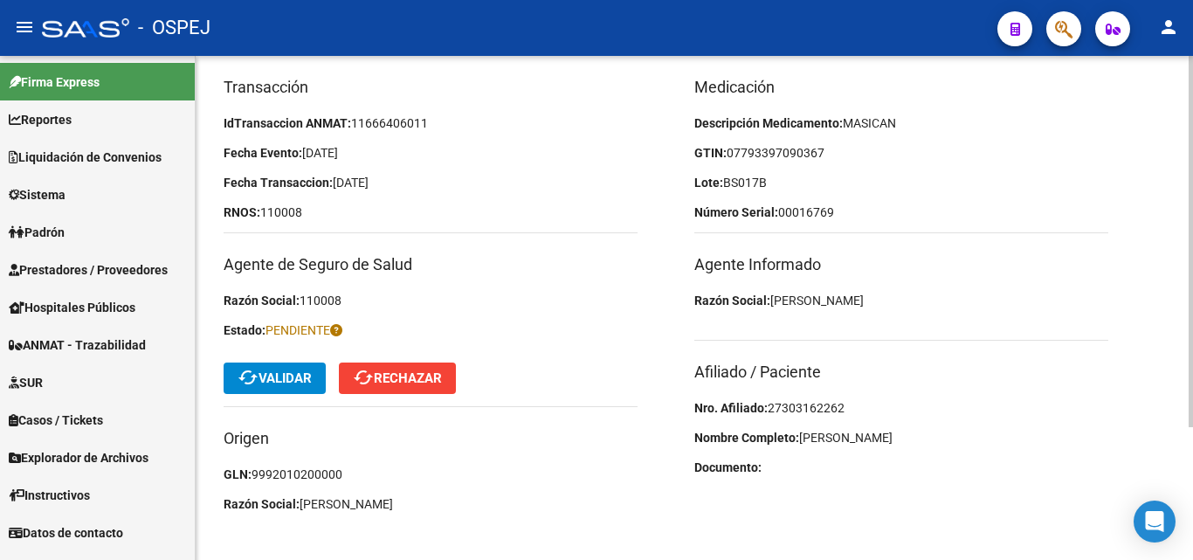
click at [807, 406] on span "27303162262" at bounding box center [806, 408] width 77 height 14
click at [769, 148] on span "07793397090367" at bounding box center [776, 153] width 98 height 14
click at [783, 149] on span "07793397090367" at bounding box center [776, 153] width 98 height 14
click at [794, 184] on p "Lote: BS017B" at bounding box center [901, 182] width 414 height 19
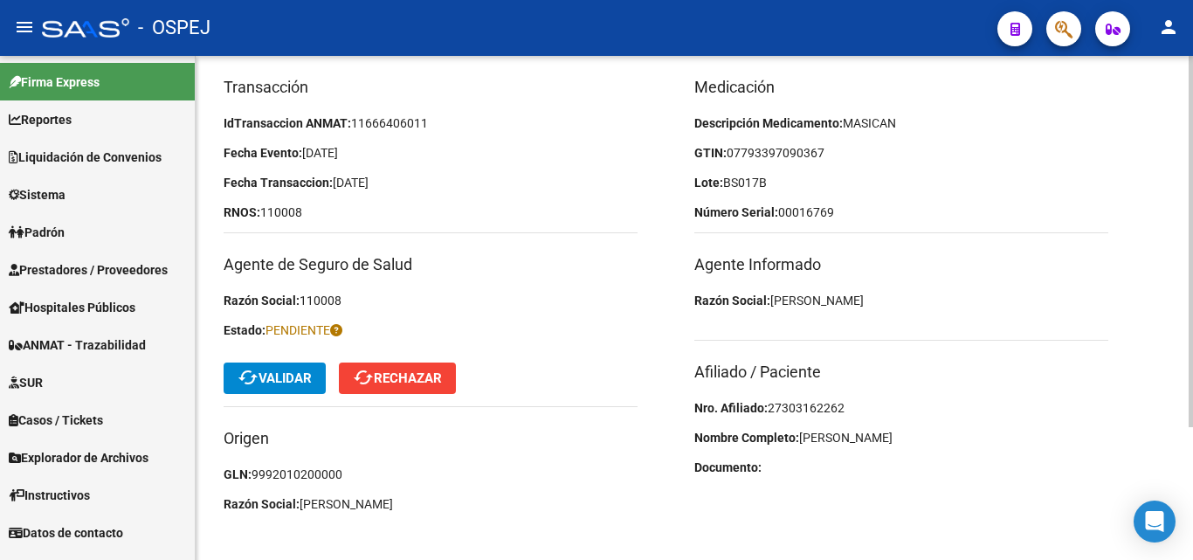
click at [263, 383] on span "cached Validar" at bounding box center [275, 378] width 74 height 16
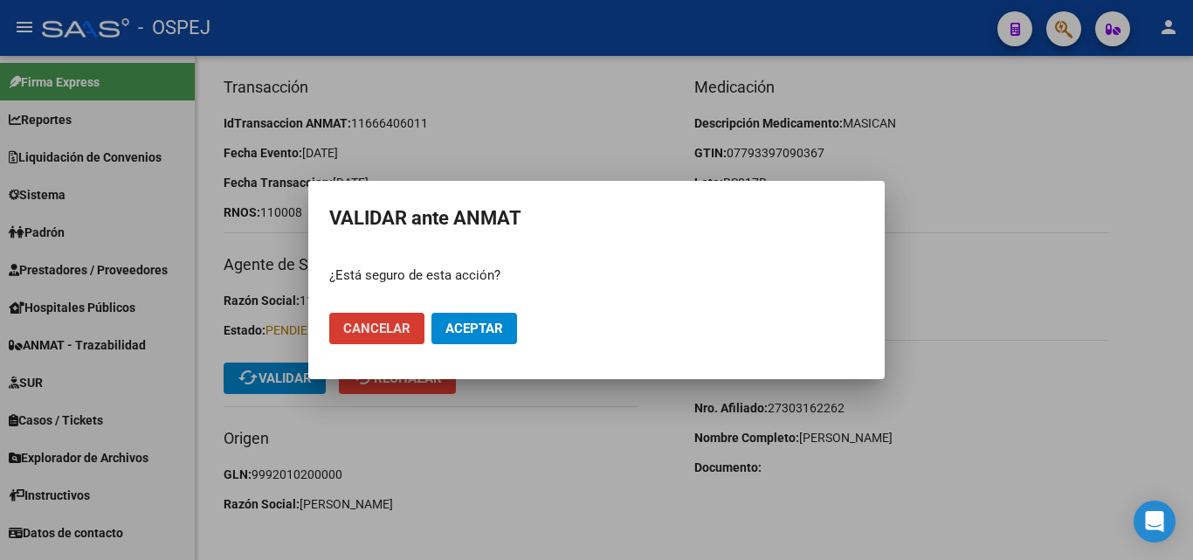
click at [449, 327] on span "Aceptar" at bounding box center [474, 329] width 58 height 16
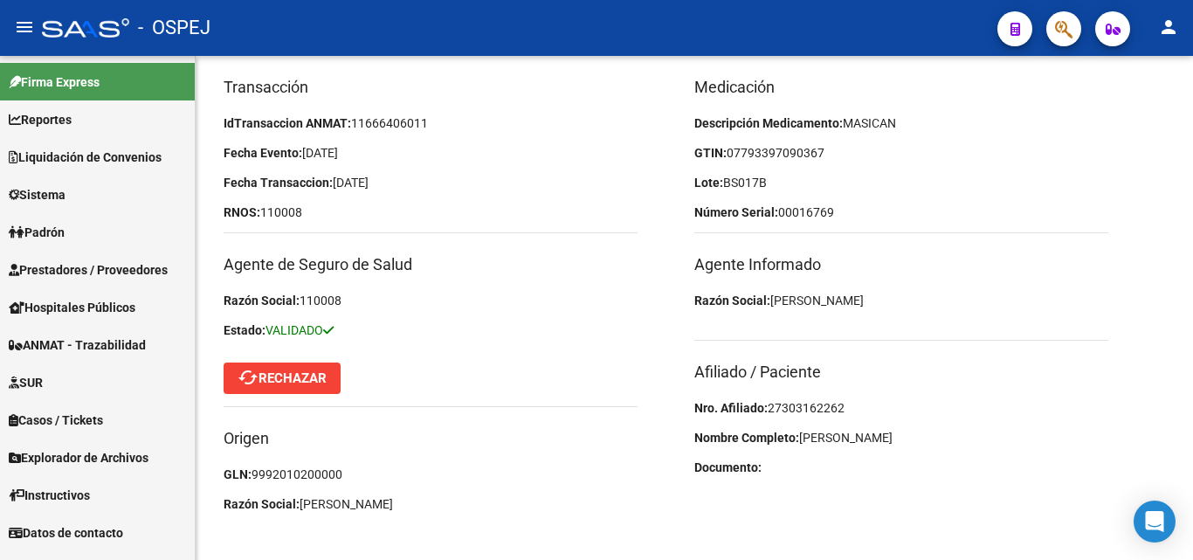
click at [93, 340] on span "ANMAT - Trazabilidad" at bounding box center [77, 344] width 137 height 19
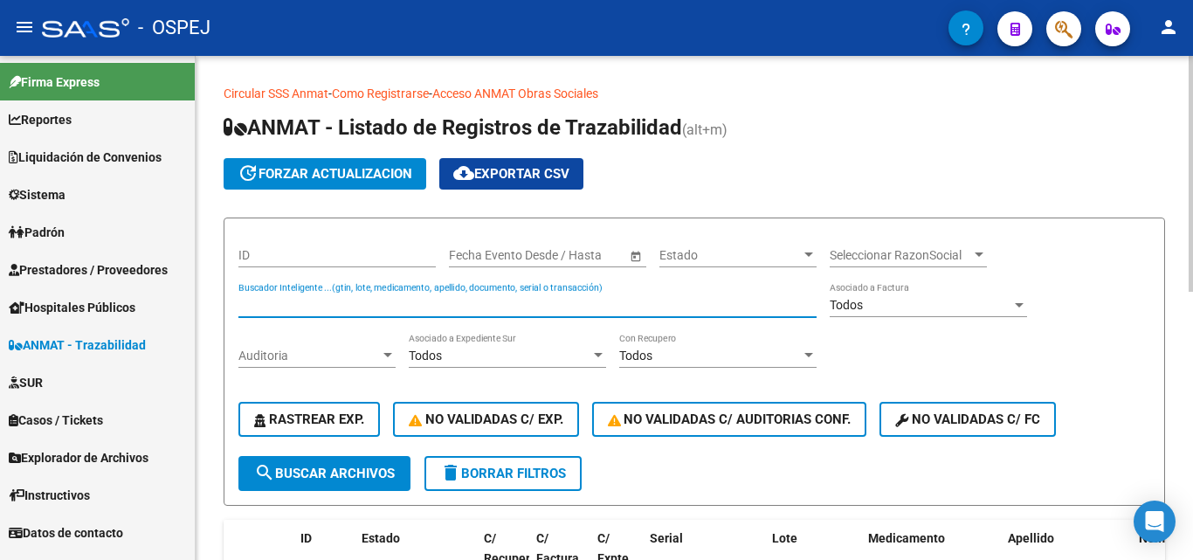
click at [272, 310] on input "Buscador Inteligente ...(gtin, lote, medicamento, apellido, documento, serial o…" at bounding box center [527, 305] width 578 height 15
type input "44008227908"
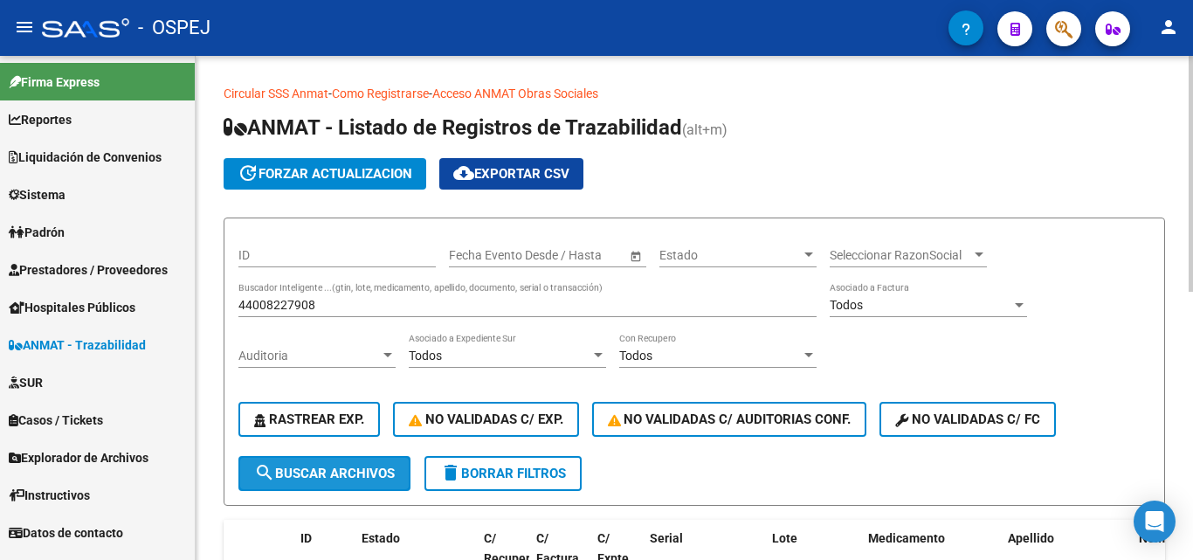
click at [297, 468] on span "search Buscar Archivos" at bounding box center [324, 473] width 141 height 16
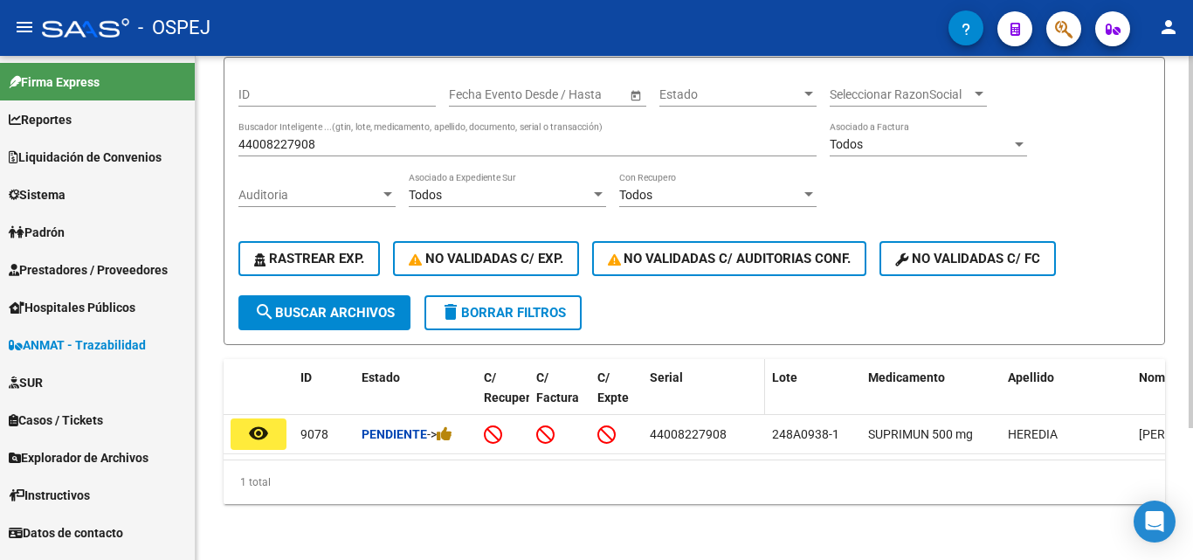
scroll to position [175, 0]
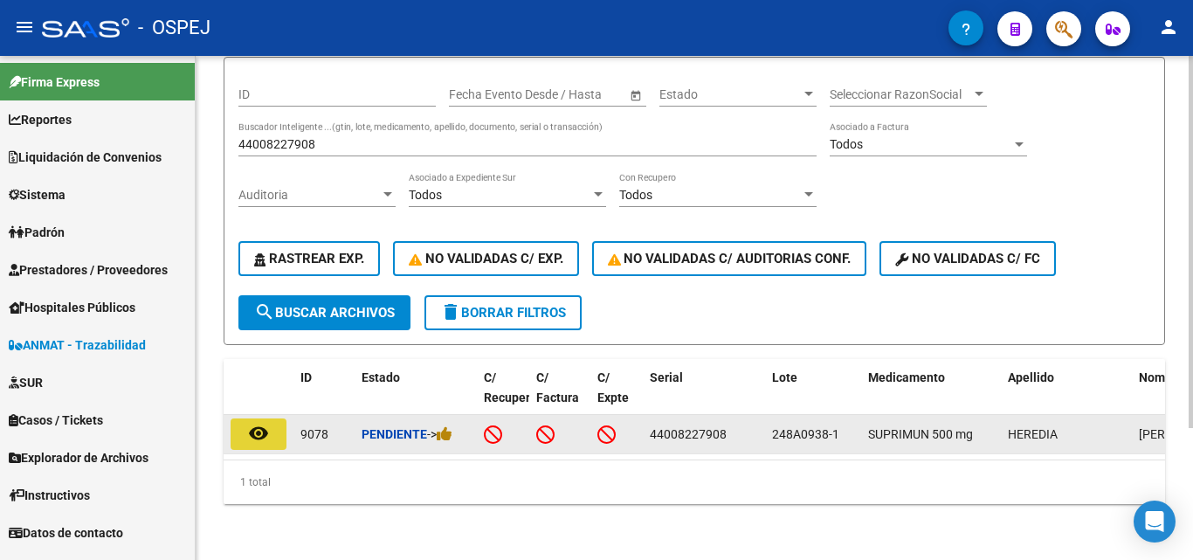
click at [275, 434] on button "remove_red_eye" at bounding box center [259, 433] width 56 height 31
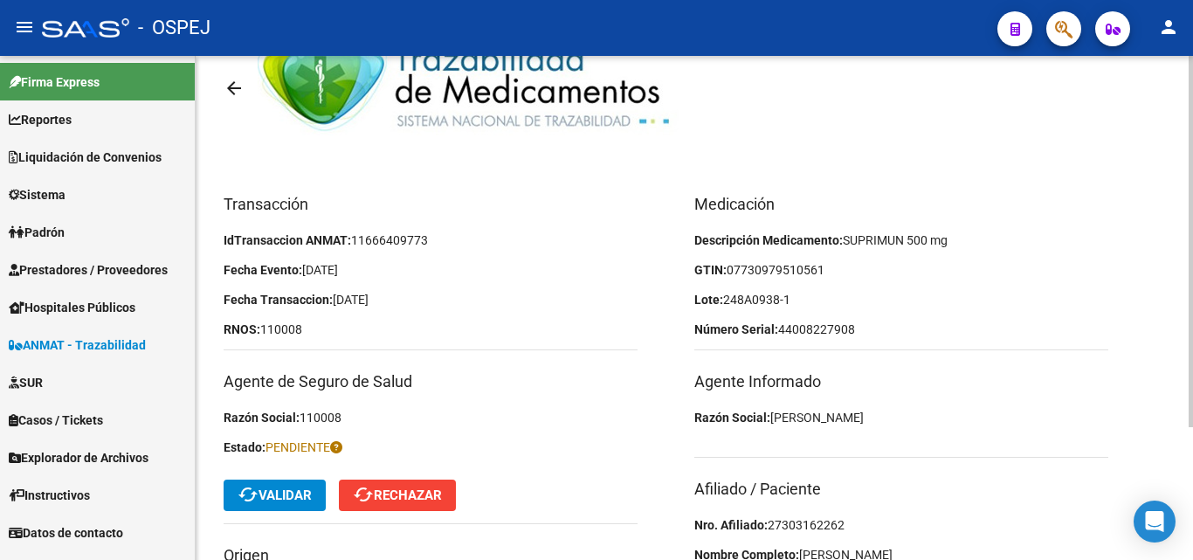
scroll to position [175, 0]
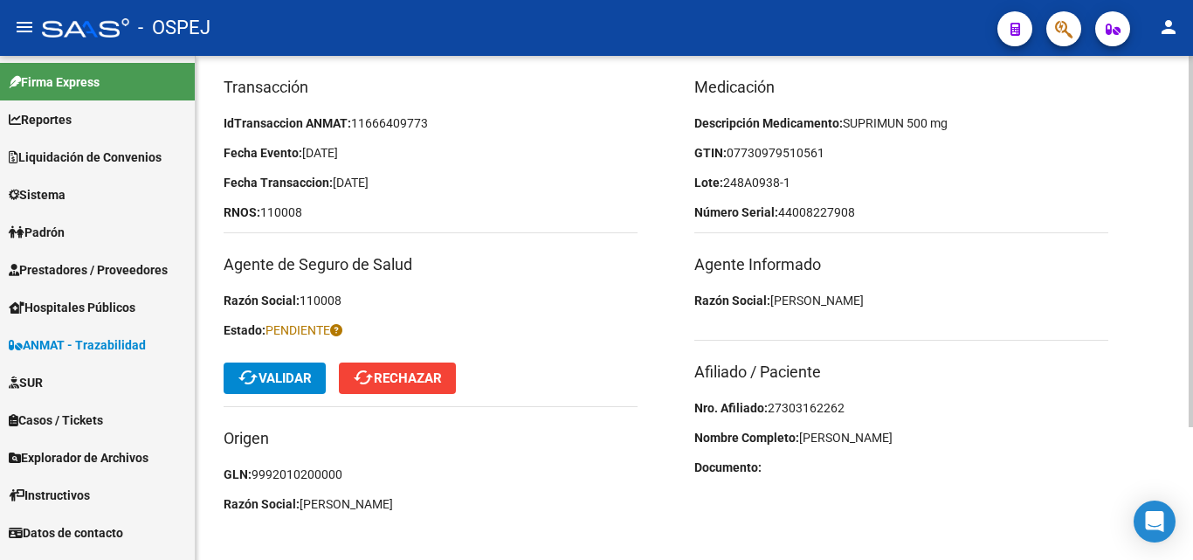
click at [808, 405] on span "27303162262" at bounding box center [806, 408] width 77 height 14
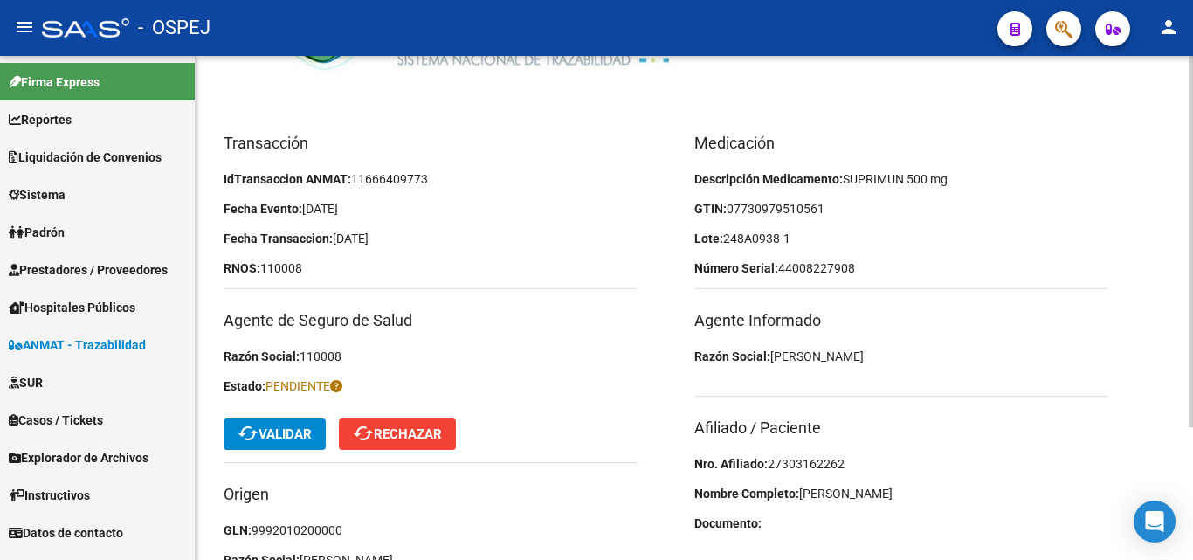
scroll to position [93, 0]
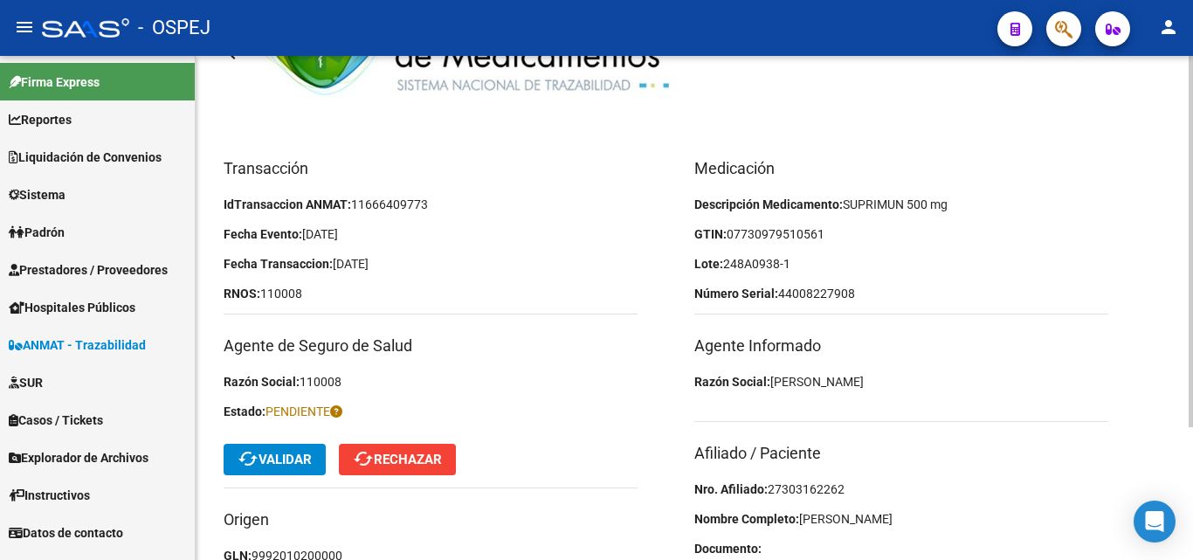
click at [767, 235] on span "07730979510561" at bounding box center [776, 234] width 98 height 14
click at [790, 231] on span "07730979510561" at bounding box center [776, 234] width 98 height 14
click at [810, 238] on span "07730979510561" at bounding box center [776, 234] width 98 height 14
click at [825, 238] on p "GTIN: 07730979510561" at bounding box center [901, 233] width 414 height 19
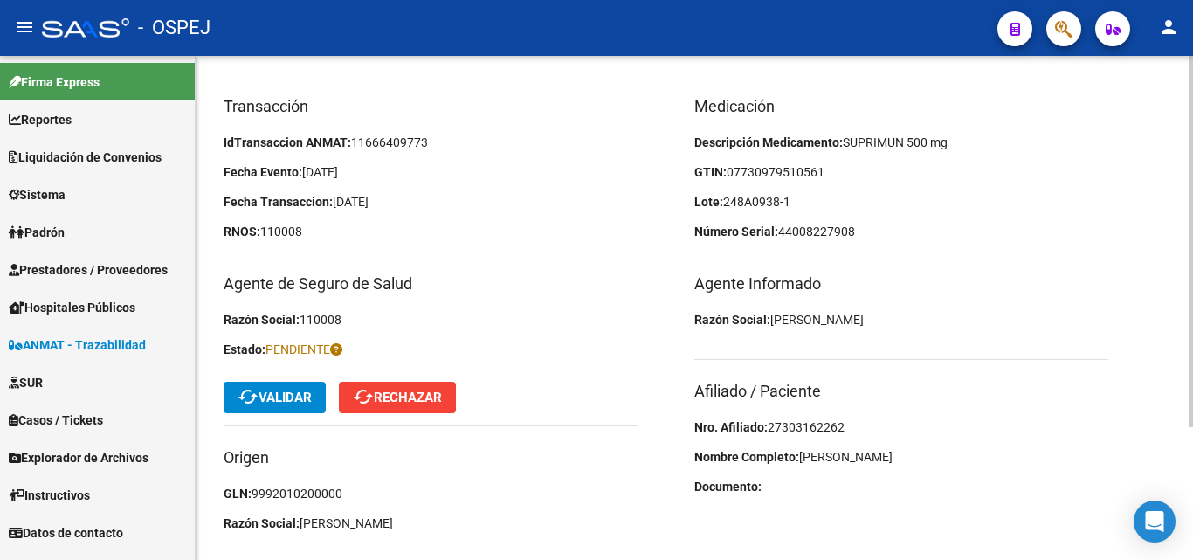
scroll to position [181, 0]
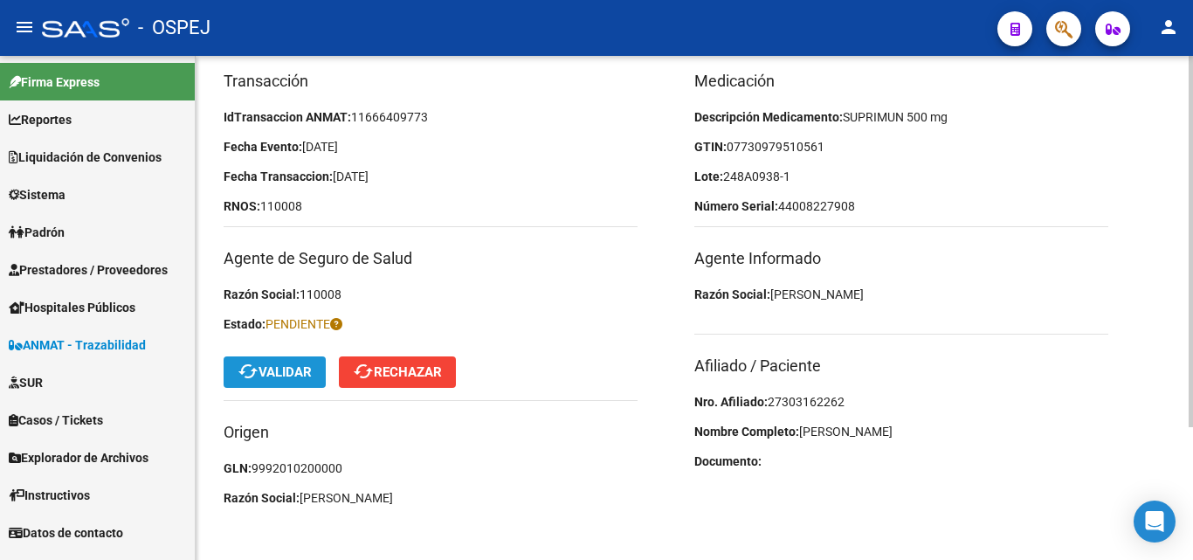
click at [301, 371] on span "cached Validar" at bounding box center [275, 372] width 74 height 16
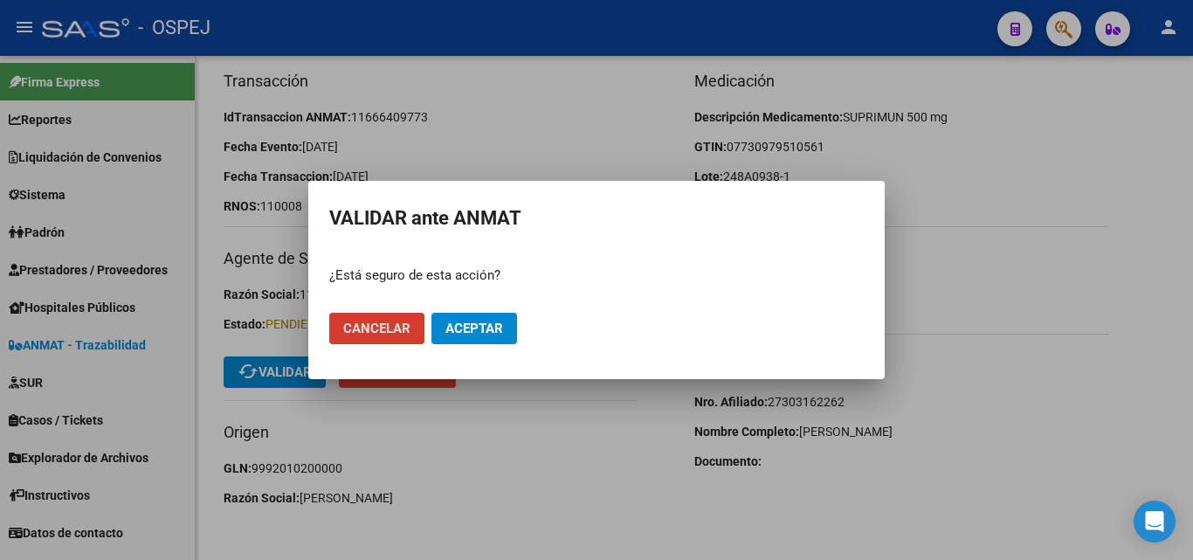
click at [464, 325] on span "Aceptar" at bounding box center [474, 329] width 58 height 16
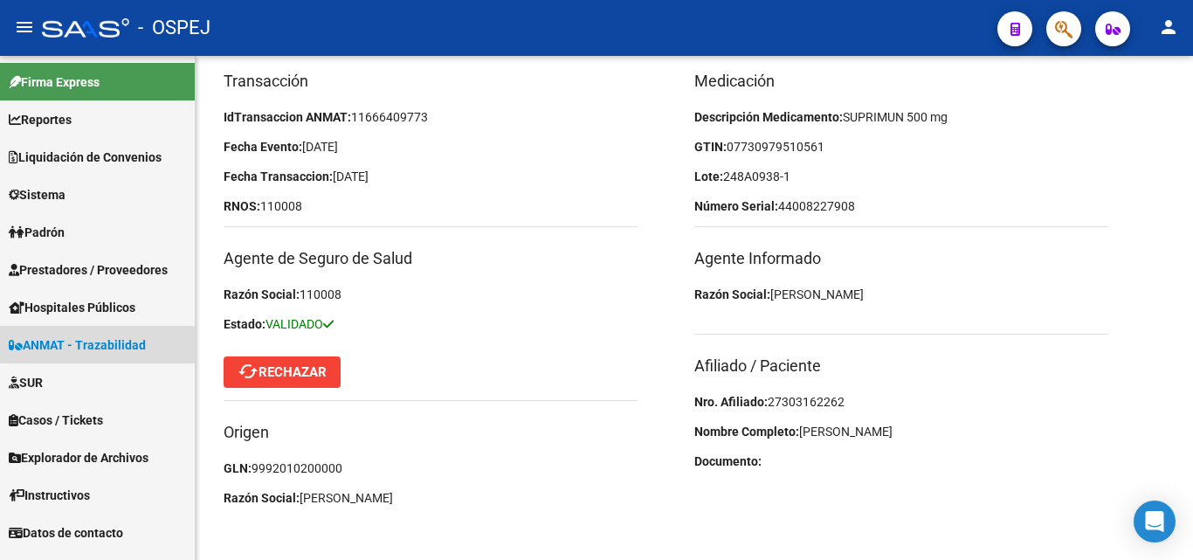
click at [124, 340] on span "ANMAT - Trazabilidad" at bounding box center [77, 344] width 137 height 19
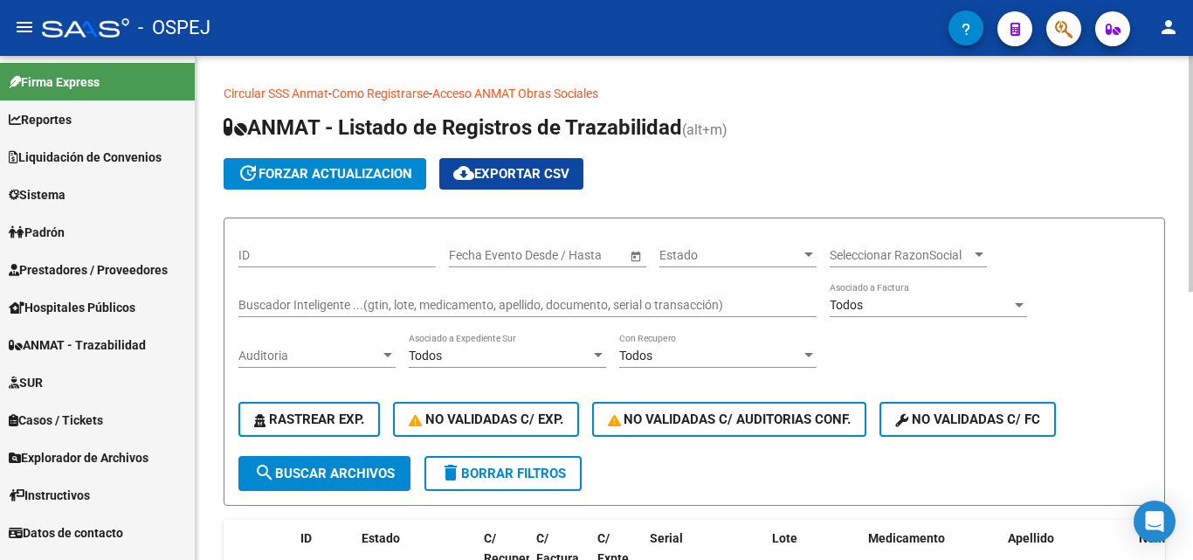
click at [294, 300] on input "Buscador Inteligente ...(gtin, lote, medicamento, apellido, documento, serial o…" at bounding box center [527, 305] width 578 height 15
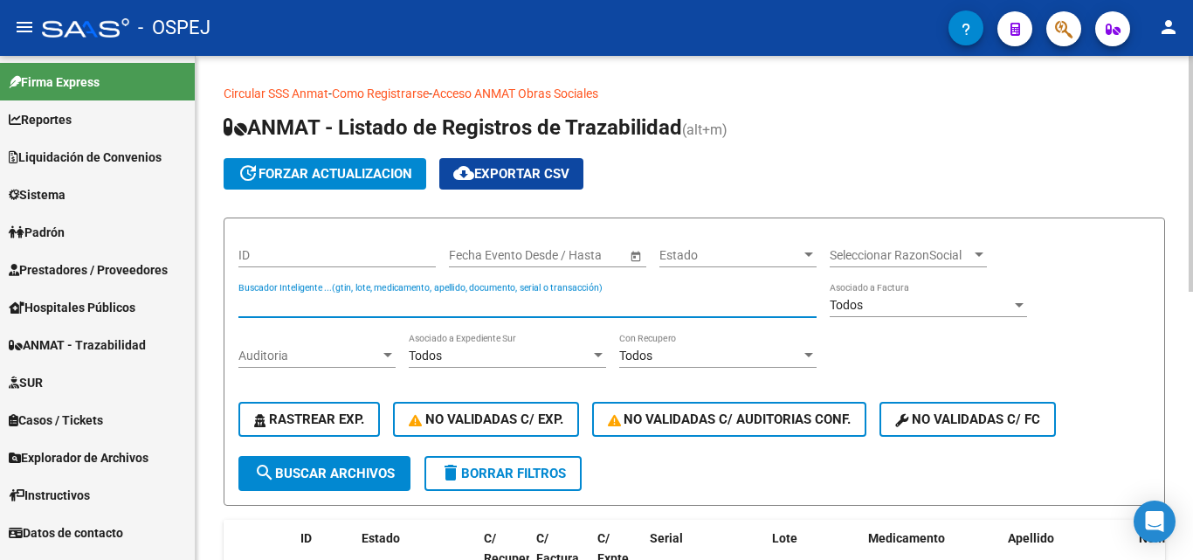
click at [306, 307] on input "Buscador Inteligente ...(gtin, lote, medicamento, apellido, documento, serial o…" at bounding box center [527, 305] width 578 height 15
type input "52175876636"
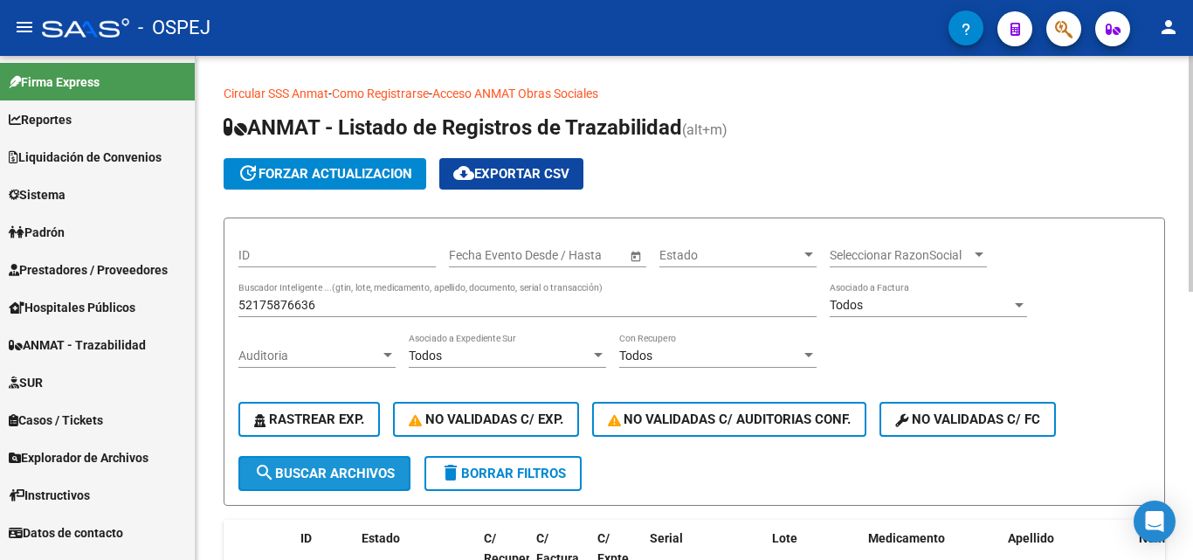
click at [300, 478] on span "search Buscar Archivos" at bounding box center [324, 473] width 141 height 16
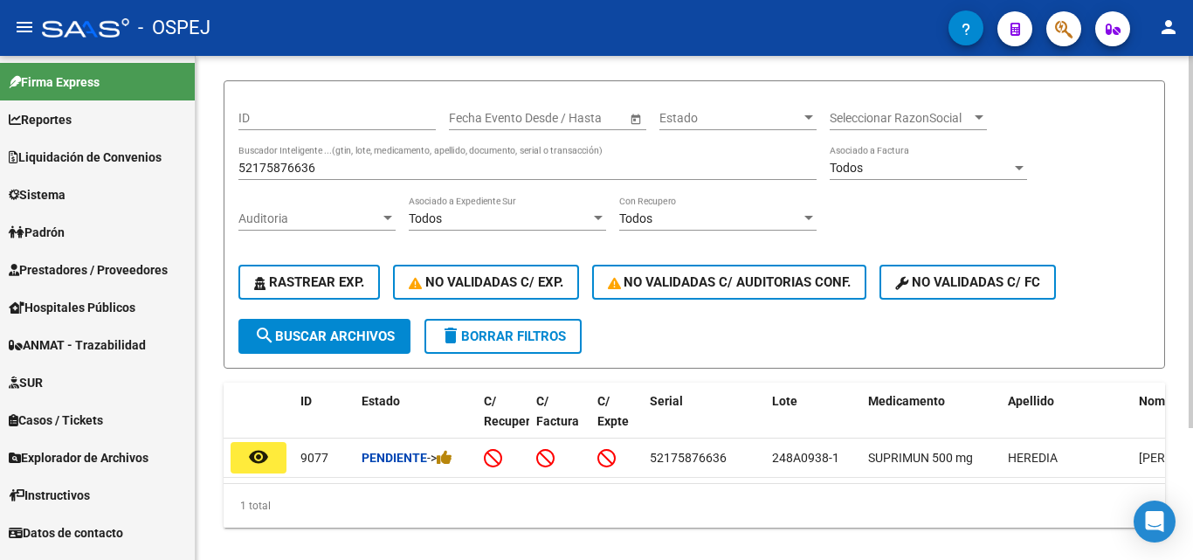
scroll to position [175, 0]
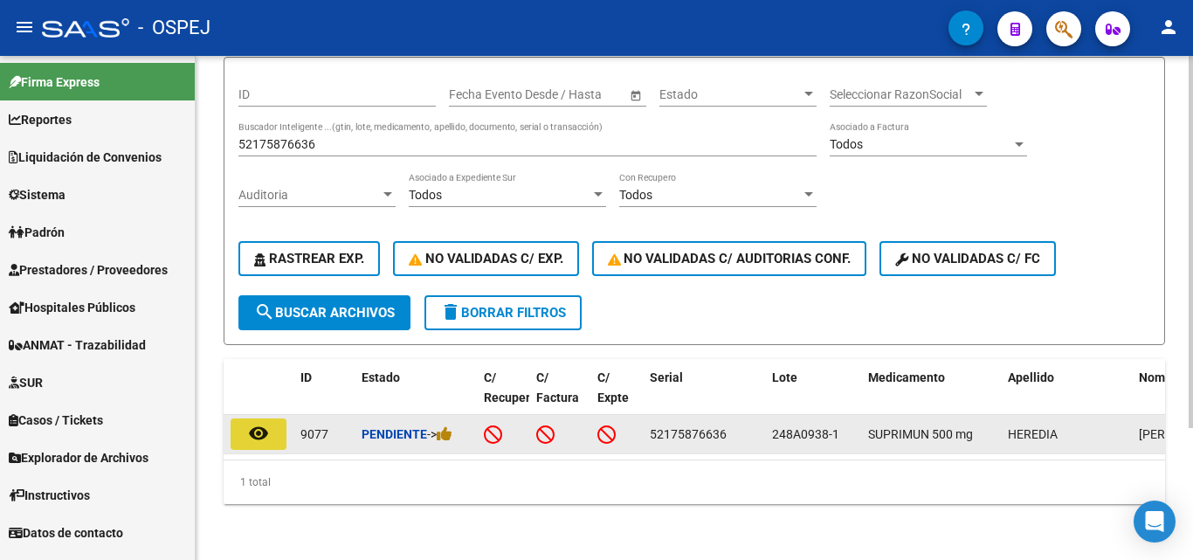
click at [262, 431] on mat-icon "remove_red_eye" at bounding box center [258, 433] width 21 height 21
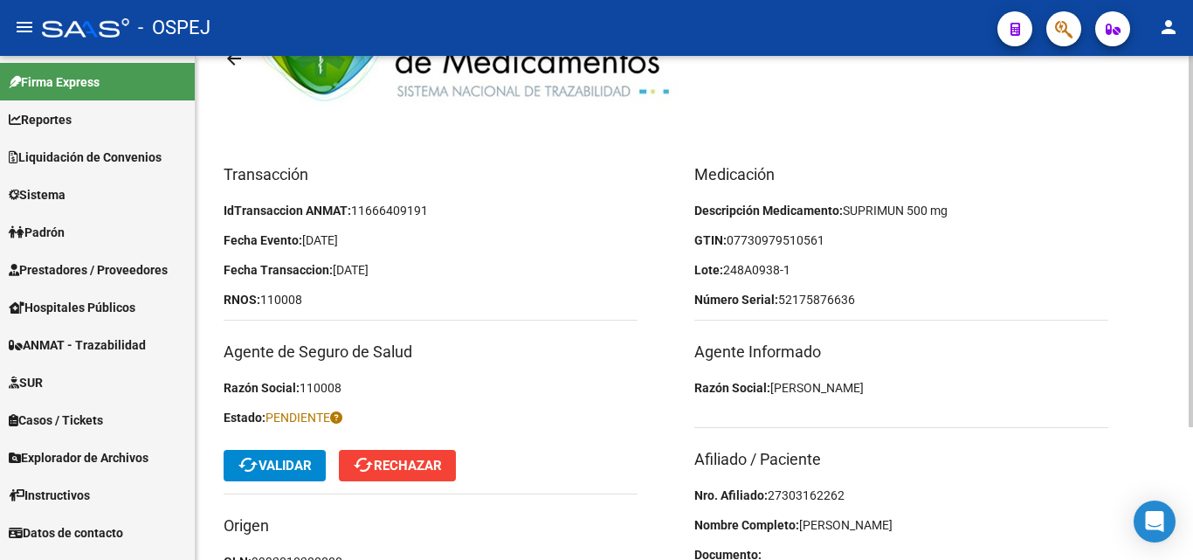
scroll to position [175, 0]
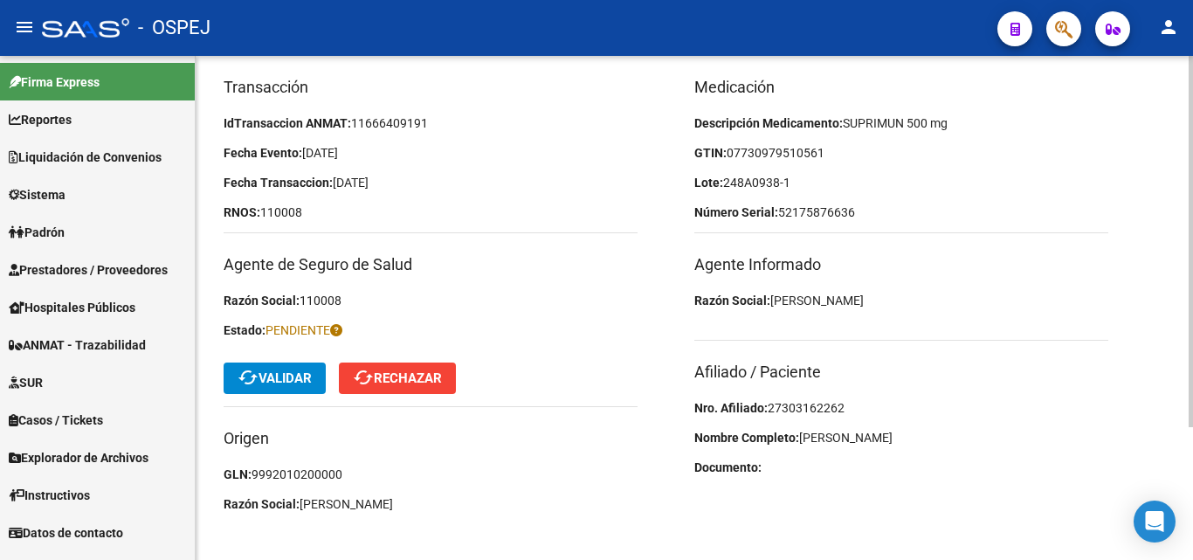
click at [808, 407] on span "27303162262" at bounding box center [806, 408] width 77 height 14
click at [245, 366] on button "cached Validar" at bounding box center [275, 377] width 102 height 31
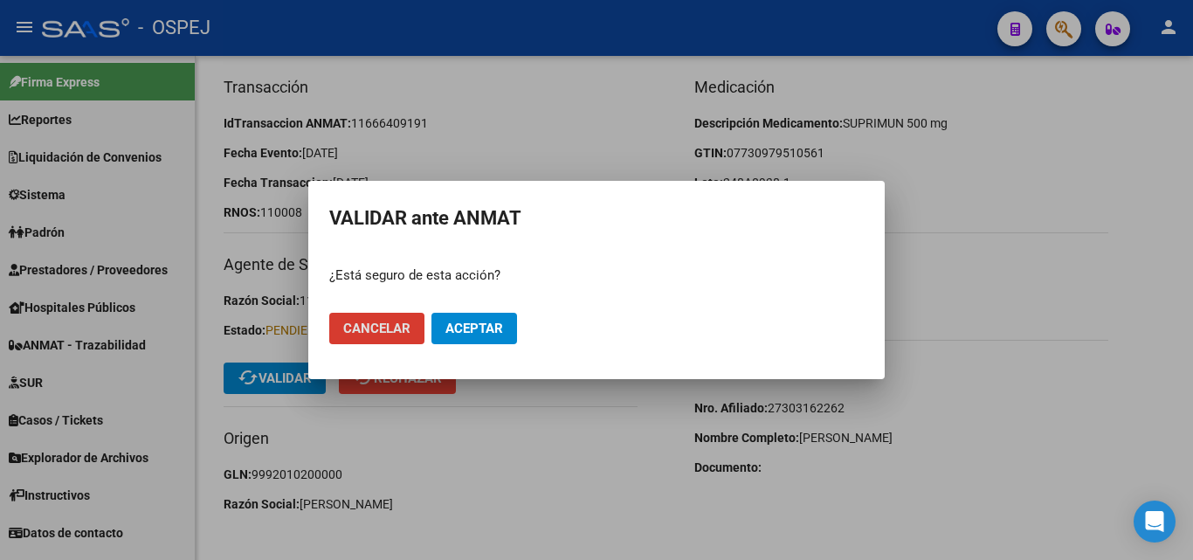
click at [476, 322] on span "Aceptar" at bounding box center [474, 329] width 58 height 16
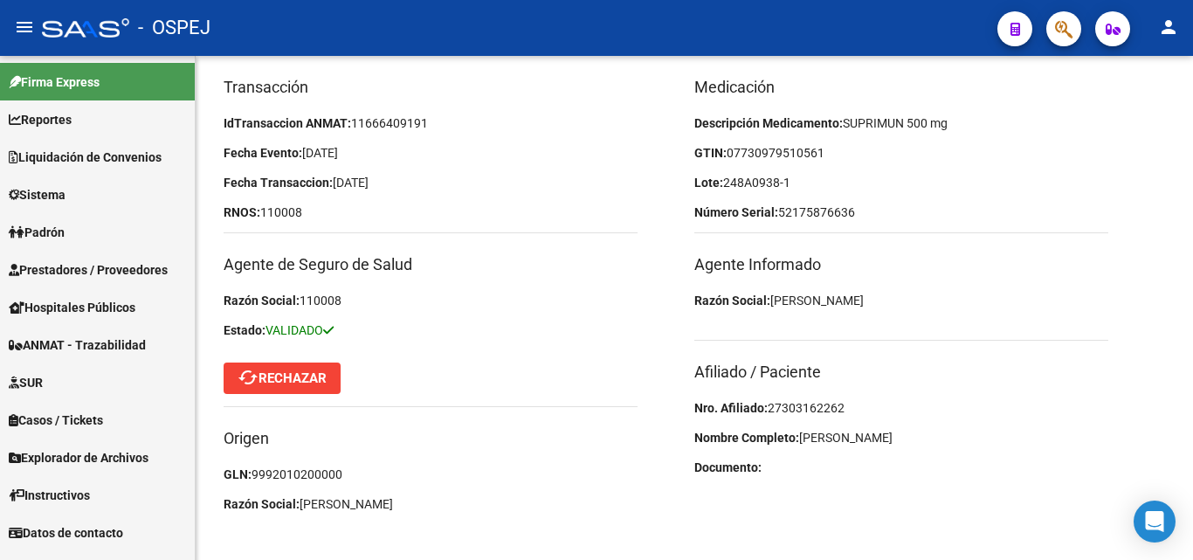
click at [107, 335] on span "ANMAT - Trazabilidad" at bounding box center [77, 344] width 137 height 19
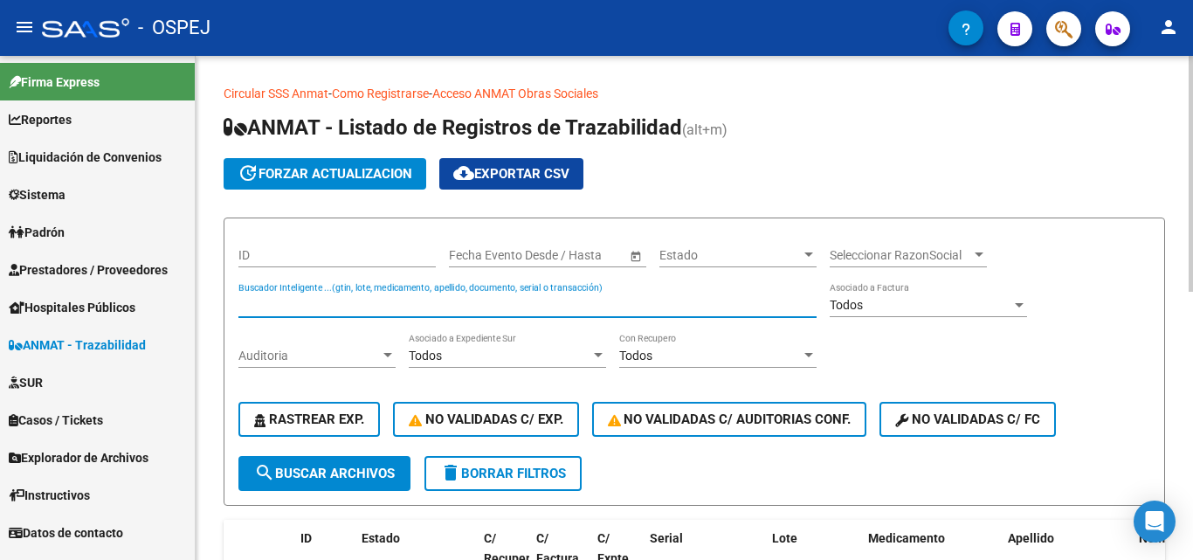
click at [277, 303] on input "Buscador Inteligente ...(gtin, lote, medicamento, apellido, documento, serial o…" at bounding box center [527, 305] width 578 height 15
type input "56727787522"
click at [322, 470] on span "search Buscar Archivos" at bounding box center [324, 473] width 141 height 16
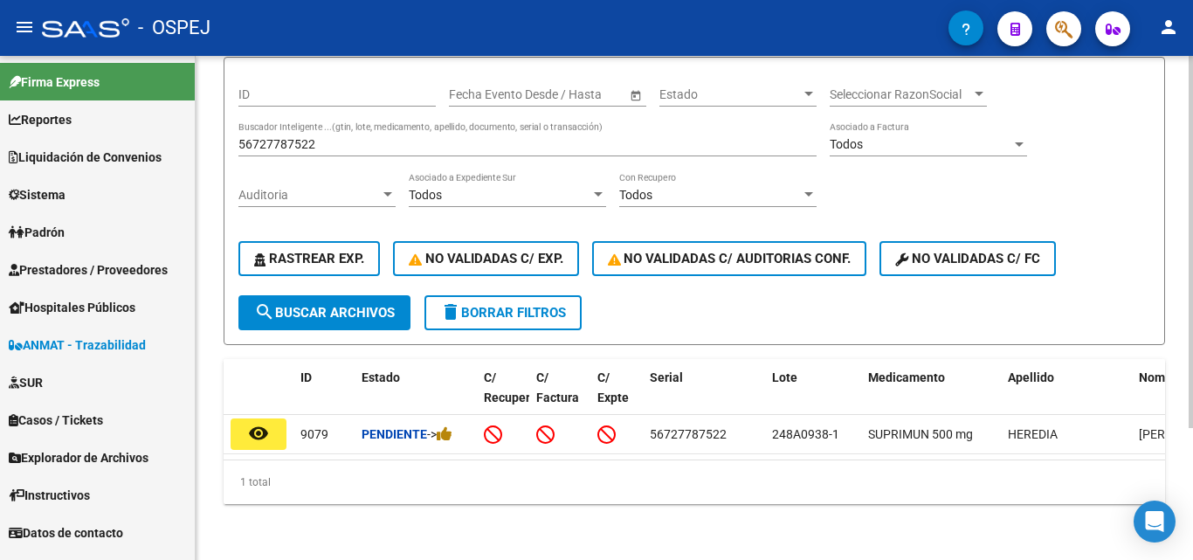
scroll to position [175, 0]
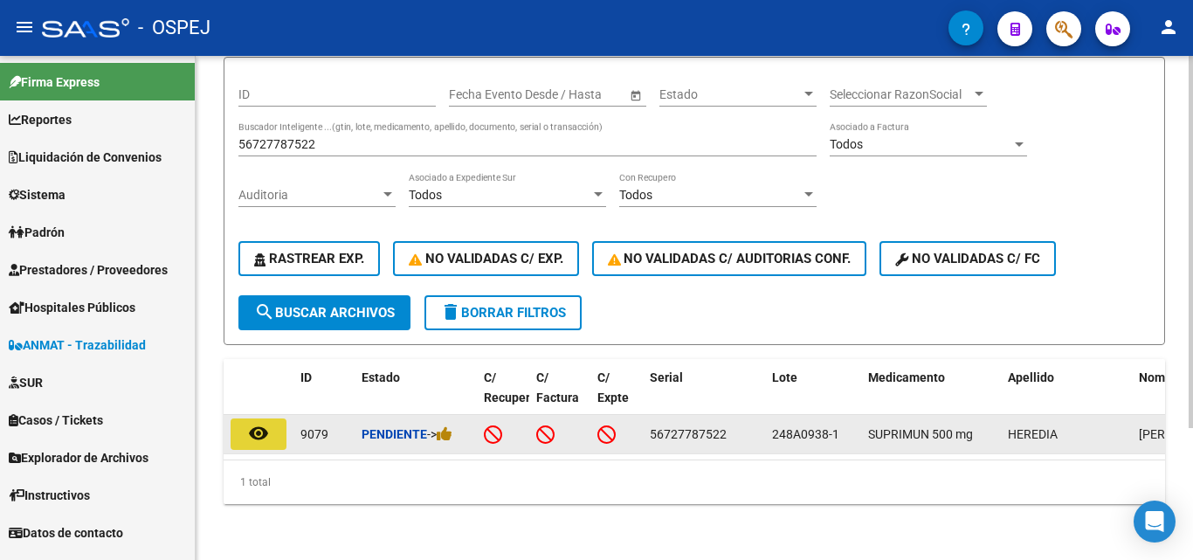
click at [236, 418] on button "remove_red_eye" at bounding box center [259, 433] width 56 height 31
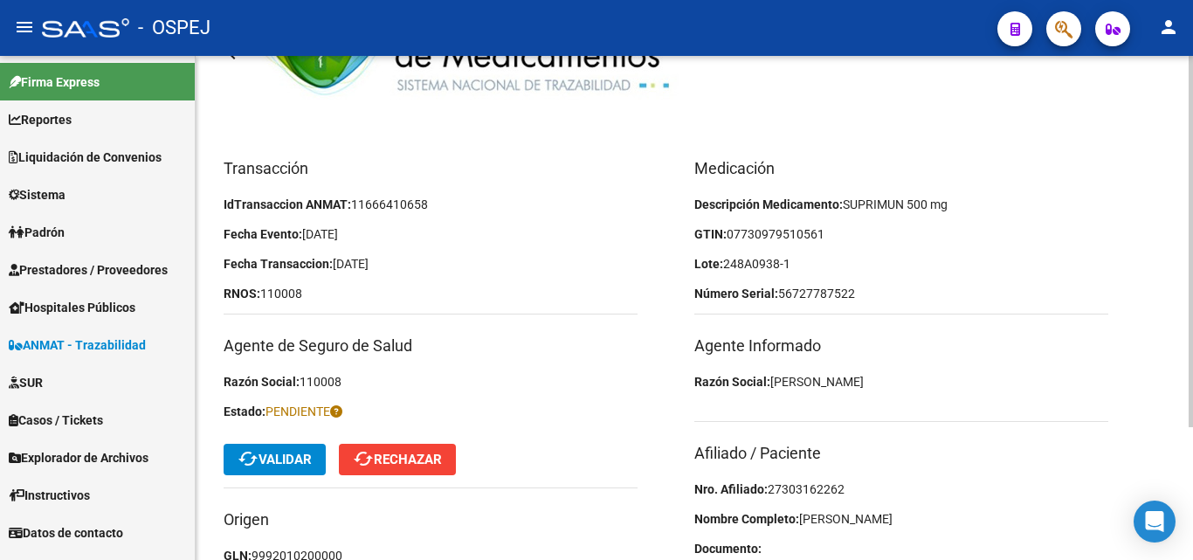
scroll to position [175, 0]
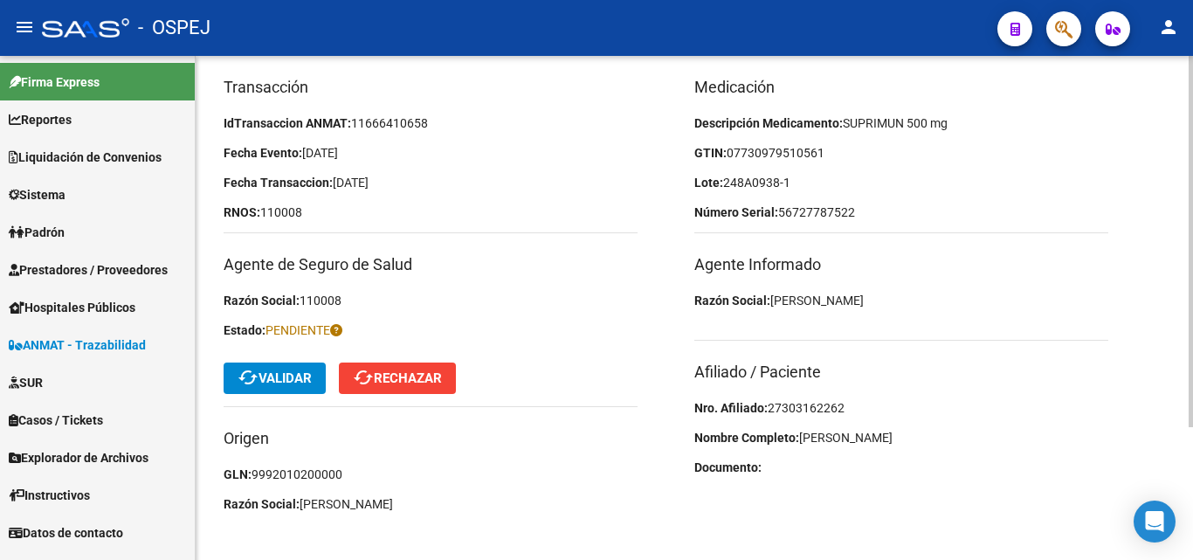
click at [794, 404] on span "27303162262" at bounding box center [806, 408] width 77 height 14
click at [764, 150] on span "07730979510561" at bounding box center [776, 153] width 98 height 14
click at [783, 152] on span "07730979510561" at bounding box center [776, 153] width 98 height 14
click at [802, 151] on span "07730979510561" at bounding box center [776, 153] width 98 height 14
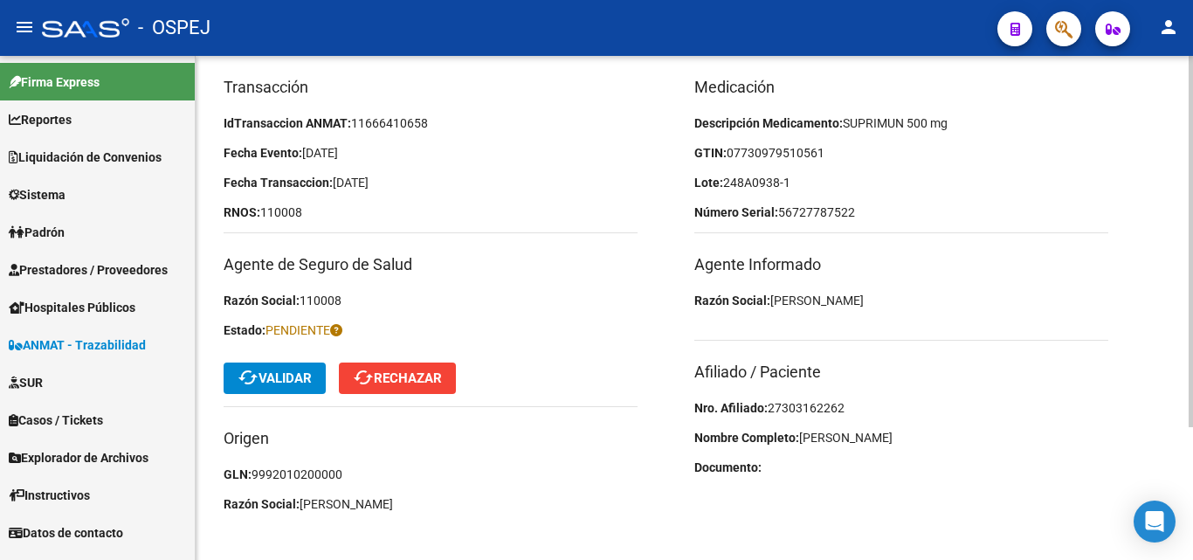
click at [824, 155] on span "07730979510561" at bounding box center [776, 153] width 98 height 14
click at [766, 180] on span "248A0938-1" at bounding box center [756, 183] width 67 height 14
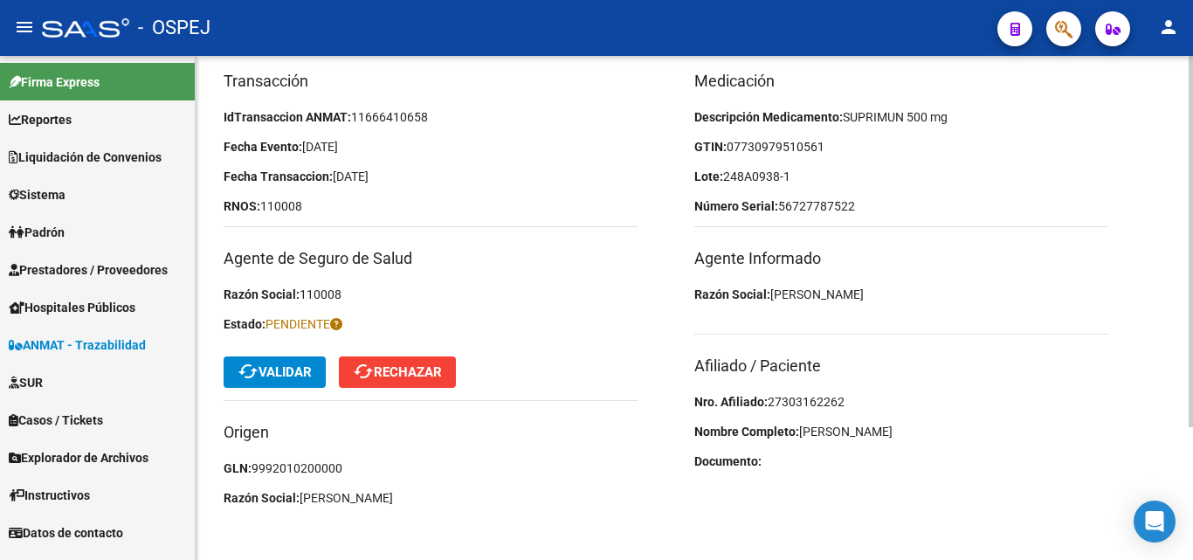
click at [307, 371] on span "cached Validar" at bounding box center [275, 372] width 74 height 16
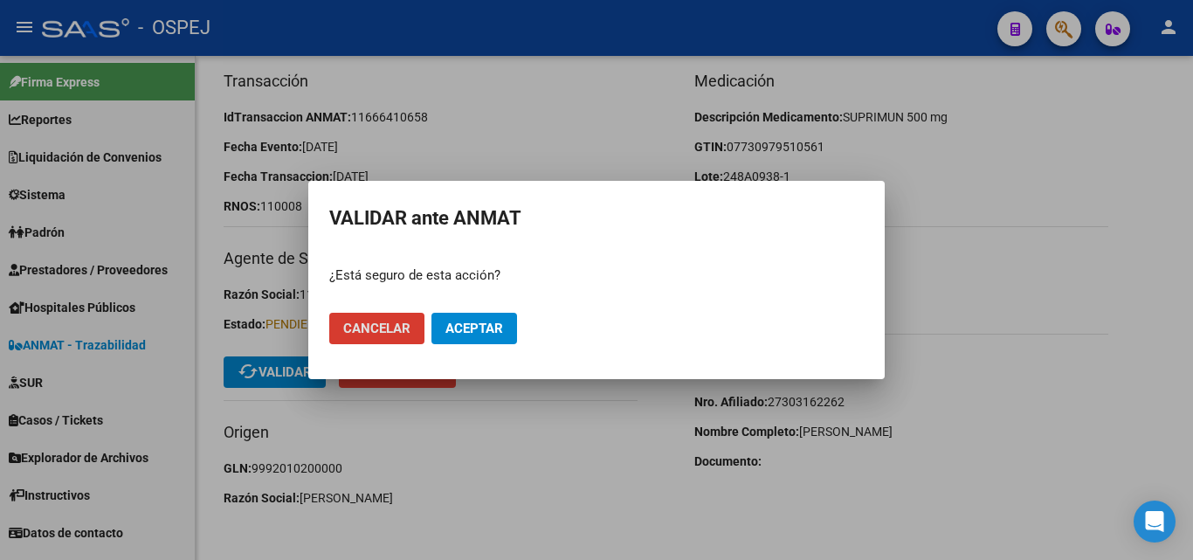
click at [475, 333] on span "Aceptar" at bounding box center [474, 329] width 58 height 16
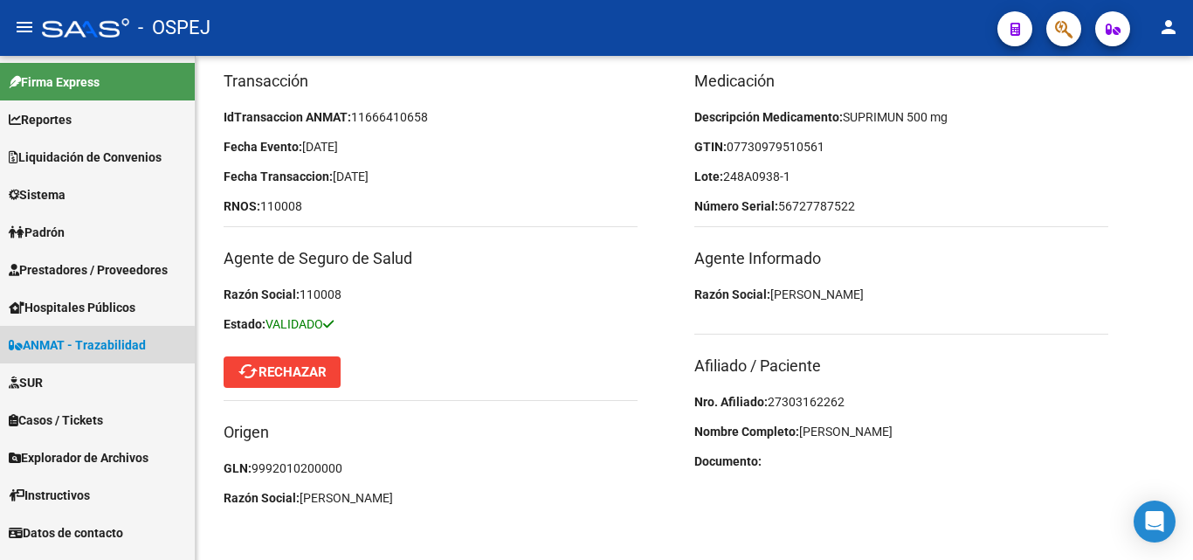
click at [53, 348] on span "ANMAT - Trazabilidad" at bounding box center [77, 344] width 137 height 19
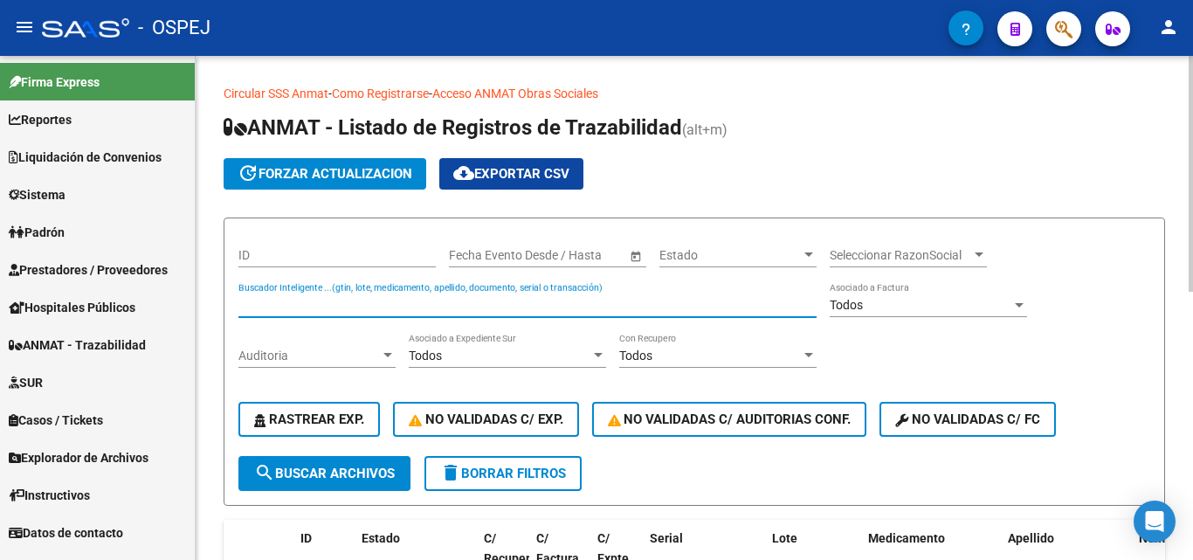
click at [280, 304] on input "Buscador Inteligente ...(gtin, lote, medicamento, apellido, documento, serial o…" at bounding box center [527, 305] width 578 height 15
type input "60985018185"
click at [309, 476] on span "search Buscar Archivos" at bounding box center [324, 473] width 141 height 16
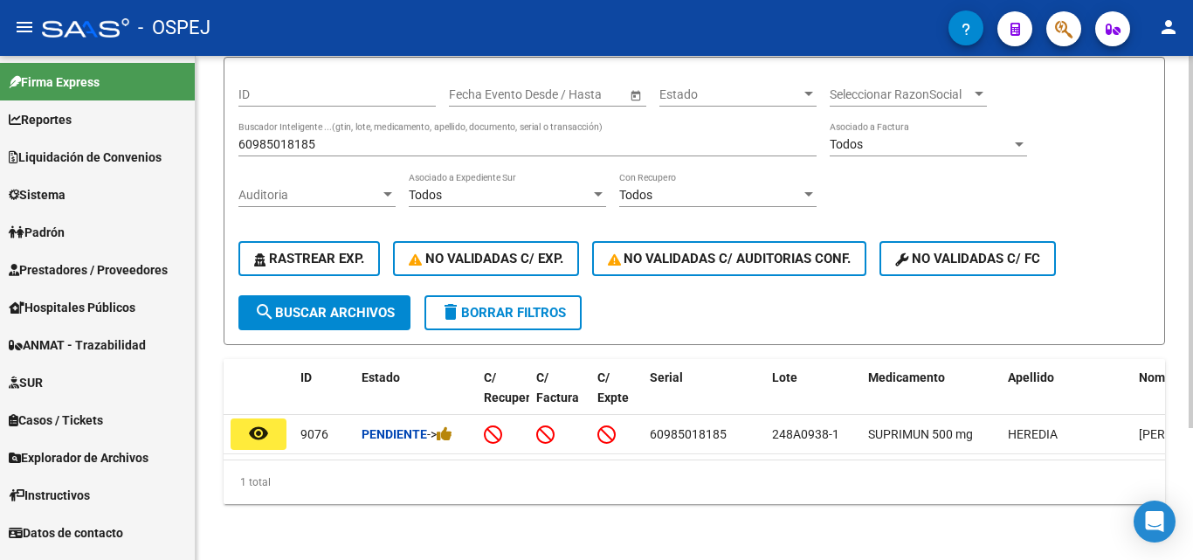
scroll to position [175, 0]
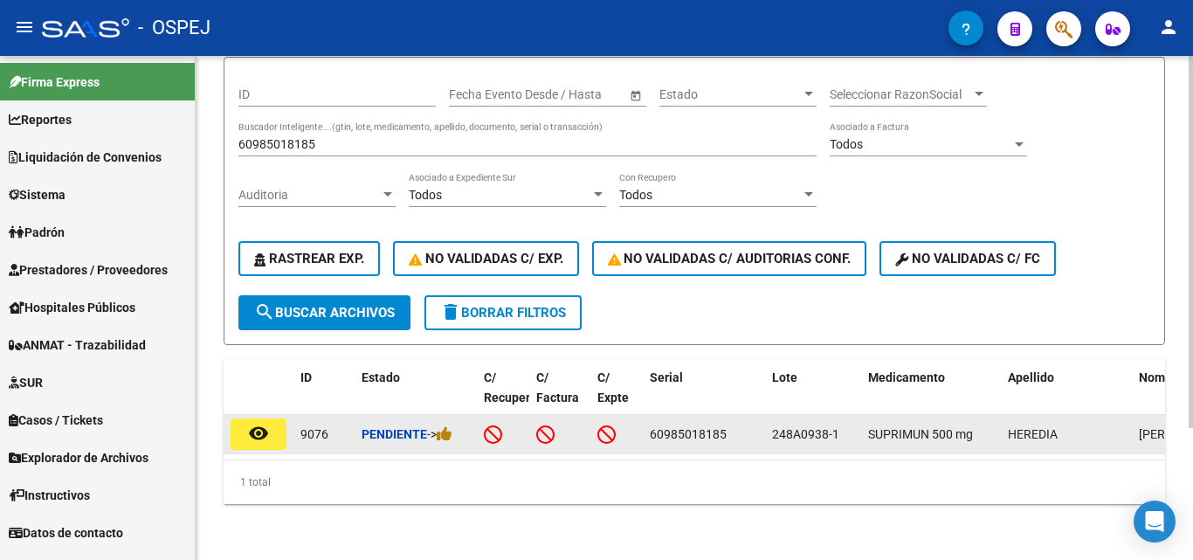
click at [261, 429] on mat-icon "remove_red_eye" at bounding box center [258, 433] width 21 height 21
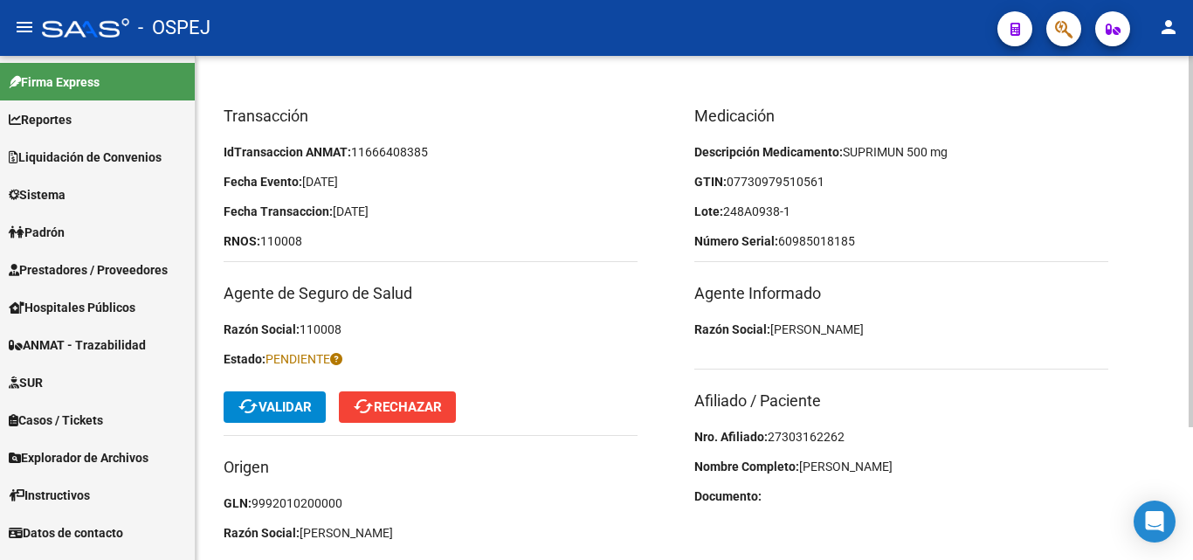
scroll to position [175, 0]
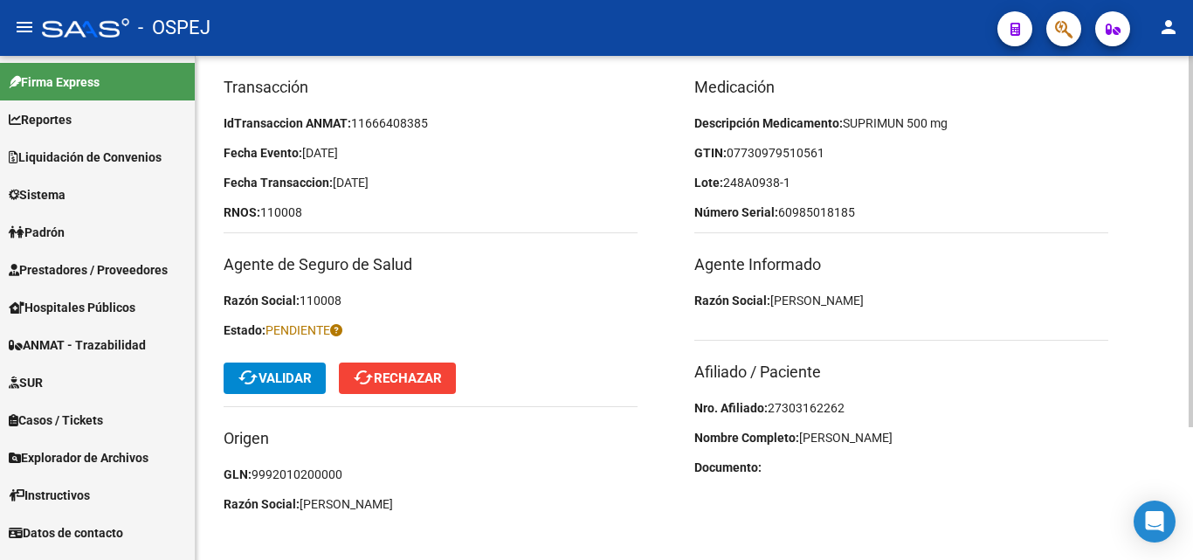
click at [833, 399] on p "Nro. Afiliado: 27303162262" at bounding box center [901, 407] width 414 height 19
click at [770, 155] on span "07730979510561" at bounding box center [776, 153] width 98 height 14
click at [784, 150] on span "07730979510561" at bounding box center [776, 153] width 98 height 14
click at [803, 151] on span "07730979510561" at bounding box center [776, 153] width 98 height 14
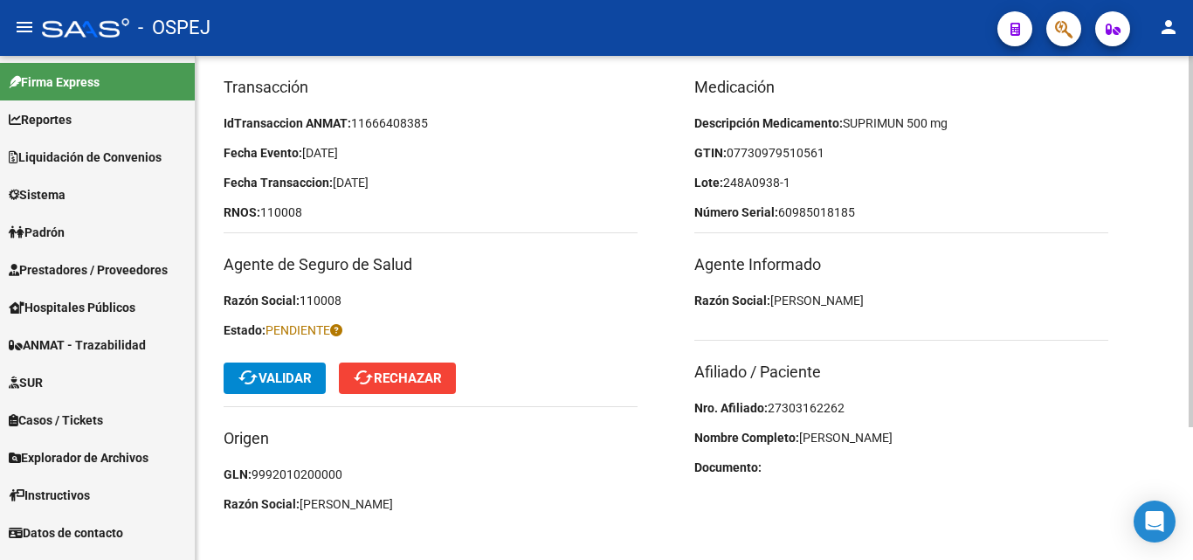
click at [824, 155] on span "07730979510561" at bounding box center [776, 153] width 98 height 14
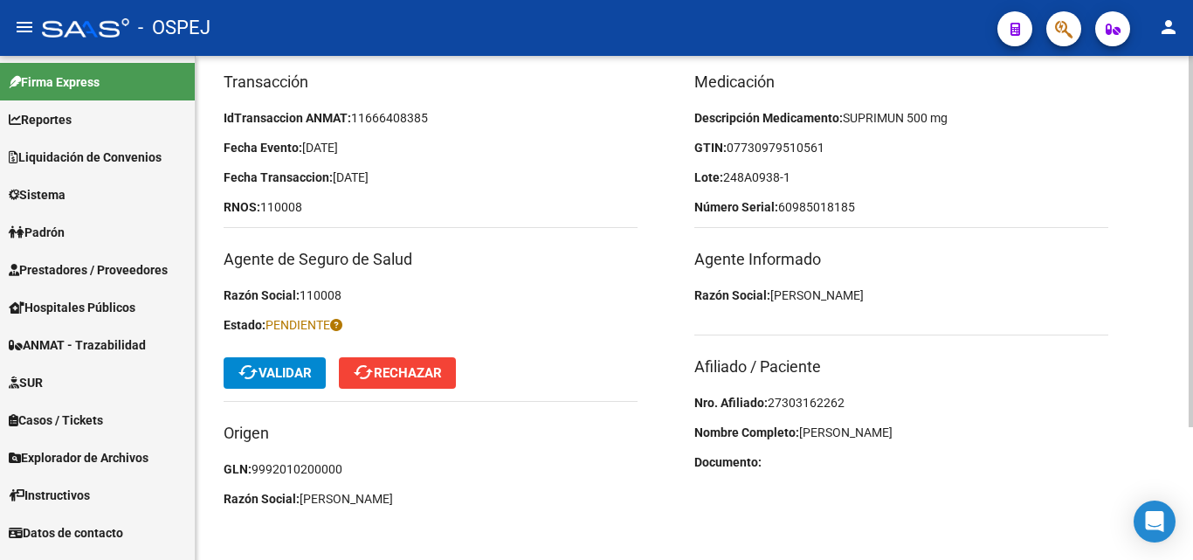
scroll to position [181, 0]
click at [277, 375] on span "cached Validar" at bounding box center [275, 372] width 74 height 16
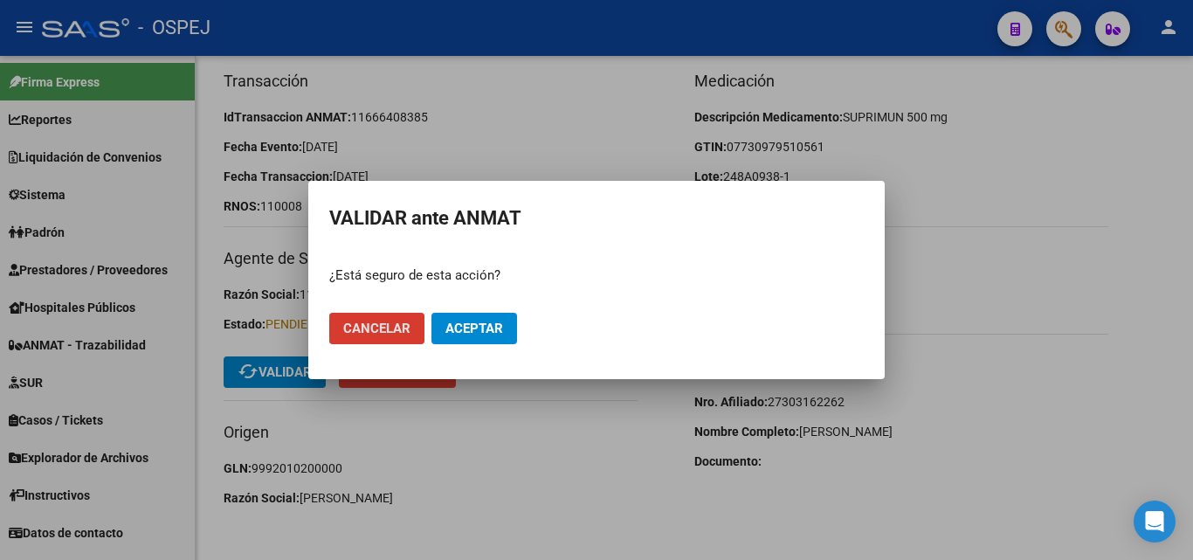
click at [467, 328] on span "Aceptar" at bounding box center [474, 329] width 58 height 16
